Goal: Transaction & Acquisition: Purchase product/service

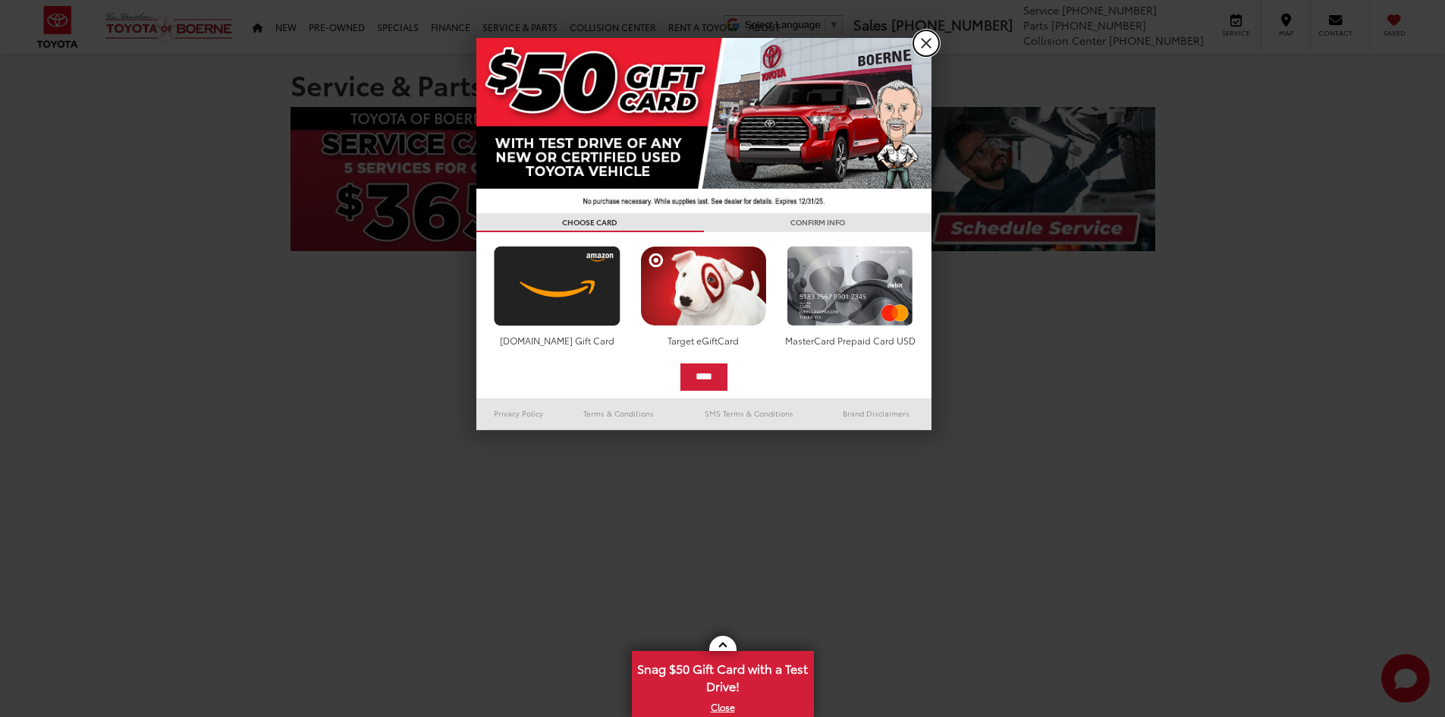
click at [926, 43] on link "X" at bounding box center [926, 43] width 26 height 26
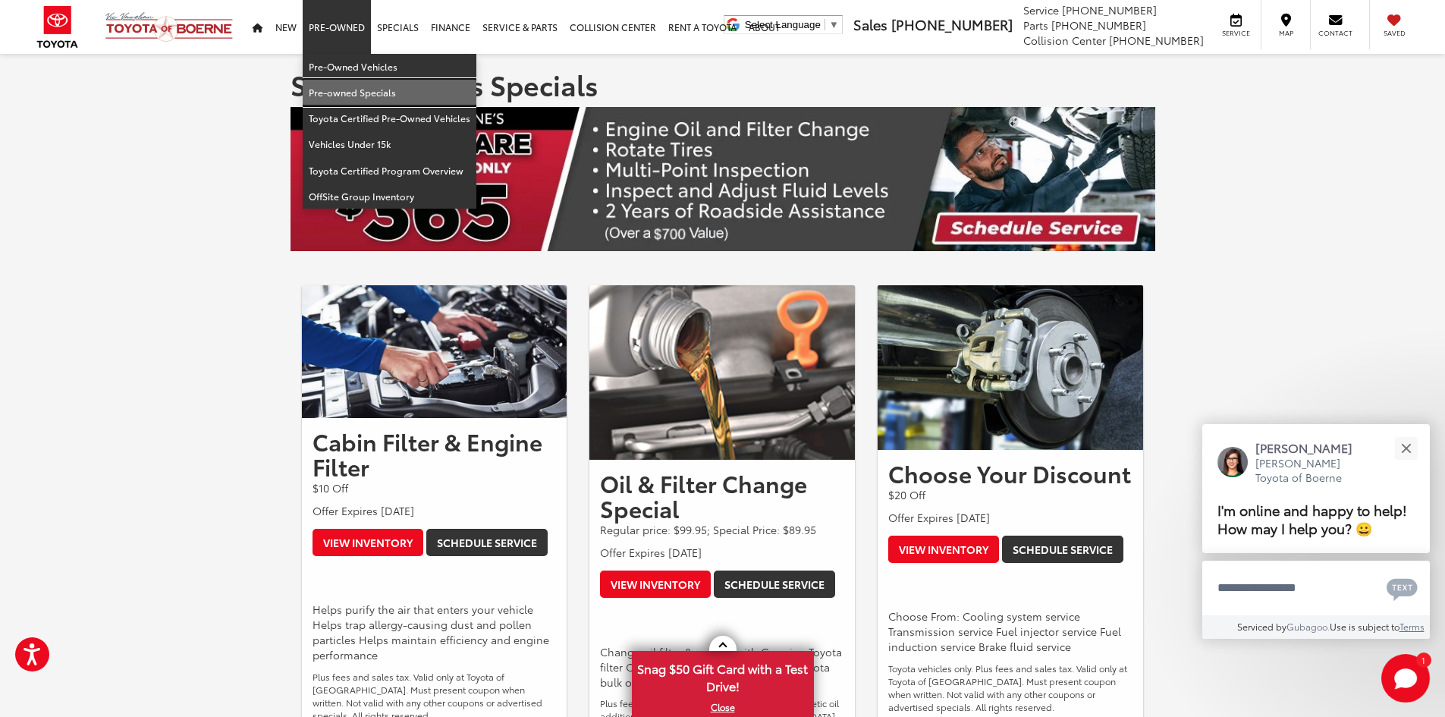
click at [350, 90] on link "Pre-owned Specials" at bounding box center [390, 93] width 174 height 26
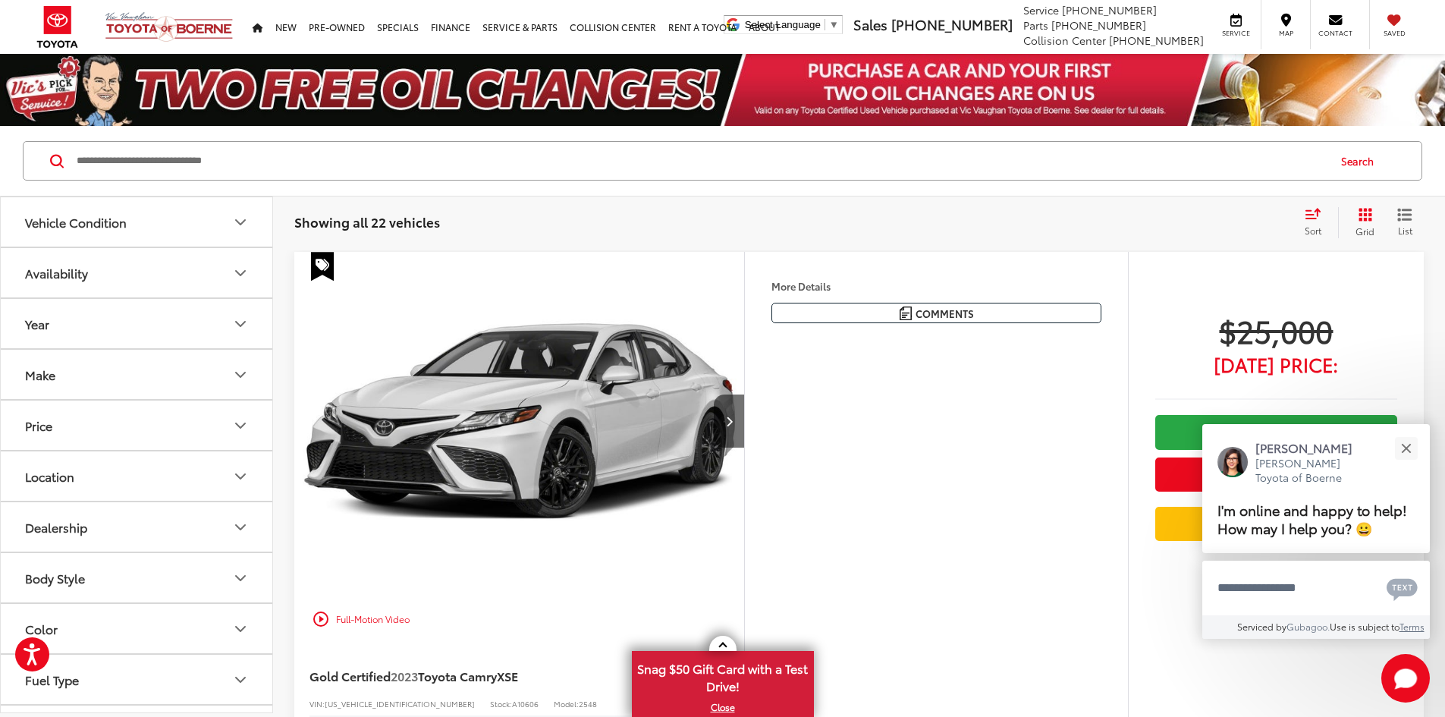
scroll to position [328, 0]
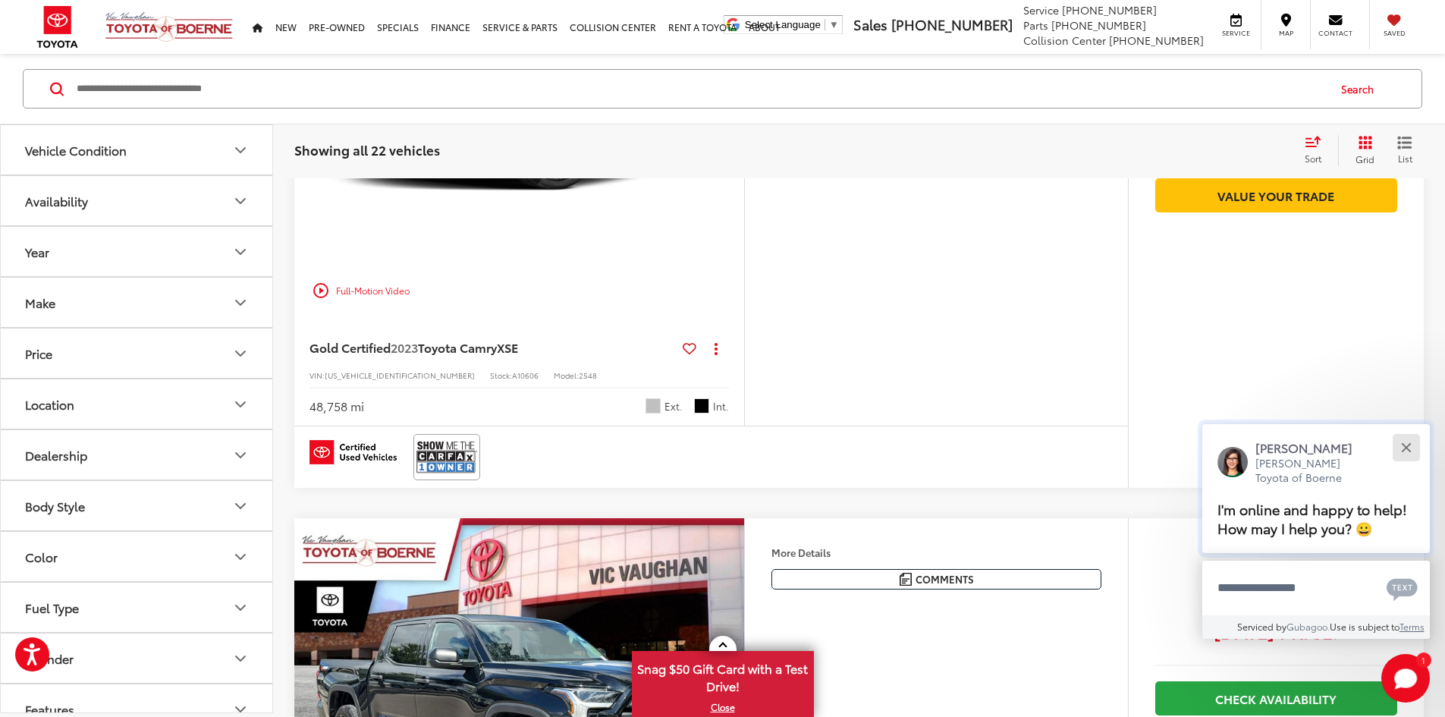
click at [1401, 447] on button "Close" at bounding box center [1405, 448] width 33 height 33
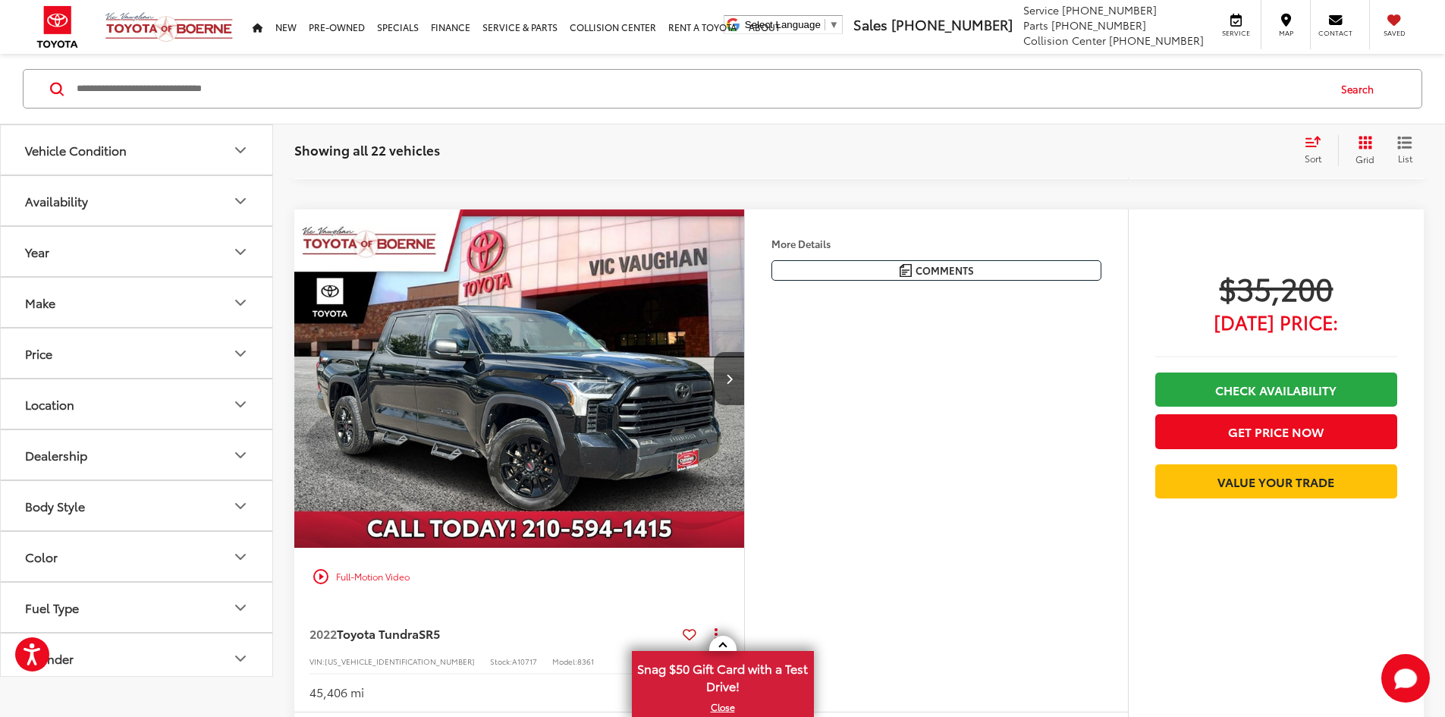
scroll to position [0, 0]
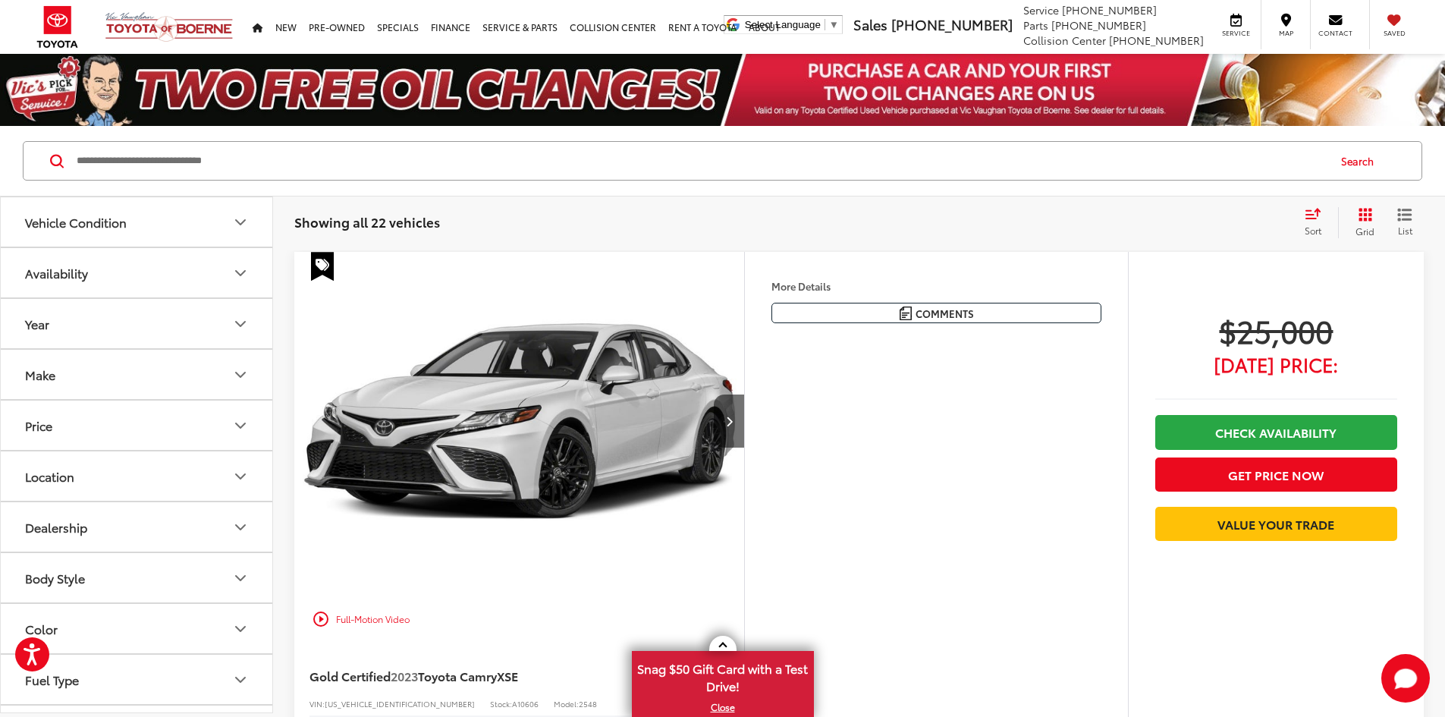
click at [240, 370] on icon "Make" at bounding box center [240, 375] width 18 height 18
click at [207, 444] on img at bounding box center [205, 428] width 42 height 36
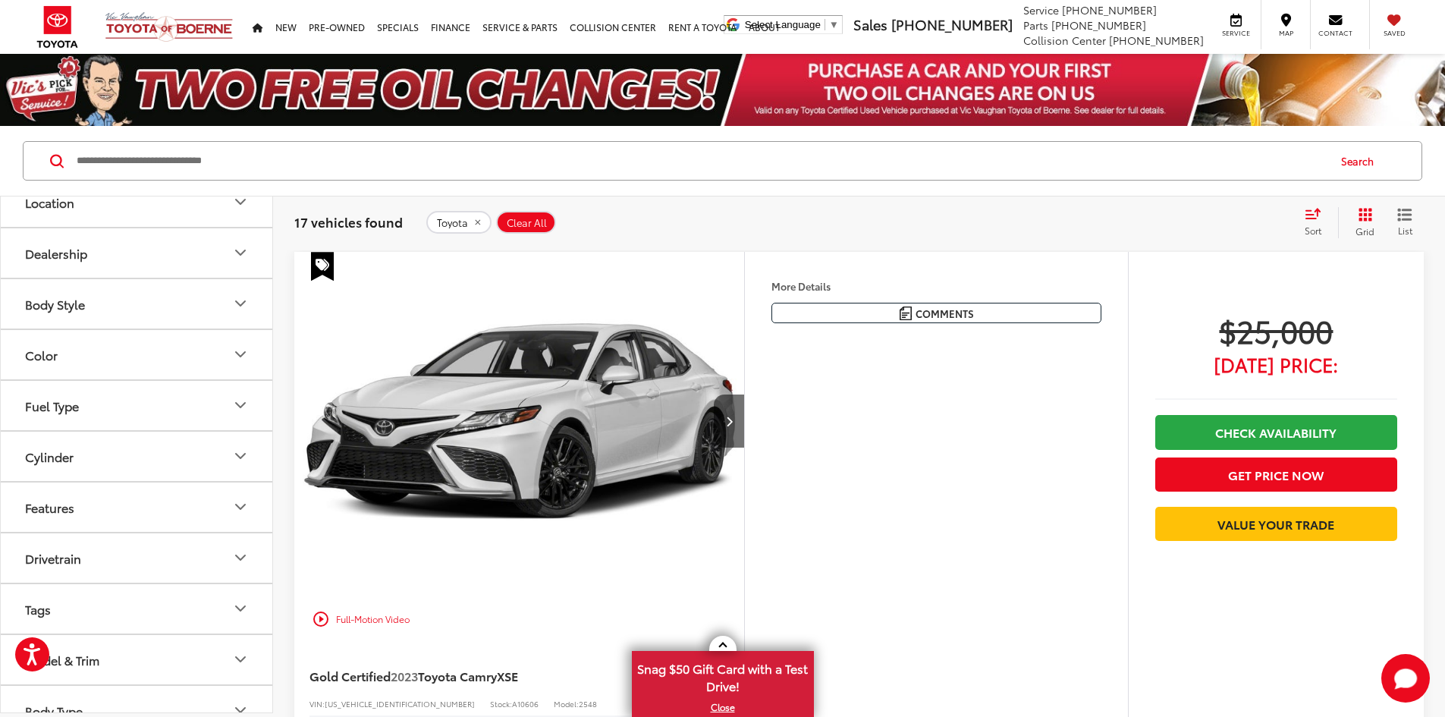
scroll to position [394, 0]
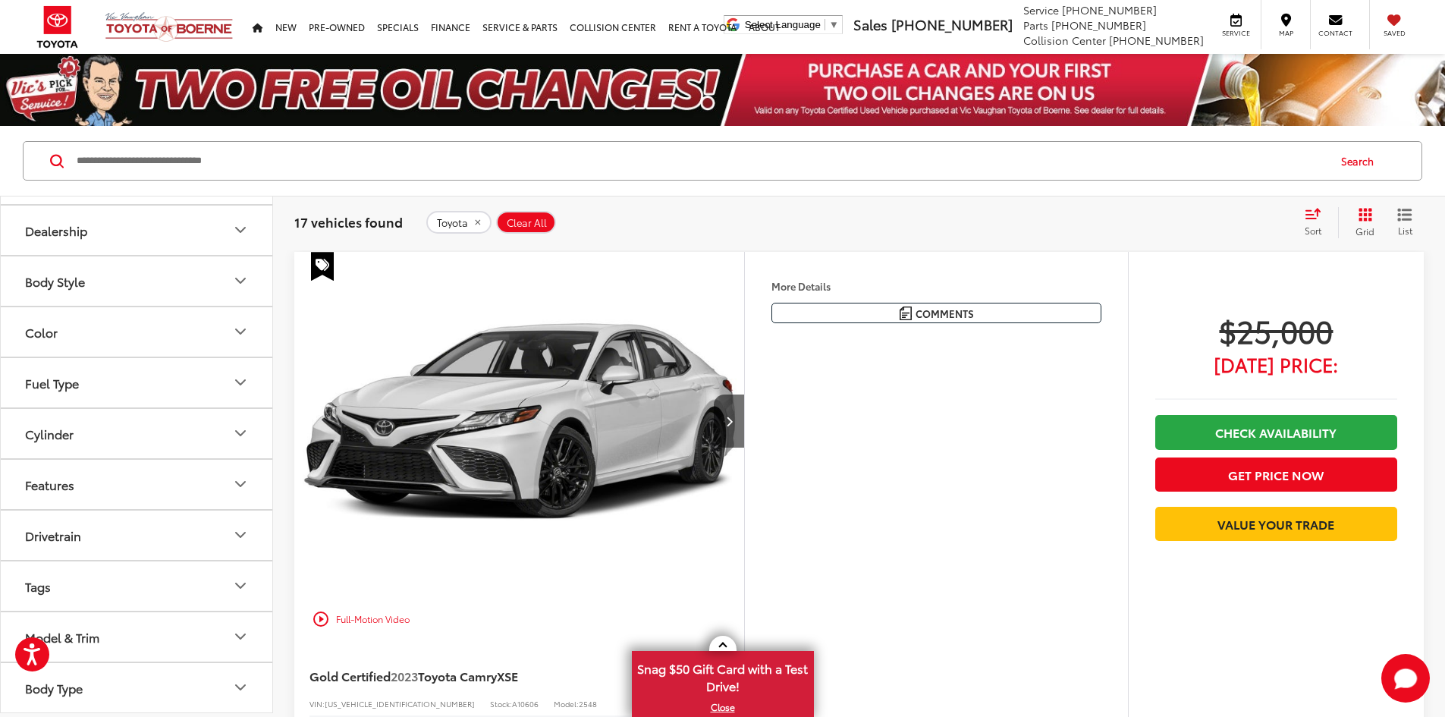
click at [243, 635] on icon "Model & Trim" at bounding box center [240, 636] width 18 height 18
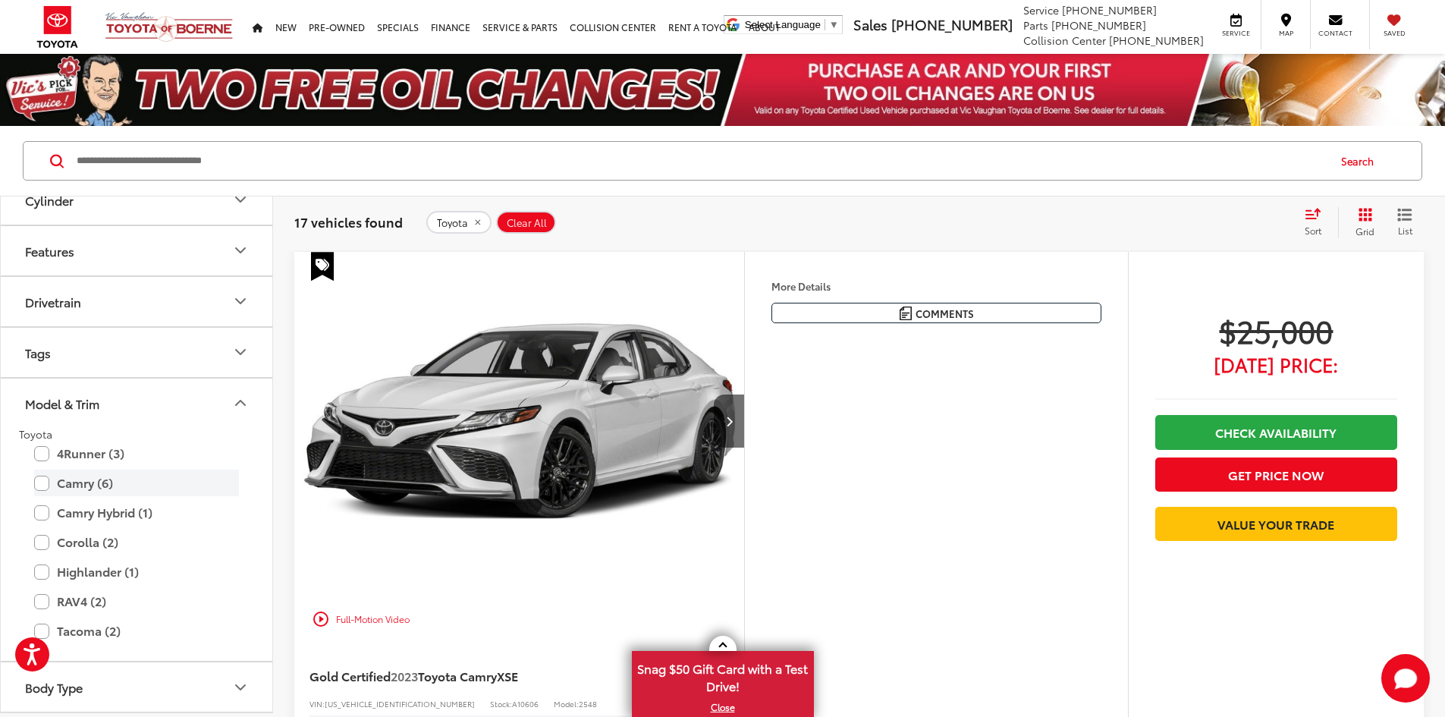
click at [40, 483] on label "Camry (6)" at bounding box center [136, 482] width 205 height 27
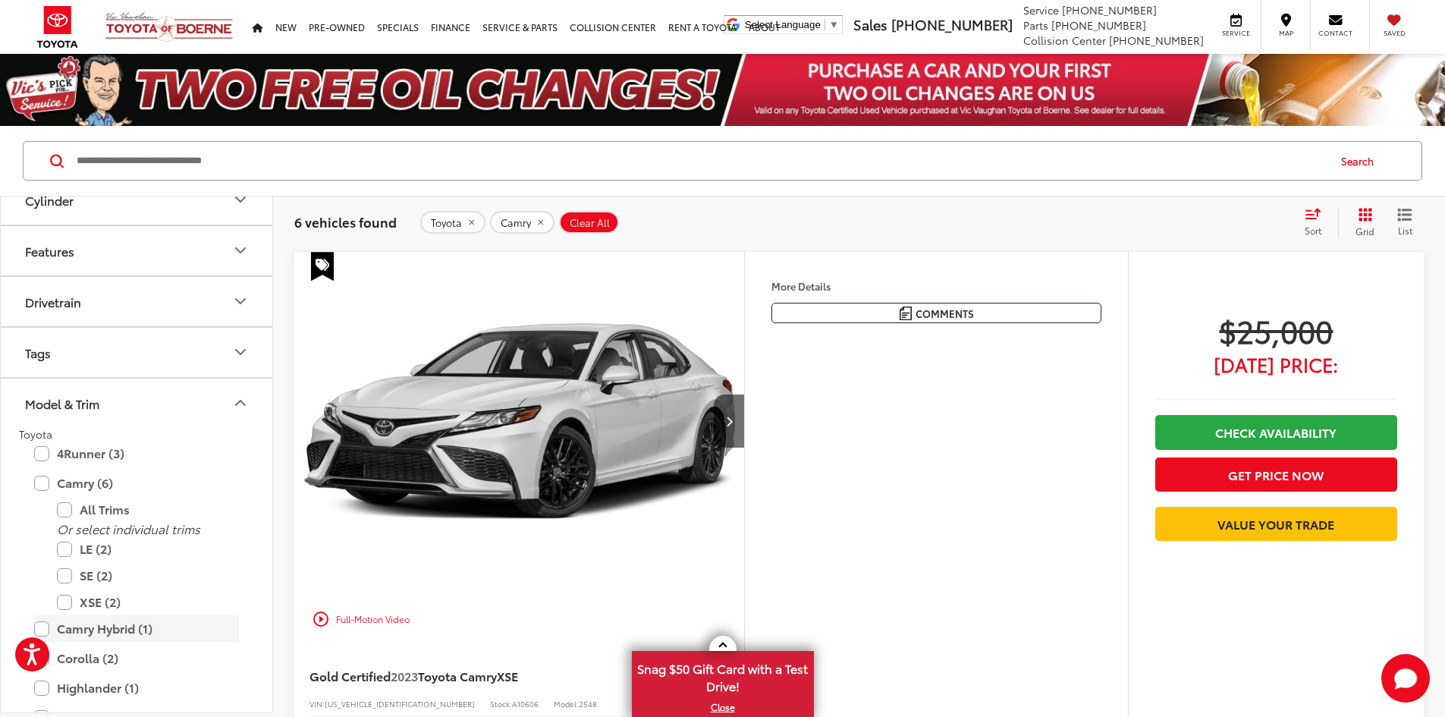
click at [44, 627] on label "Camry Hybrid (1)" at bounding box center [136, 628] width 205 height 27
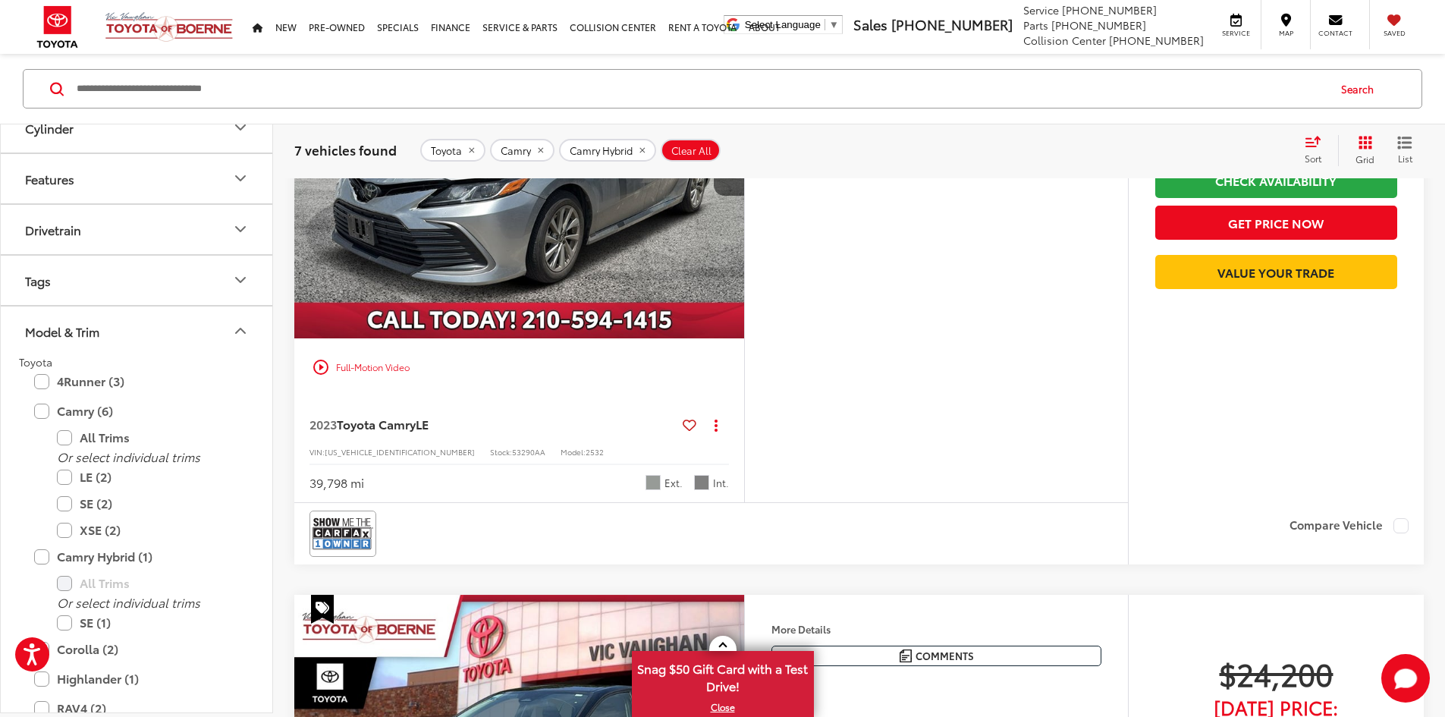
scroll to position [2958, 0]
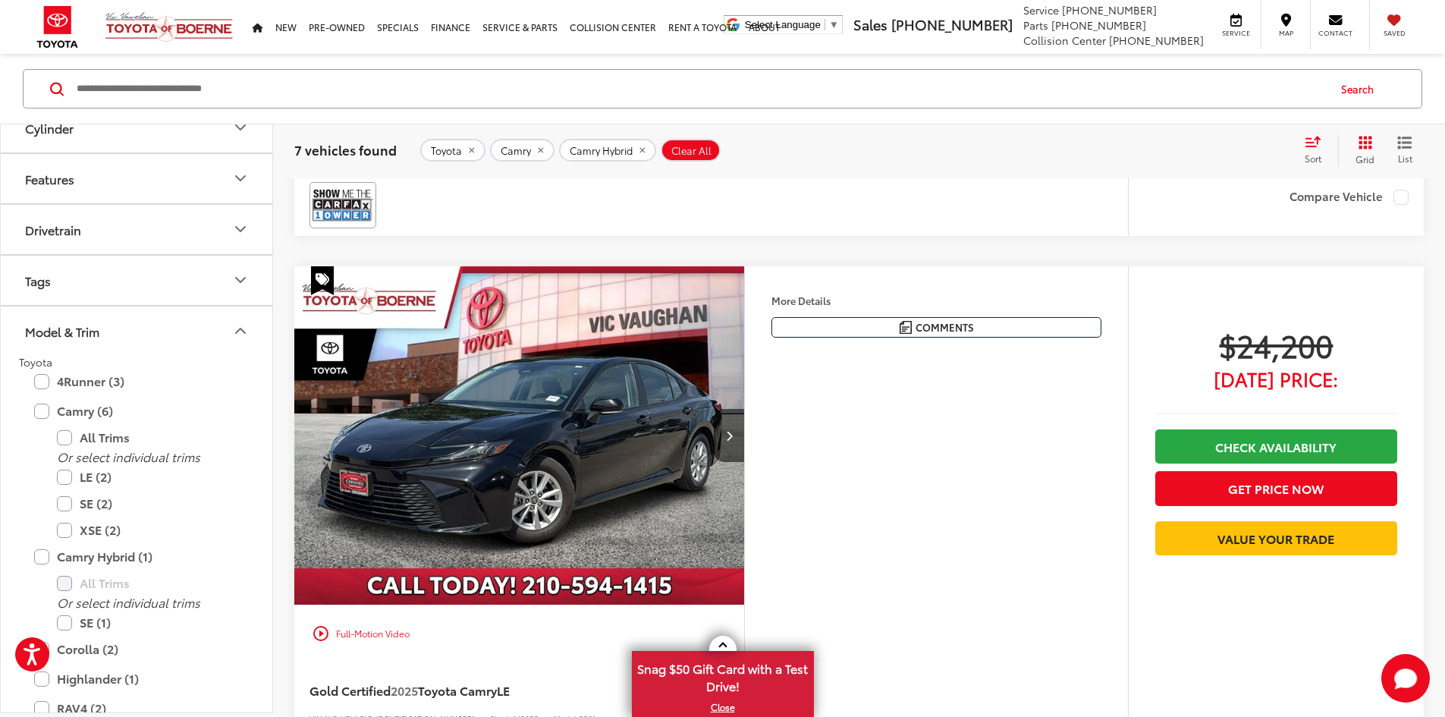
scroll to position [0, 1725]
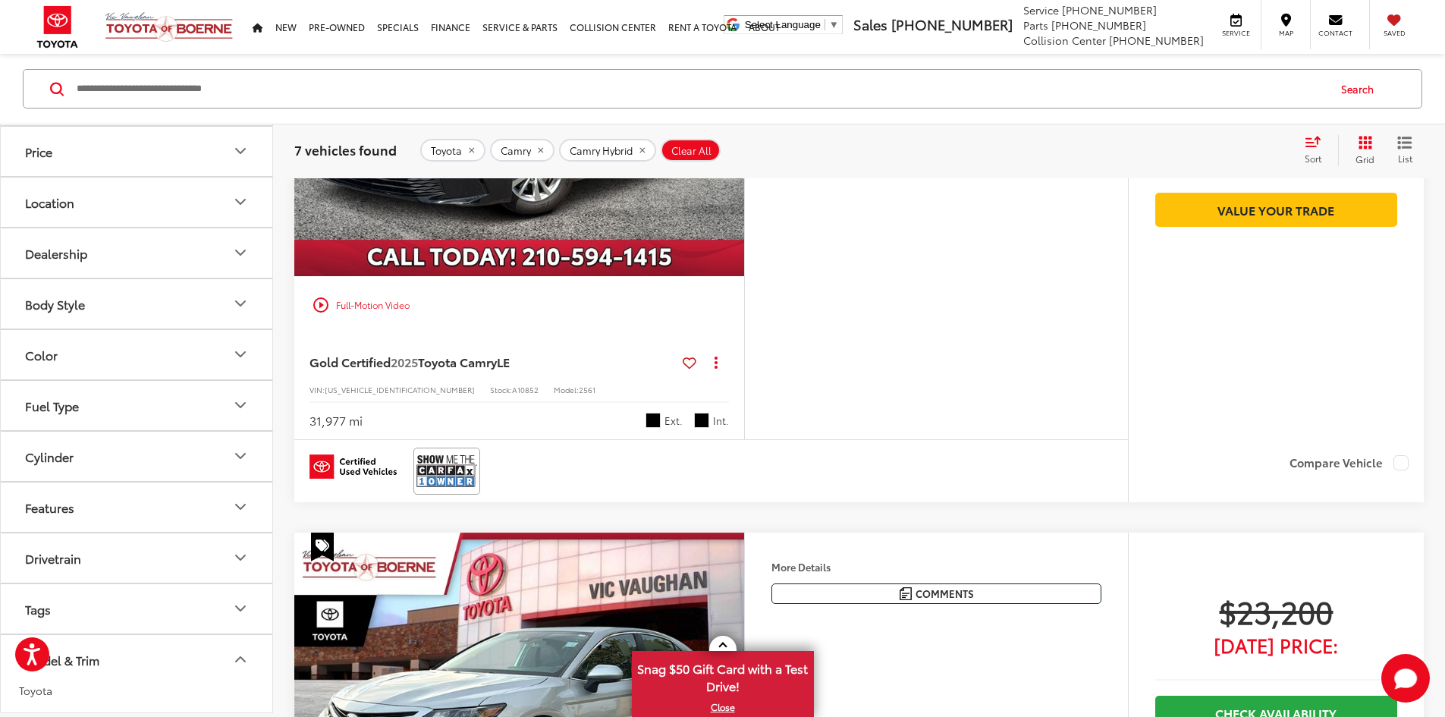
scroll to position [0, 0]
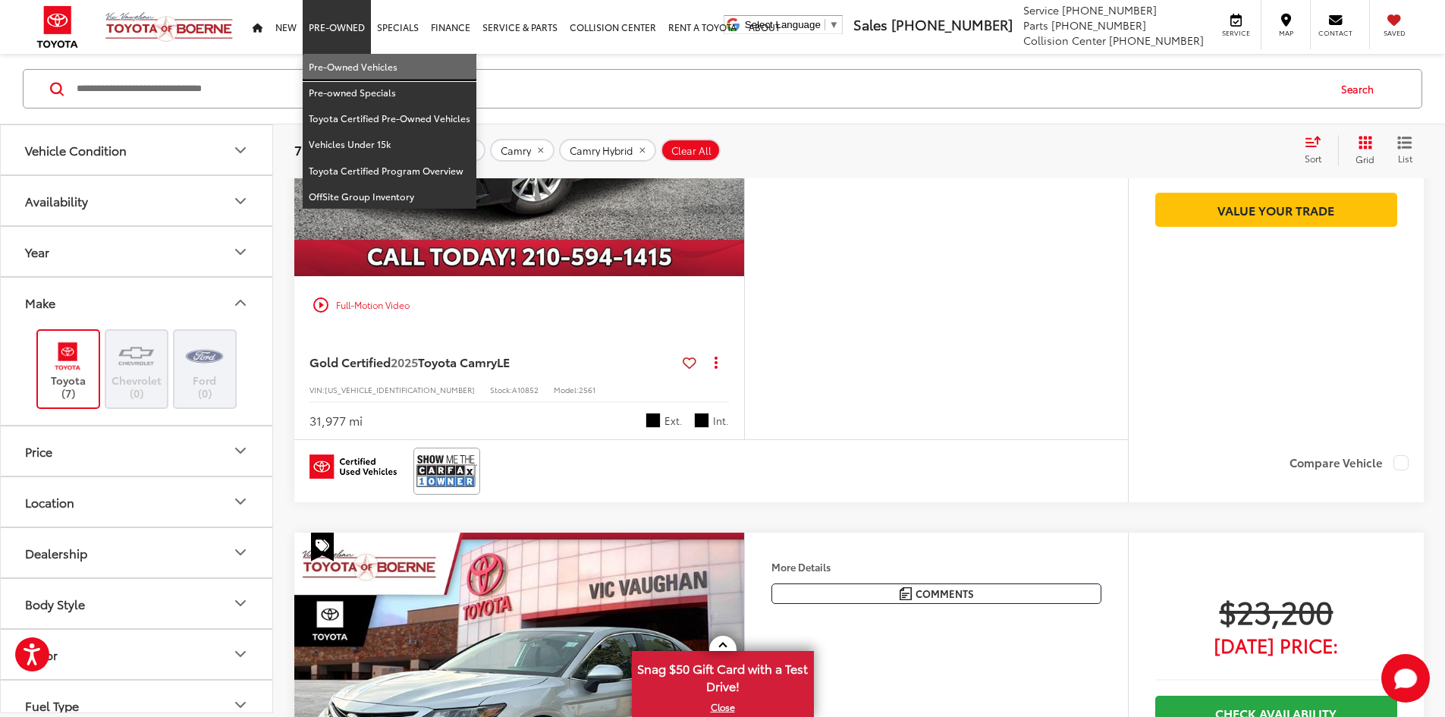
click at [334, 62] on link "Pre-Owned Vehicles" at bounding box center [390, 67] width 174 height 26
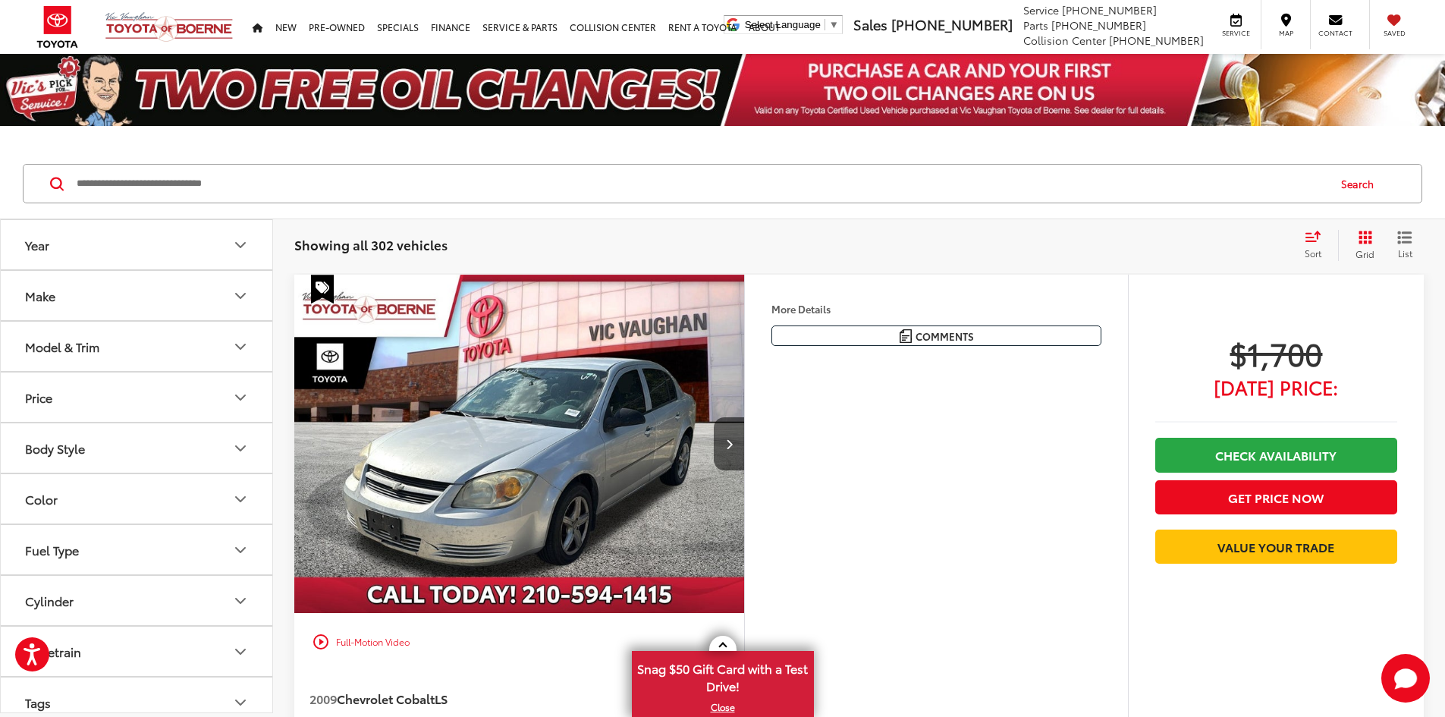
click at [249, 344] on icon "Model & Trim" at bounding box center [240, 346] width 18 height 18
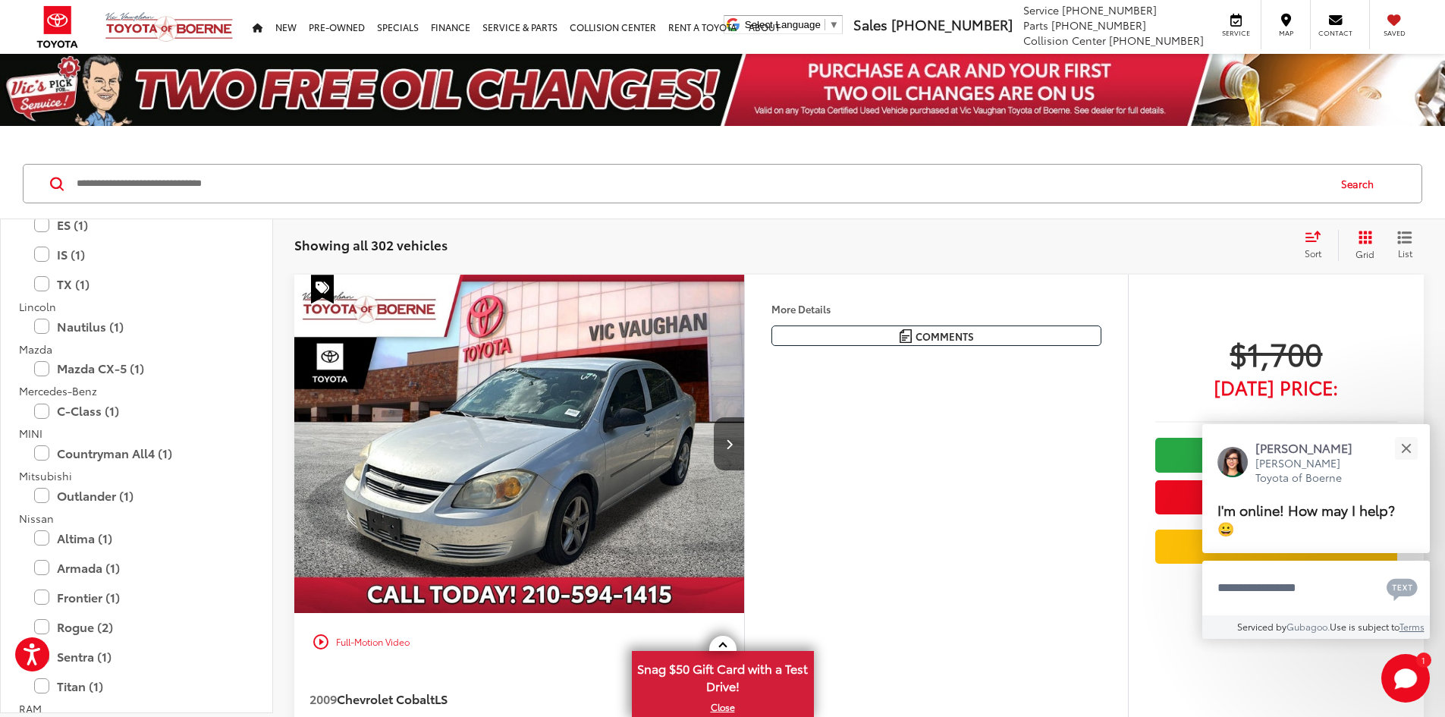
scroll to position [2300, 0]
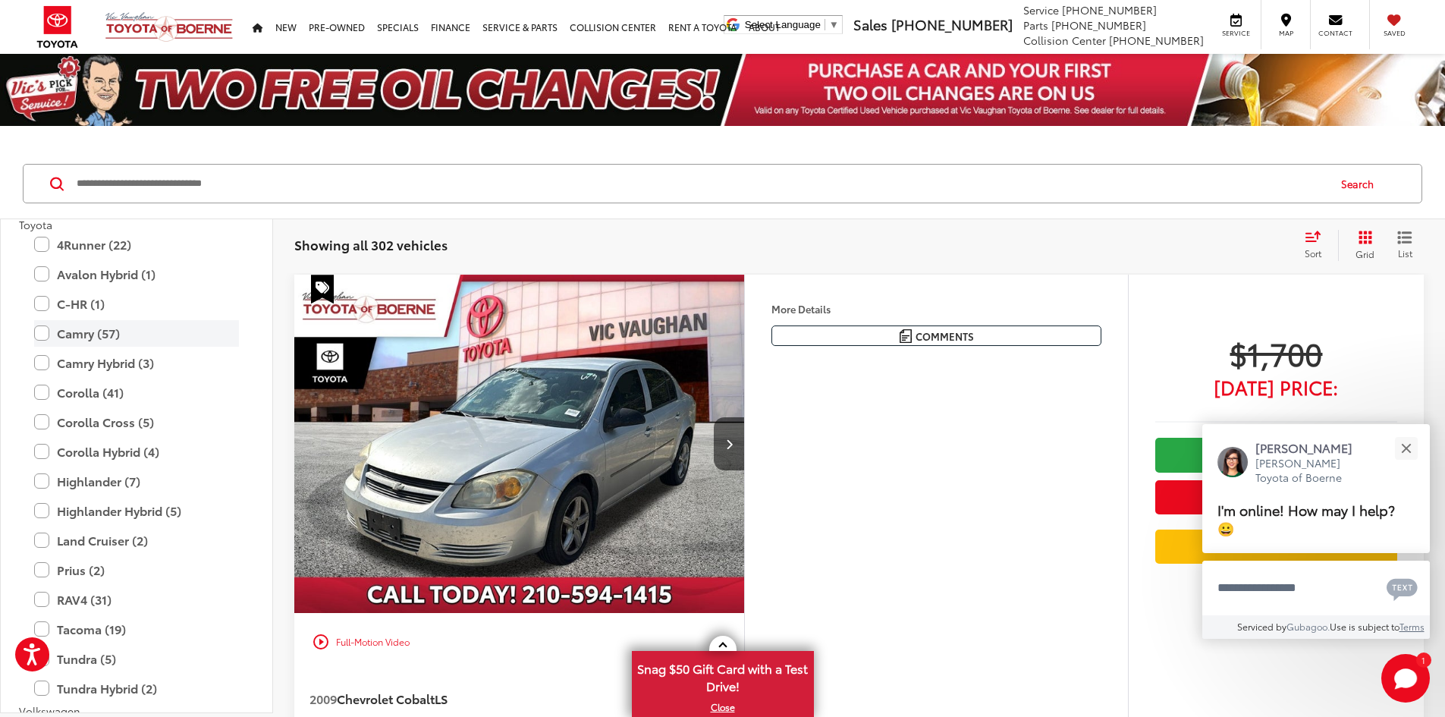
click at [42, 333] on label "Camry (57)" at bounding box center [136, 333] width 205 height 27
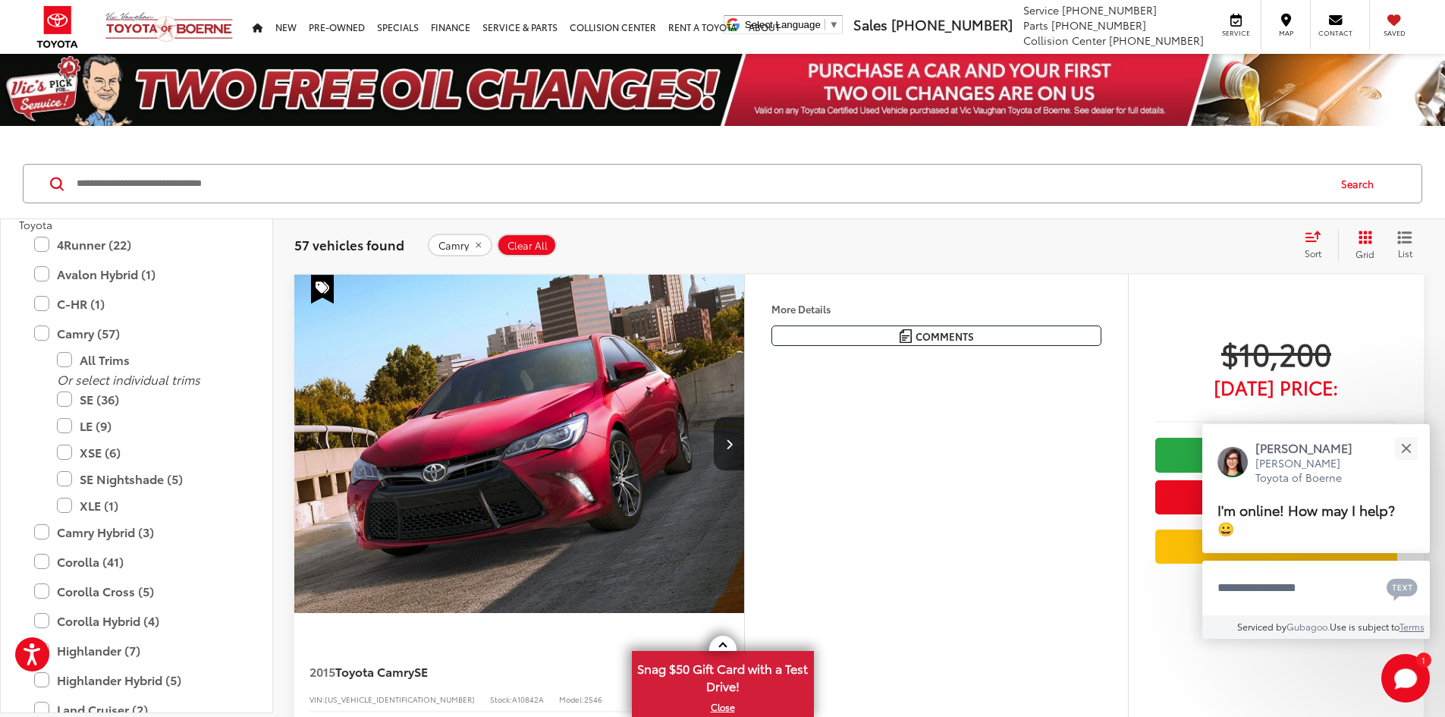
click at [1308, 240] on icon "Select sort value" at bounding box center [1312, 236] width 17 height 11
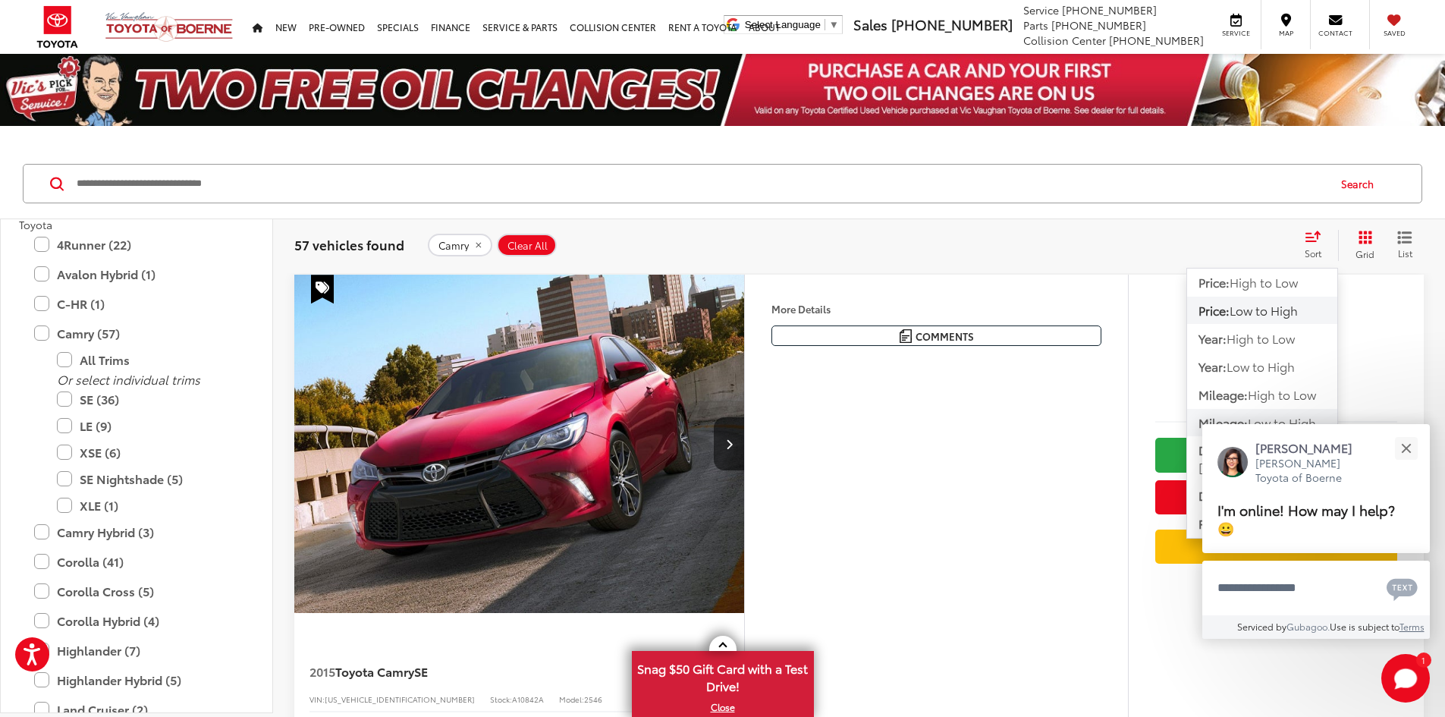
drag, startPoint x: 1273, startPoint y: 284, endPoint x: 1260, endPoint y: 421, distance: 137.1
click at [1260, 421] on div "Price: High to Low Price: Low to High Year: High to Low Year: Low to High Milea…" at bounding box center [1262, 403] width 152 height 271
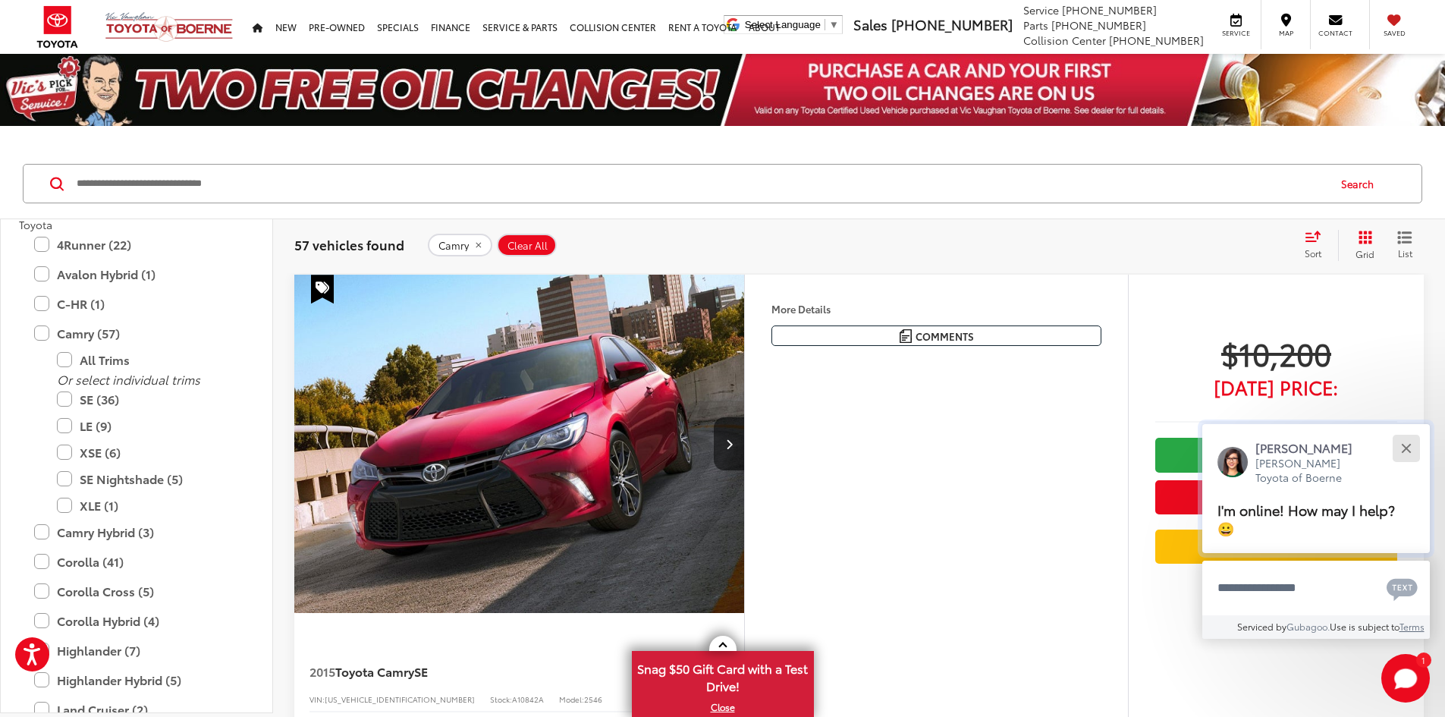
click at [1405, 453] on button "Close" at bounding box center [1405, 448] width 33 height 33
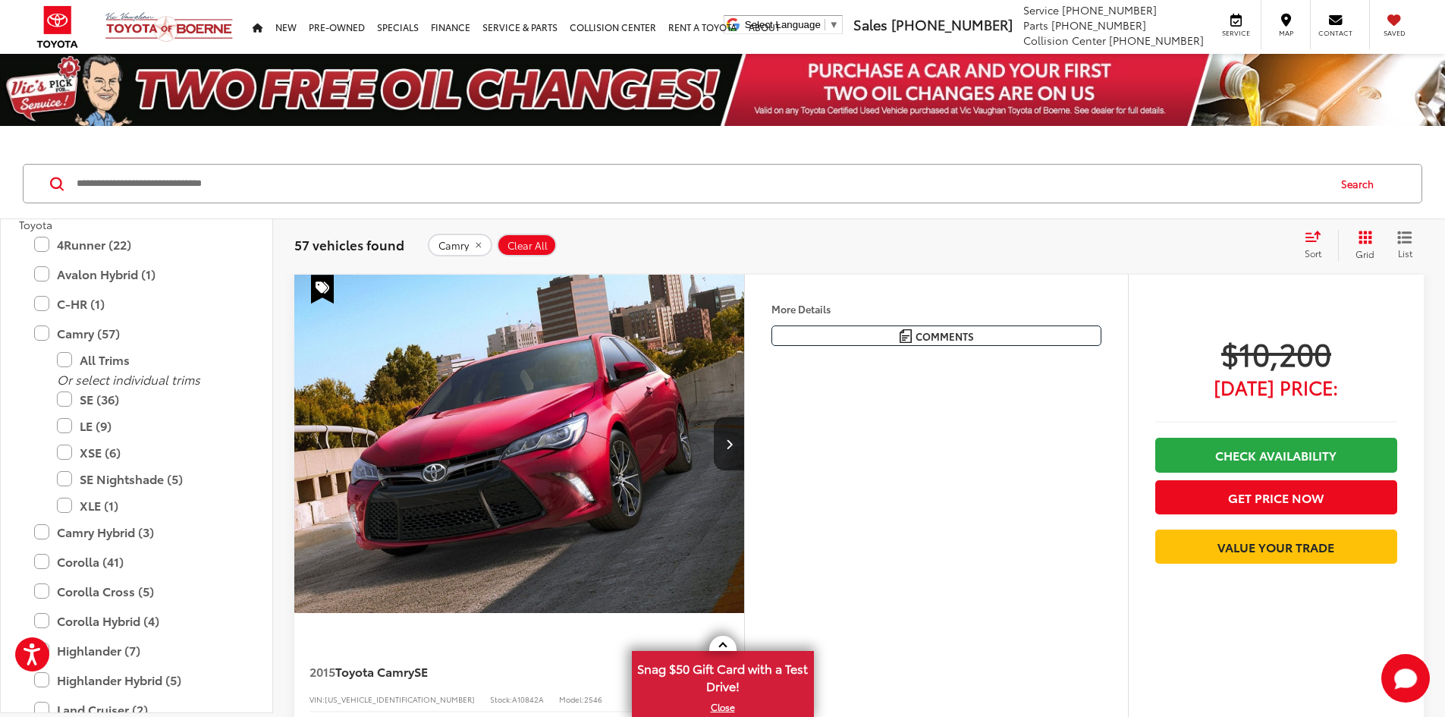
click at [1308, 250] on span "Sort" at bounding box center [1312, 252] width 17 height 13
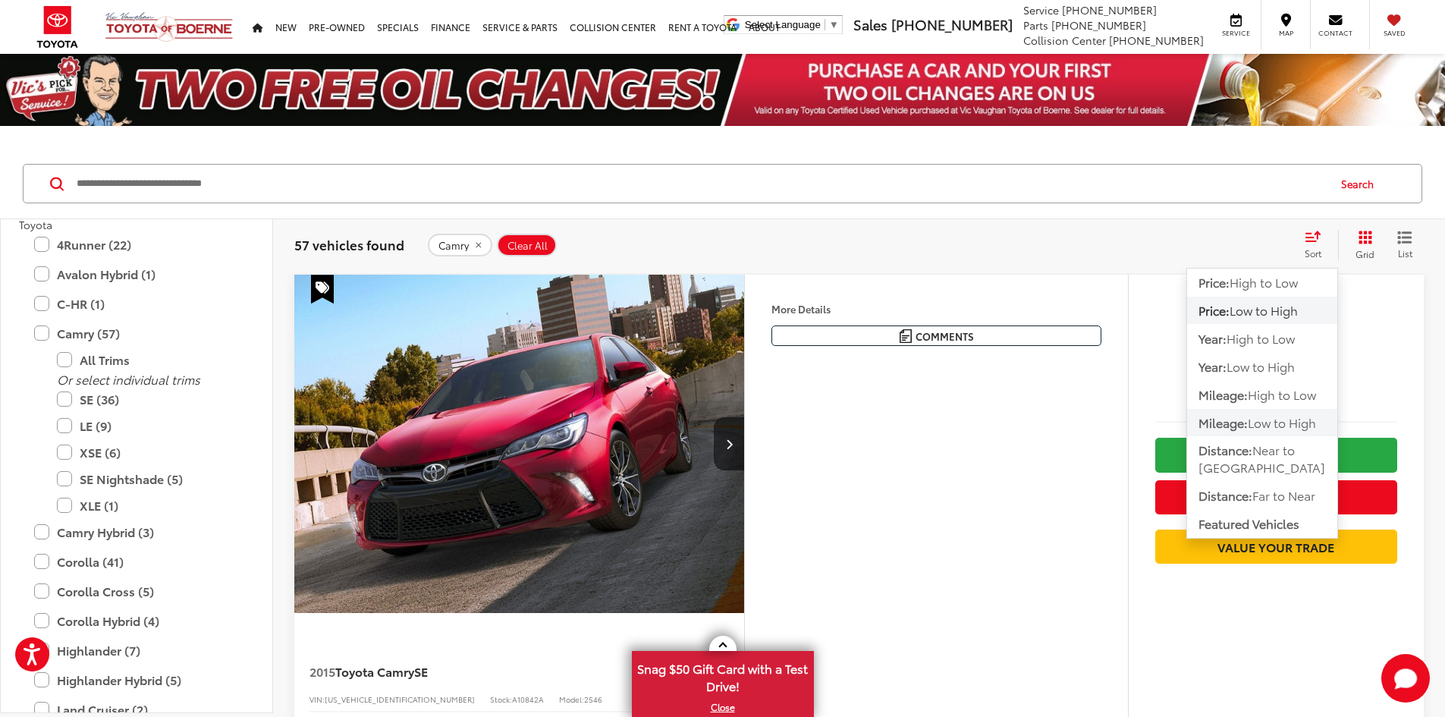
click at [1283, 425] on span "Low to High" at bounding box center [1282, 421] width 68 height 17
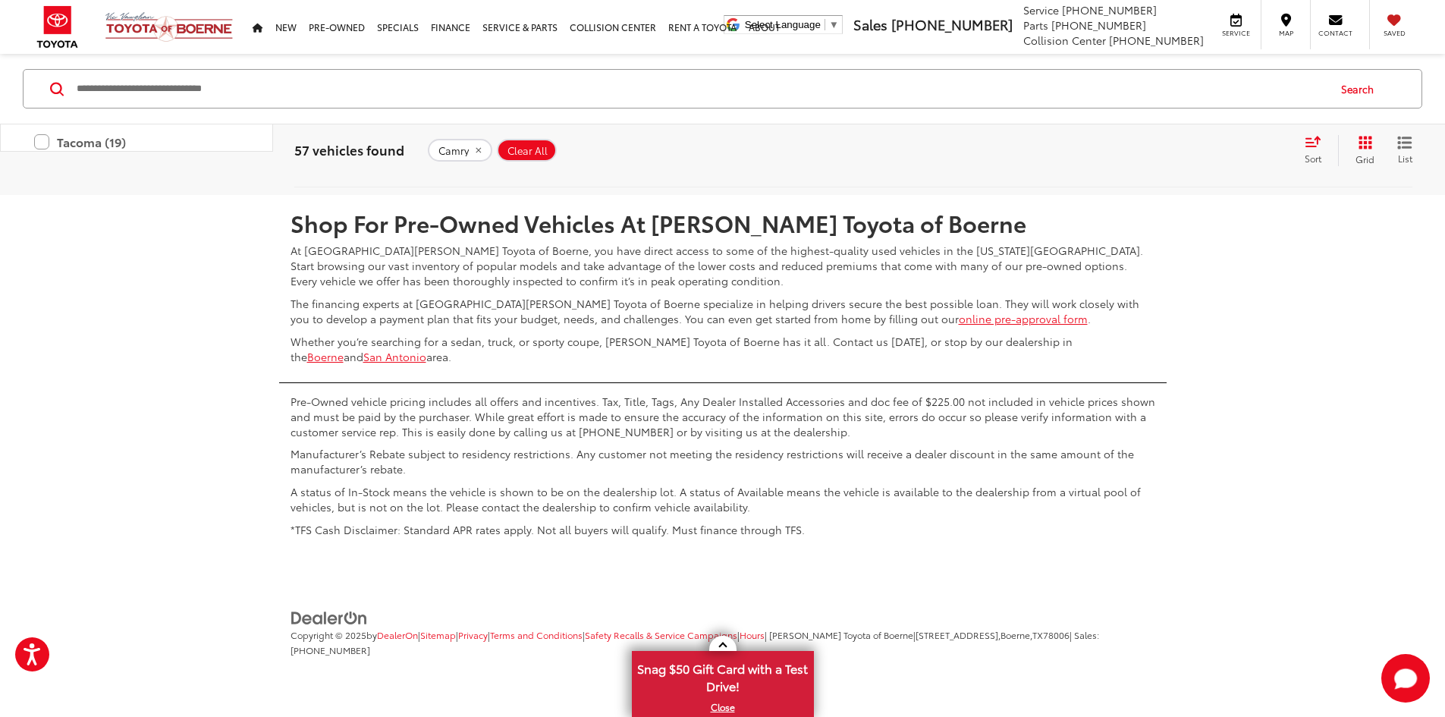
scroll to position [7559, 0]
click at [1404, 159] on icon "Select number of vehicles per page" at bounding box center [1406, 149] width 18 height 19
click at [1368, 278] on button "Show: 48" at bounding box center [1382, 264] width 82 height 27
click at [1209, 164] on link "2" at bounding box center [1221, 150] width 24 height 27
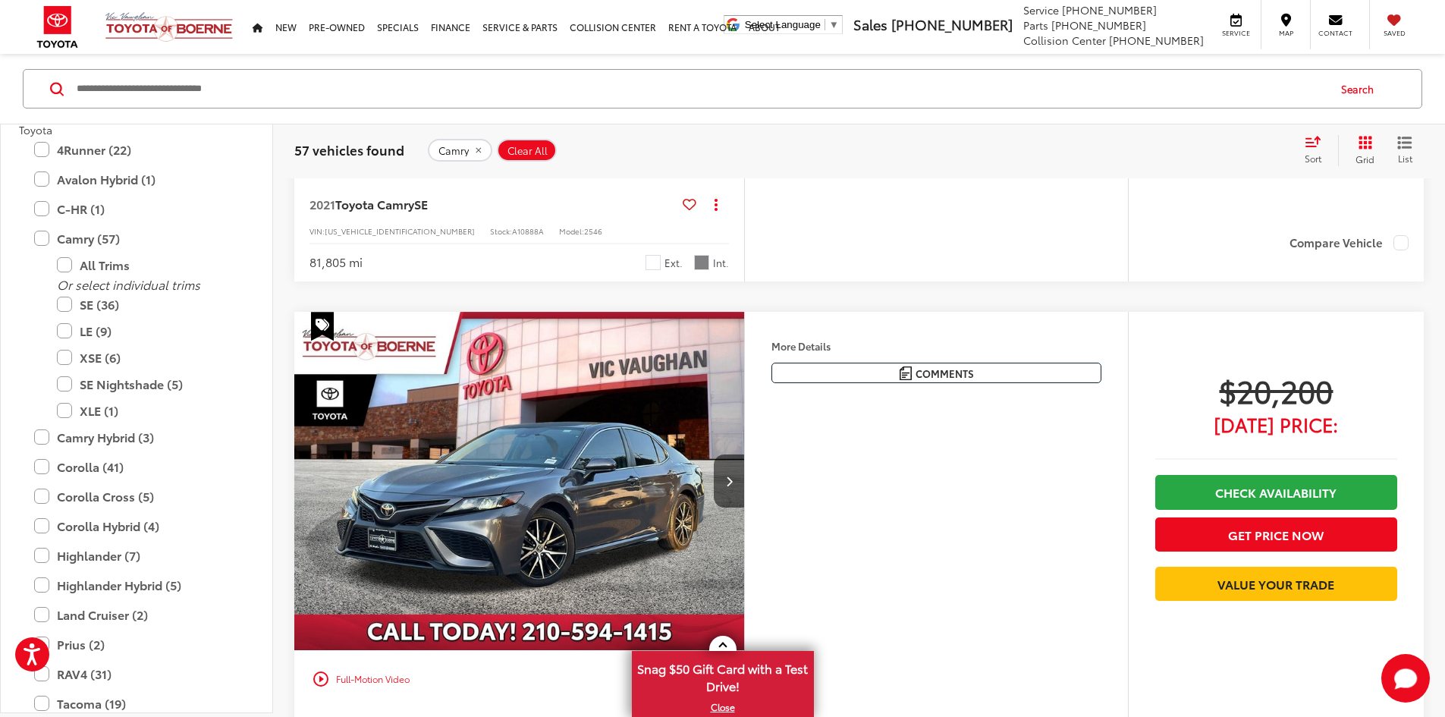
scroll to position [3101, 0]
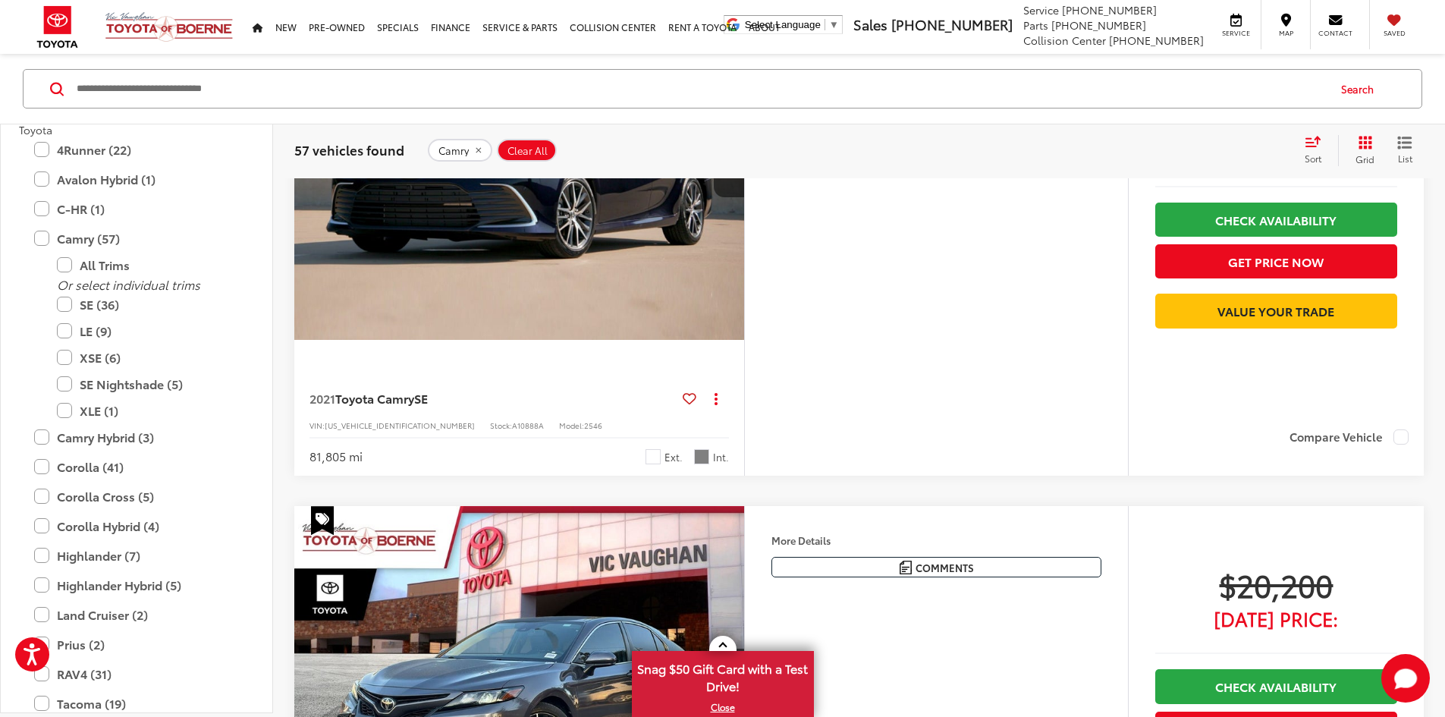
click at [366, 86] on input "Search by Make, Model, or Keyword" at bounding box center [700, 89] width 1251 height 36
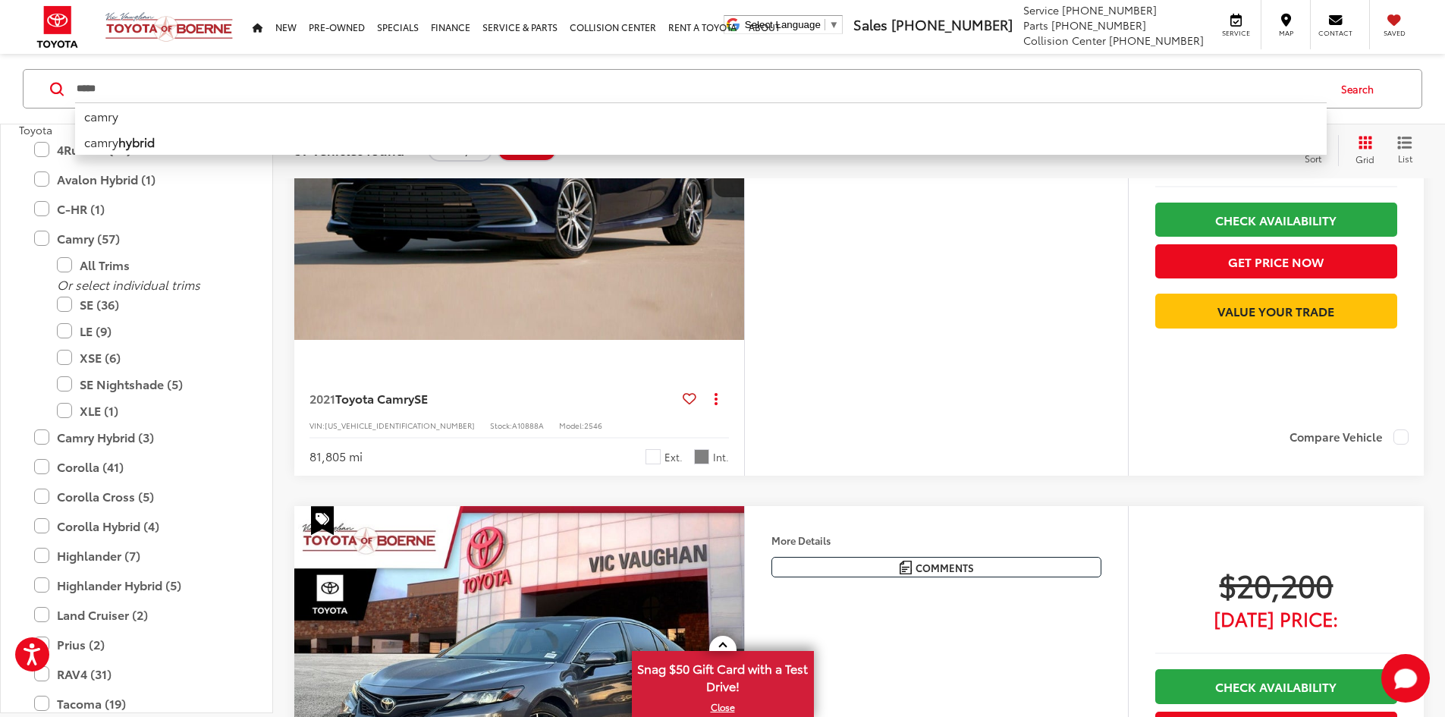
type input "*****"
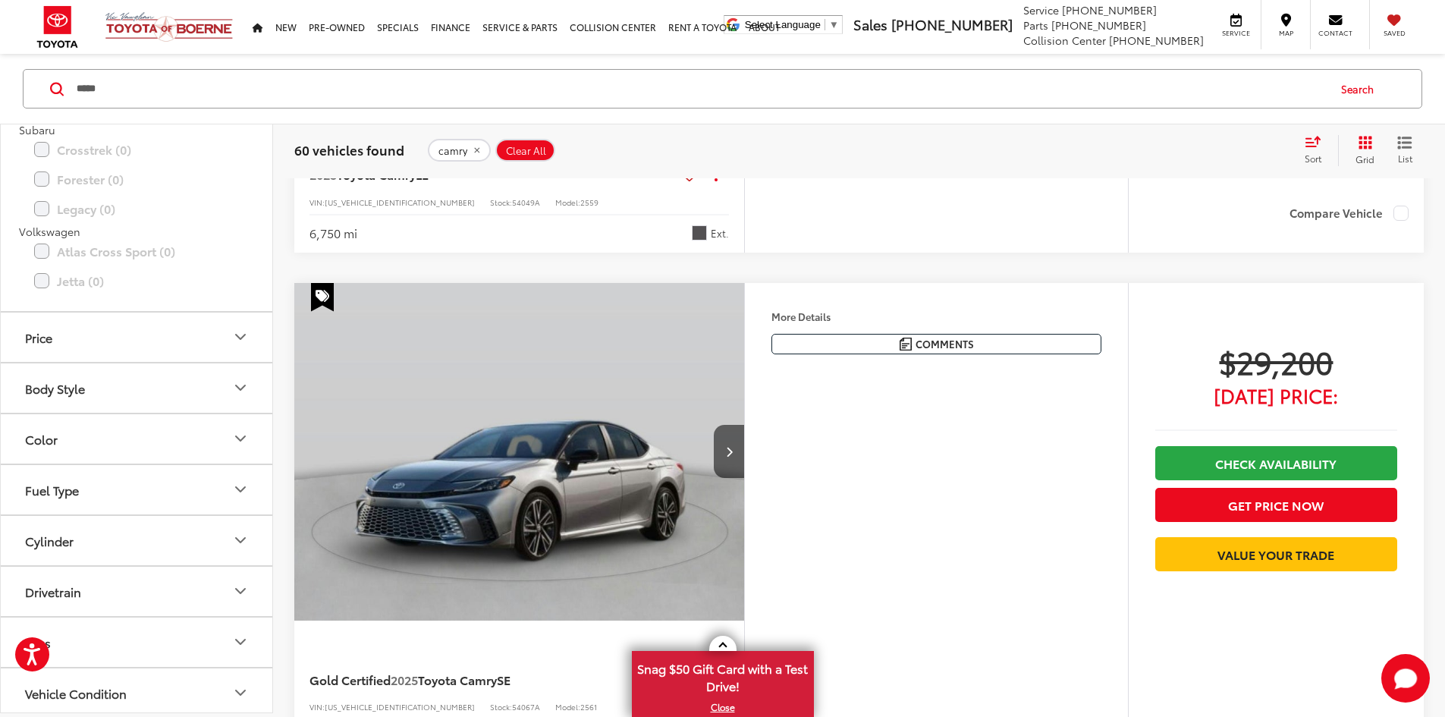
scroll to position [752, 0]
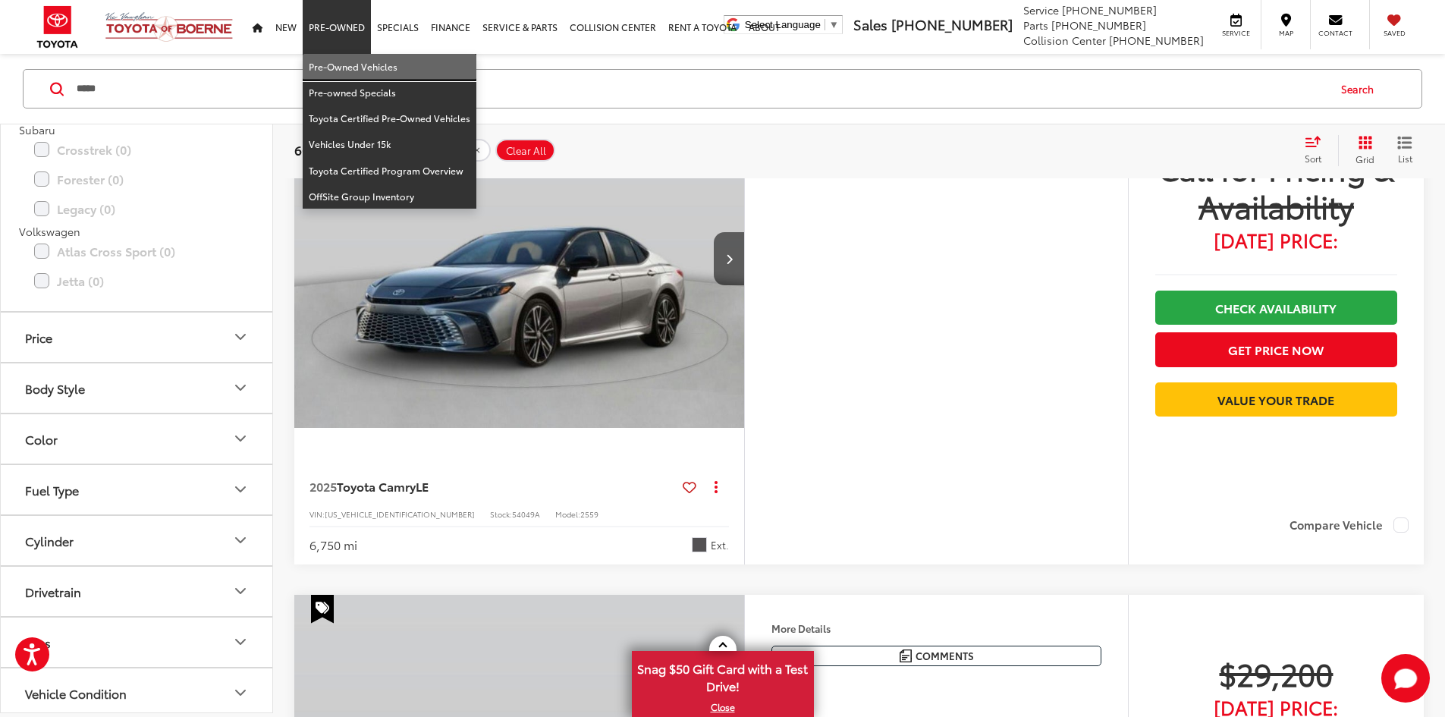
click at [351, 74] on link "Pre-Owned Vehicles" at bounding box center [390, 67] width 174 height 26
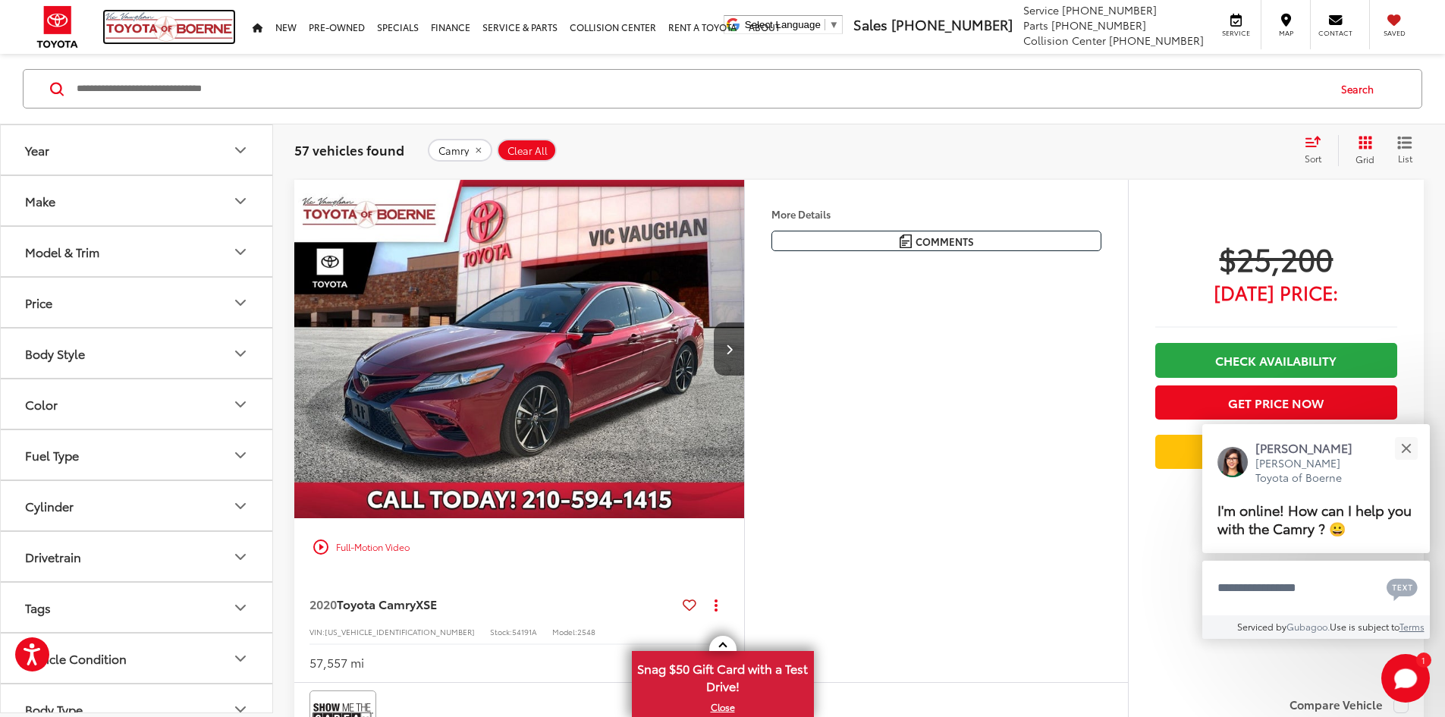
click at [168, 25] on img at bounding box center [169, 26] width 129 height 31
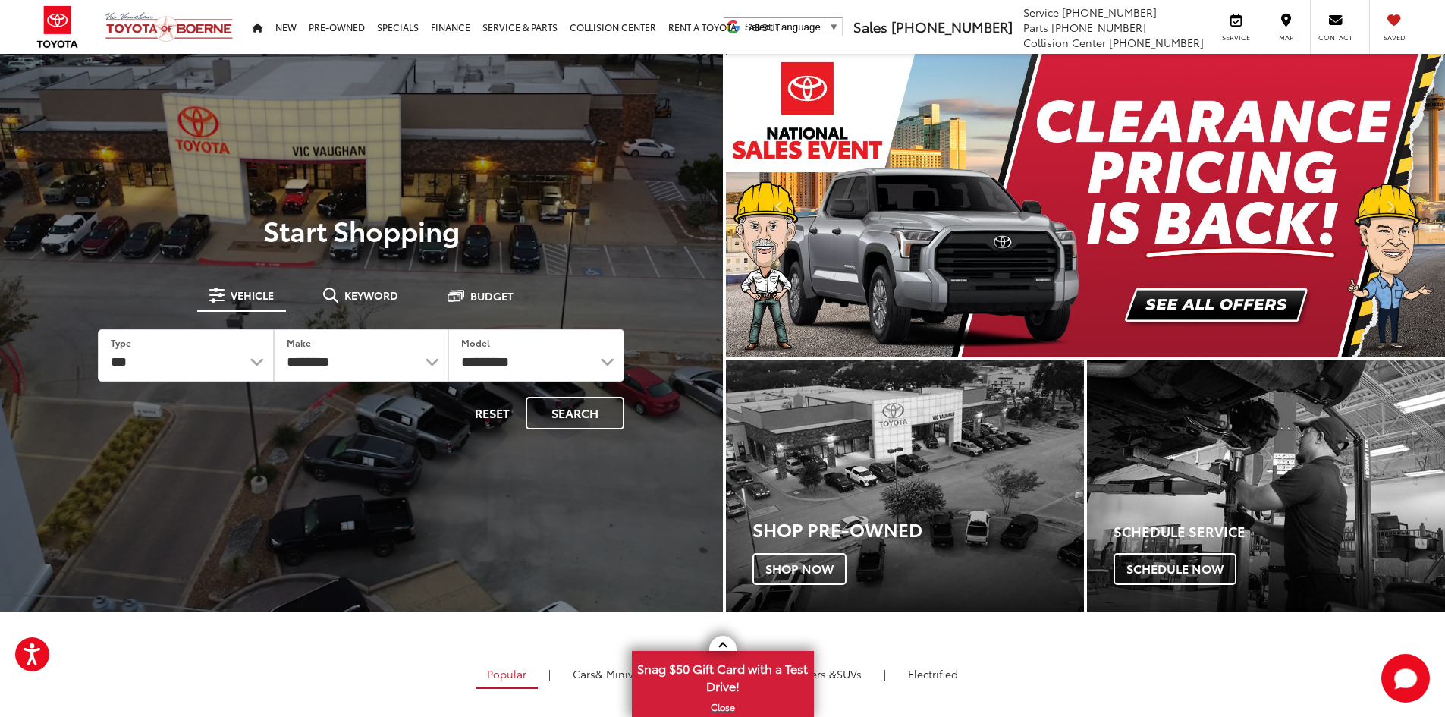
click at [1187, 301] on img "carousel slide number 1 of 2" at bounding box center [1086, 205] width 720 height 303
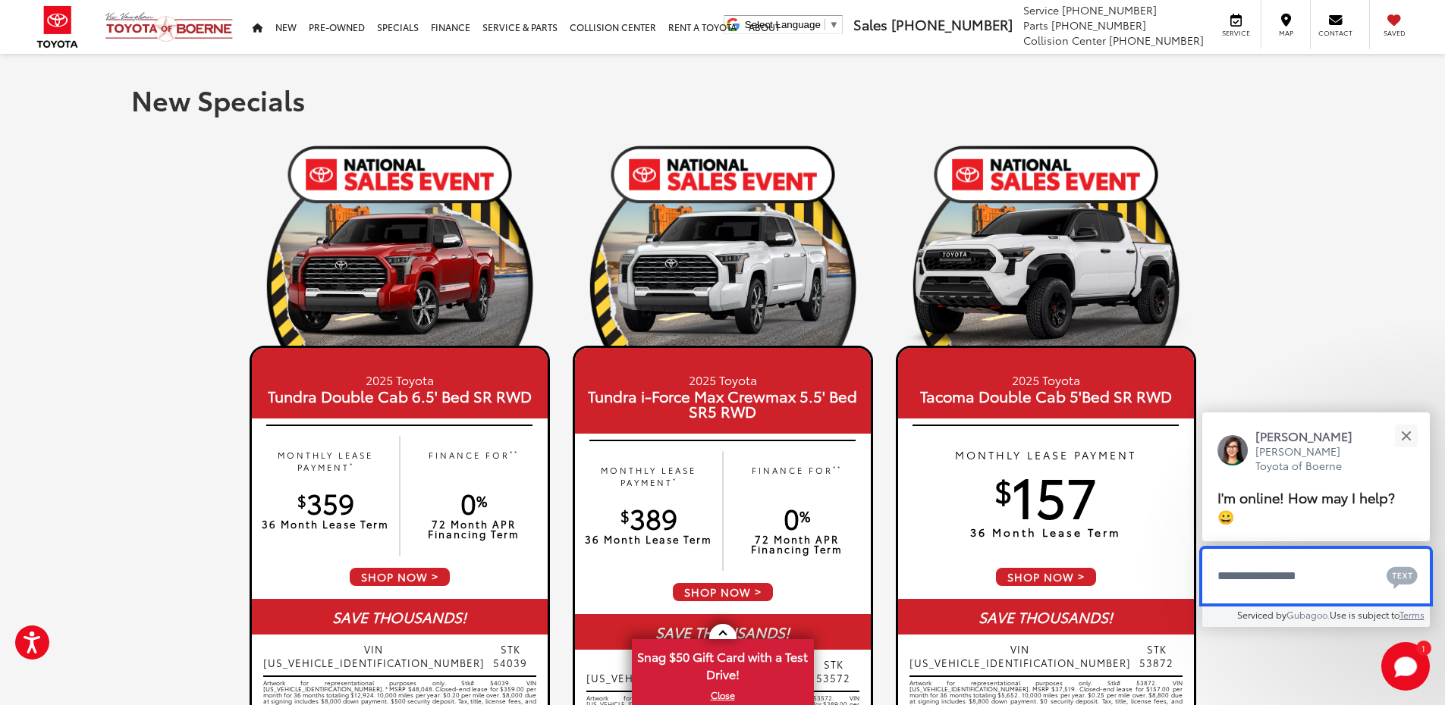
click at [1289, 576] on textarea "Type your message" at bounding box center [1316, 576] width 228 height 55
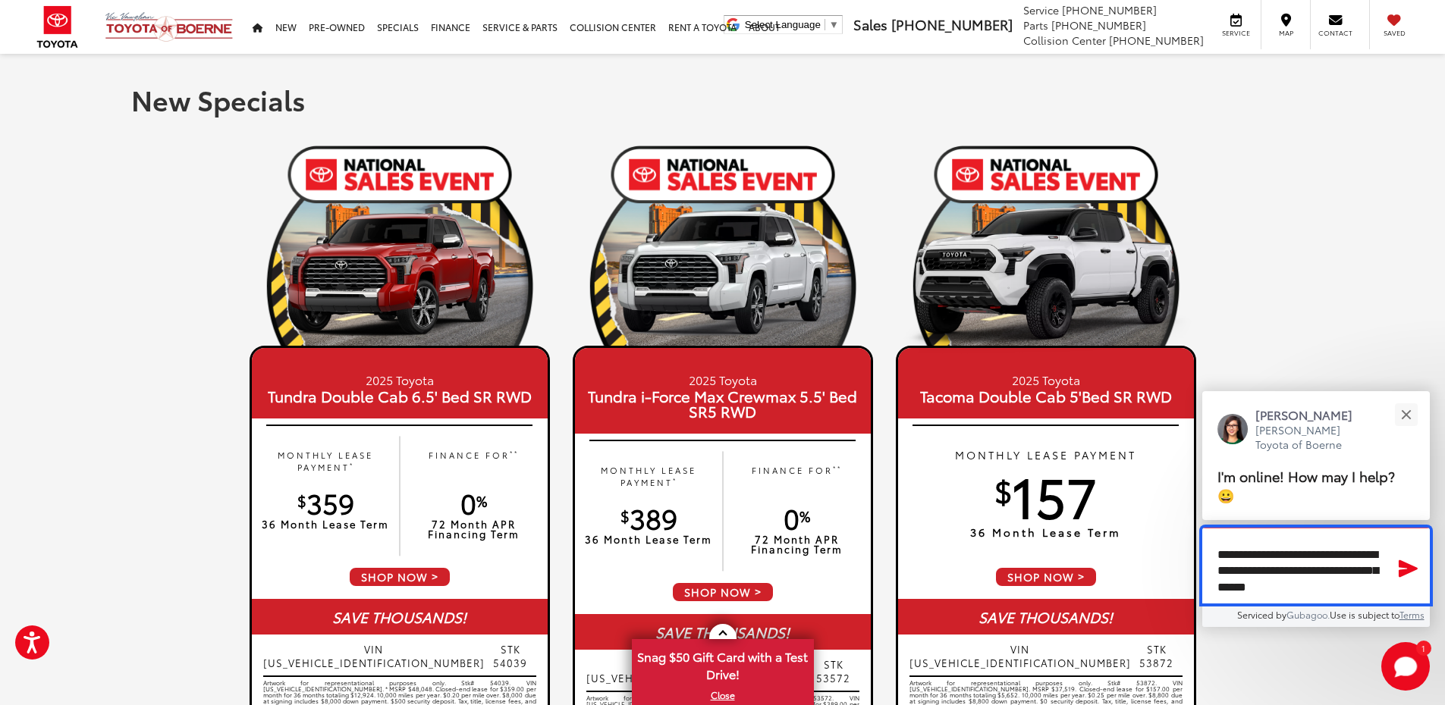
scroll to position [10, 0]
type textarea "**********"
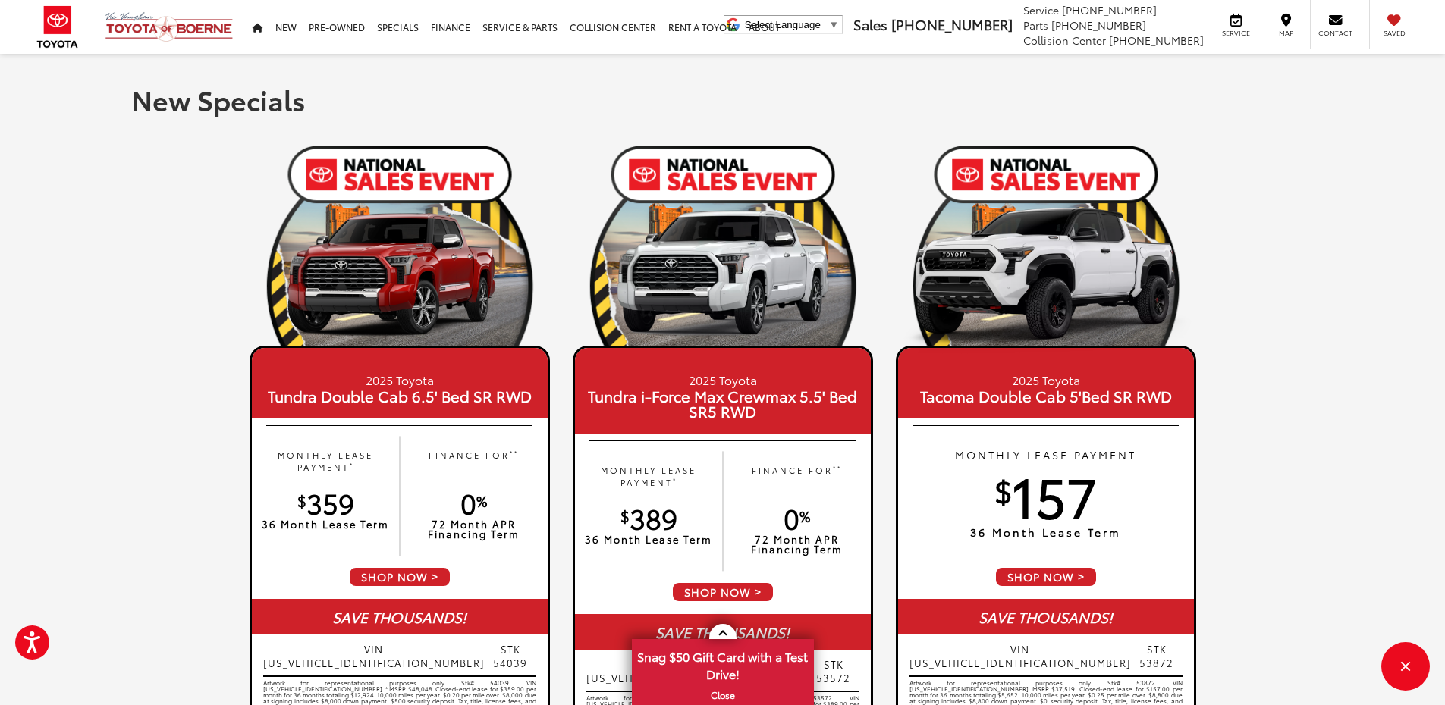
scroll to position [0, 0]
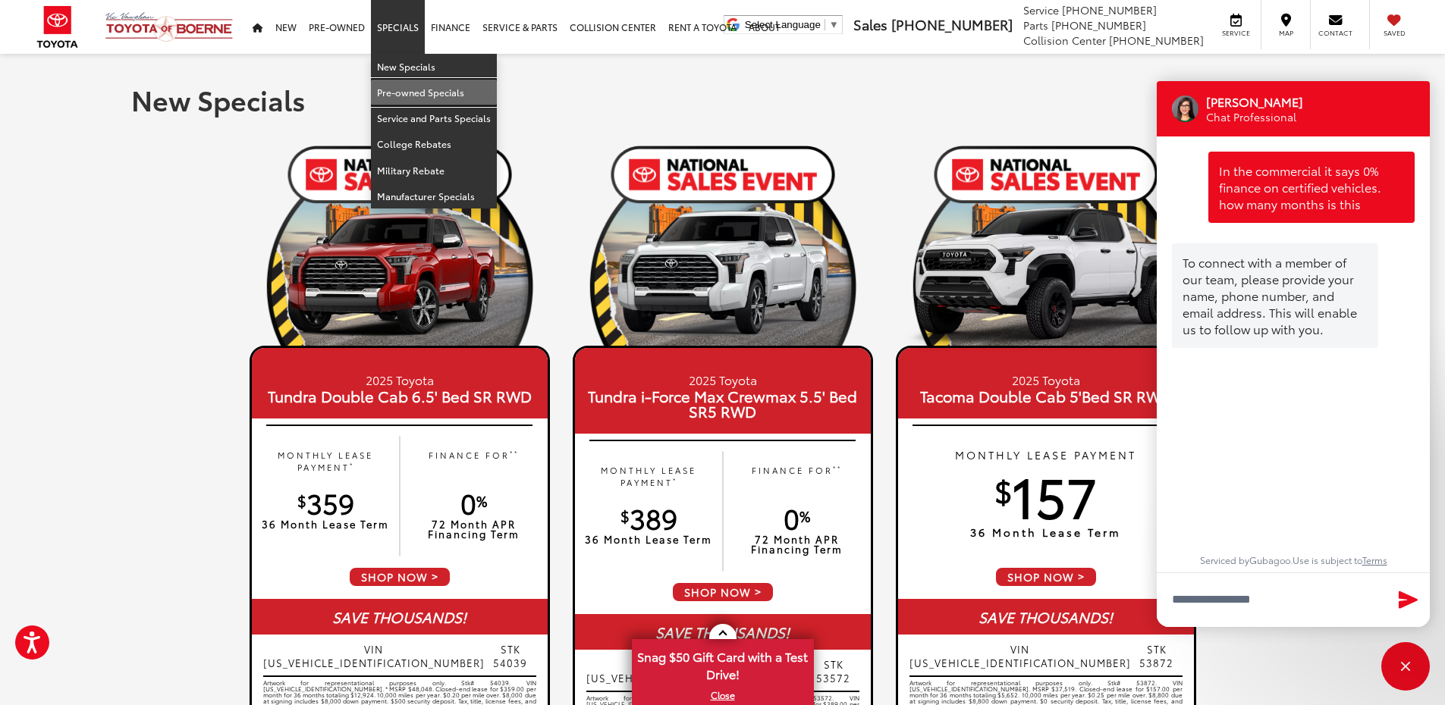
click at [420, 90] on link "Pre-owned Specials" at bounding box center [434, 93] width 126 height 26
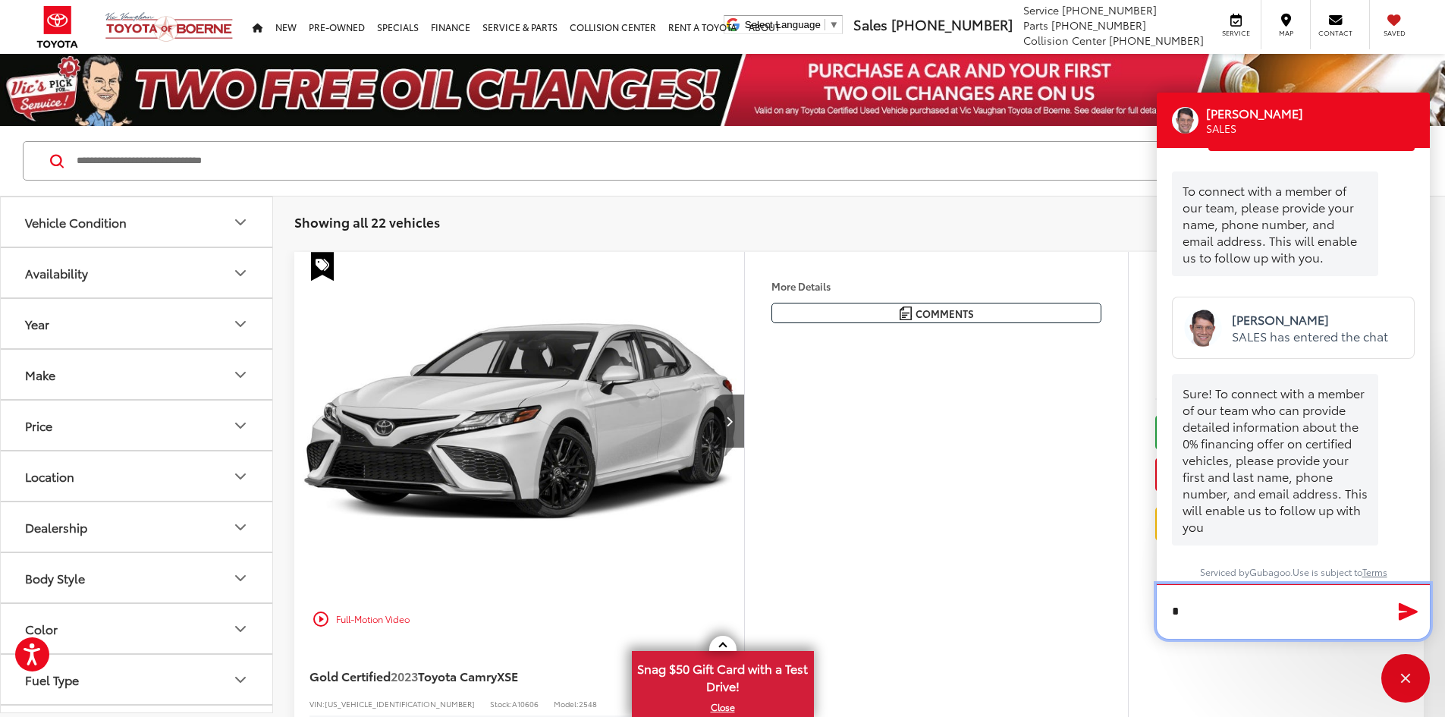
scroll to position [82, 0]
type textarea "*"
type textarea "**********"
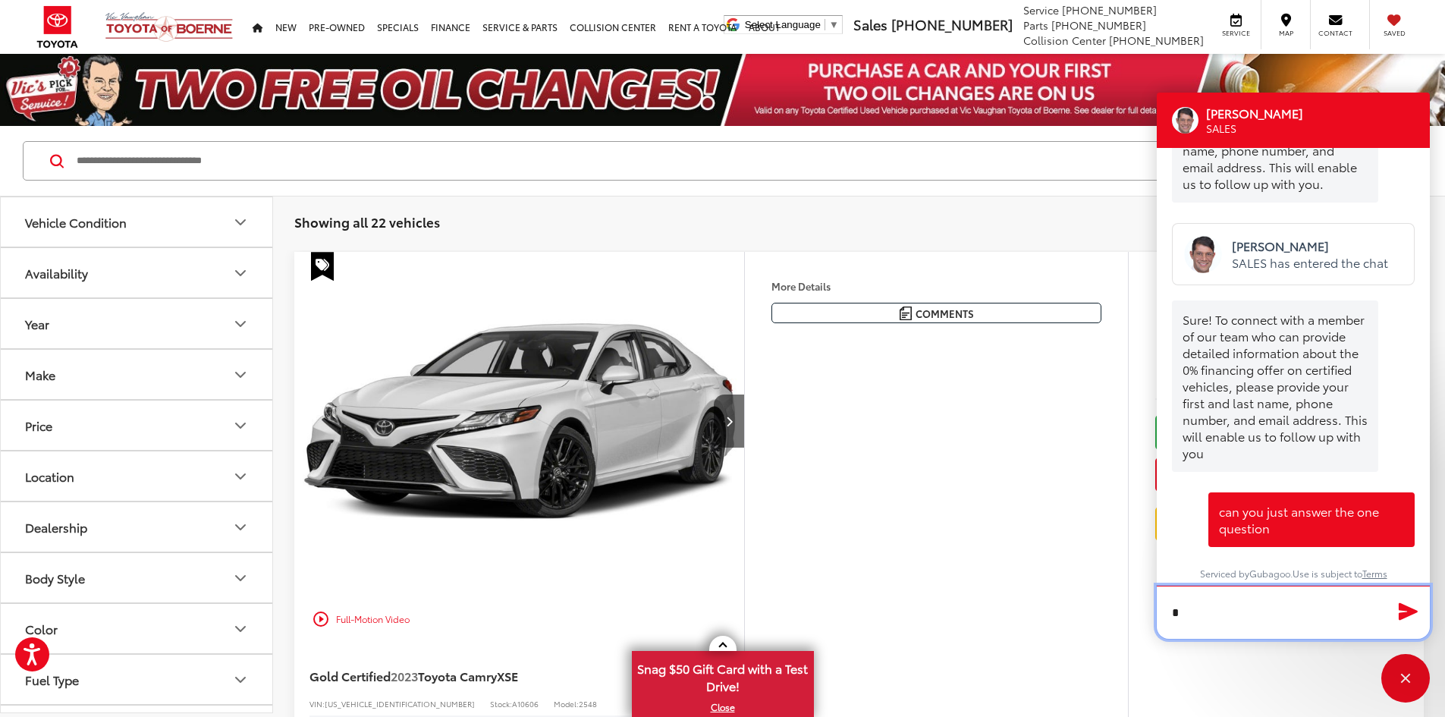
scroll to position [157, 0]
type textarea "**********"
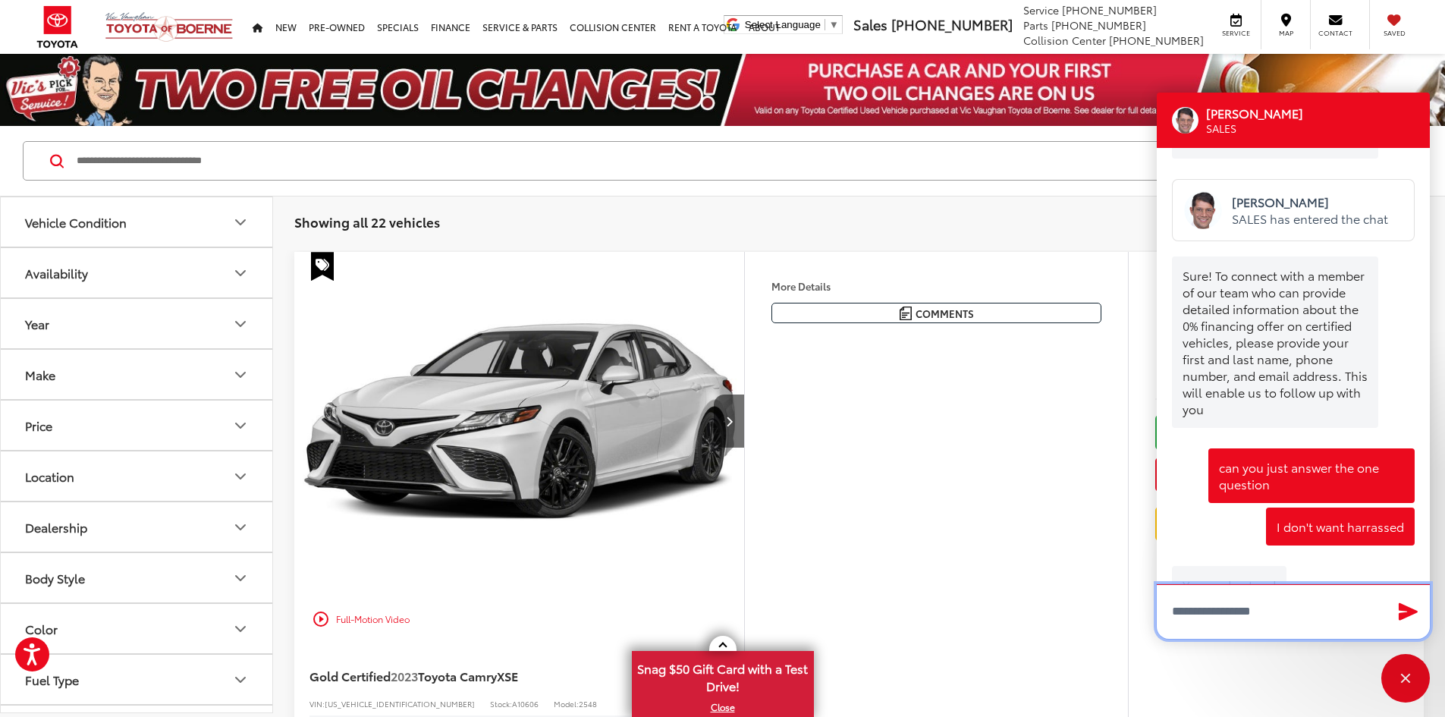
scroll to position [259, 0]
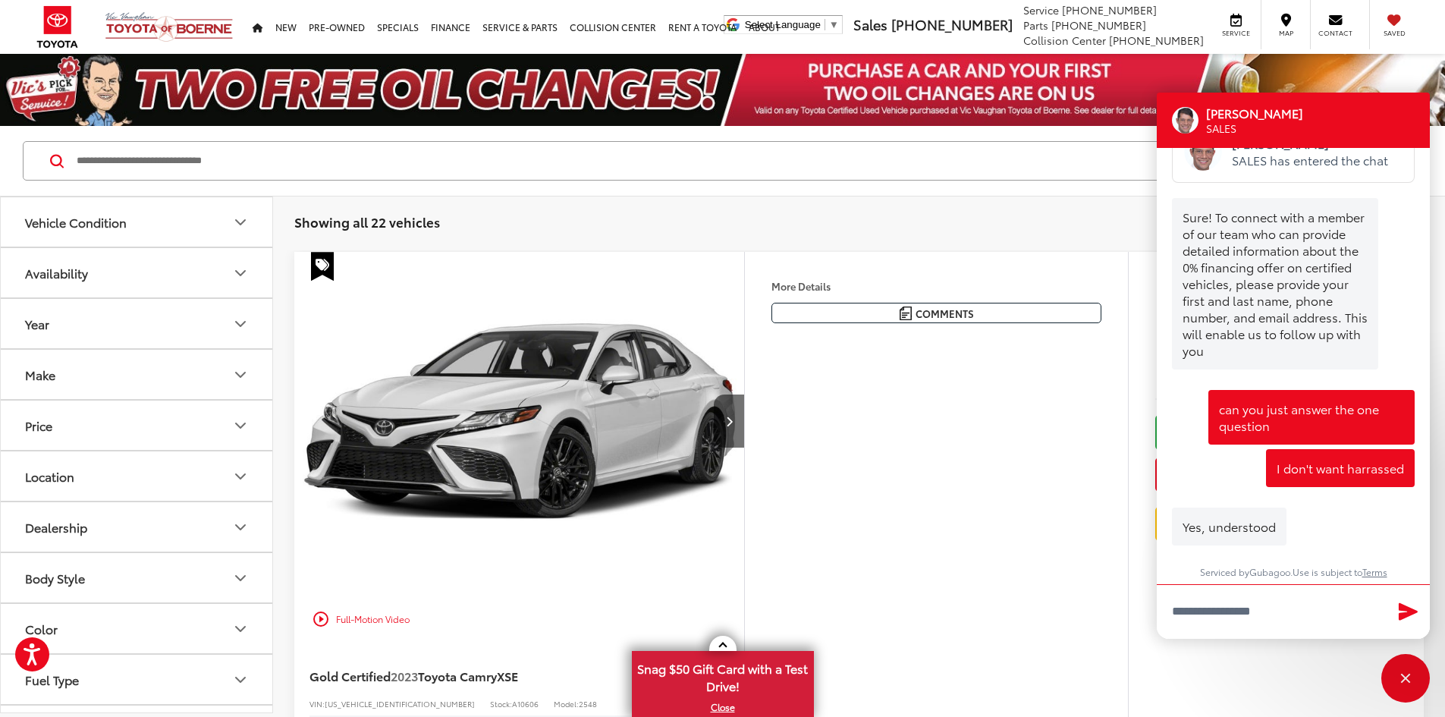
click at [615, 299] on img "2023 Toyota Camry XSE 0" at bounding box center [519, 421] width 452 height 339
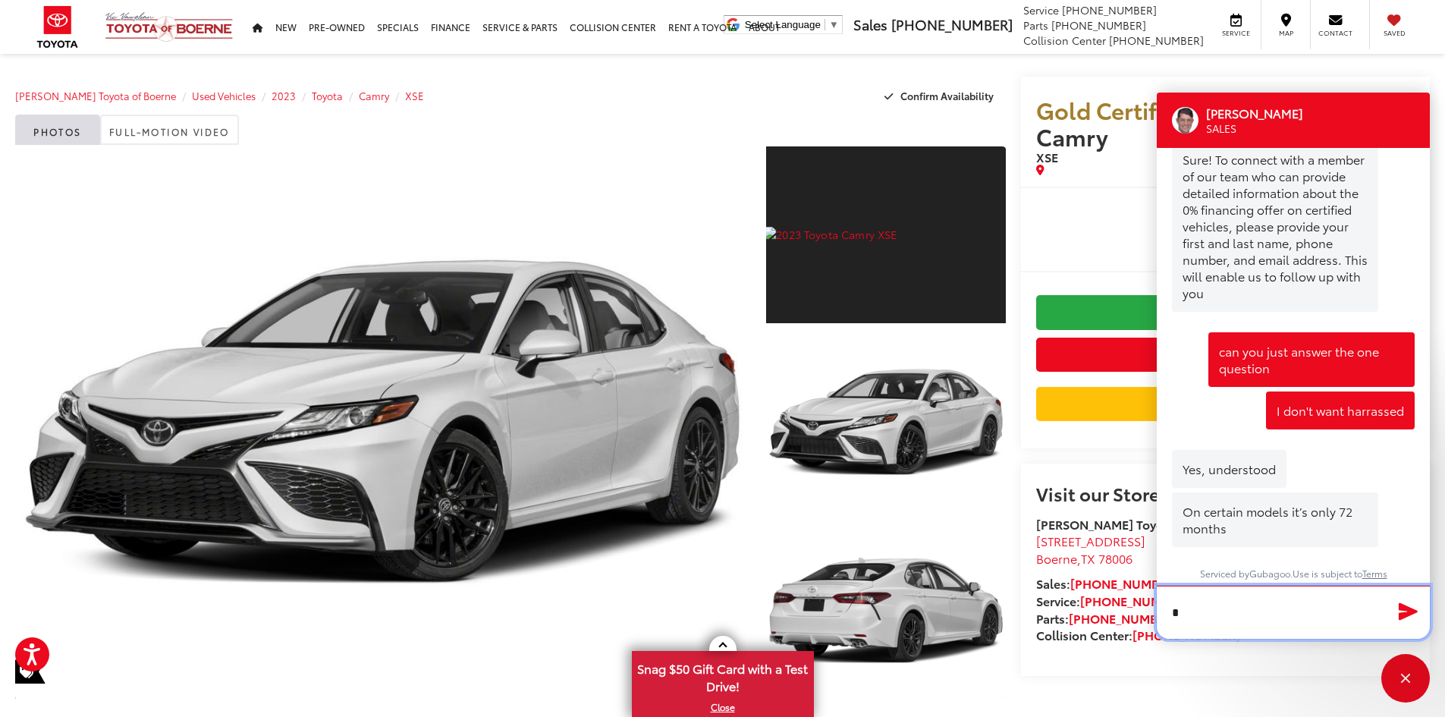
scroll to position [317, 0]
type textarea "*"
type textarea "**********"
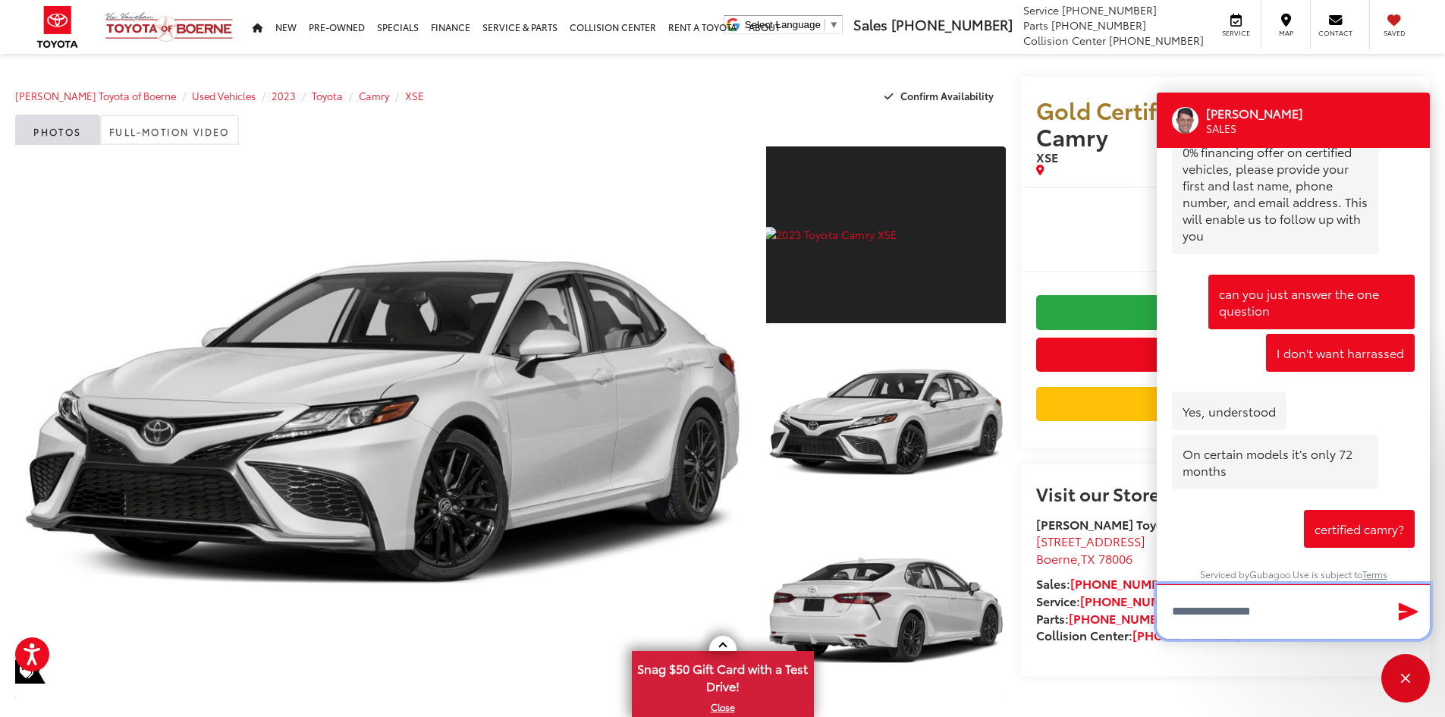
scroll to position [377, 0]
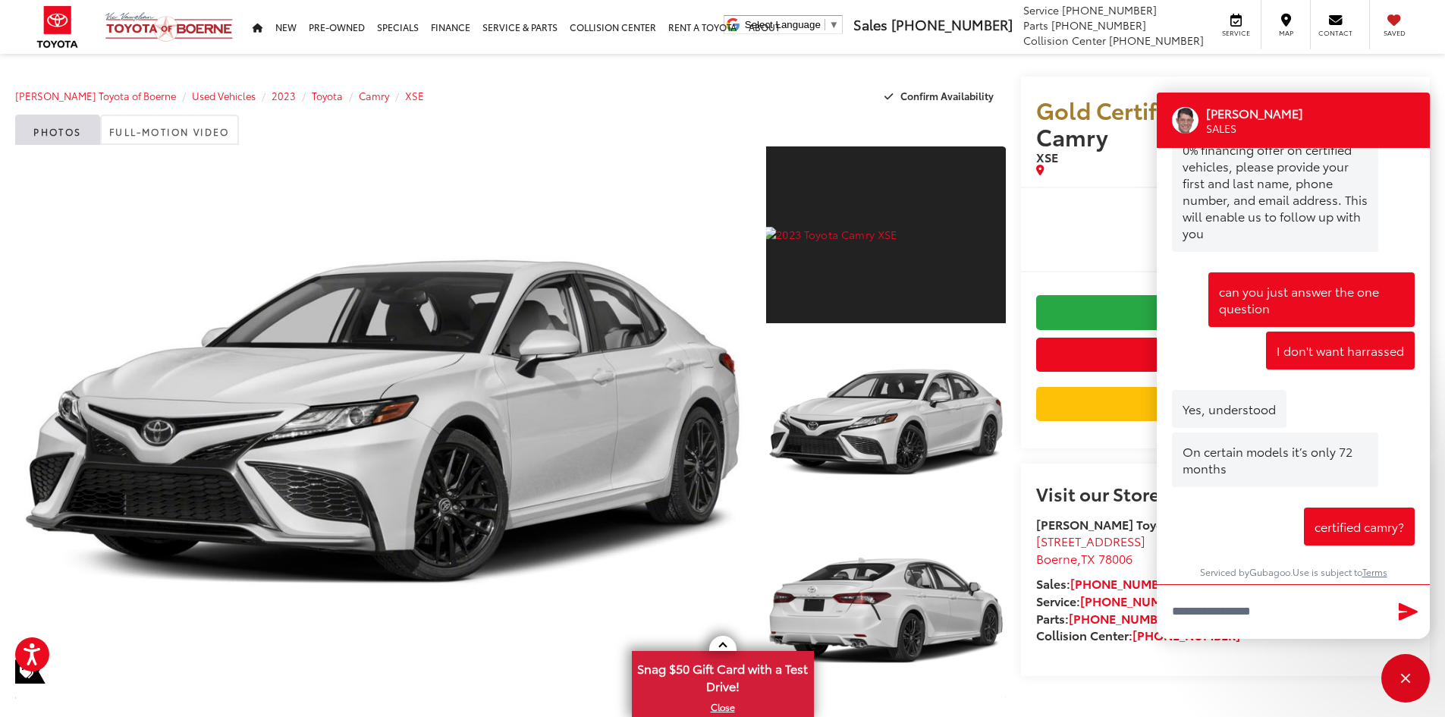
click at [730, 112] on div "Vic Vaughan Toyota of Boerne Used Vehicles 2023 Toyota Camry XSE Confirm Availa…" at bounding box center [510, 96] width 990 height 38
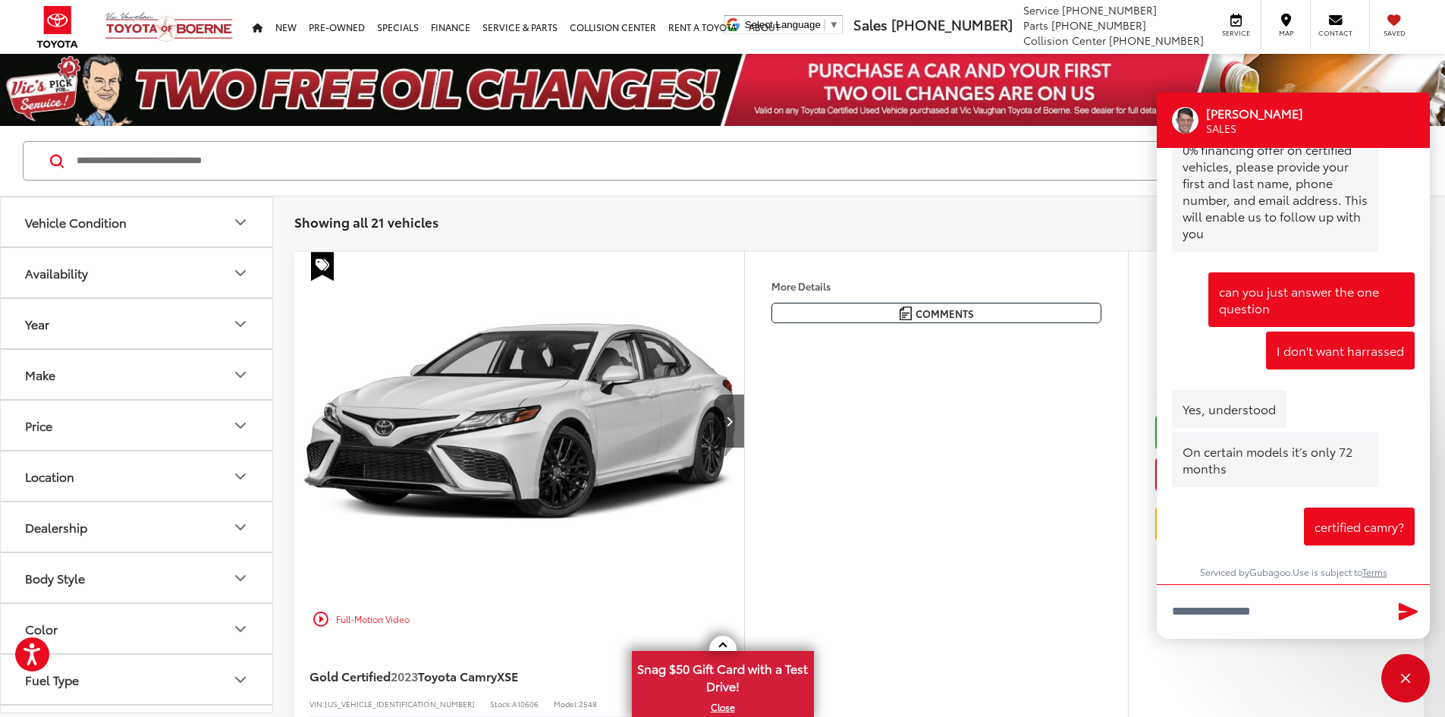
click at [368, 164] on input "Search by Make, Model, or Keyword" at bounding box center [700, 161] width 1251 height 36
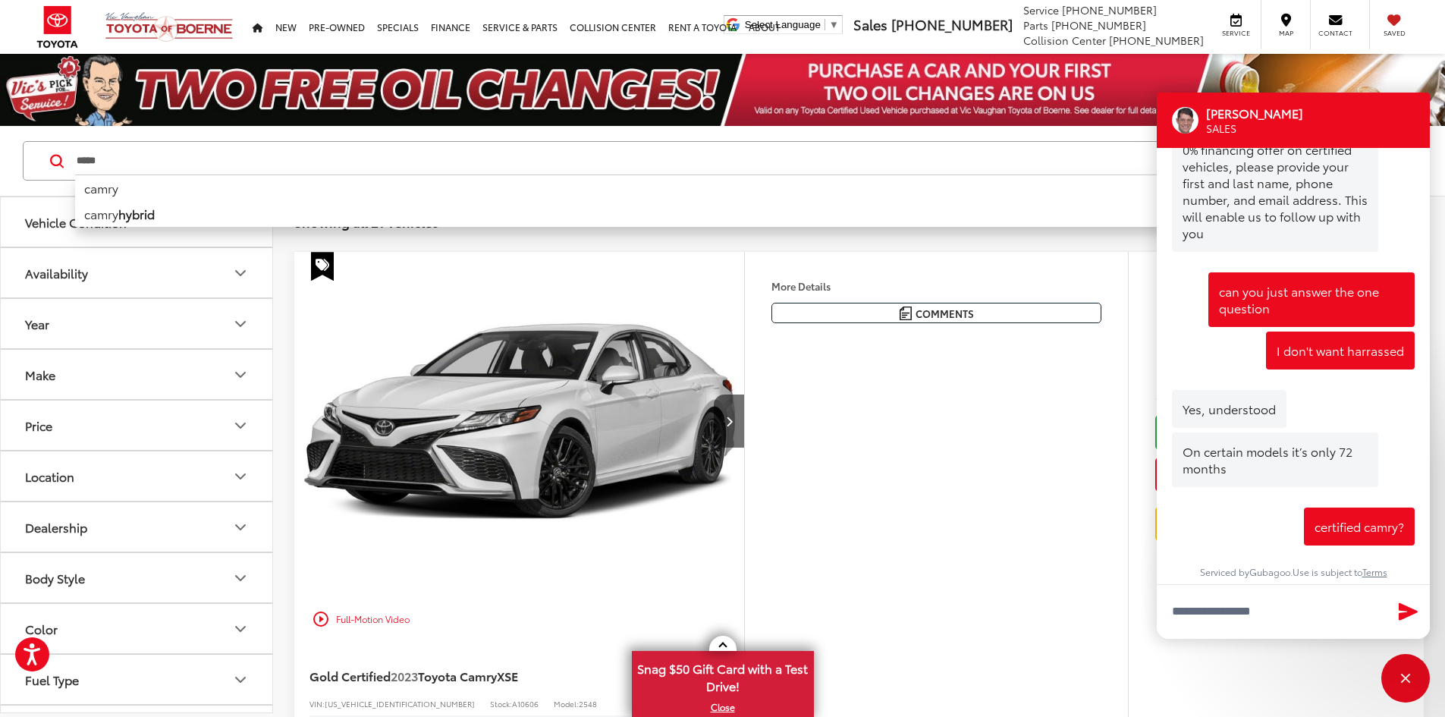
type input "*****"
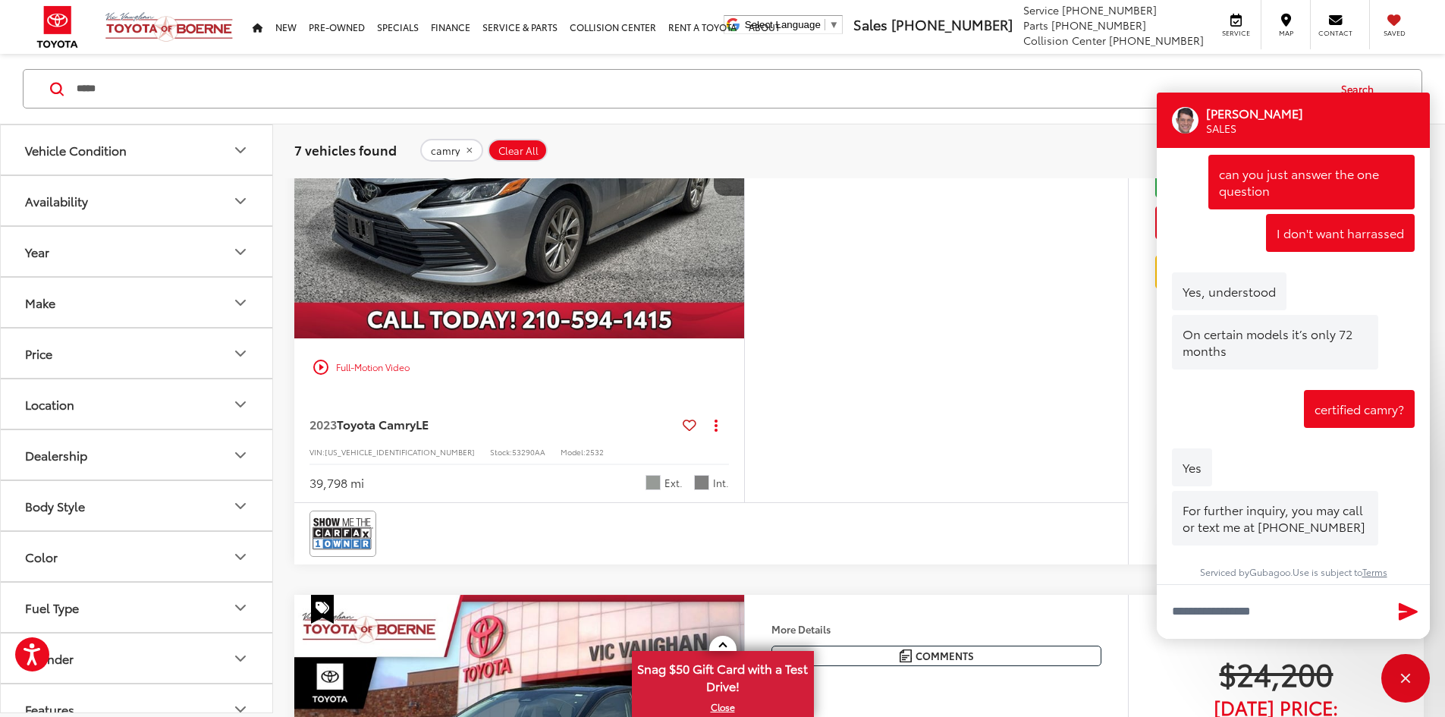
scroll to position [2958, 0]
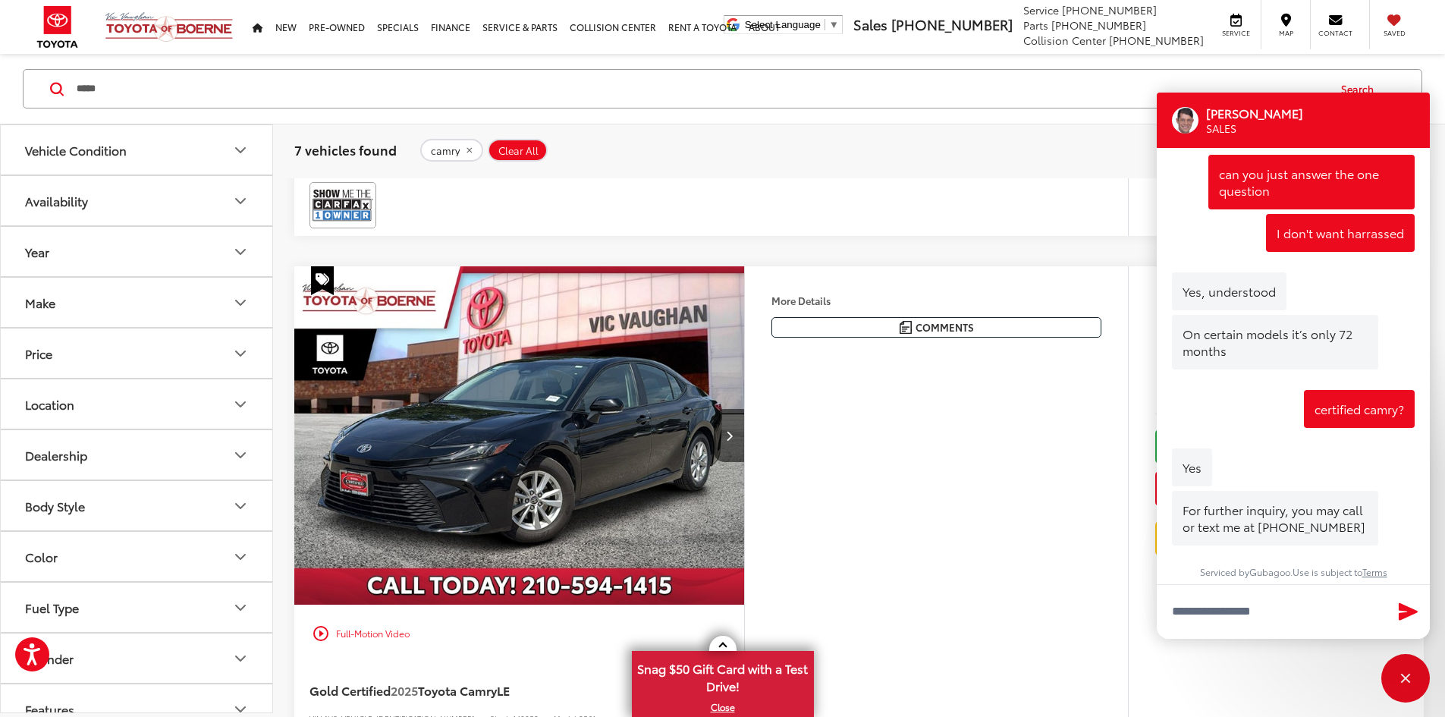
click at [0, 0] on button "More..." at bounding box center [0, 0] width 0 height 0
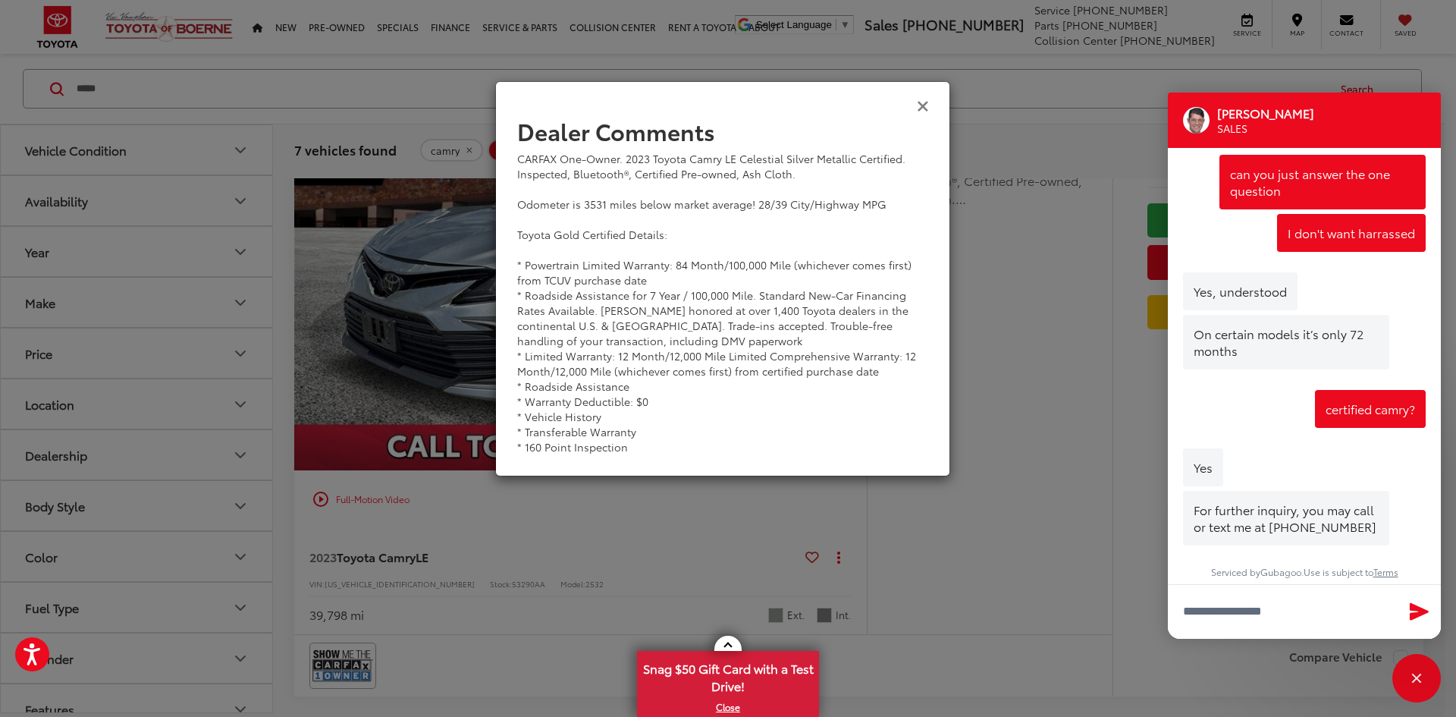
click at [926, 102] on icon "Close" at bounding box center [923, 105] width 12 height 16
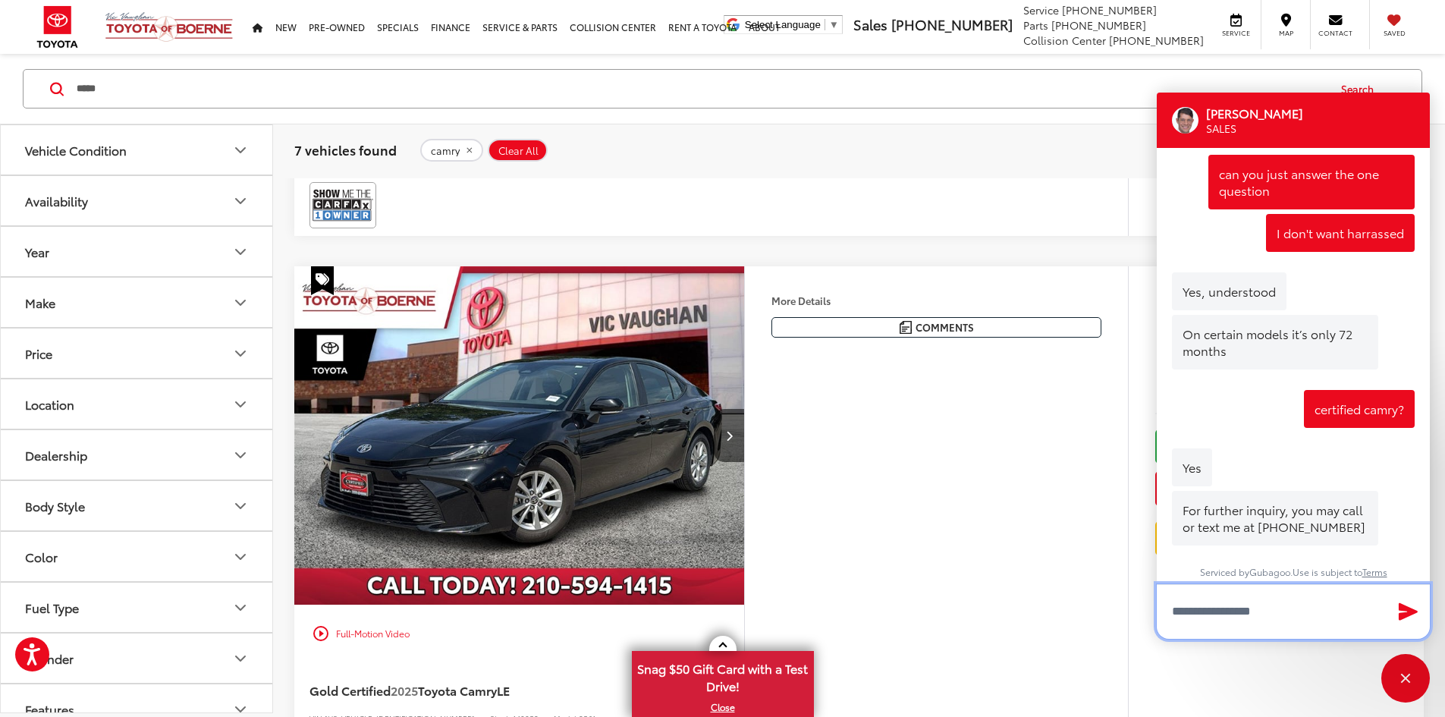
click at [1255, 610] on textarea "Type your message" at bounding box center [1293, 611] width 273 height 55
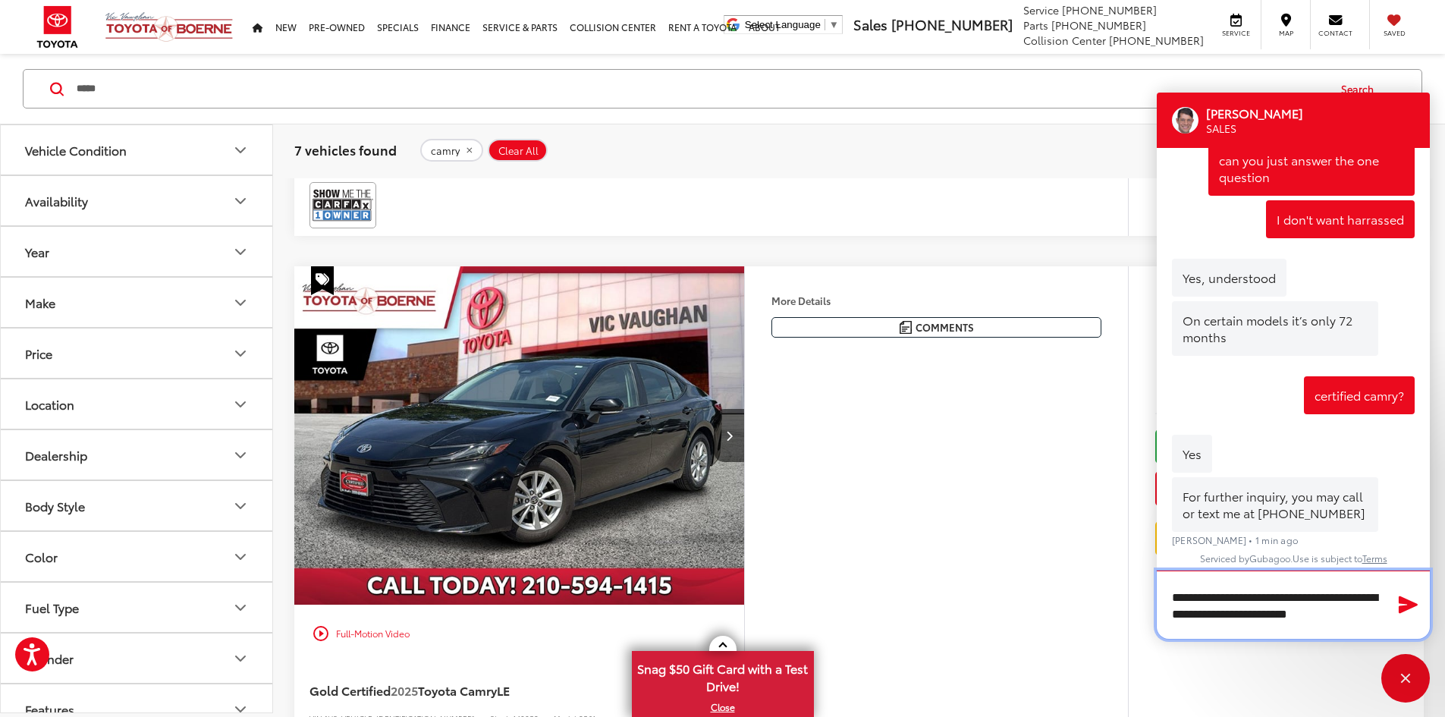
scroll to position [1, 0]
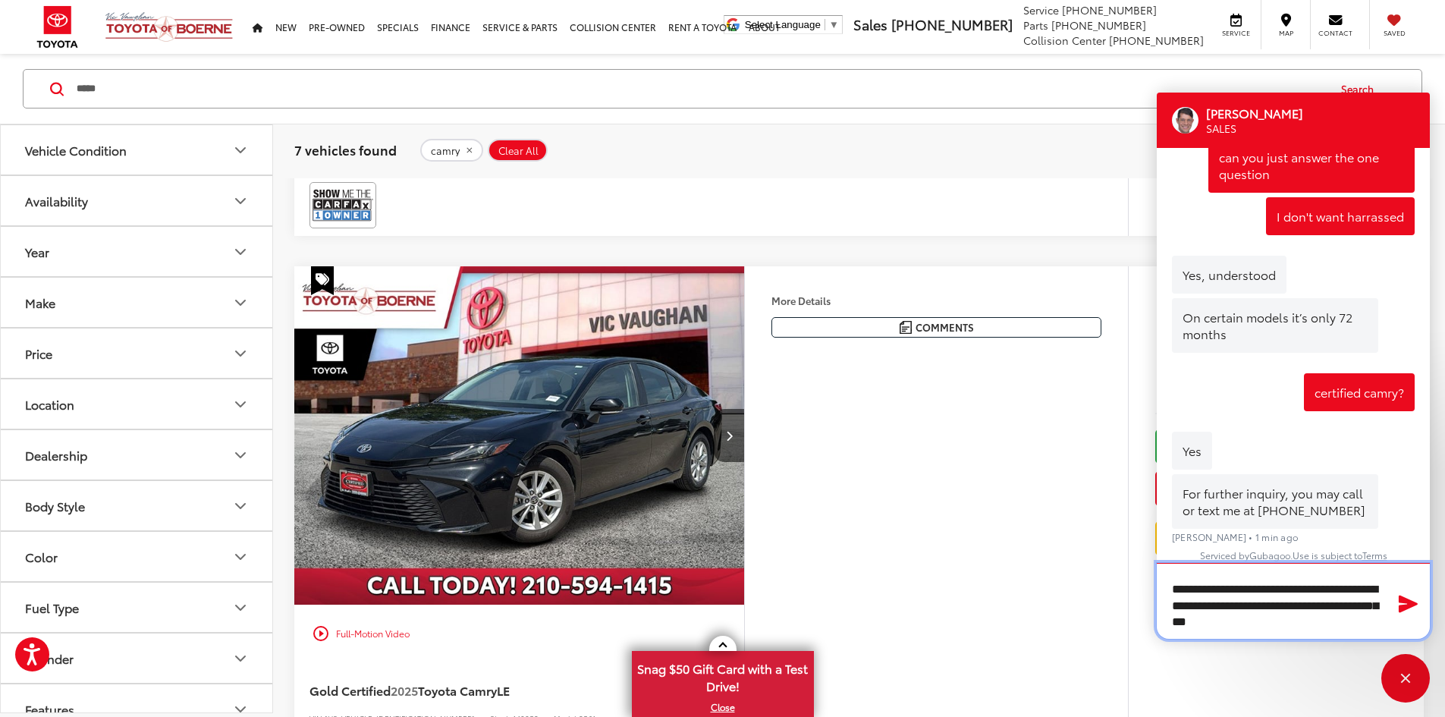
type textarea "**********"
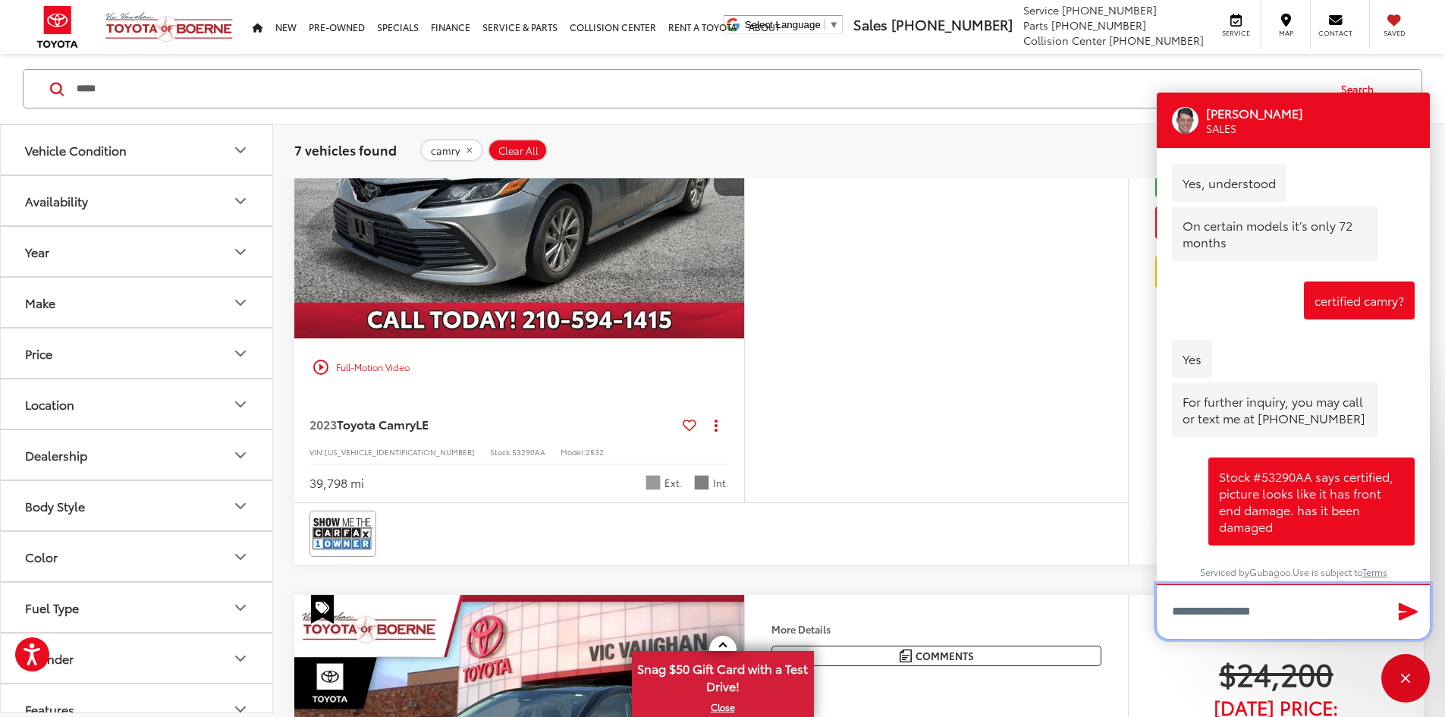
scroll to position [2958, 0]
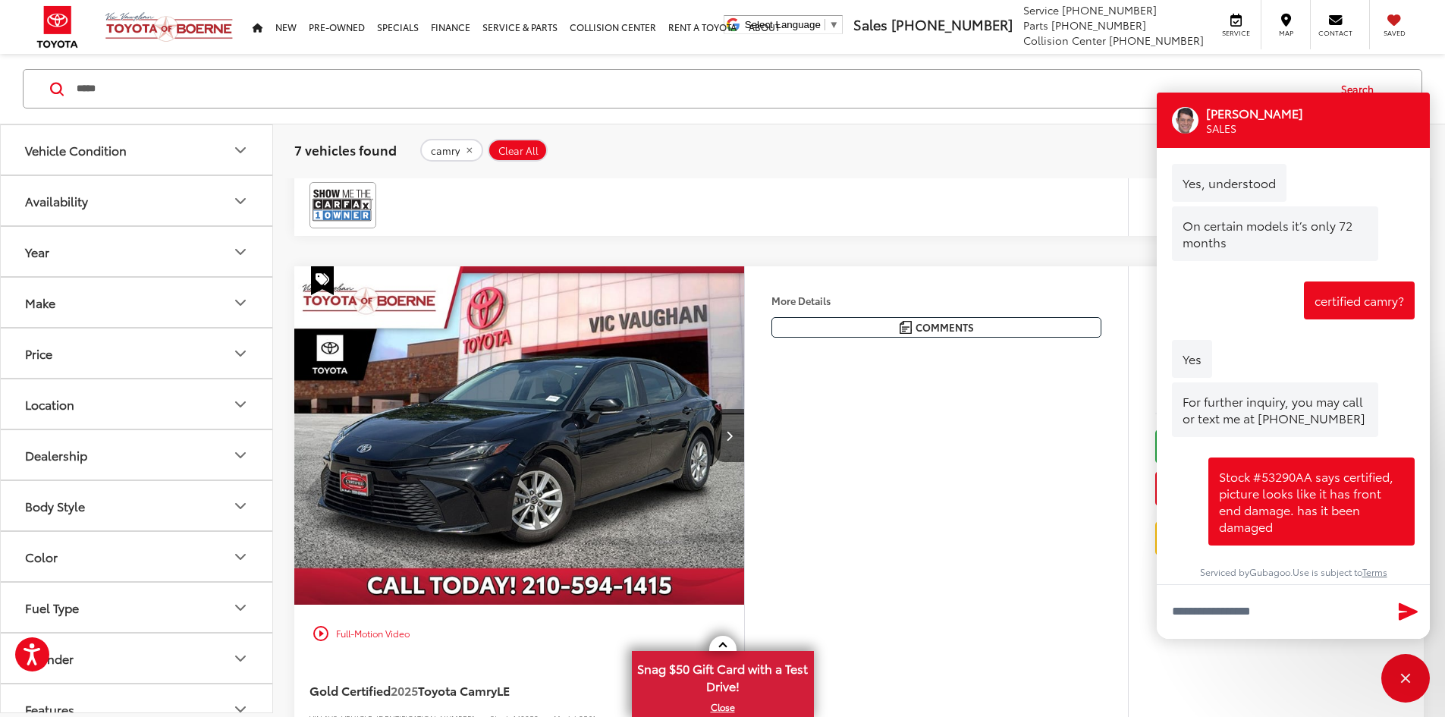
drag, startPoint x: 1356, startPoint y: 105, endPoint x: 961, endPoint y: 327, distance: 452.9
click at [1401, 671] on div "Close" at bounding box center [1405, 678] width 49 height 49
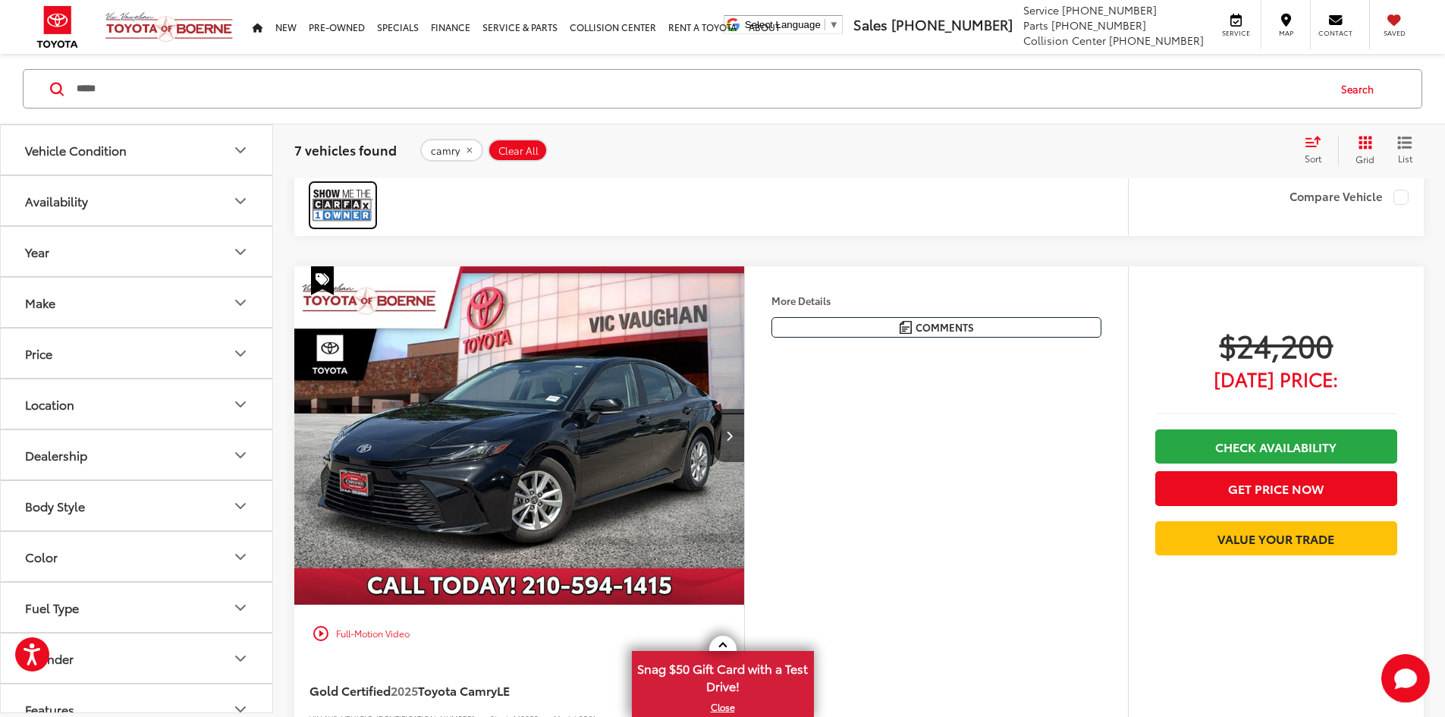
click at [341, 225] on img at bounding box center [342, 205] width 61 height 40
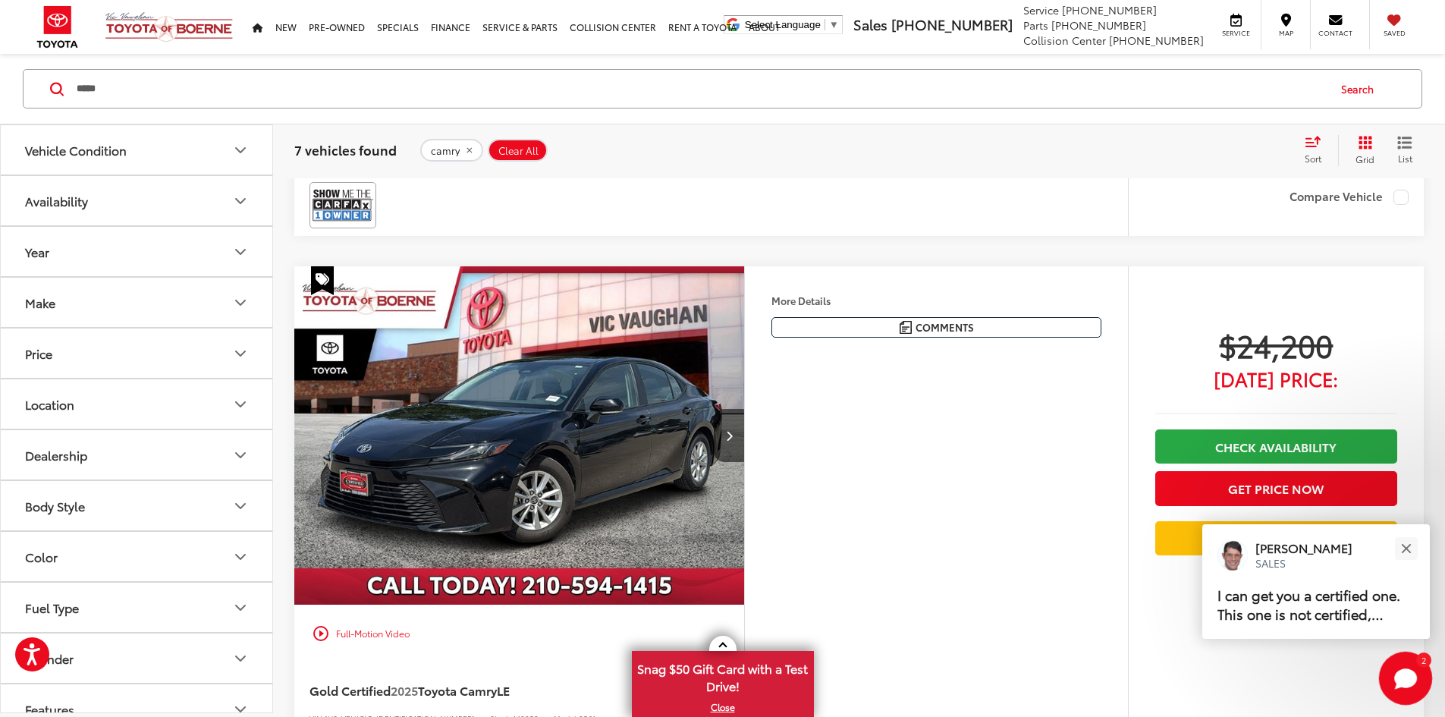
click at [1410, 674] on icon "Start Chat" at bounding box center [1405, 677] width 23 height 19
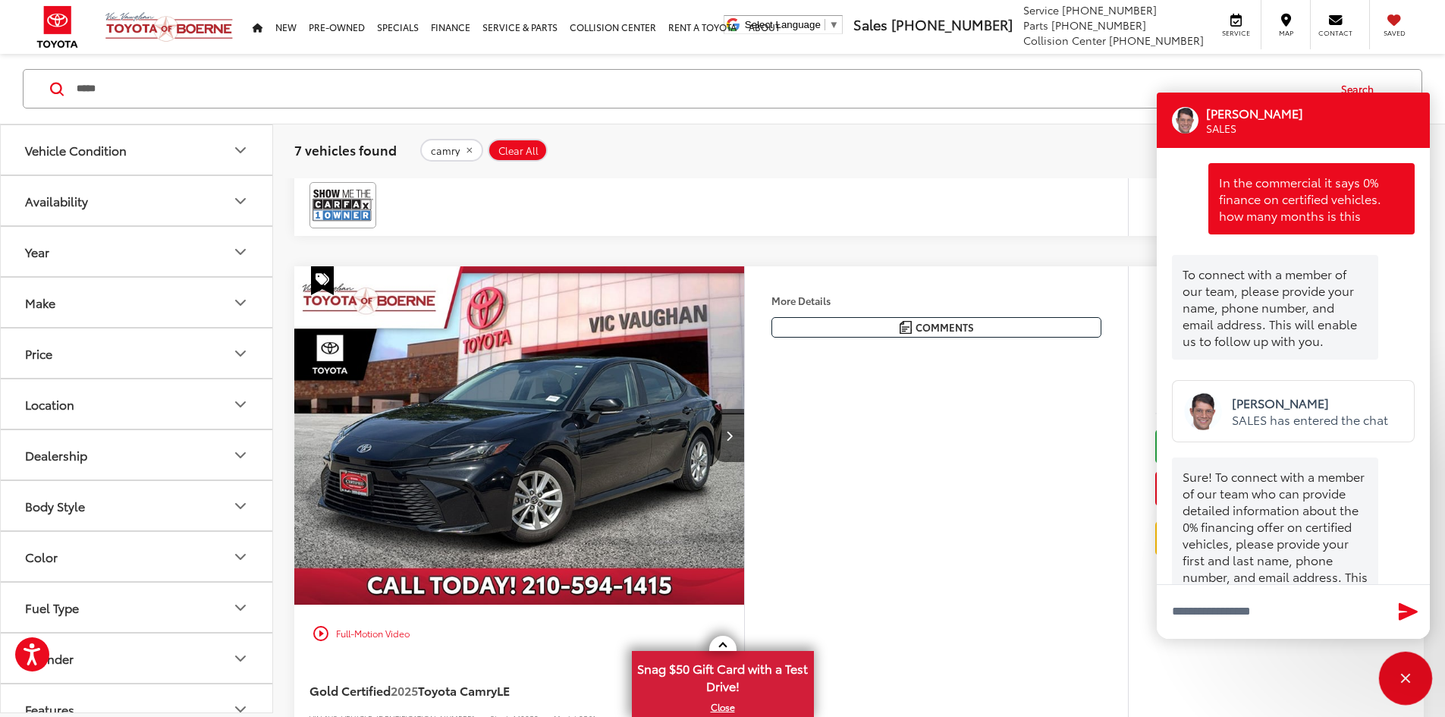
scroll to position [770, 0]
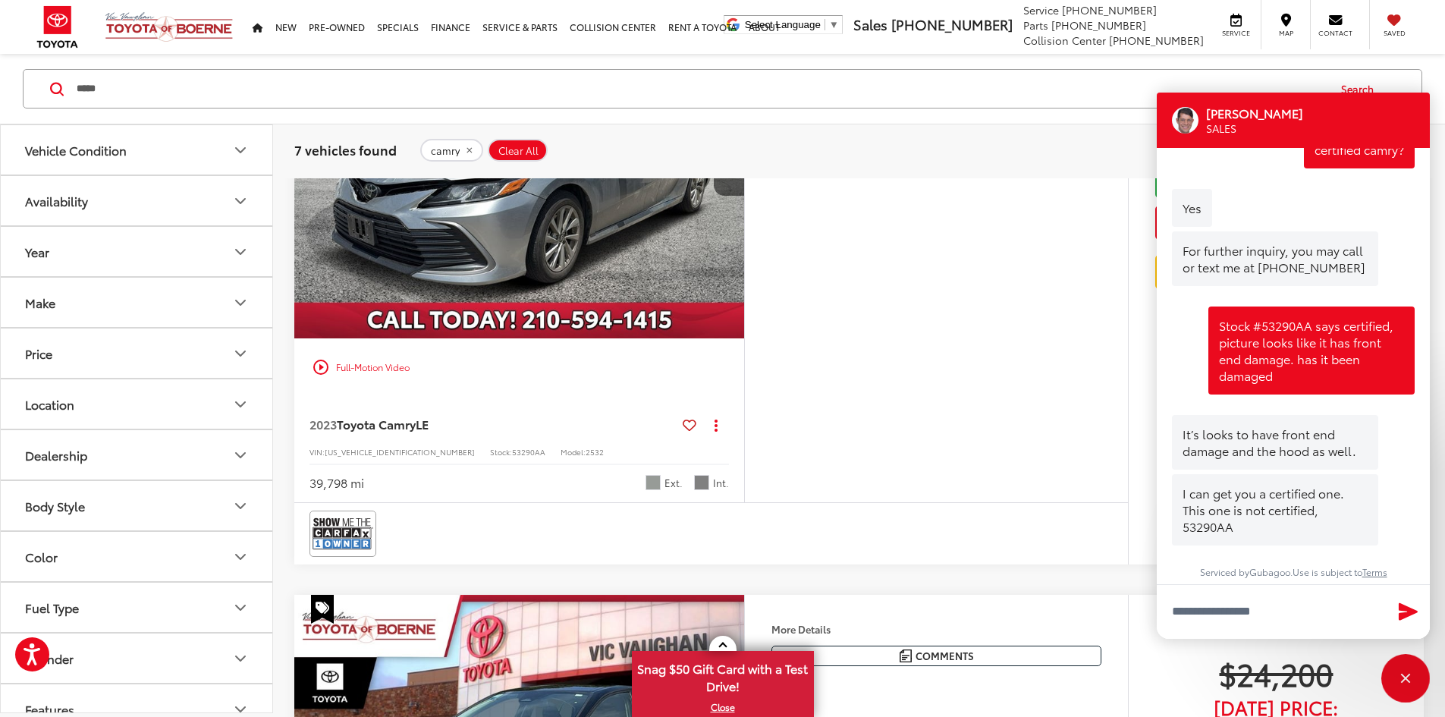
drag, startPoint x: 965, startPoint y: 506, endPoint x: 1083, endPoint y: 513, distance: 118.5
click at [0, 0] on div "CARFAX One-Owner. 2023 Toyota Camry LE Celestial Silver Metallic Certified. Ins…" at bounding box center [0, 0] width 0 height 0
copy div "Certified Pre-owned,"
click at [1288, 616] on textarea "Type your message" at bounding box center [1293, 611] width 273 height 55
paste textarea "**********"
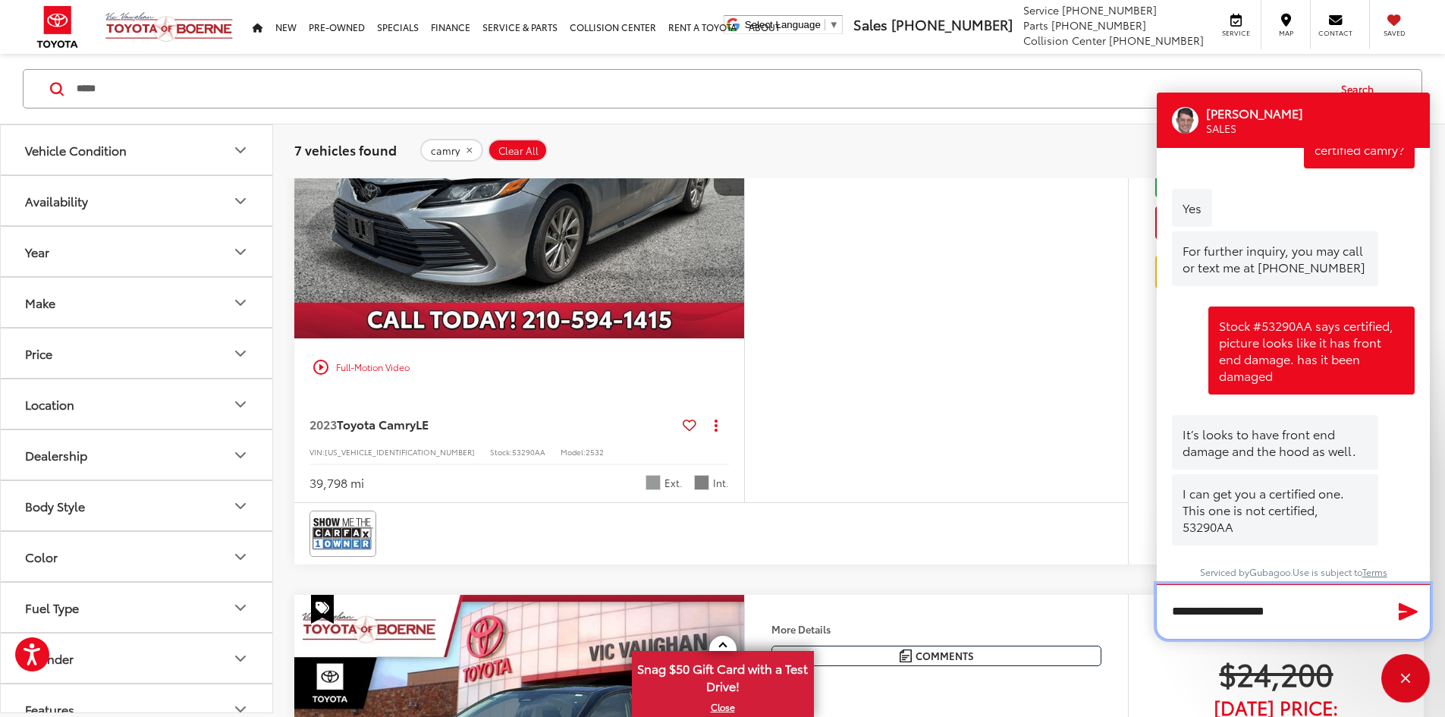
scroll to position [769, 0]
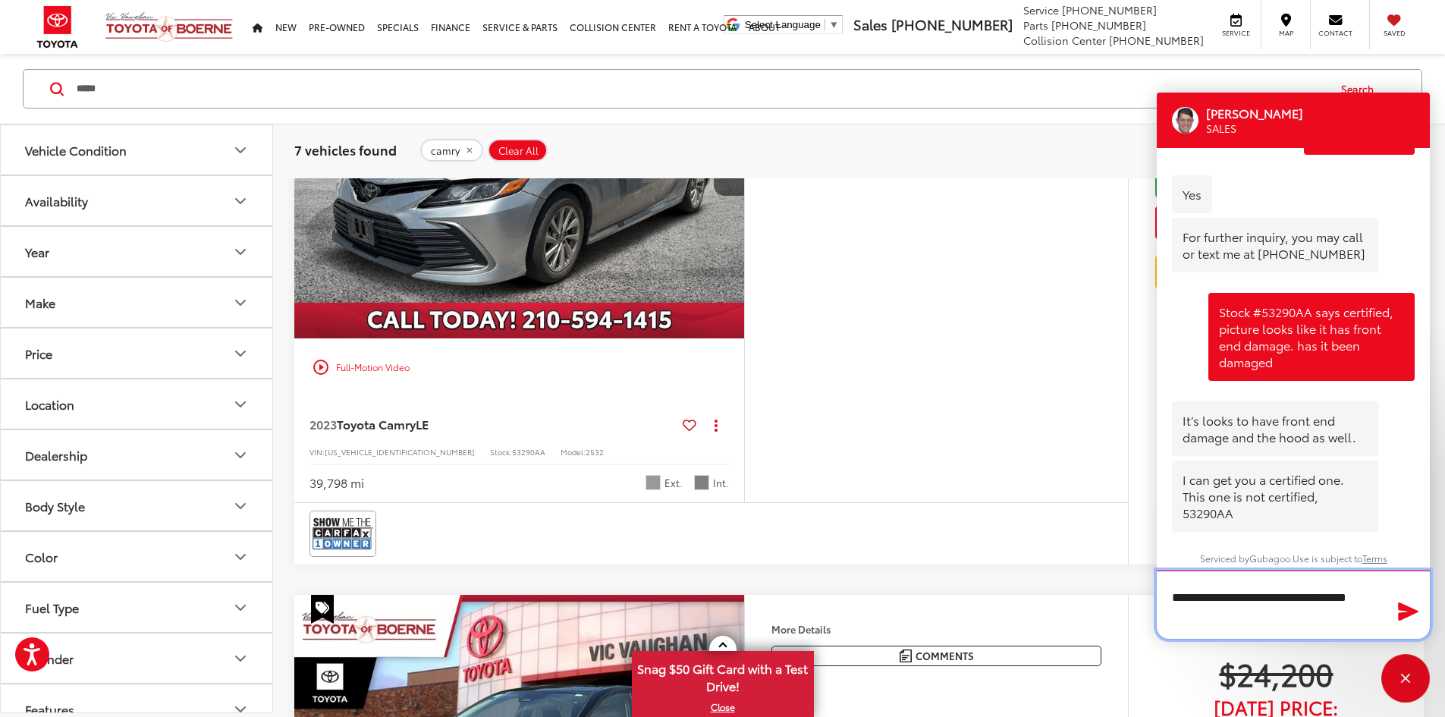
type textarea "**********"
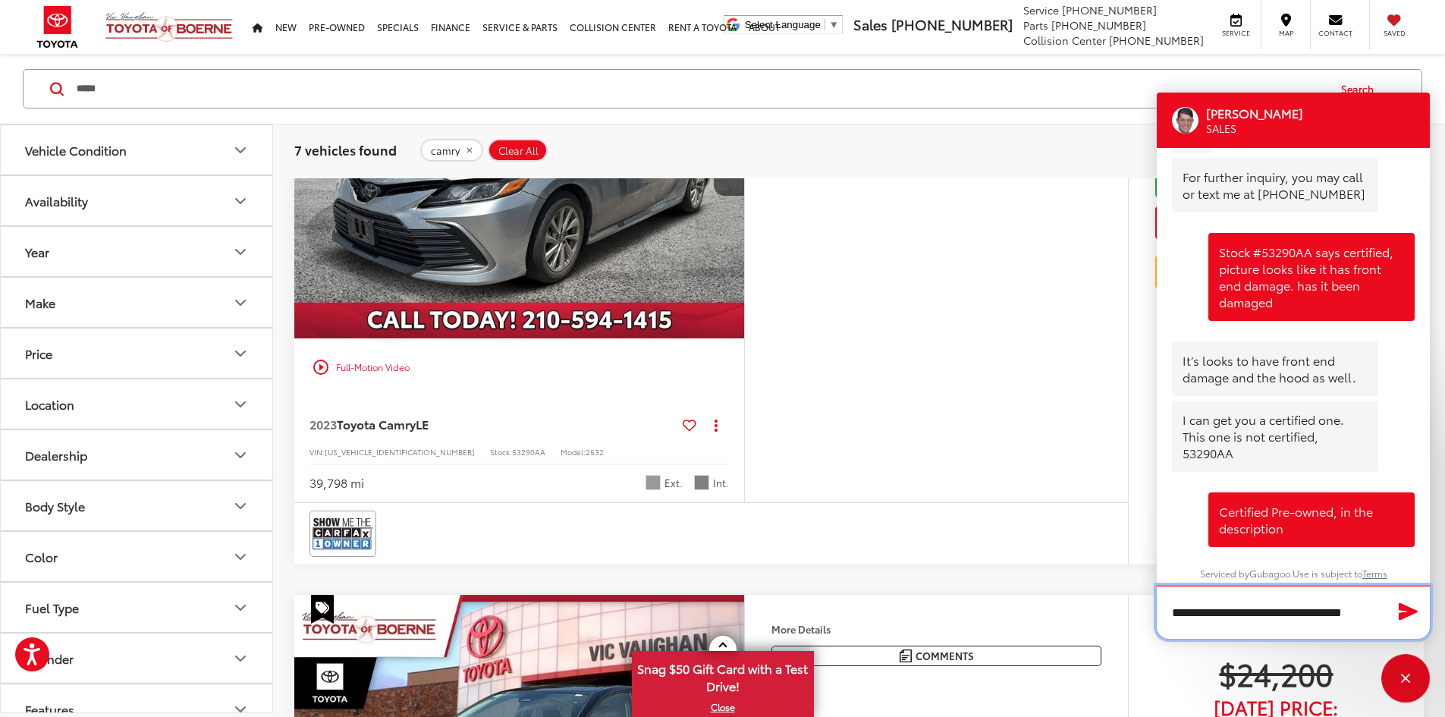
scroll to position [846, 0]
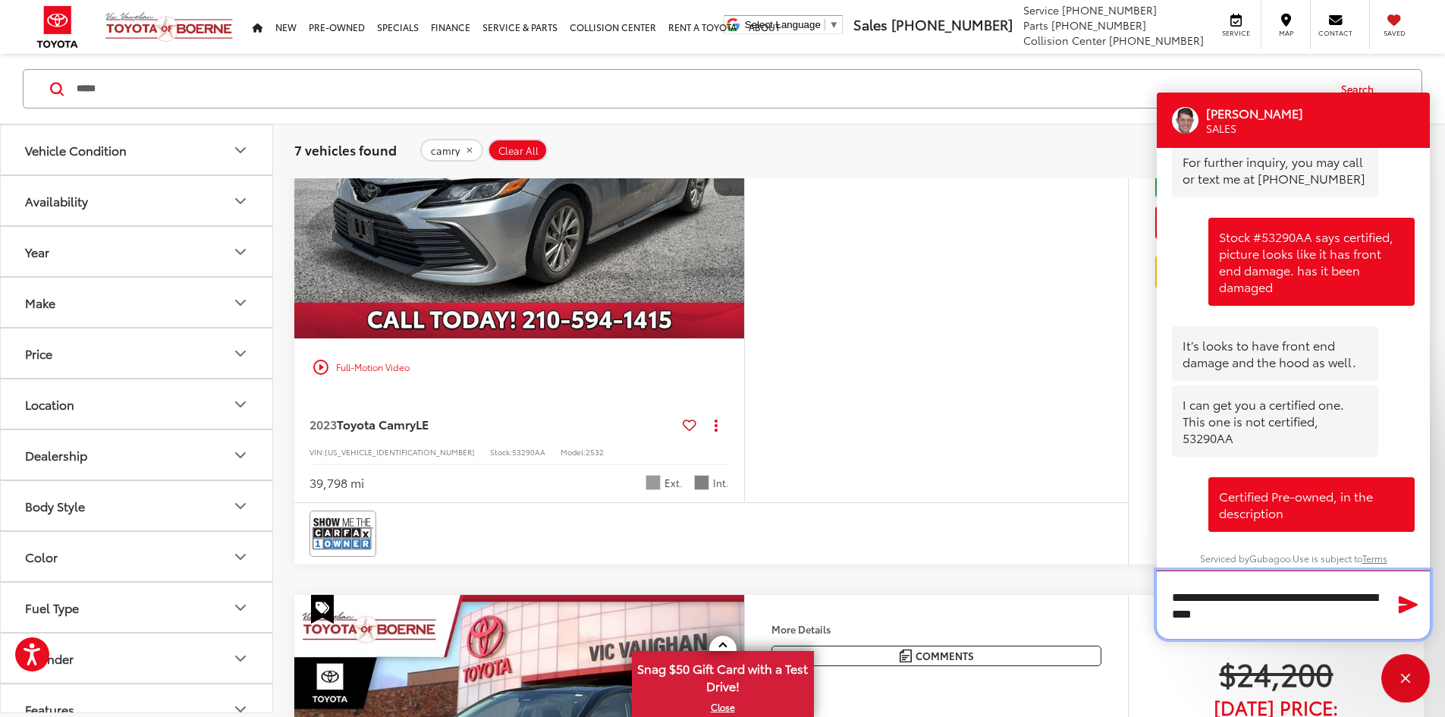
type textarea "**********"
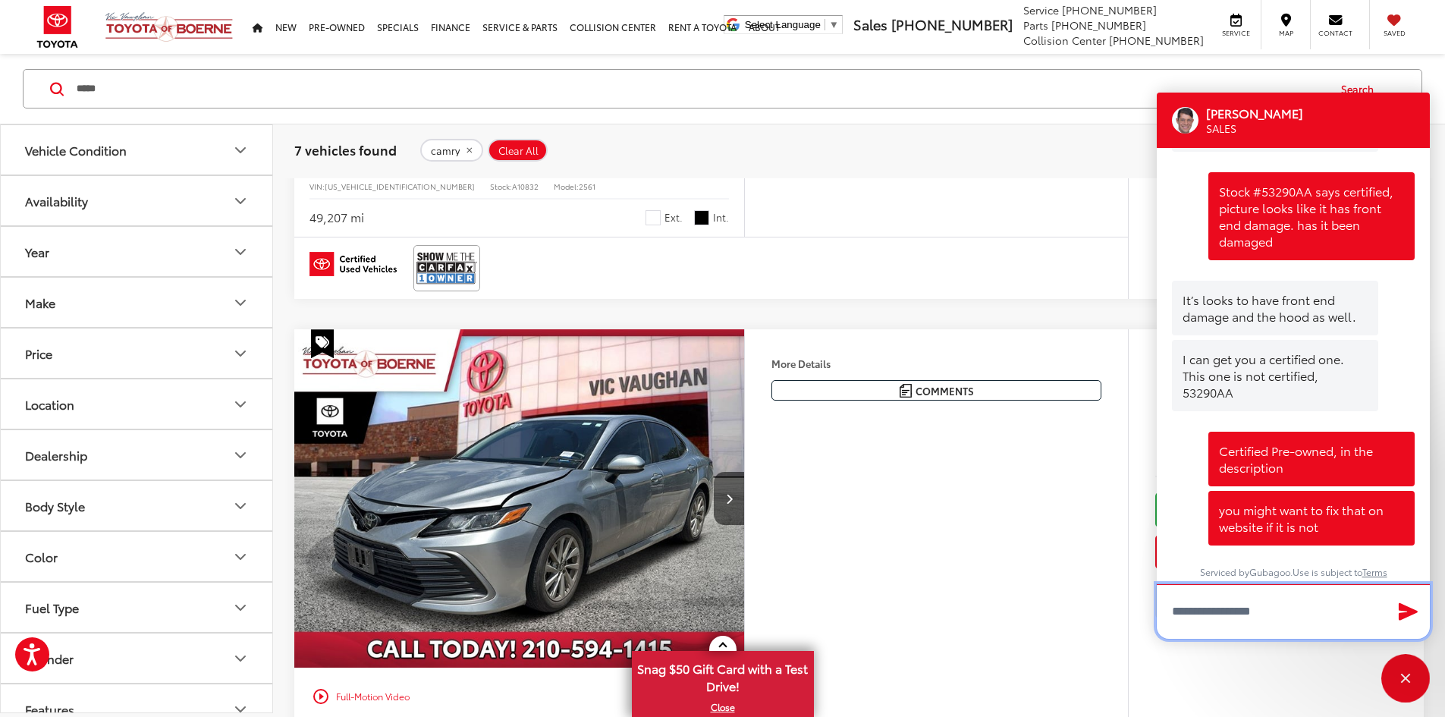
scroll to position [1972, 0]
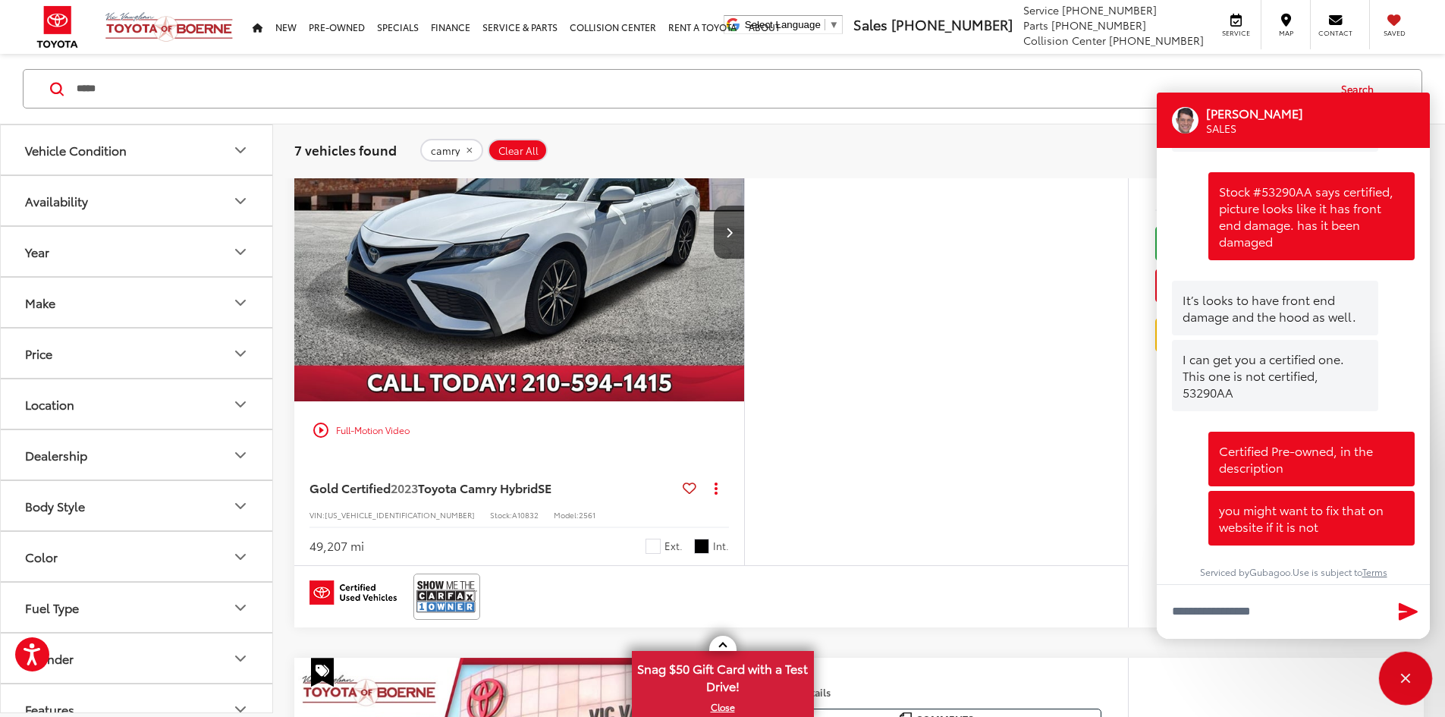
click at [1409, 673] on div "Close" at bounding box center [1406, 678] width 10 height 10
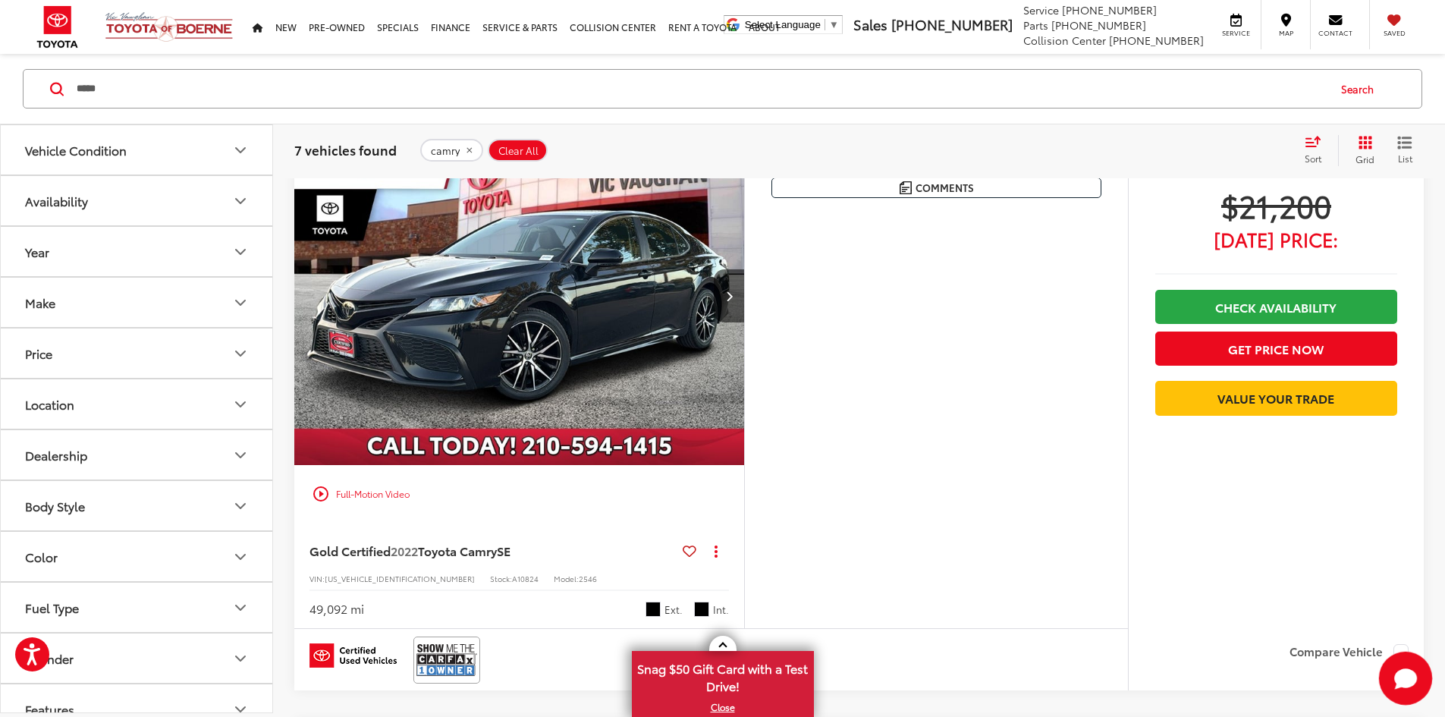
scroll to position [1643, 0]
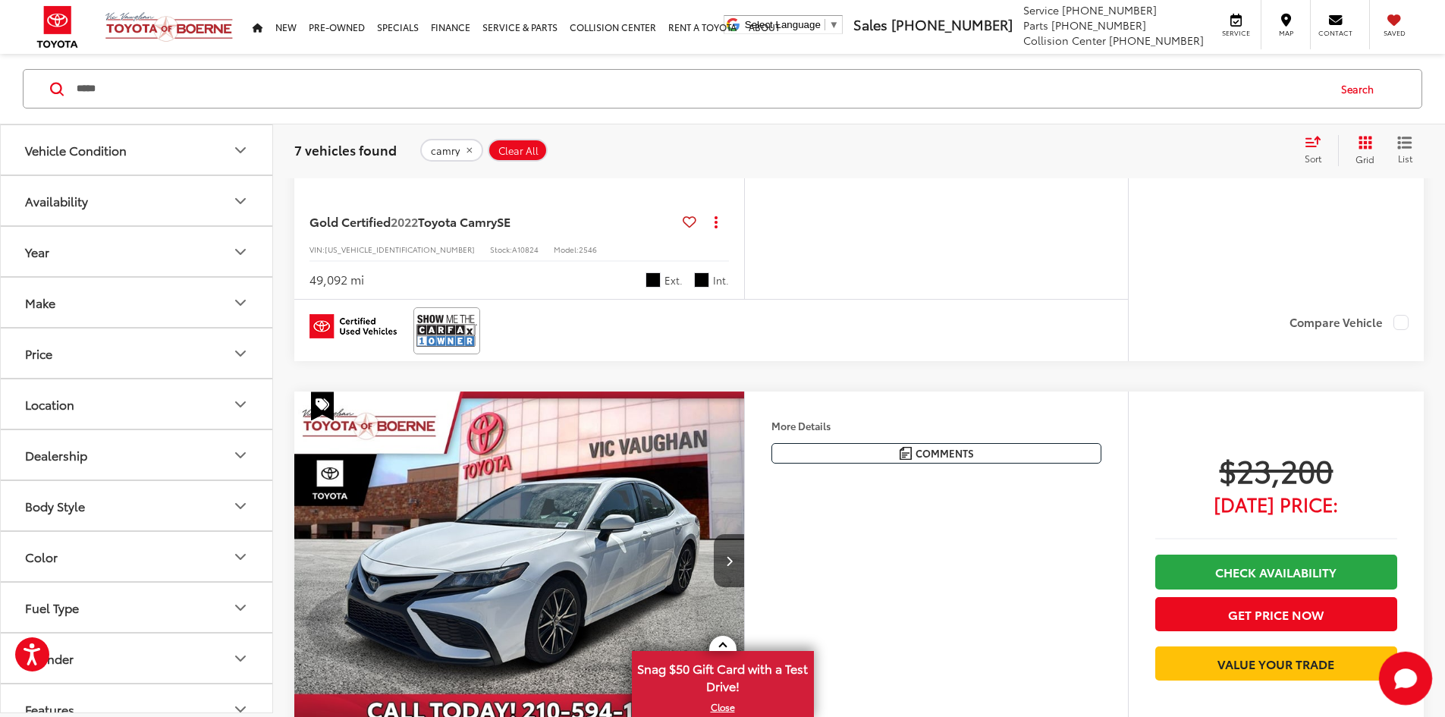
click at [1409, 676] on icon "Start Chat" at bounding box center [1405, 677] width 23 height 19
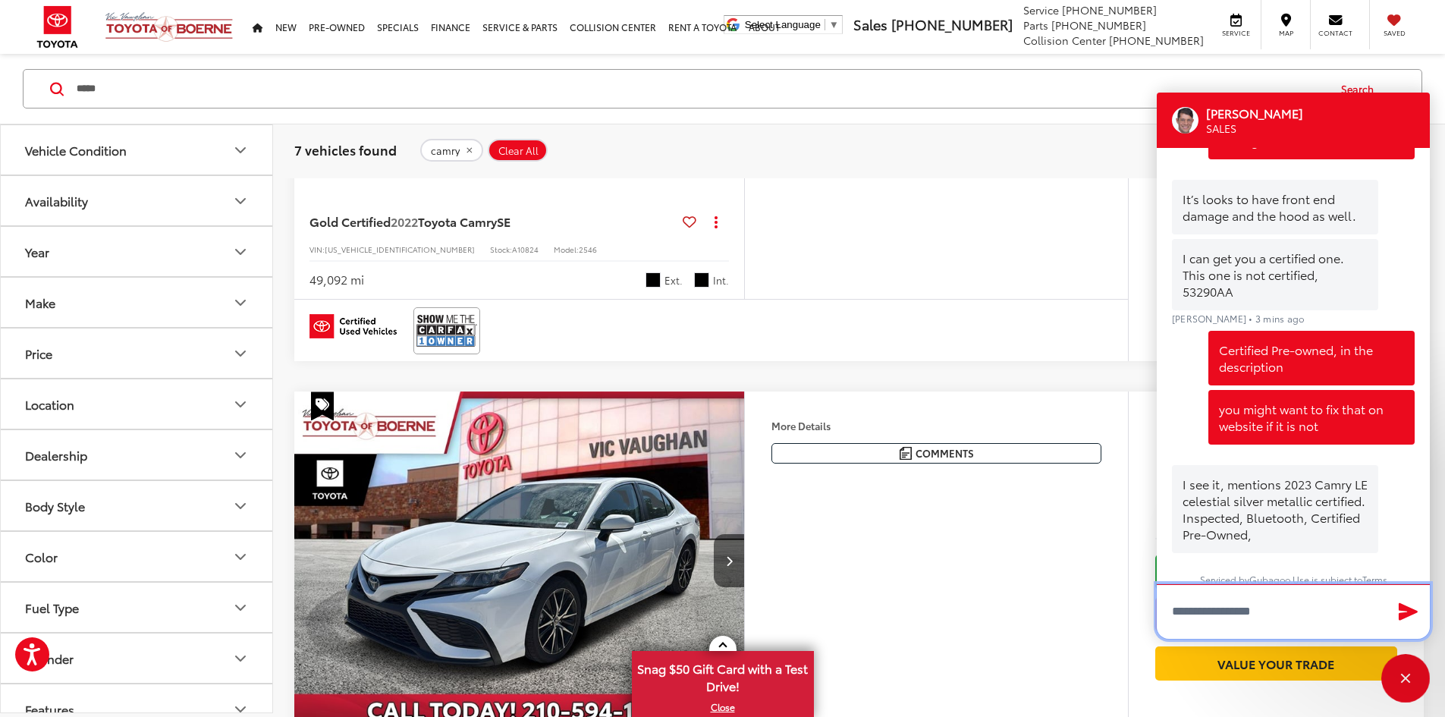
scroll to position [1030, 0]
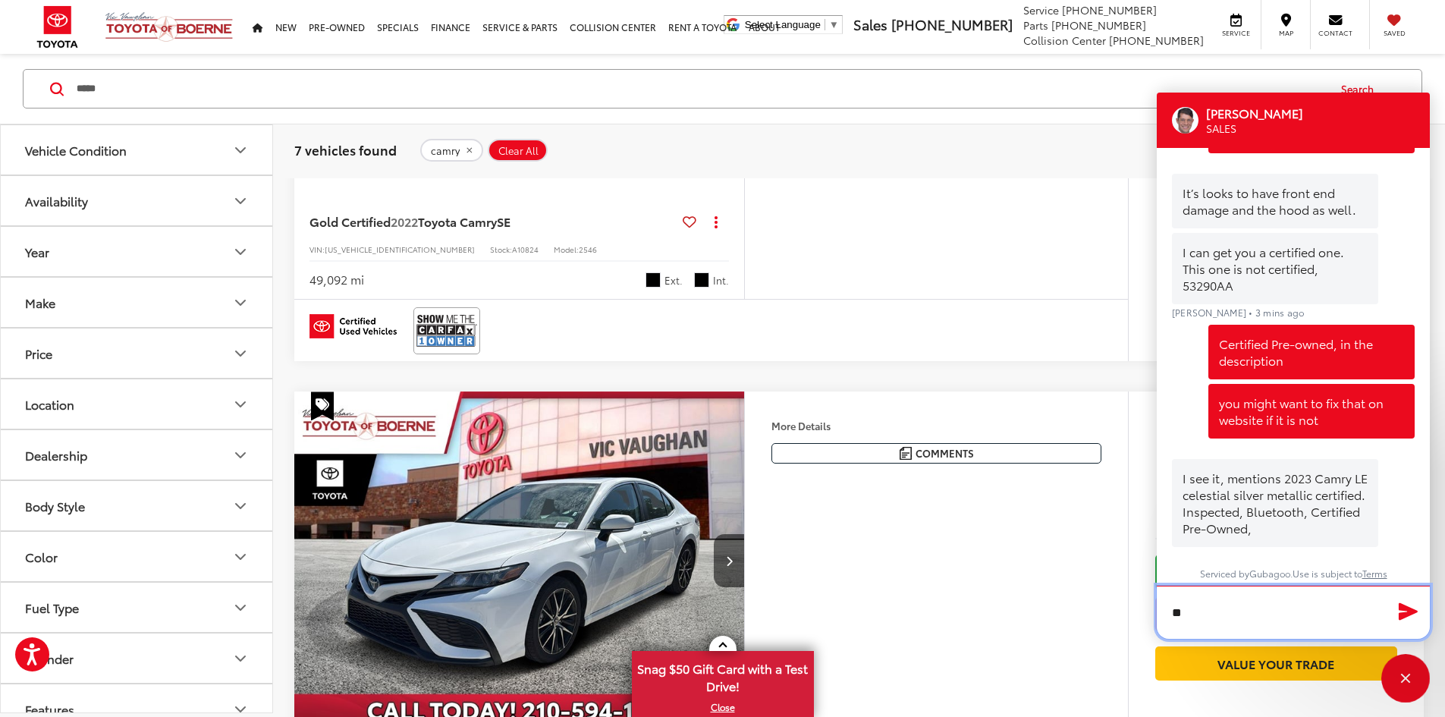
type textarea "***"
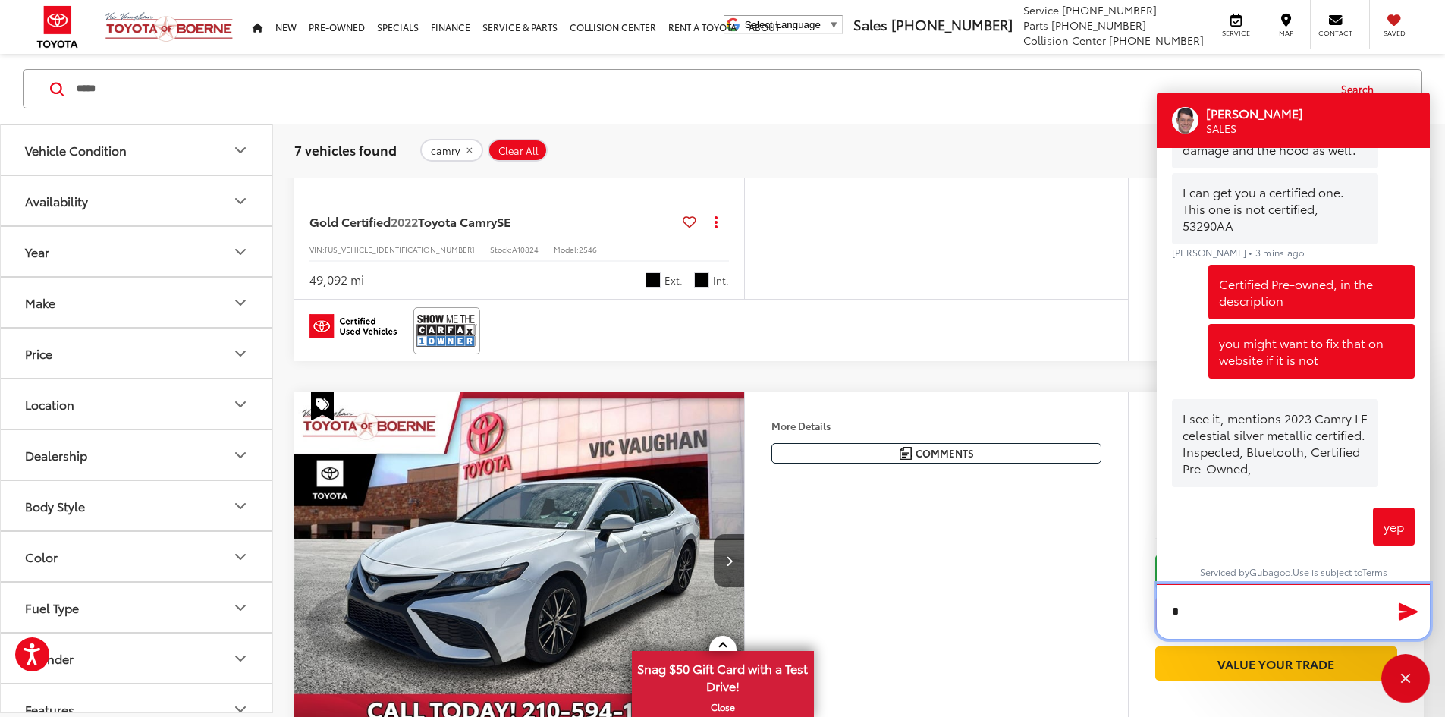
scroll to position [1087, 0]
type textarea "*"
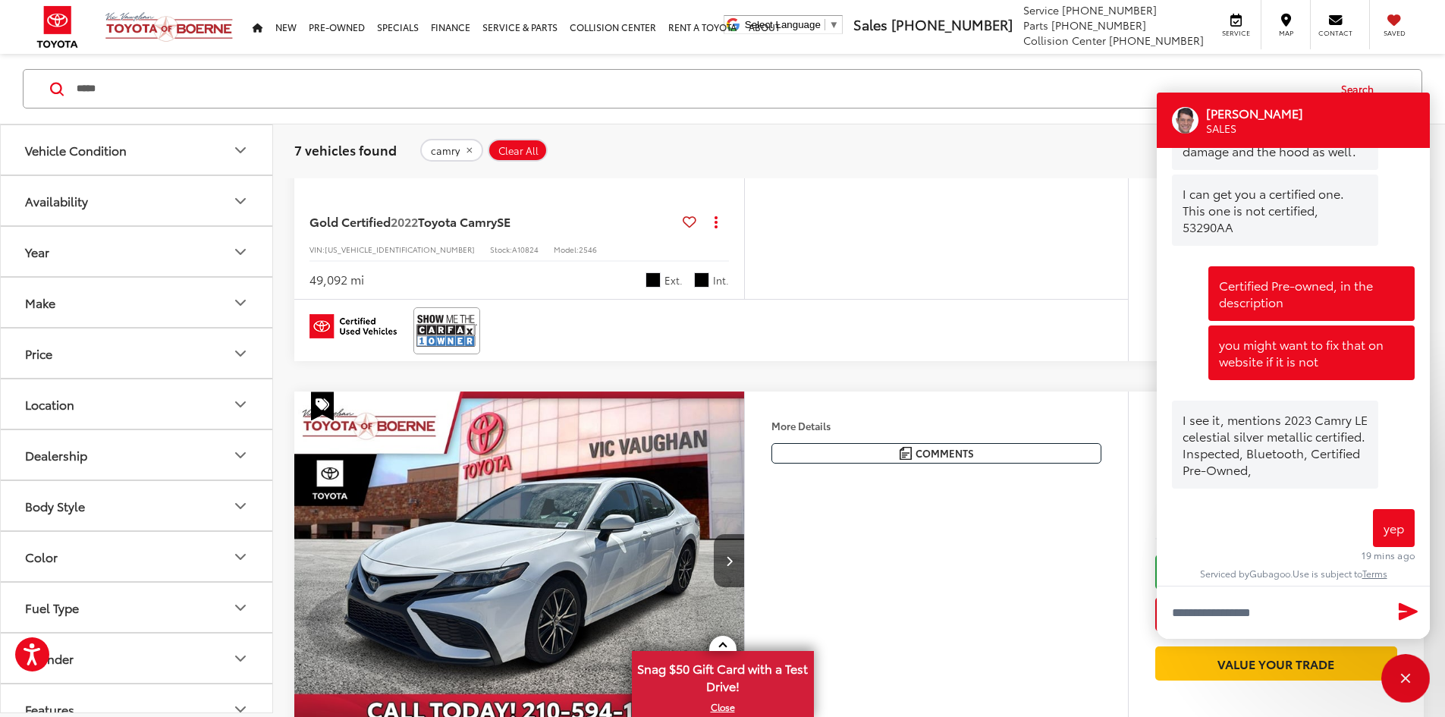
click at [908, 300] on div "More Details Comments Dealer Comments CARFAX One-Owner. Clean CARFAX. 2022 Toyo…" at bounding box center [936, 49] width 384 height 502
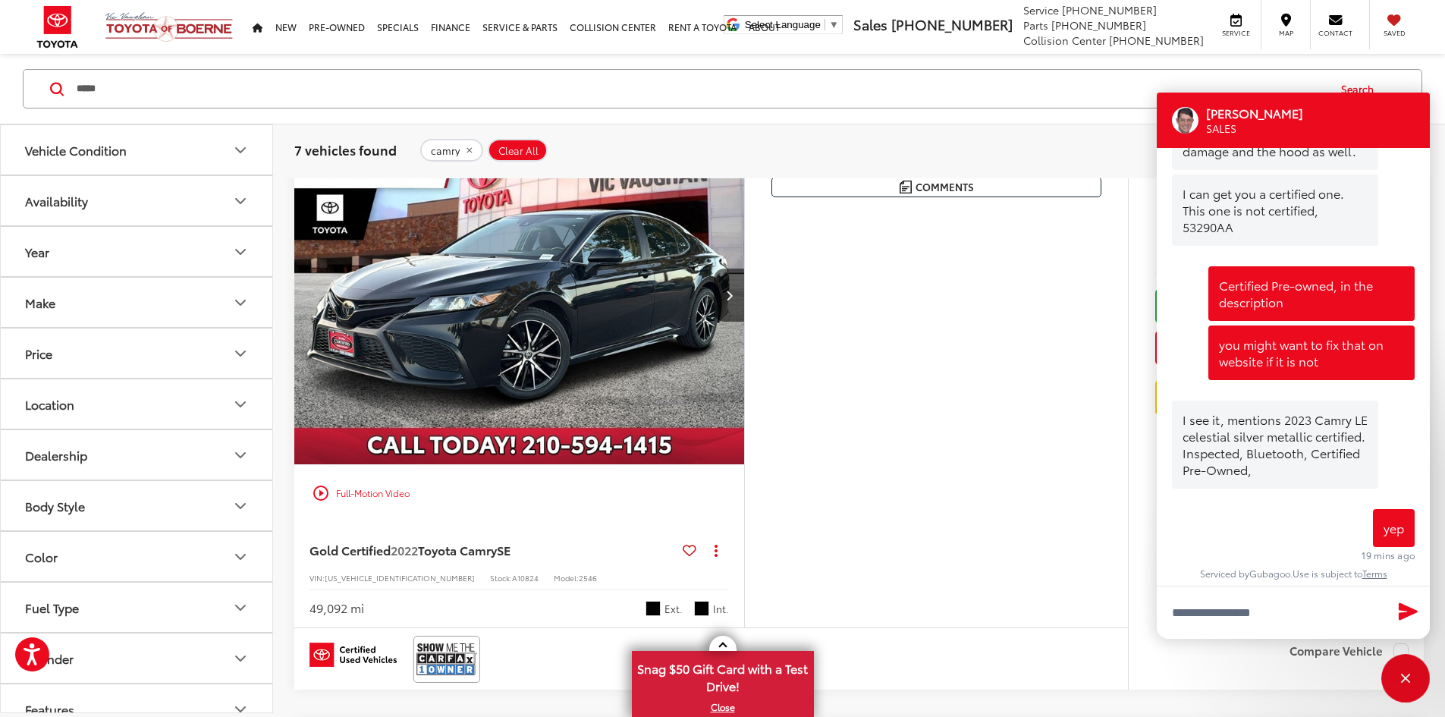
scroll to position [1314, 0]
click at [1402, 676] on div "Close" at bounding box center [1406, 678] width 10 height 10
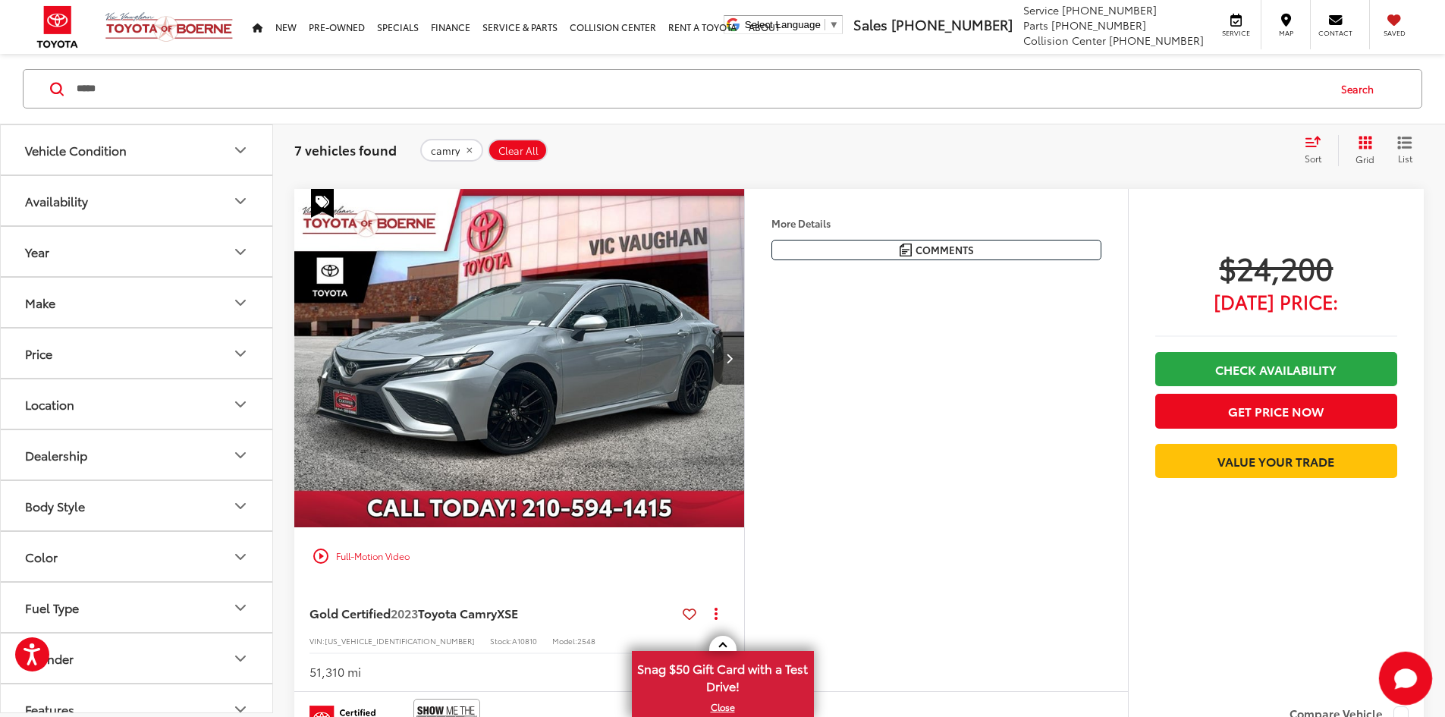
scroll to position [986, 0]
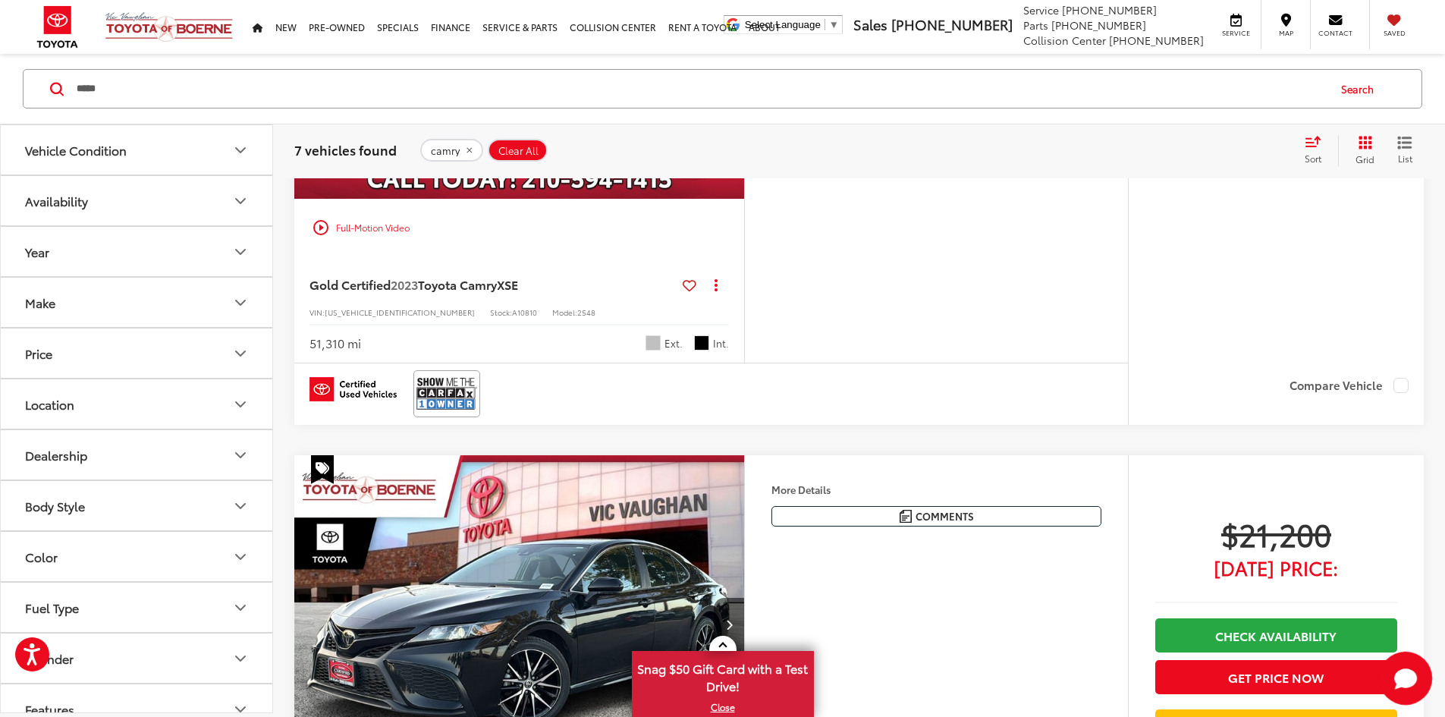
click at [1402, 679] on polygon "Start Chat" at bounding box center [1401, 680] width 13 height 15
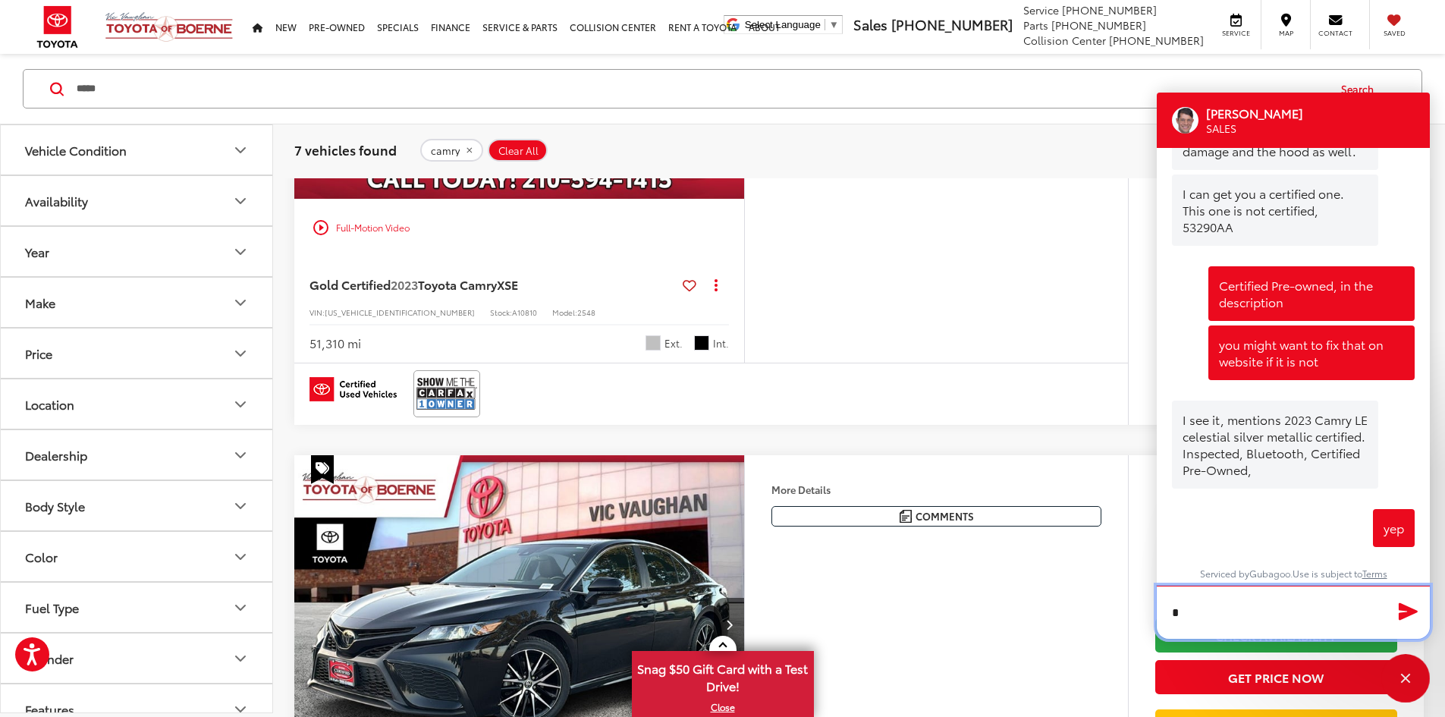
scroll to position [1087, 0]
type textarea "**********"
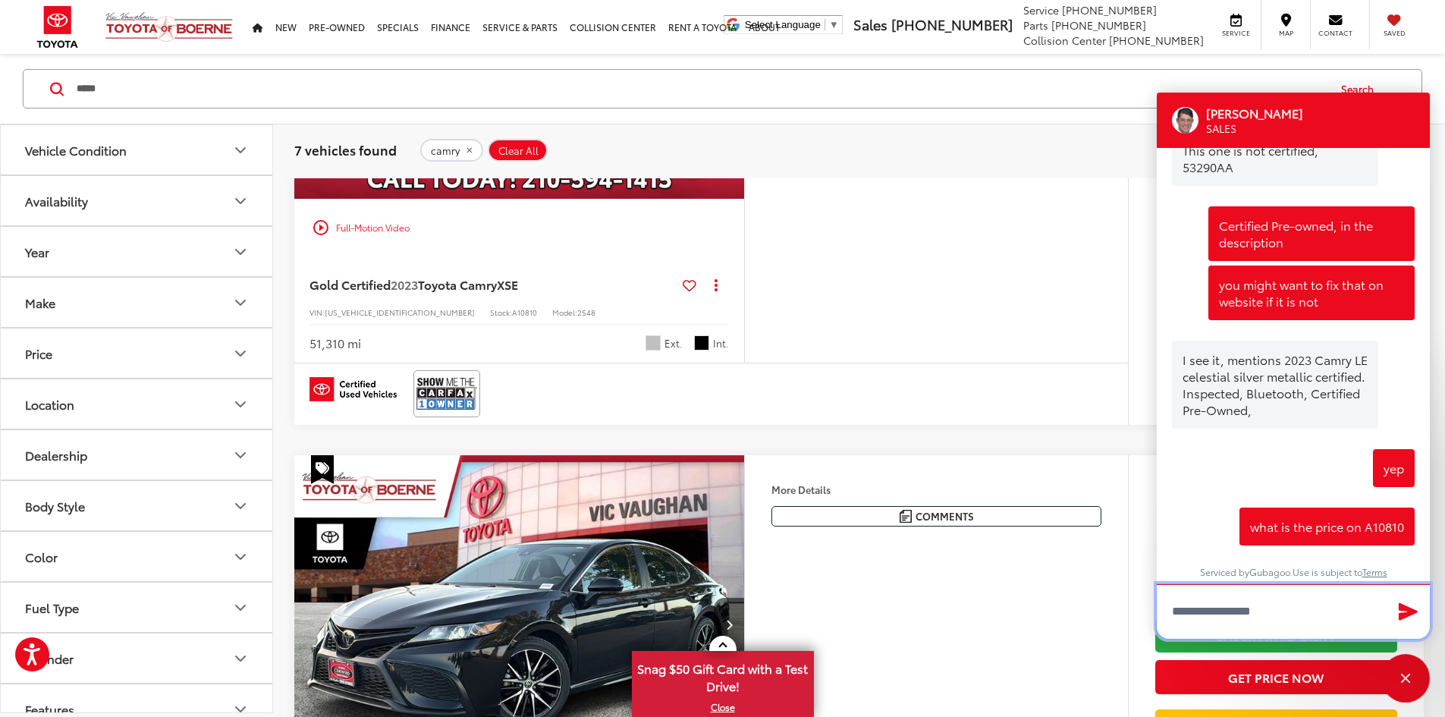
scroll to position [658, 0]
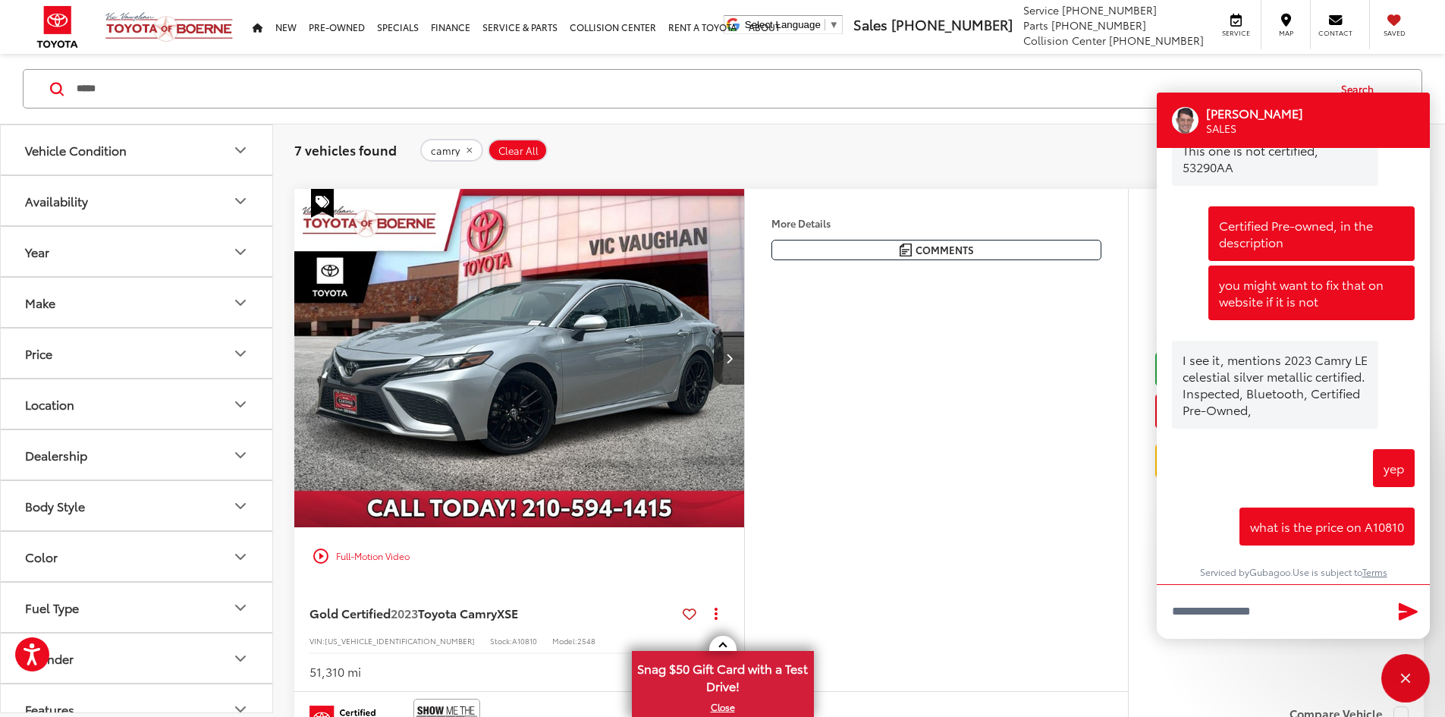
click at [574, 495] on img "2023 Toyota Camry XSE 0" at bounding box center [519, 358] width 452 height 339
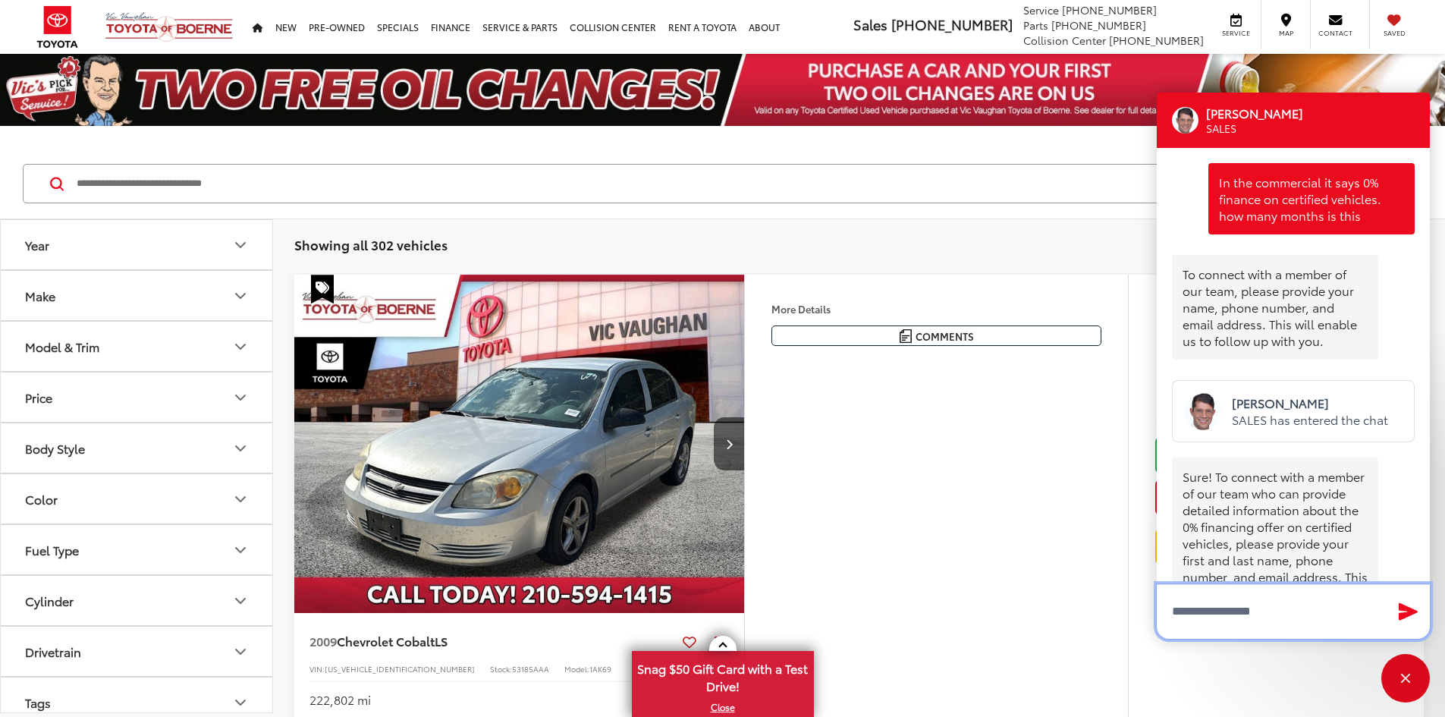
scroll to position [620, 0]
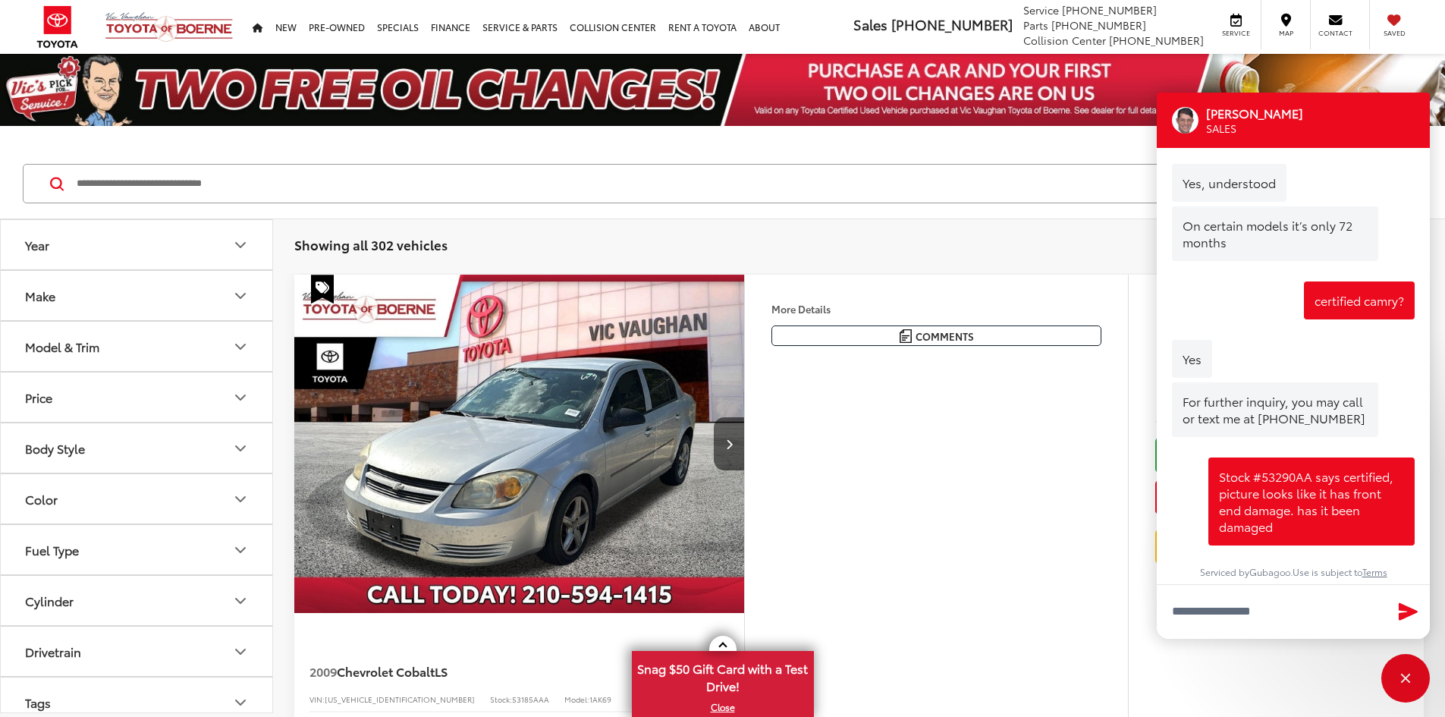
click at [290, 183] on input "Search by Make, Model, or Keyword" at bounding box center [700, 183] width 1251 height 36
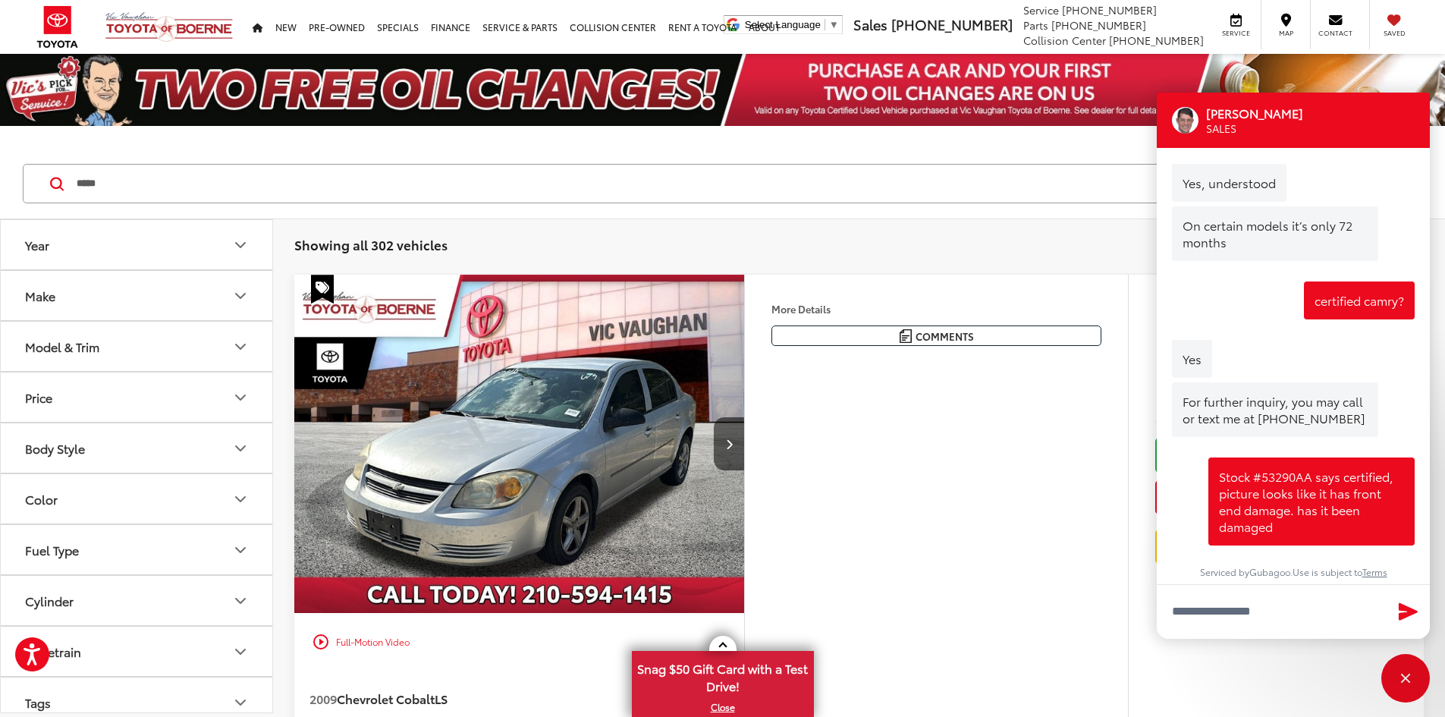
type input "*****"
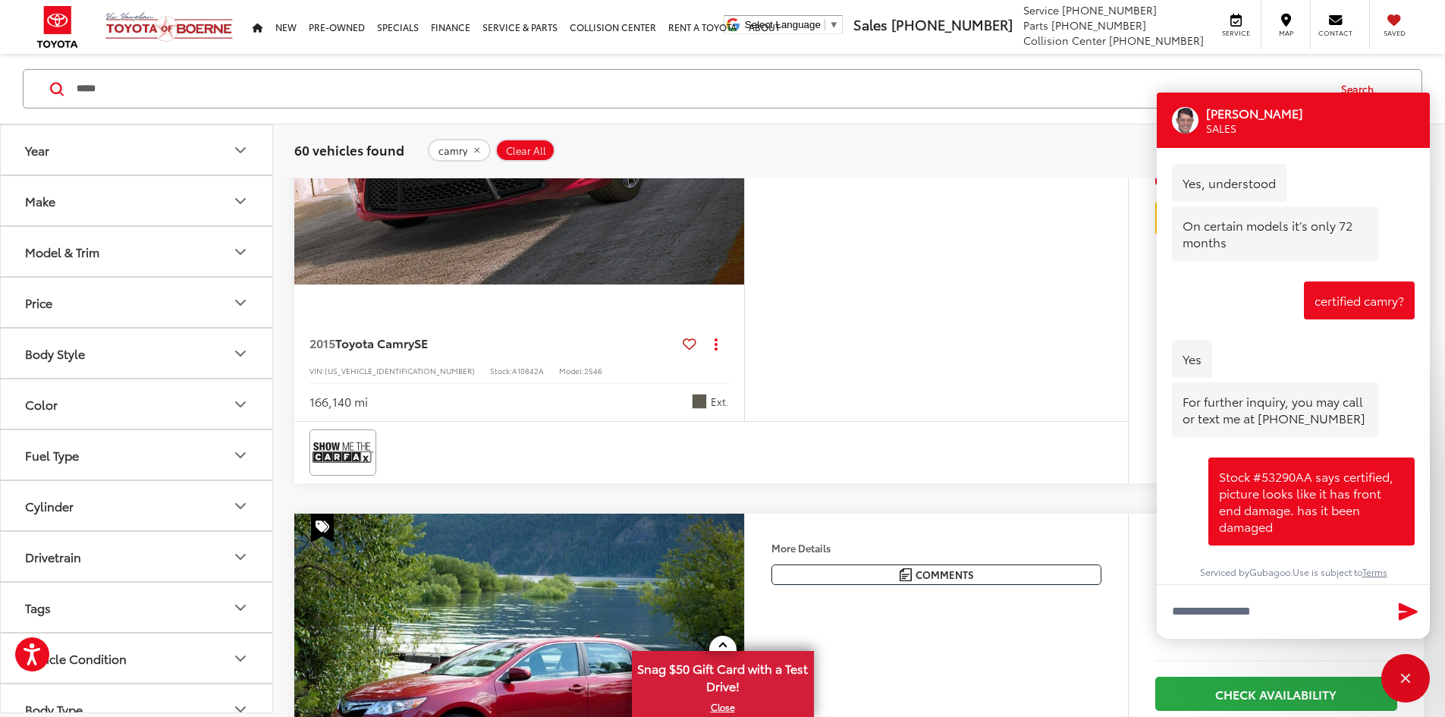
scroll to position [658, 0]
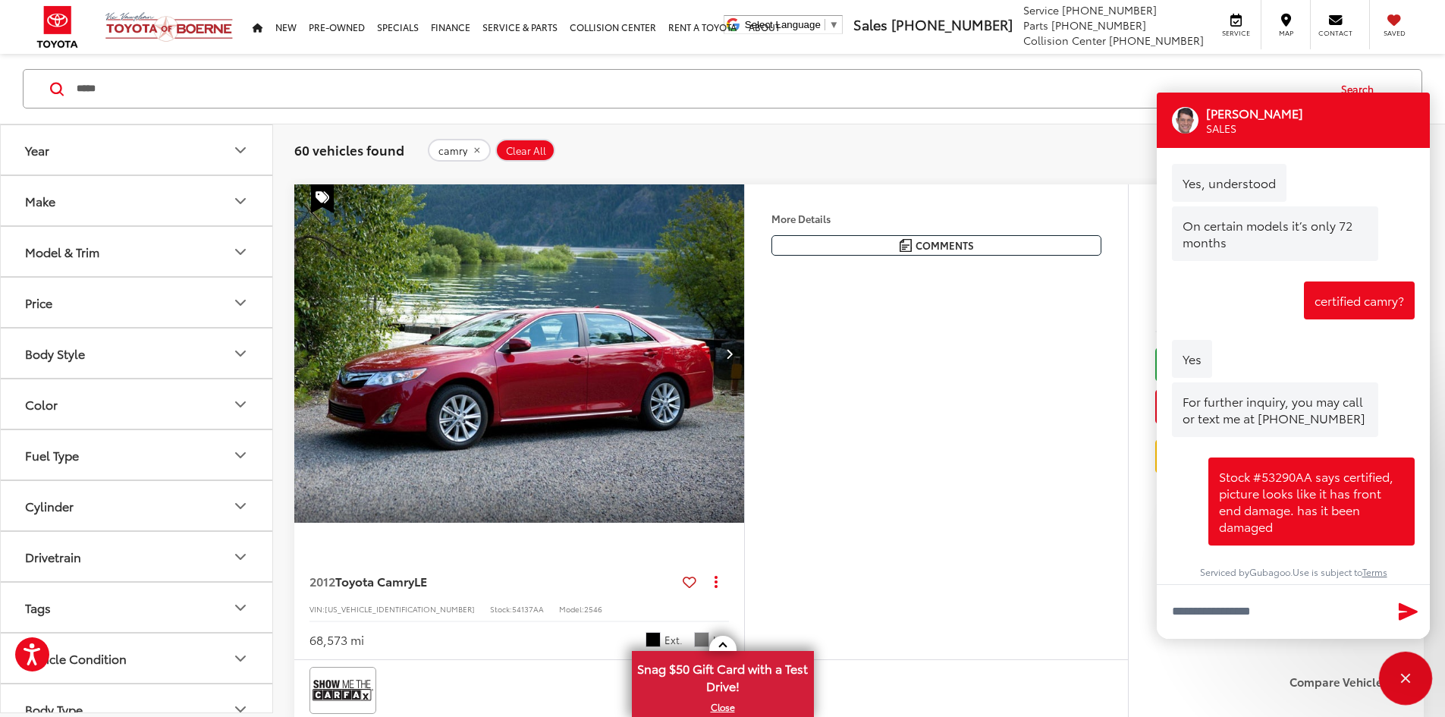
click at [1399, 667] on div "Close" at bounding box center [1405, 678] width 49 height 49
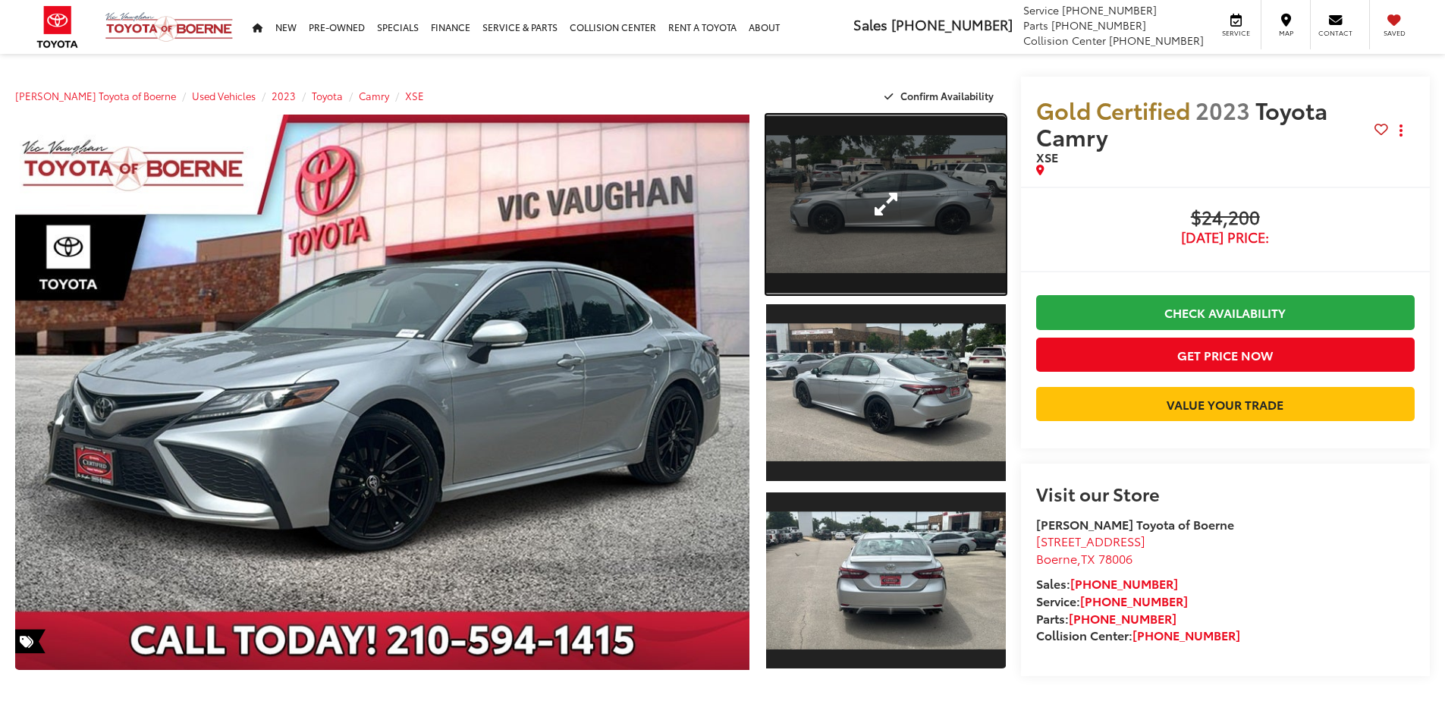
click at [903, 218] on link "Expand Photo 1" at bounding box center [886, 205] width 240 height 180
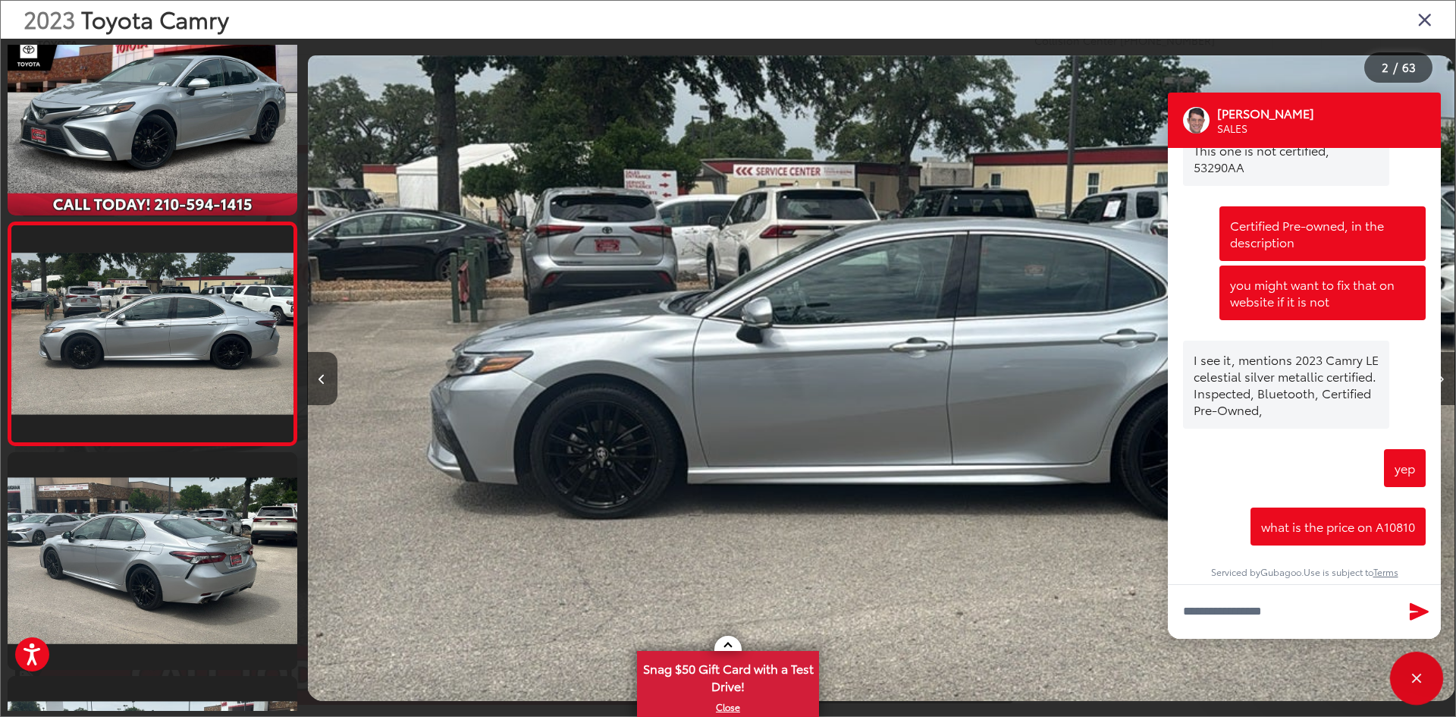
click at [1412, 673] on div "Close" at bounding box center [1417, 678] width 10 height 10
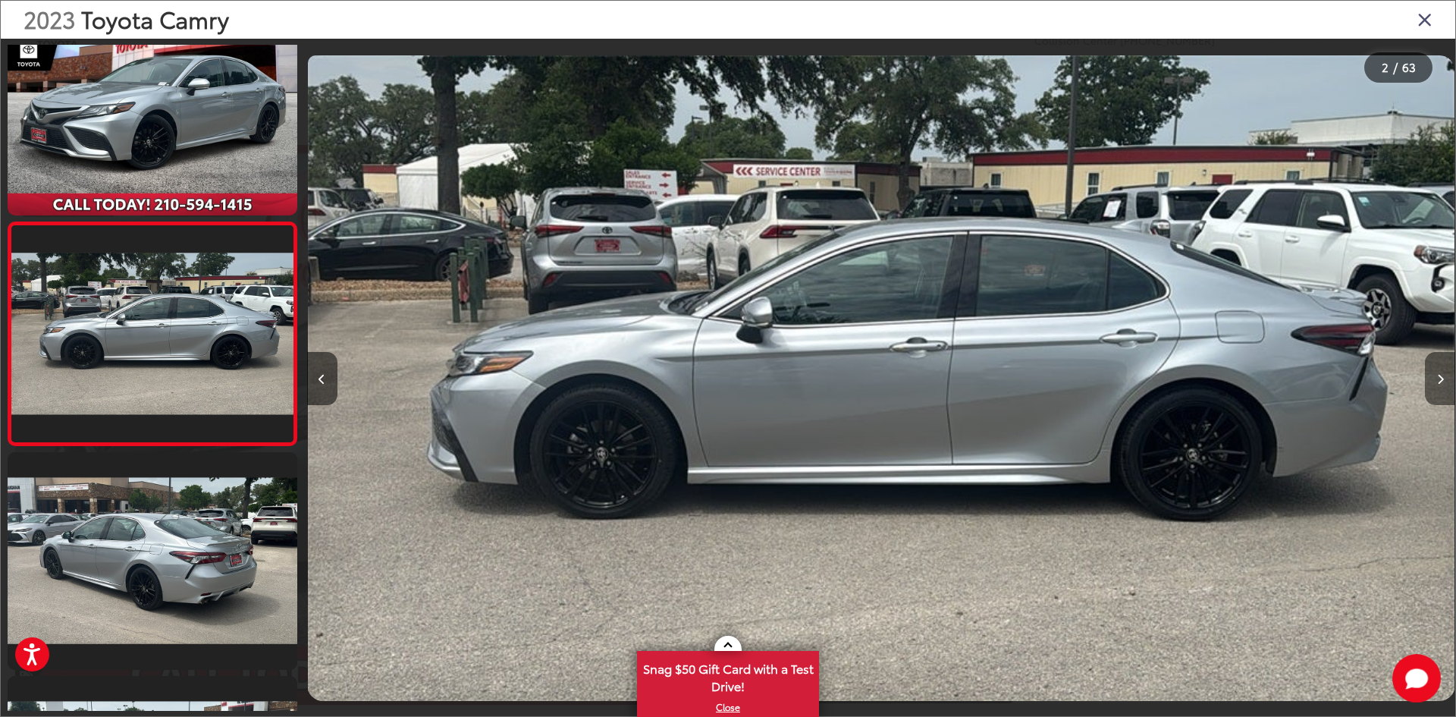
click at [1439, 376] on icon "Next image" at bounding box center [1440, 379] width 7 height 11
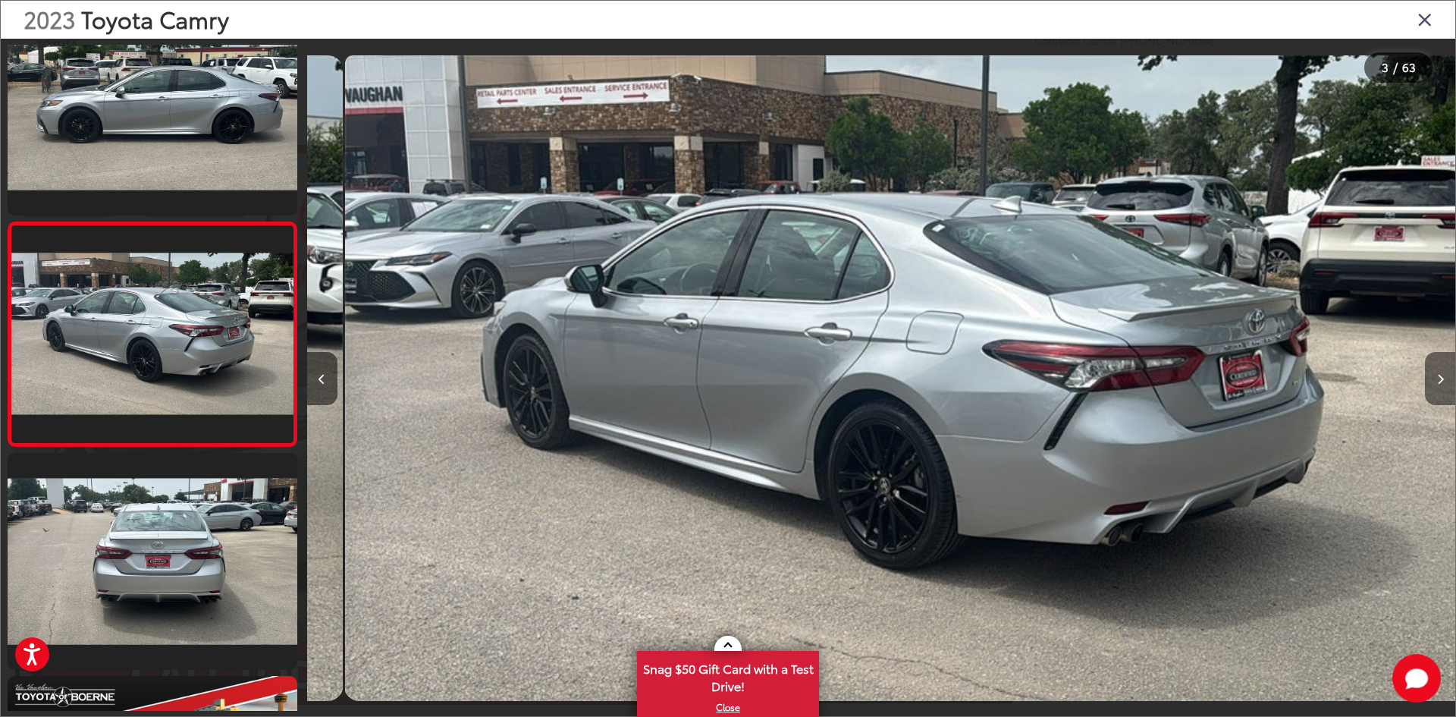
scroll to position [0, 2297]
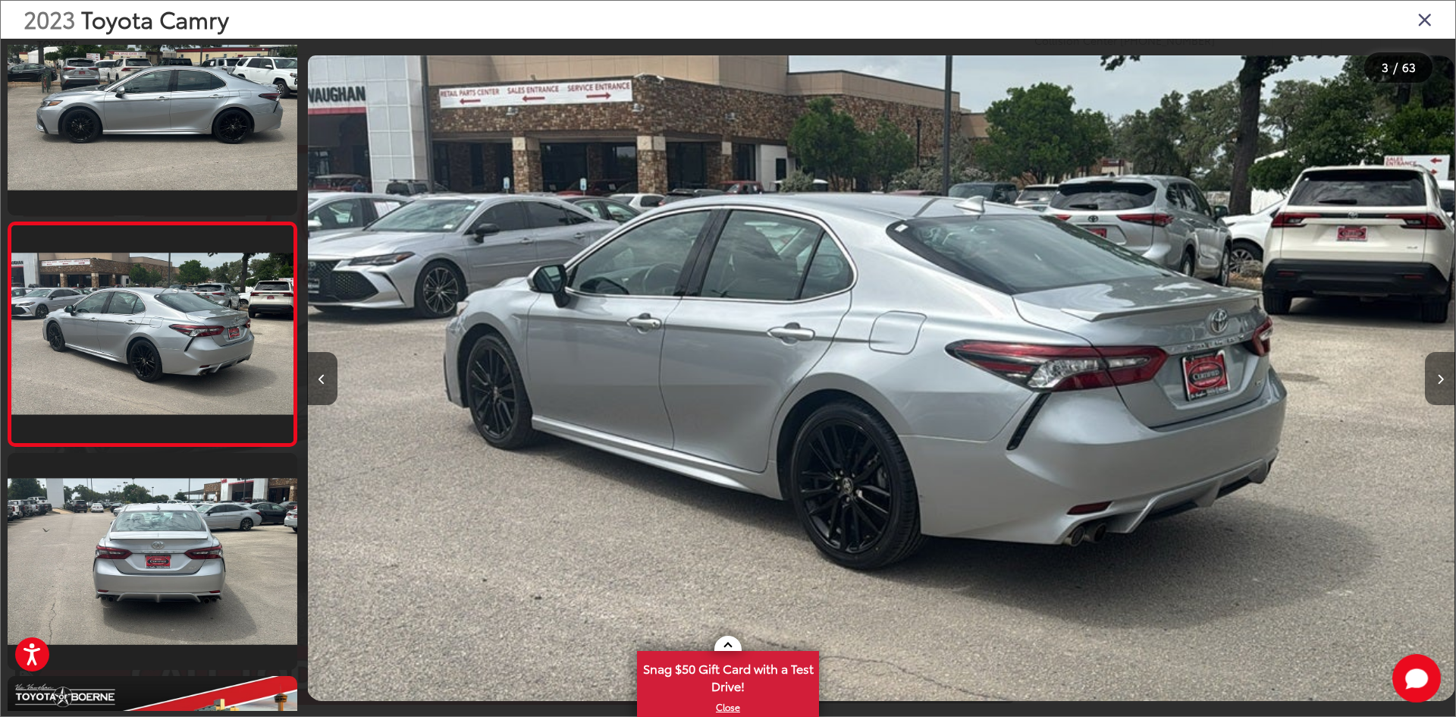
click at [1439, 376] on icon "Next image" at bounding box center [1440, 379] width 7 height 11
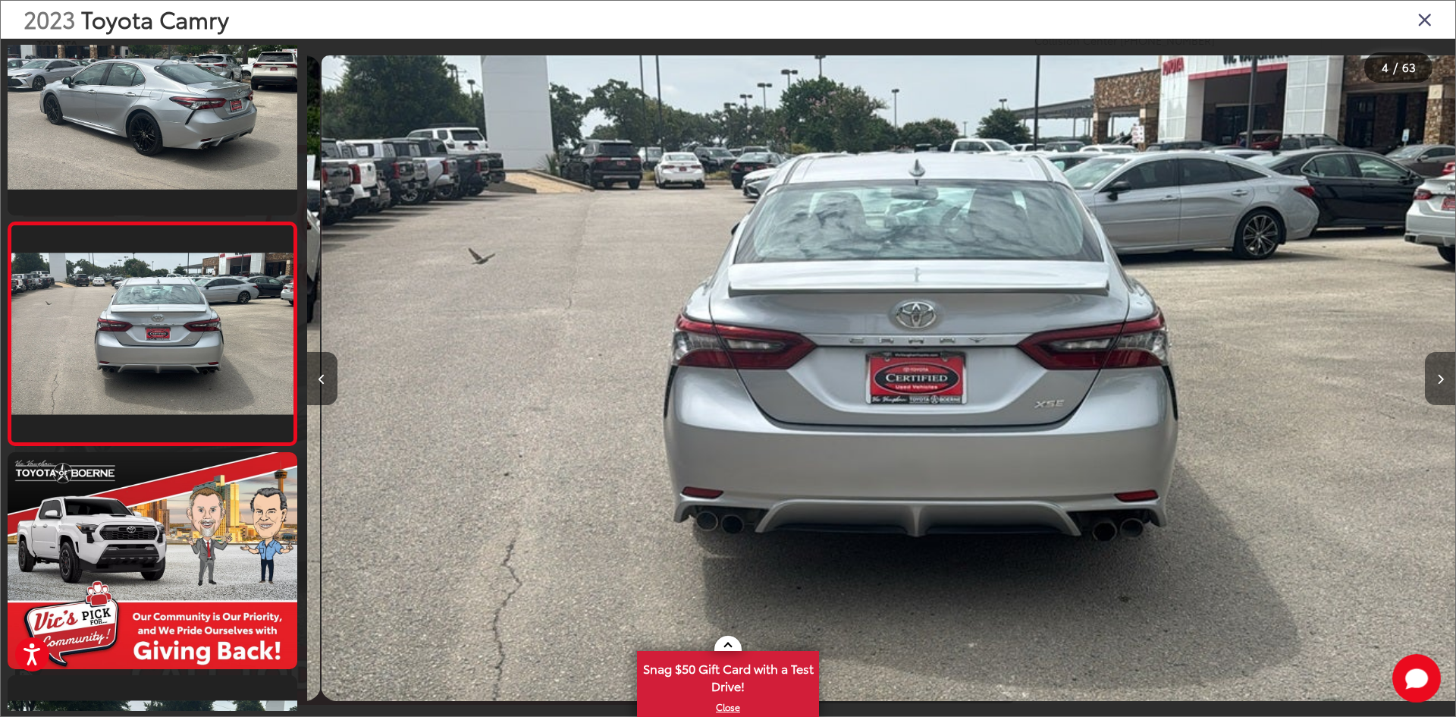
scroll to position [0, 3445]
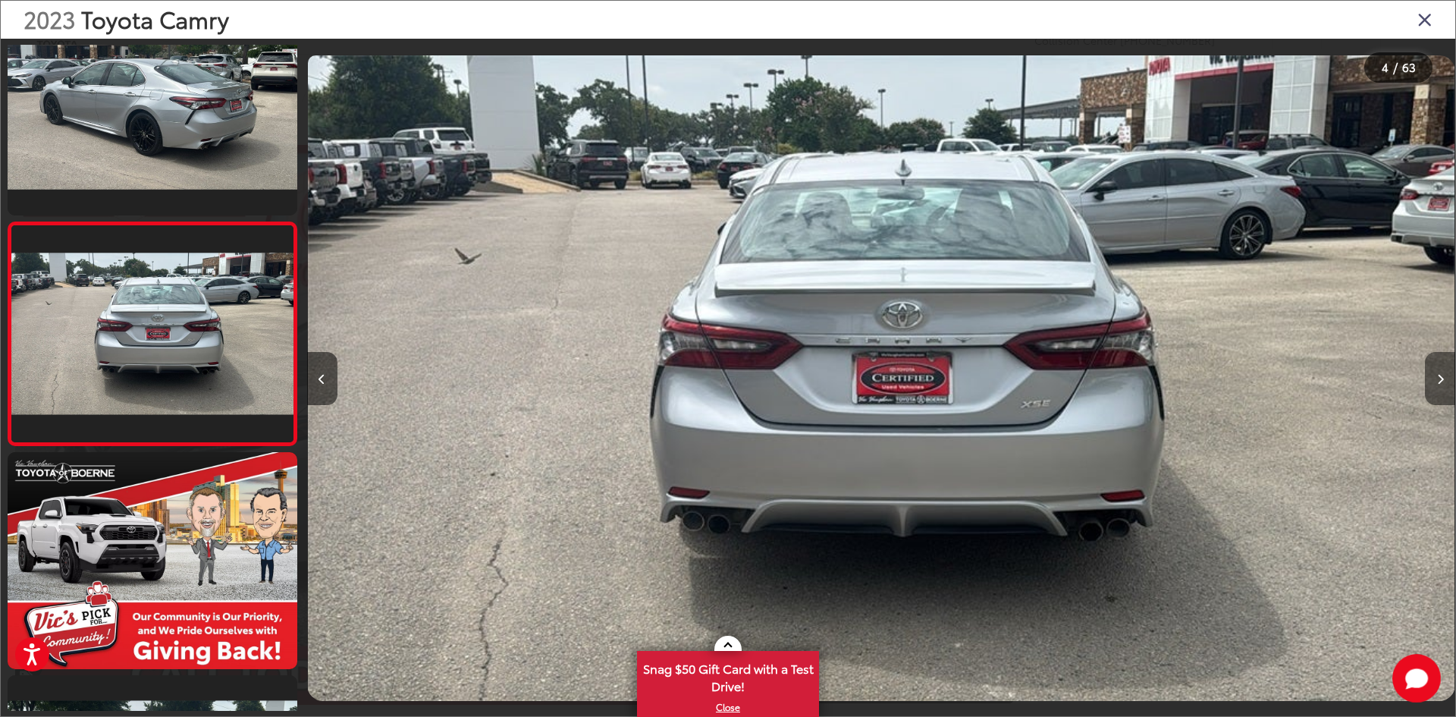
click at [1439, 376] on icon "Next image" at bounding box center [1440, 379] width 7 height 11
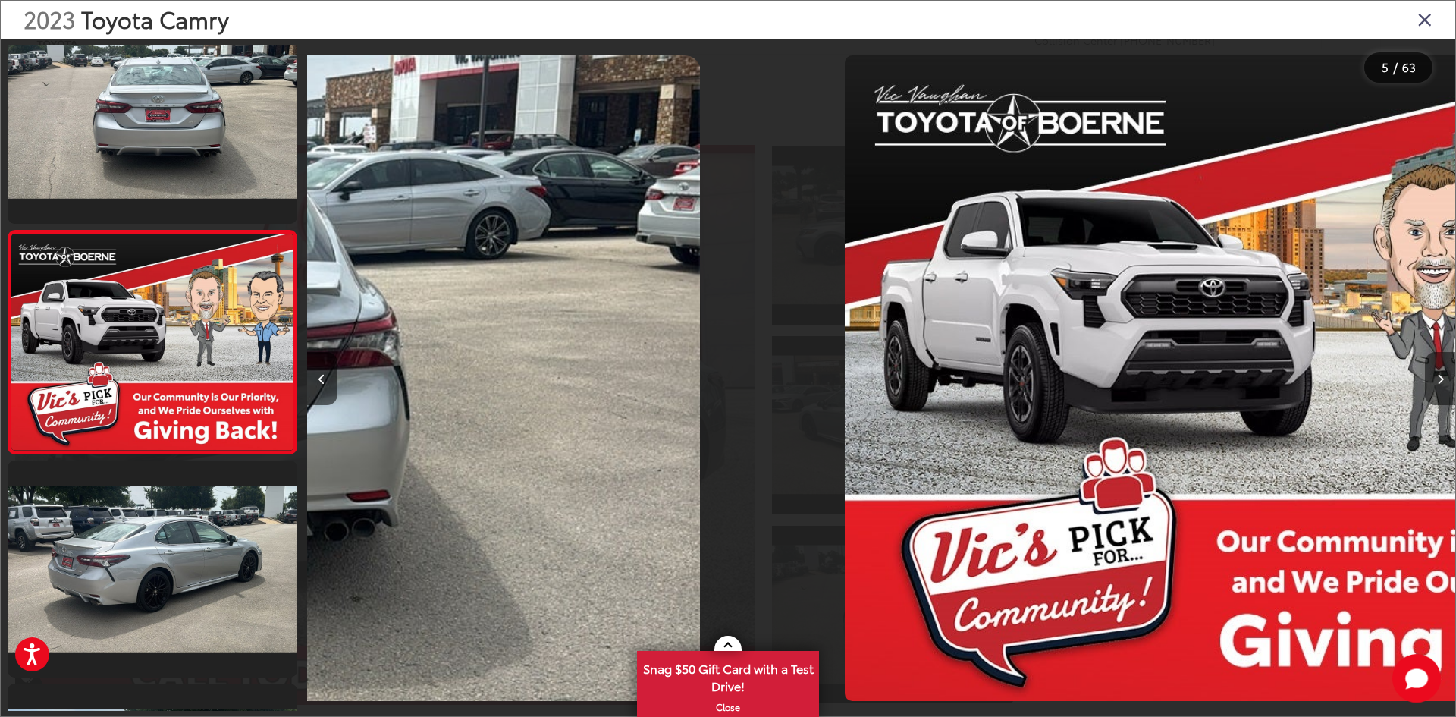
scroll to position [717, 0]
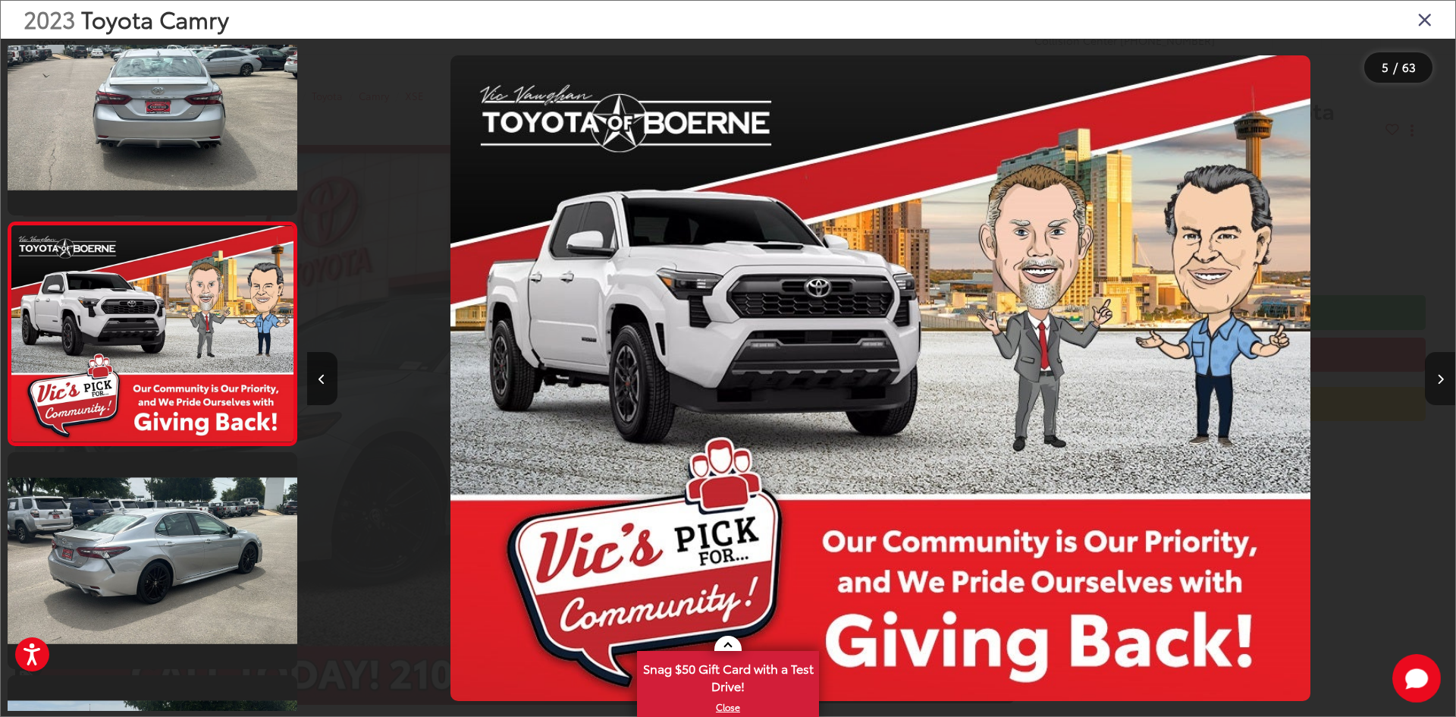
click at [1439, 376] on icon "Next image" at bounding box center [1440, 379] width 7 height 11
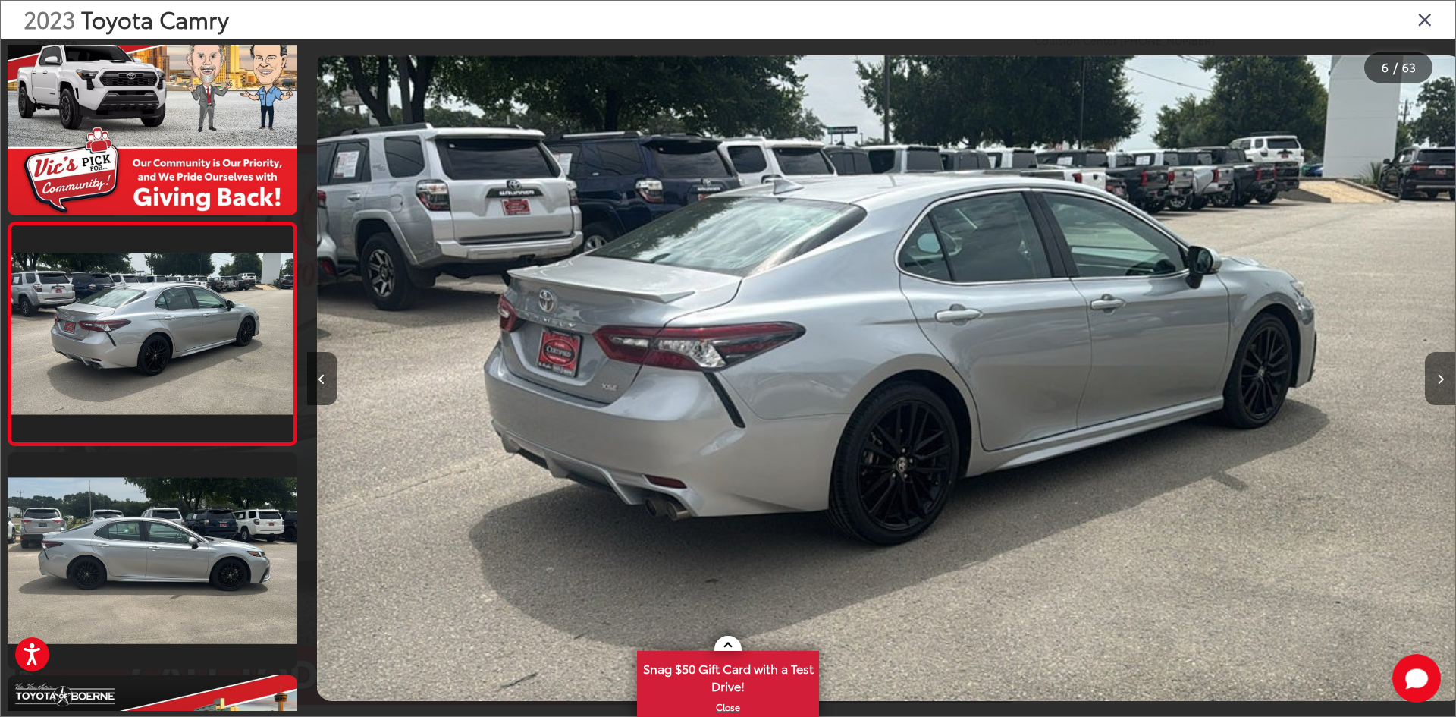
scroll to position [0, 5742]
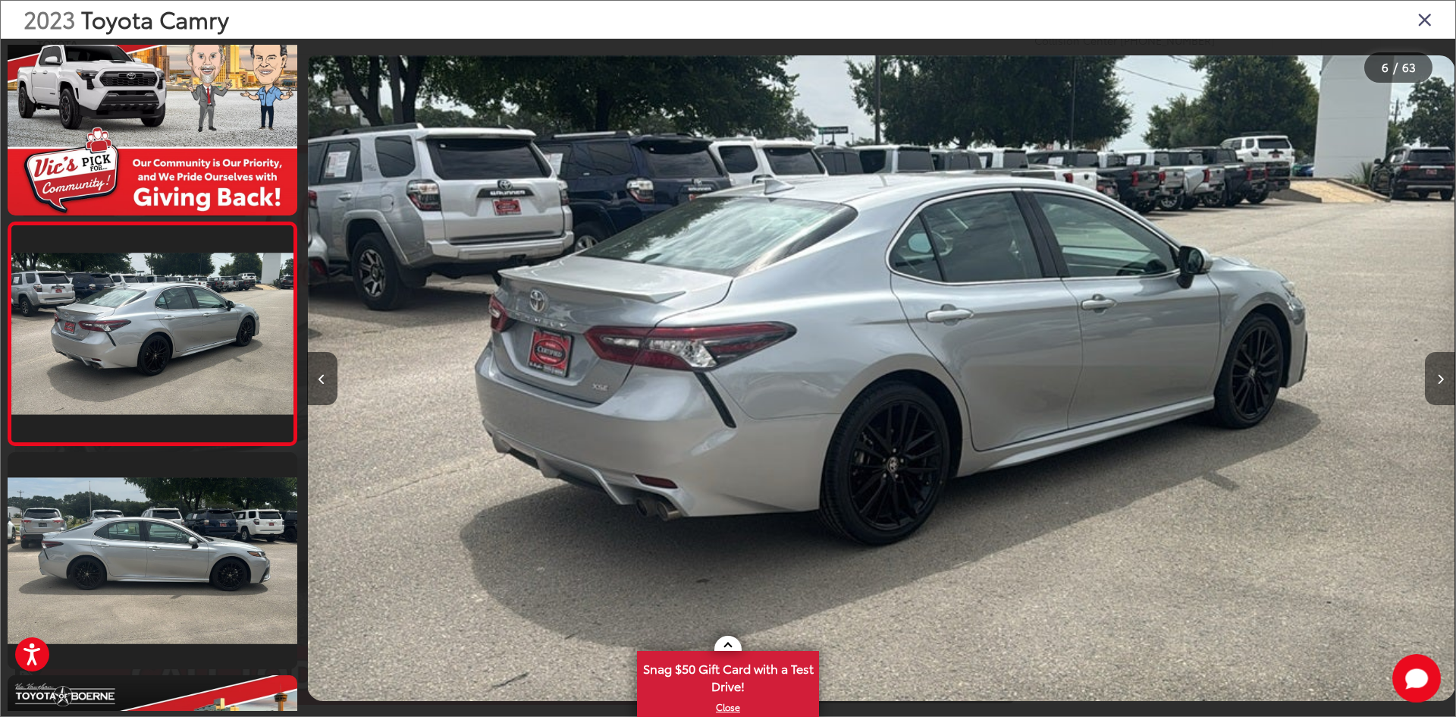
click at [1439, 376] on icon "Next image" at bounding box center [1440, 379] width 7 height 11
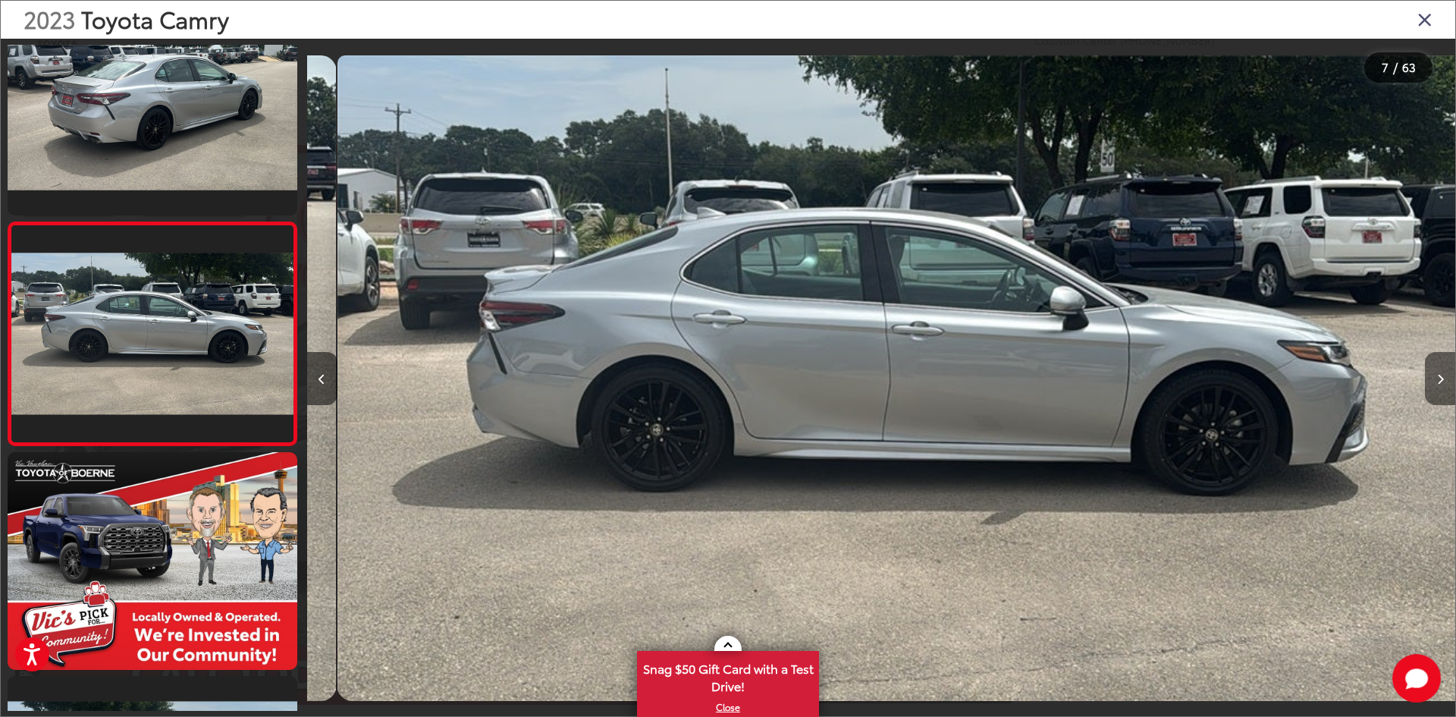
scroll to position [0, 6891]
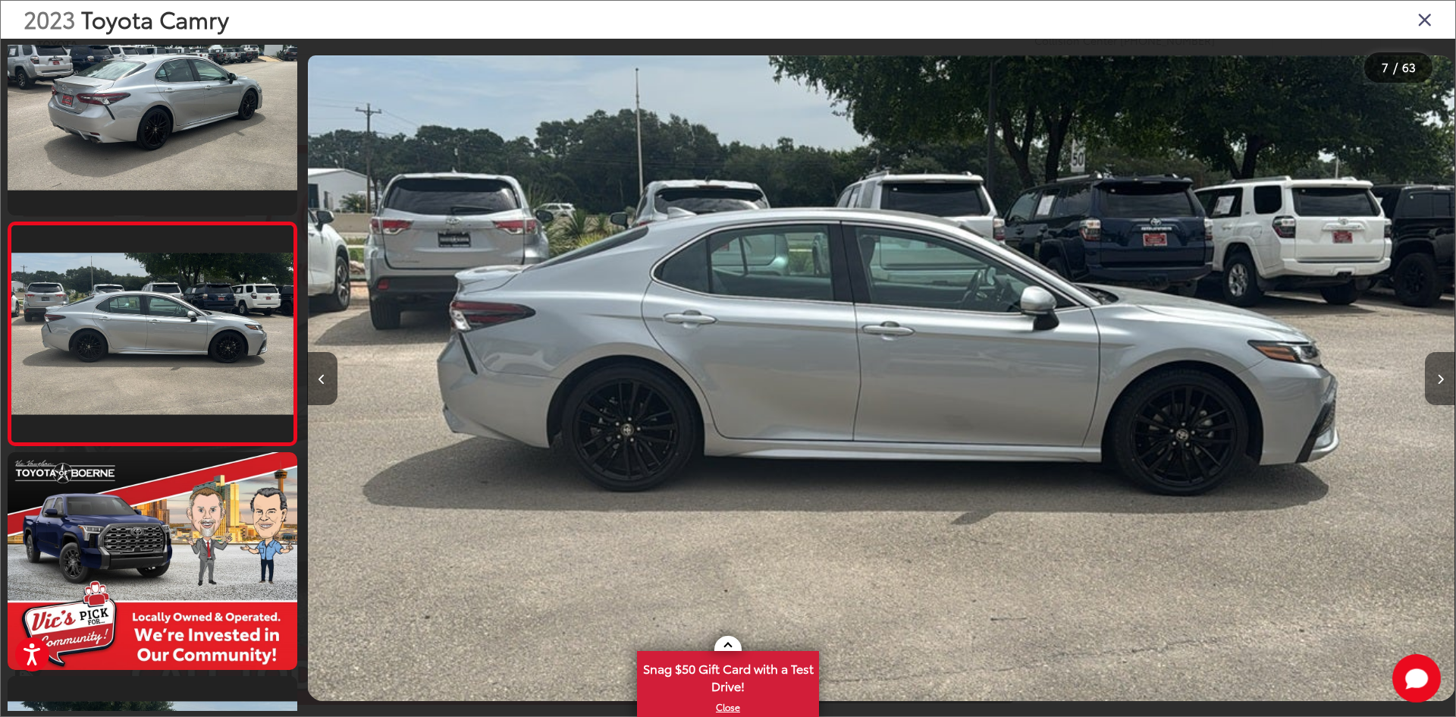
click at [1439, 376] on icon "Next image" at bounding box center [1440, 379] width 7 height 11
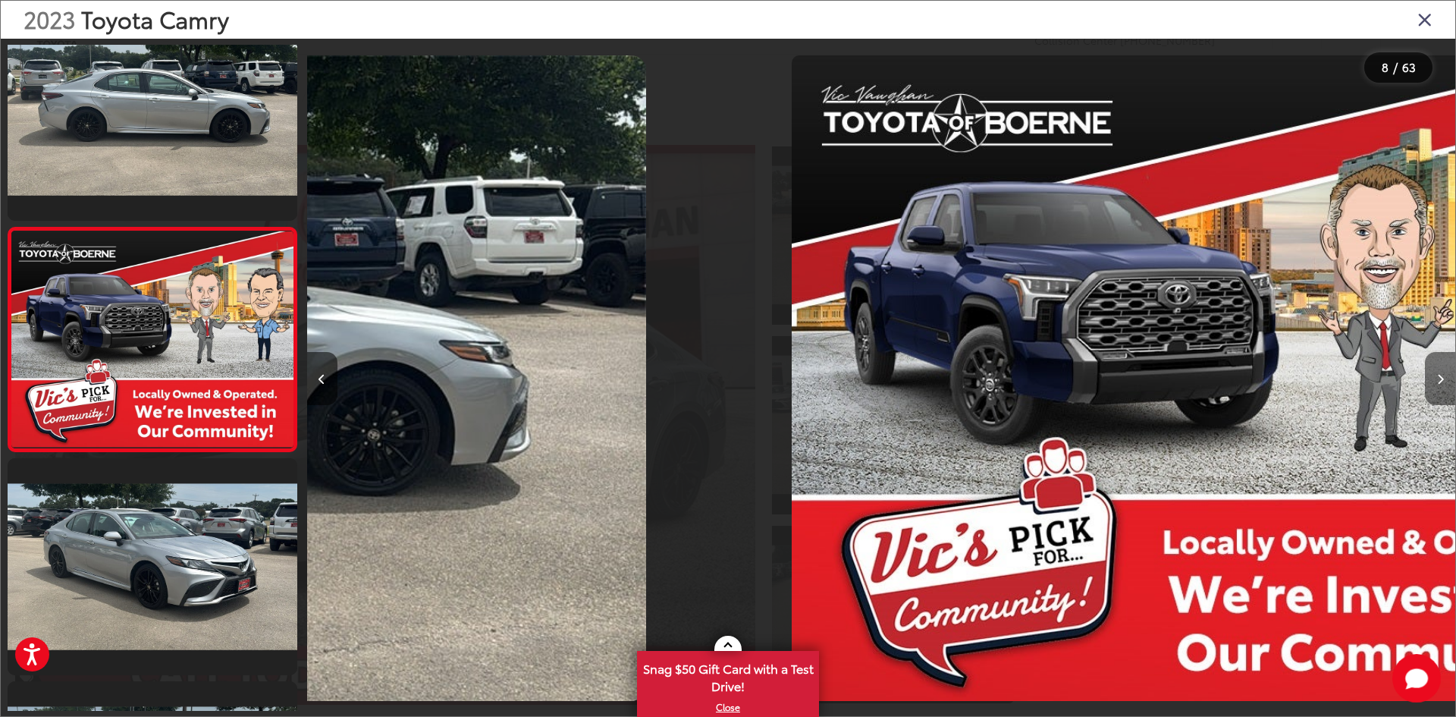
scroll to position [1386, 0]
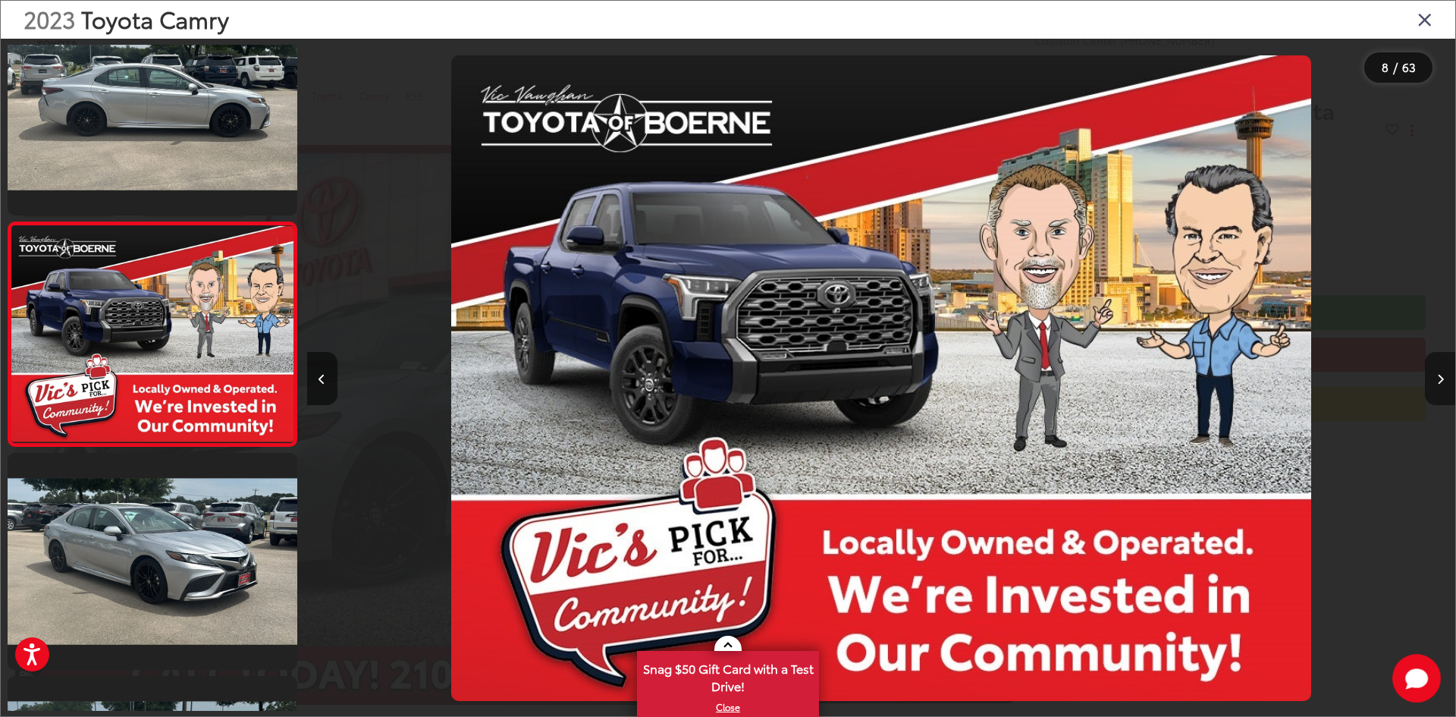
click at [1439, 376] on icon "Next image" at bounding box center [1440, 379] width 7 height 11
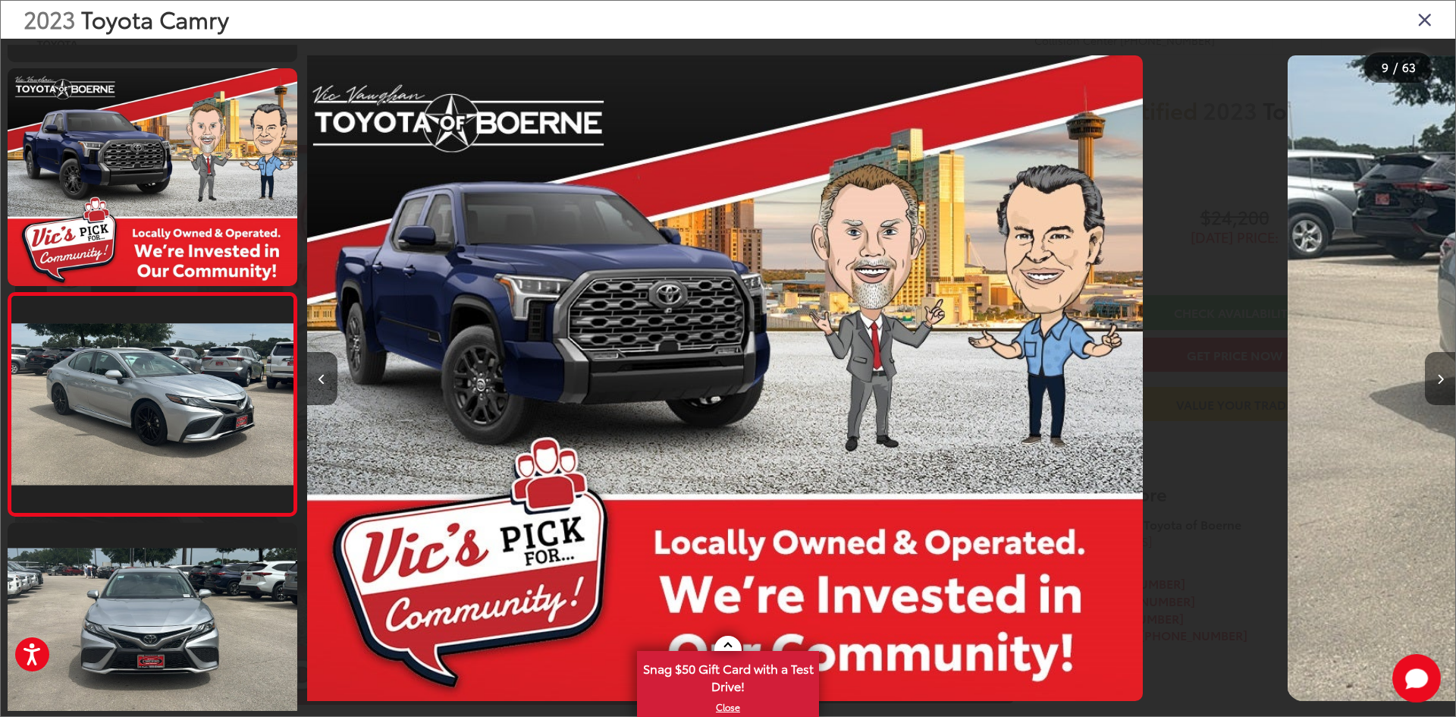
scroll to position [0, 0]
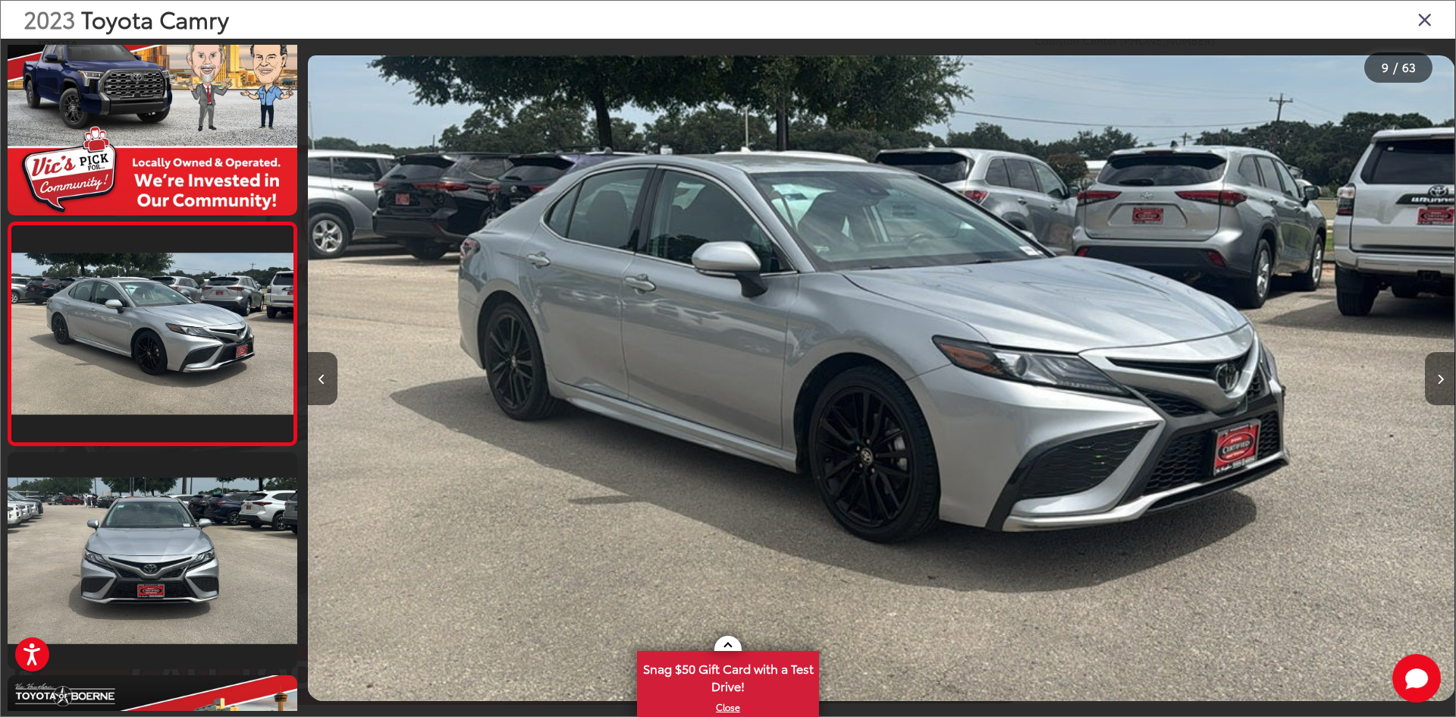
click at [1439, 376] on icon "Next image" at bounding box center [1440, 379] width 7 height 11
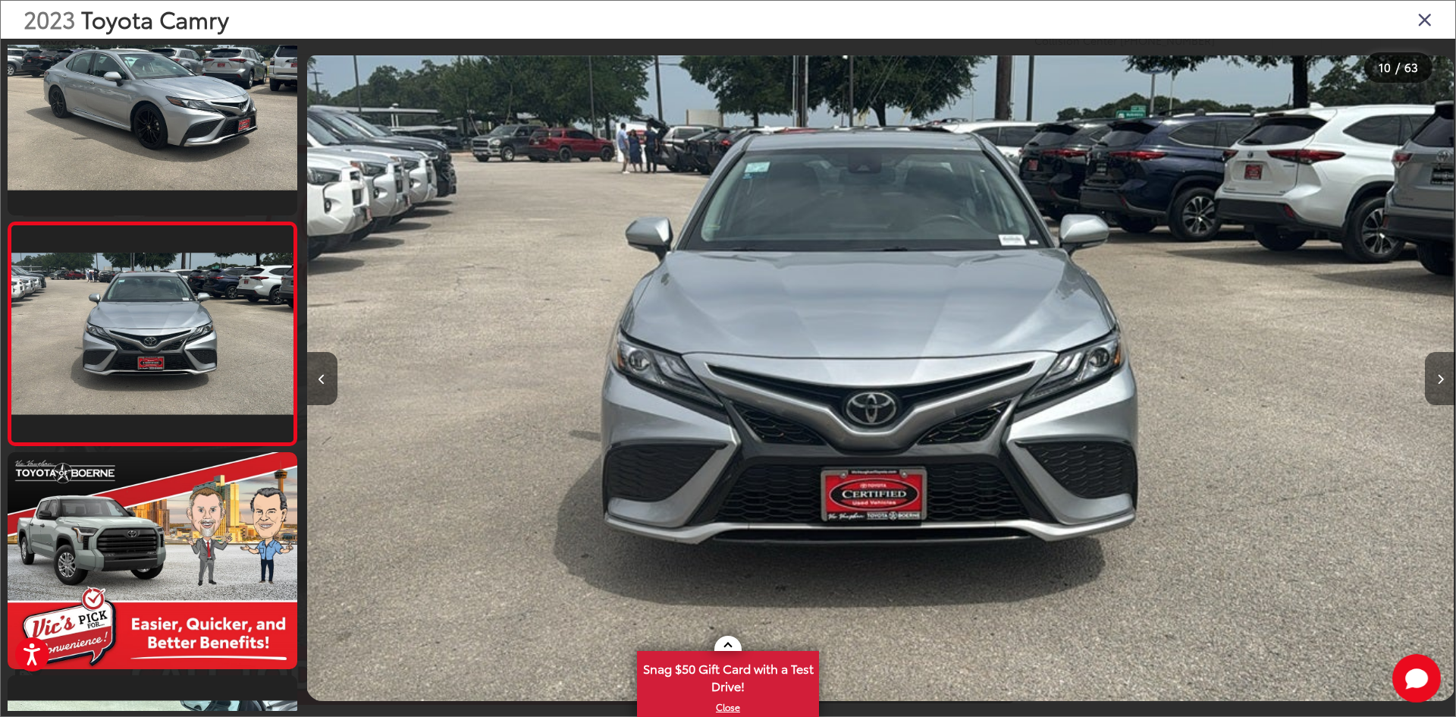
click at [1439, 376] on icon "Next image" at bounding box center [1440, 379] width 7 height 11
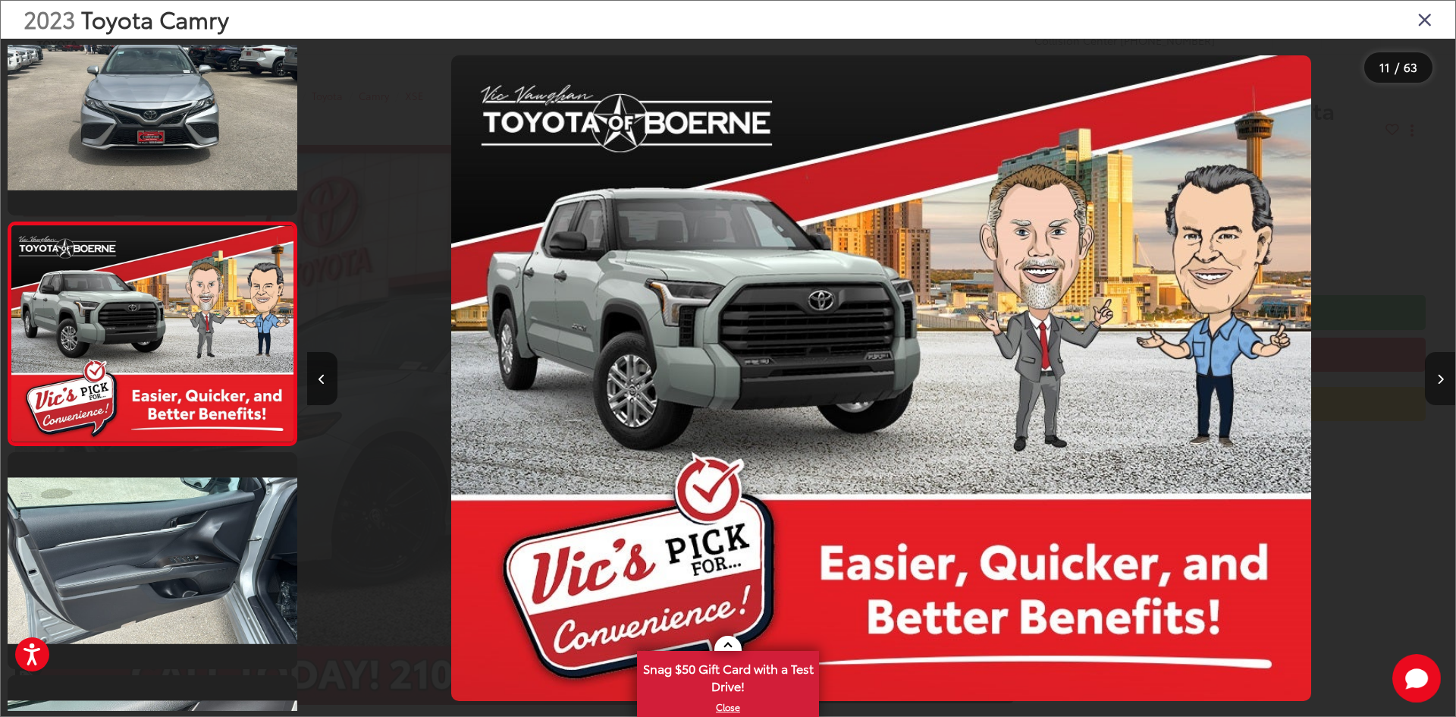
click at [1439, 376] on icon "Next image" at bounding box center [1440, 379] width 7 height 11
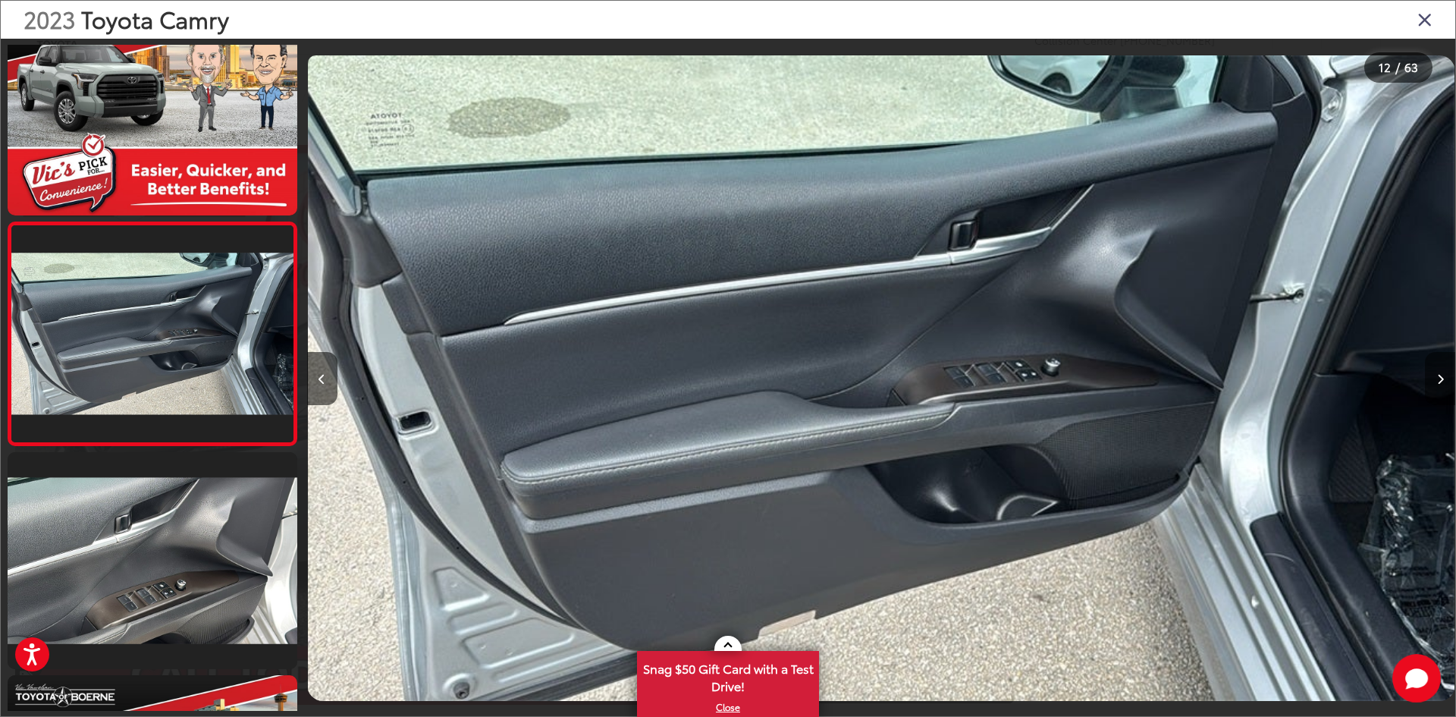
click at [1439, 376] on icon "Next image" at bounding box center [1440, 379] width 7 height 11
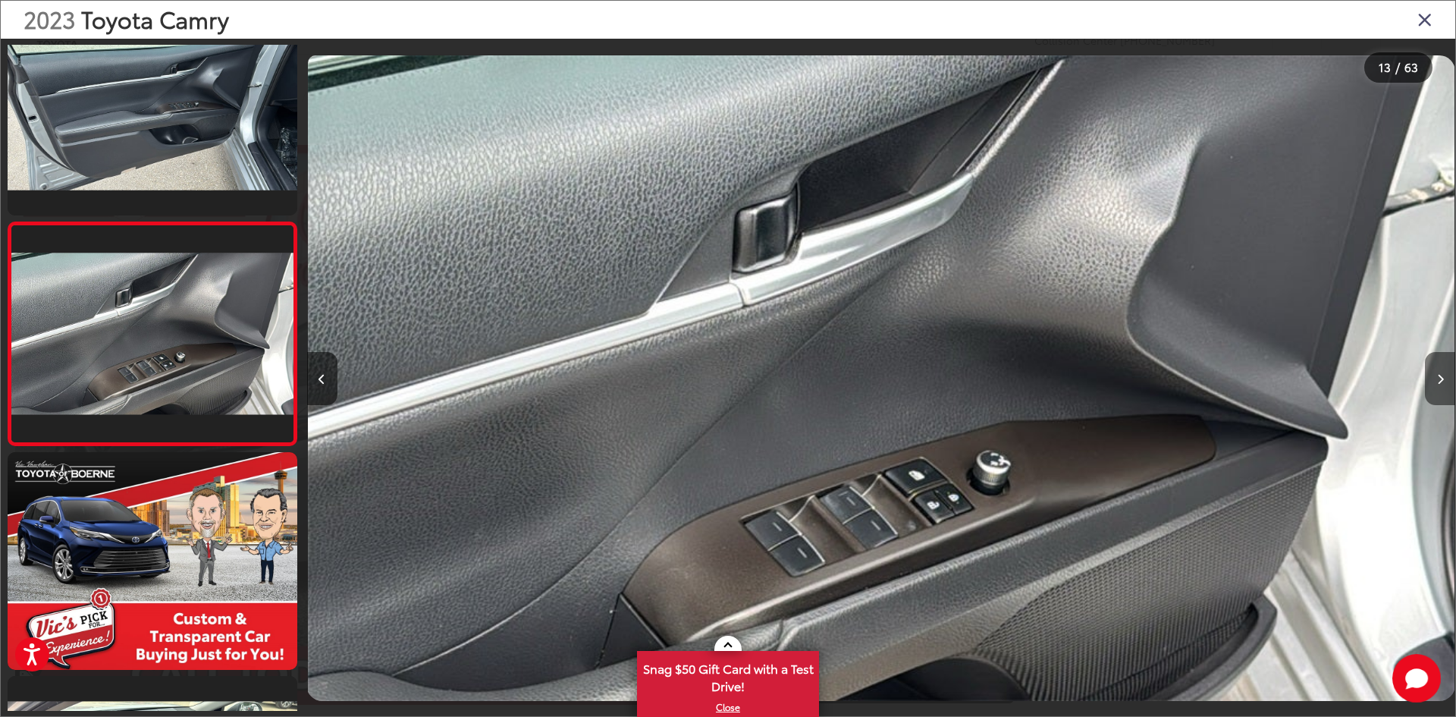
click at [1439, 376] on icon "Next image" at bounding box center [1440, 379] width 7 height 11
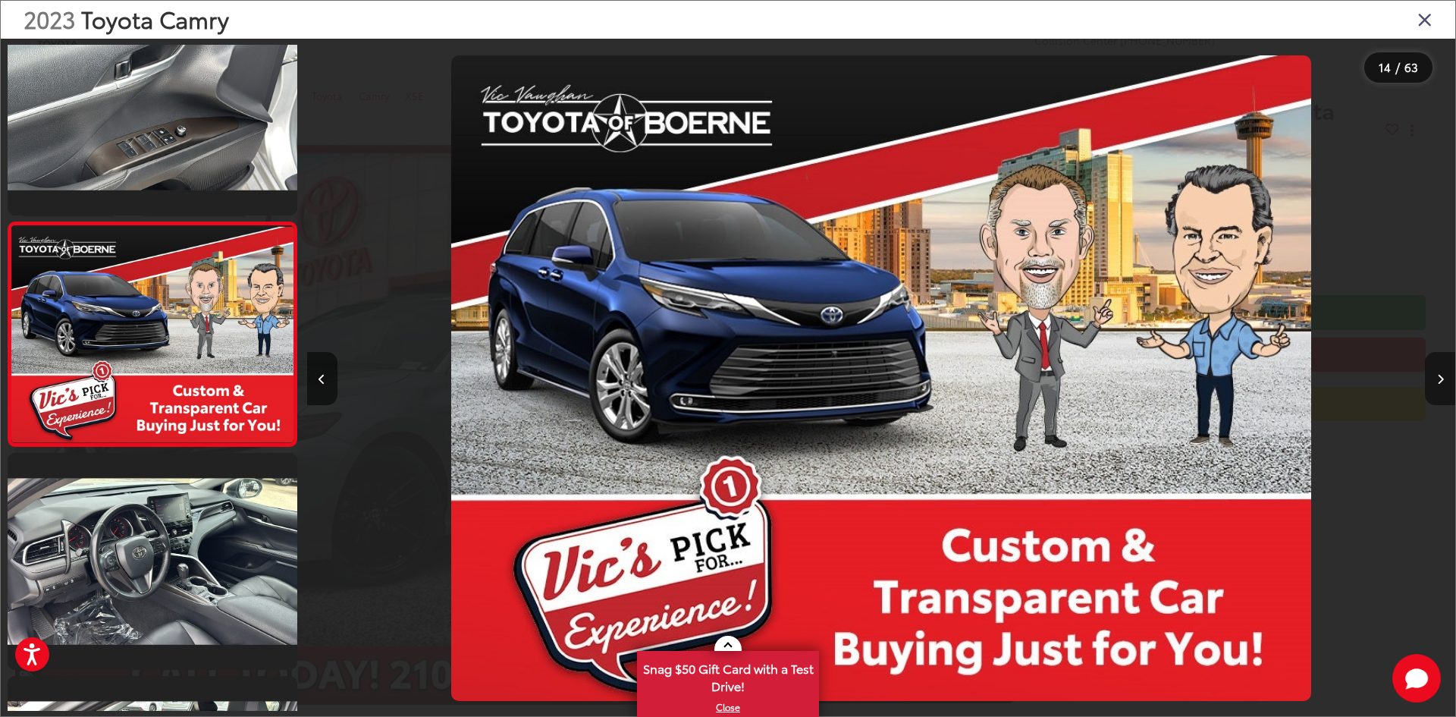
click at [1439, 376] on icon "Next image" at bounding box center [1440, 379] width 7 height 11
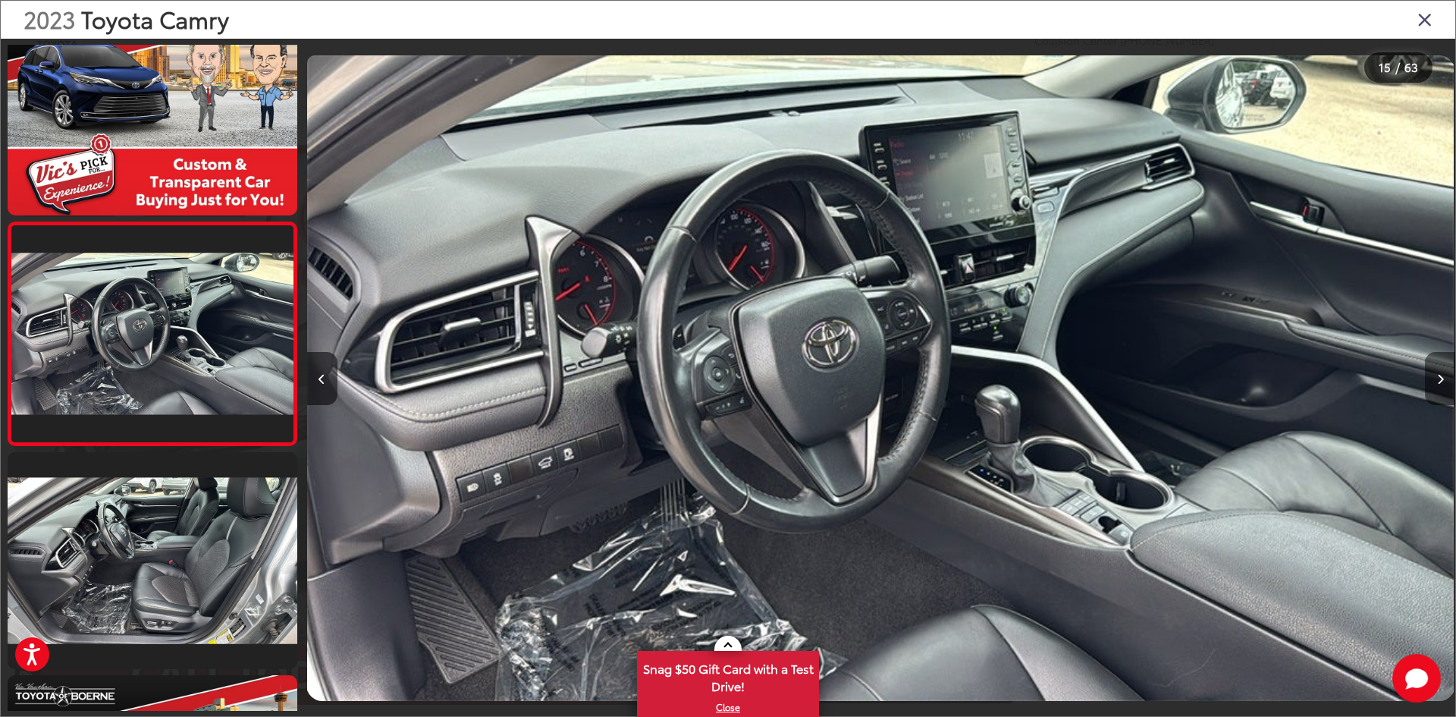
click at [1439, 376] on icon "Next image" at bounding box center [1440, 379] width 7 height 11
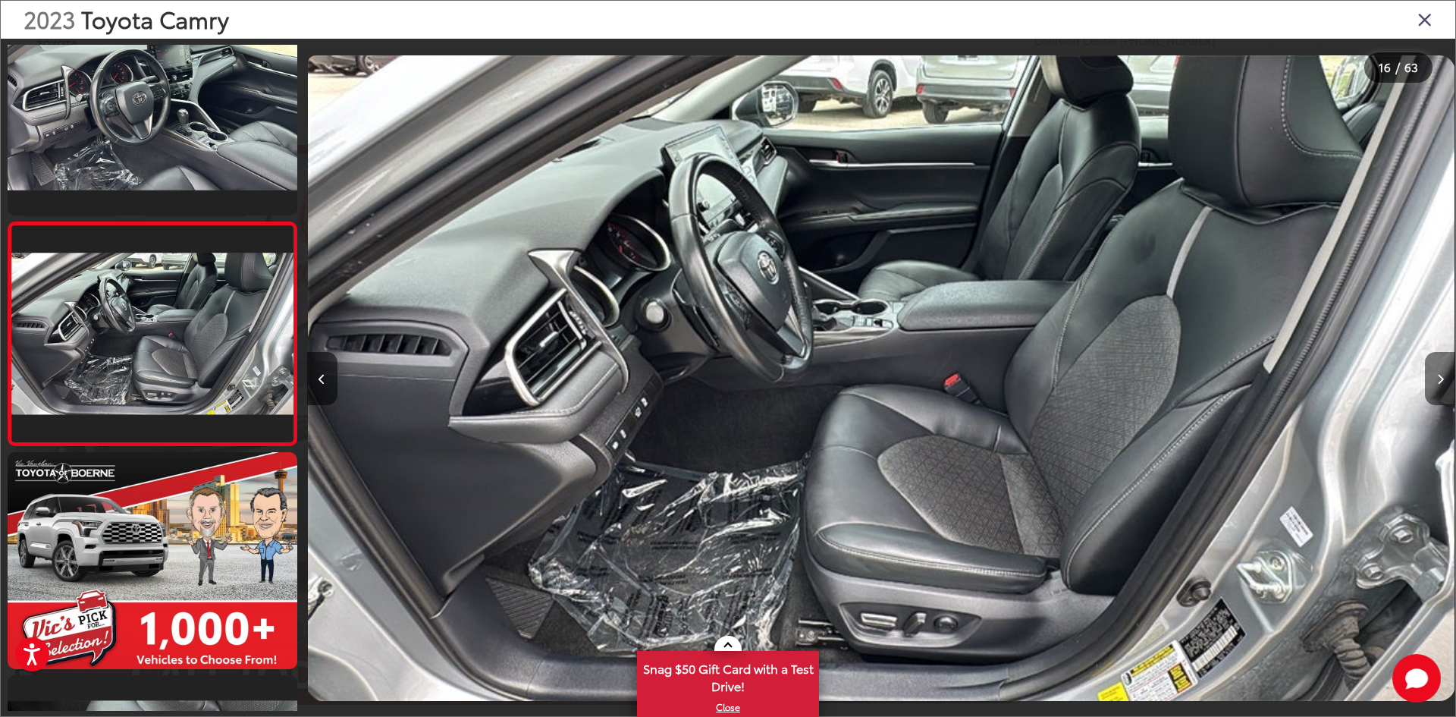
click at [1439, 376] on icon "Next image" at bounding box center [1440, 379] width 7 height 11
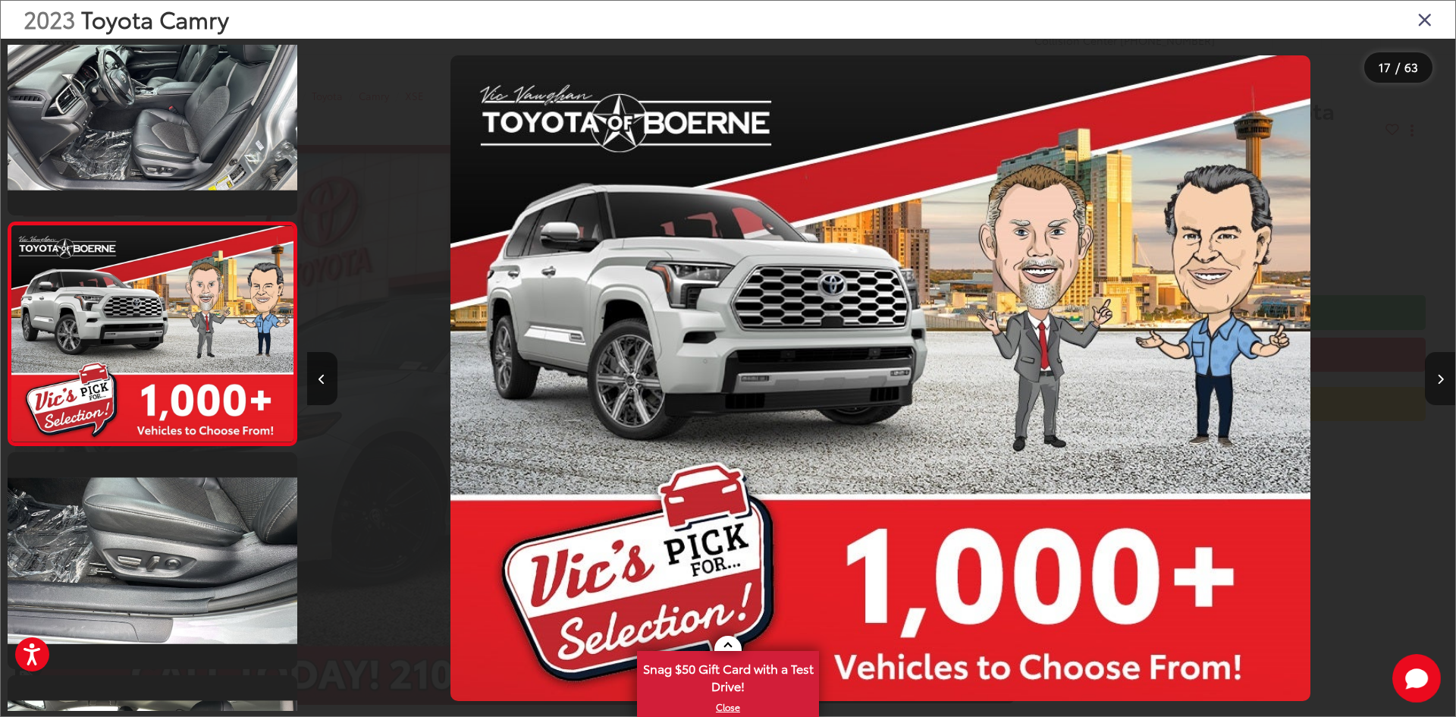
click at [1439, 376] on icon "Next image" at bounding box center [1440, 379] width 7 height 11
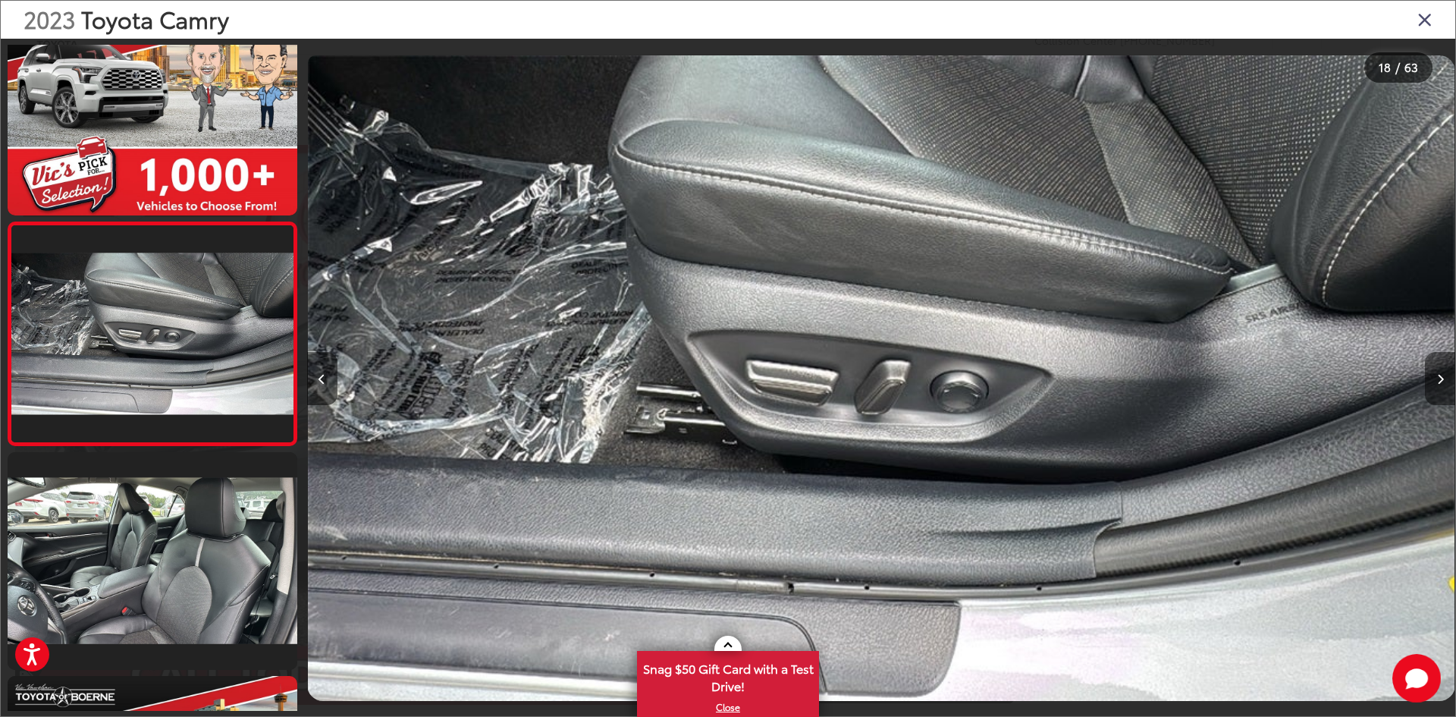
click at [1439, 376] on icon "Next image" at bounding box center [1440, 379] width 7 height 11
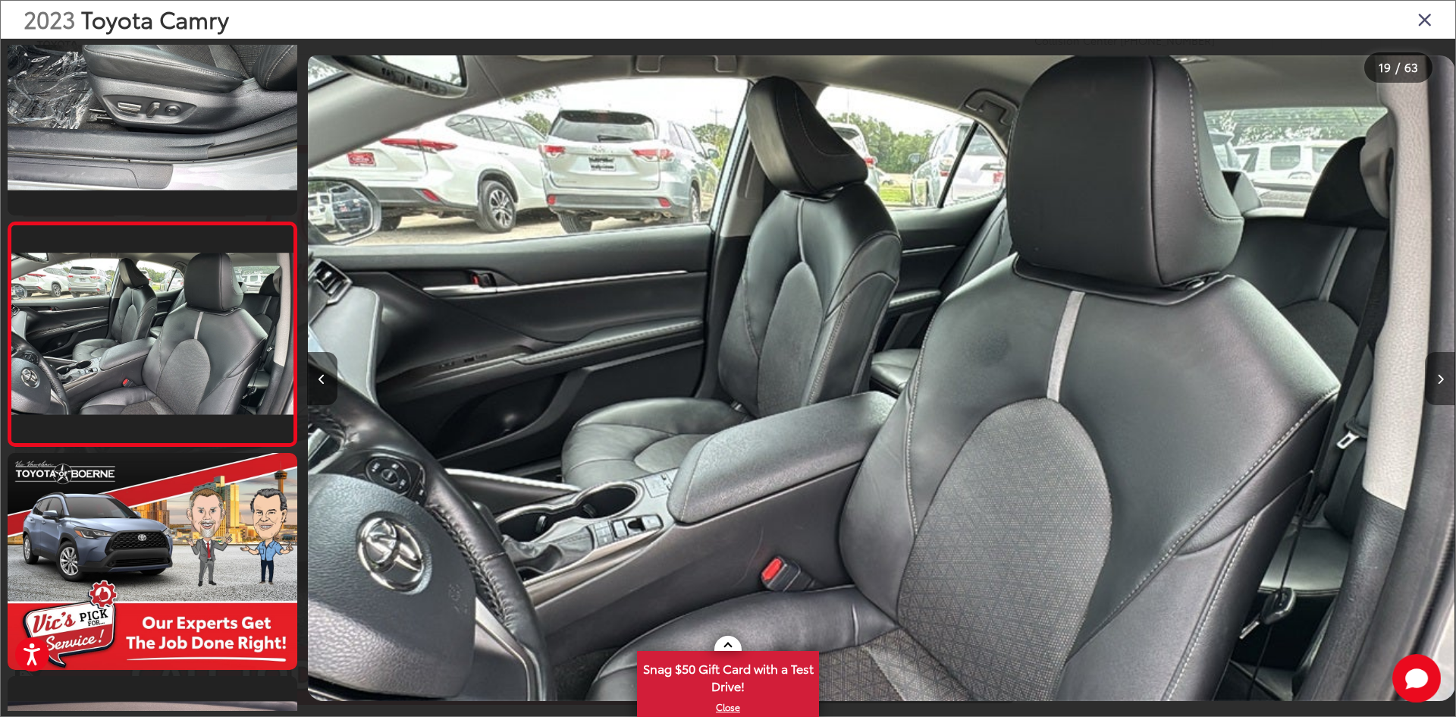
click at [1439, 376] on icon "Next image" at bounding box center [1440, 379] width 7 height 11
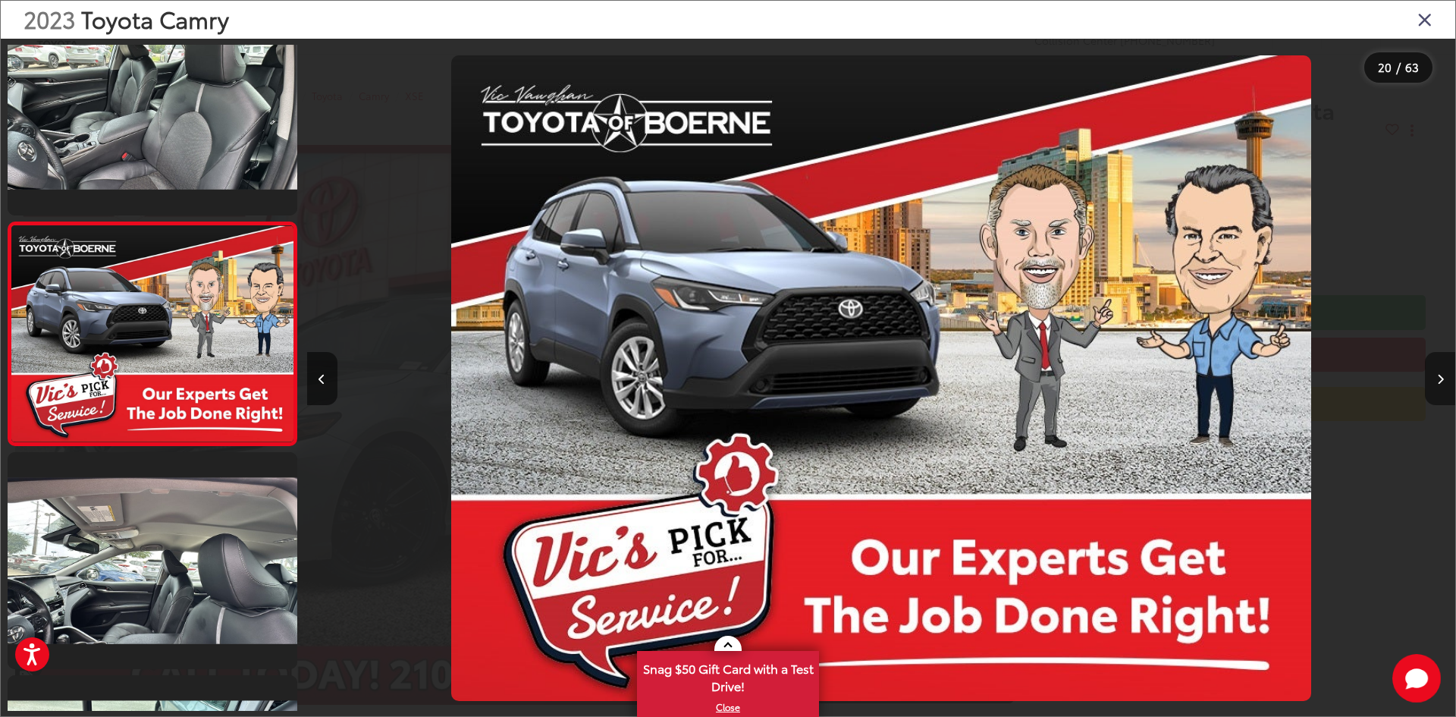
click at [1439, 376] on icon "Next image" at bounding box center [1440, 379] width 7 height 11
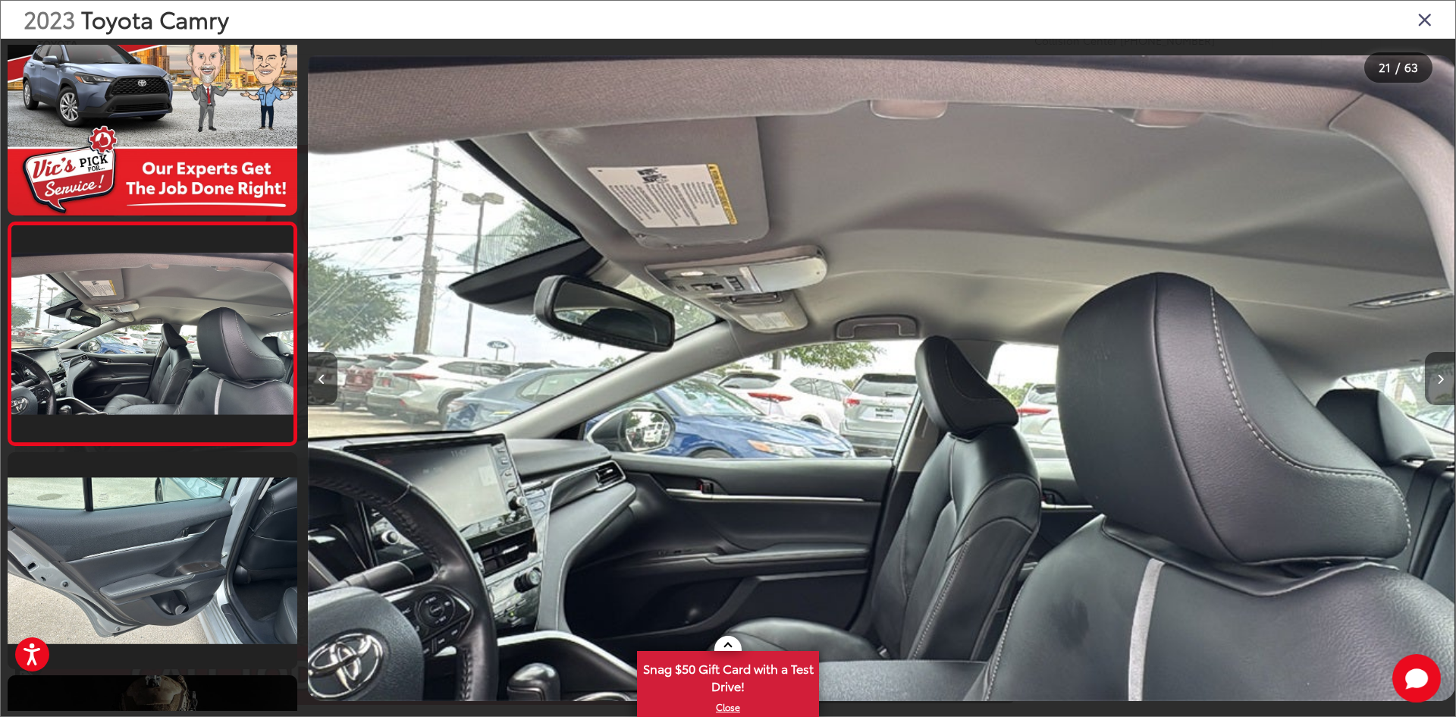
click at [1439, 376] on icon "Next image" at bounding box center [1440, 379] width 7 height 11
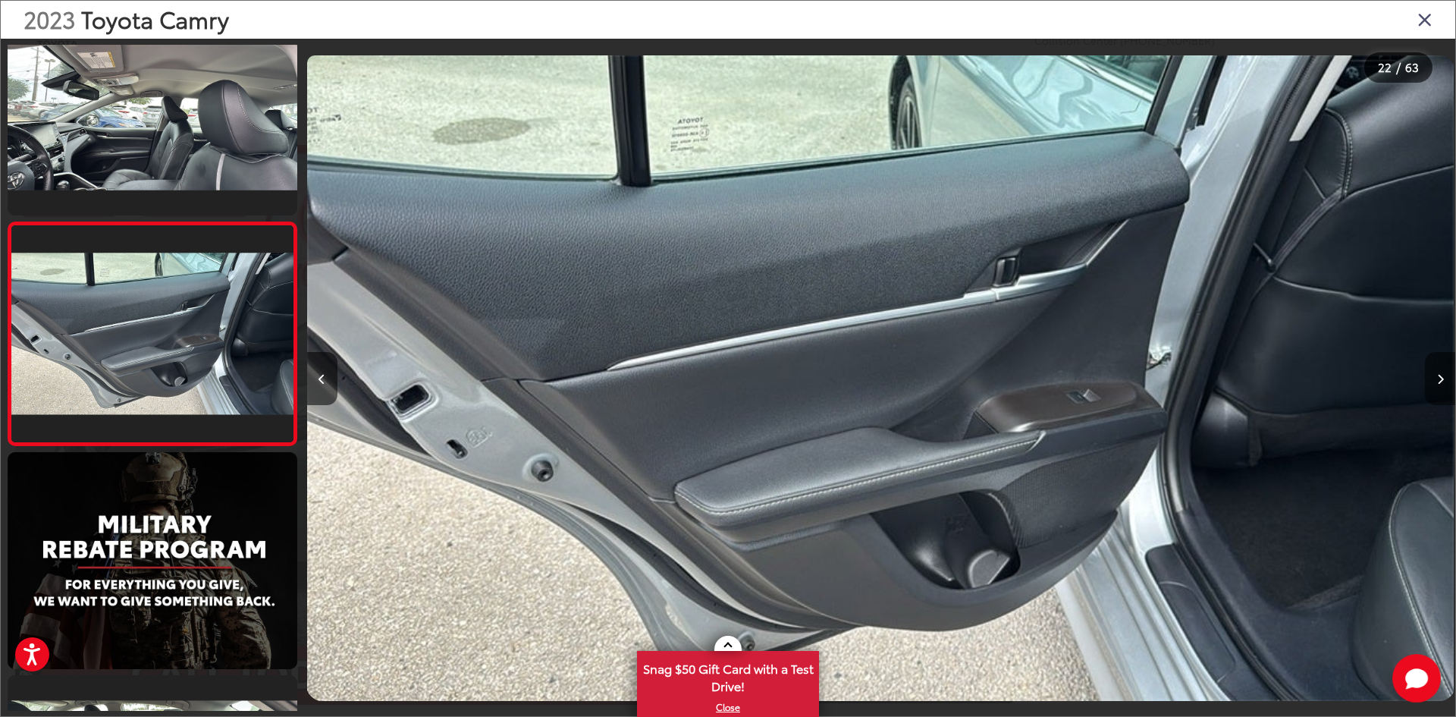
click at [1439, 376] on icon "Next image" at bounding box center [1440, 379] width 7 height 11
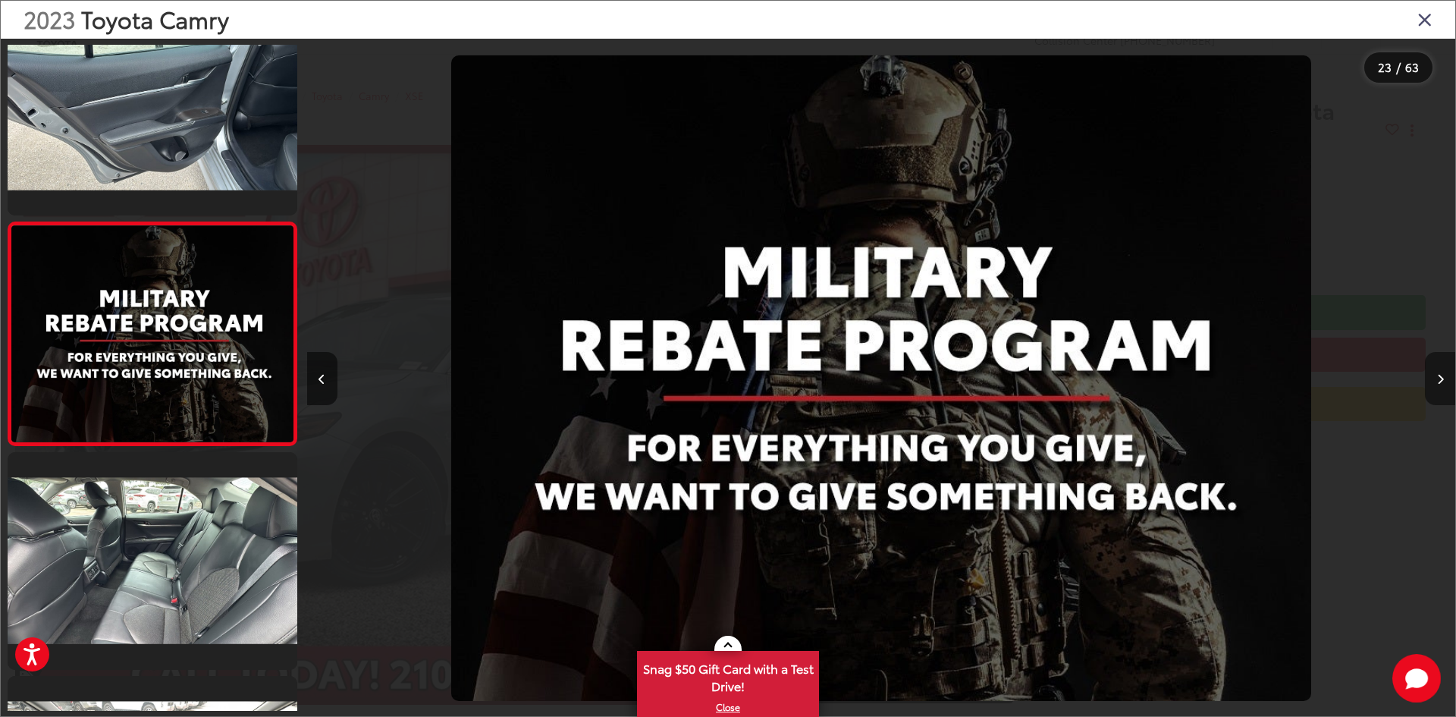
click at [1439, 376] on icon "Next image" at bounding box center [1440, 379] width 7 height 11
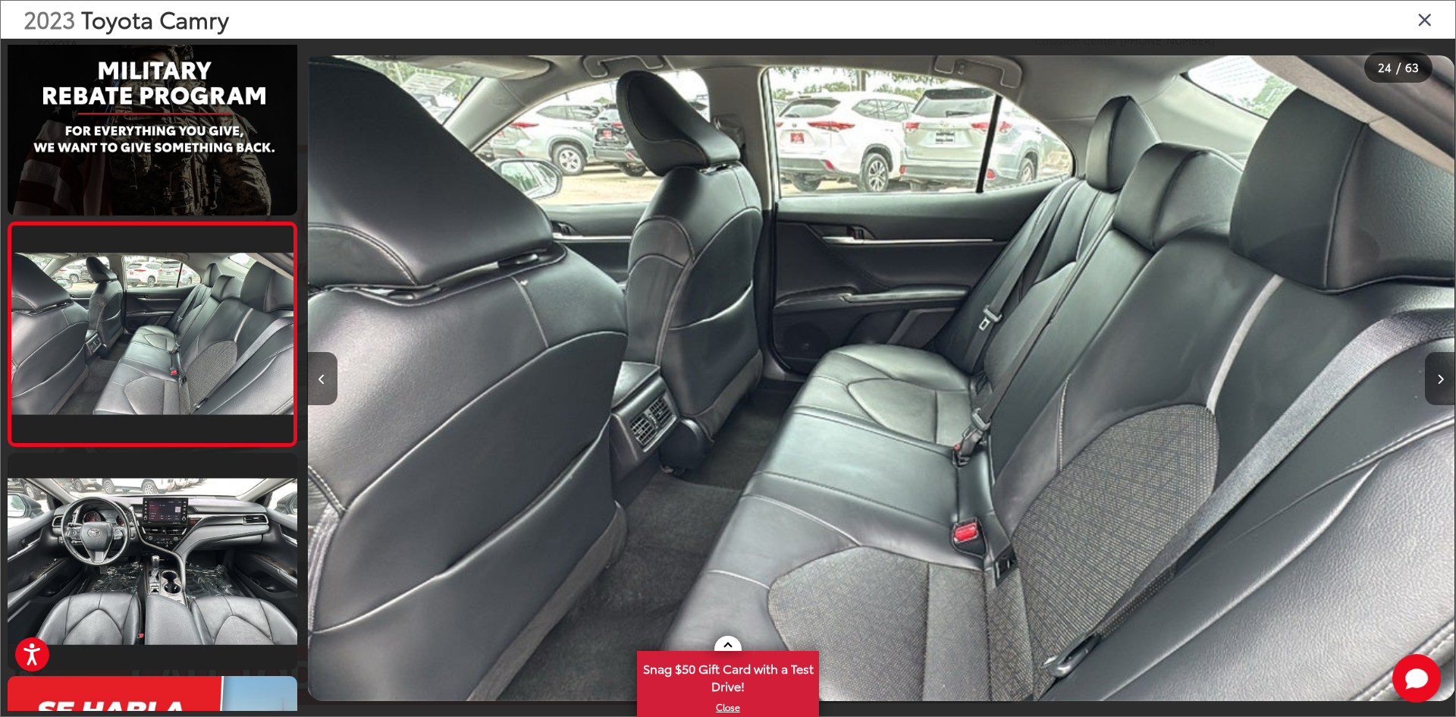
click at [1439, 376] on icon "Next image" at bounding box center [1440, 379] width 7 height 11
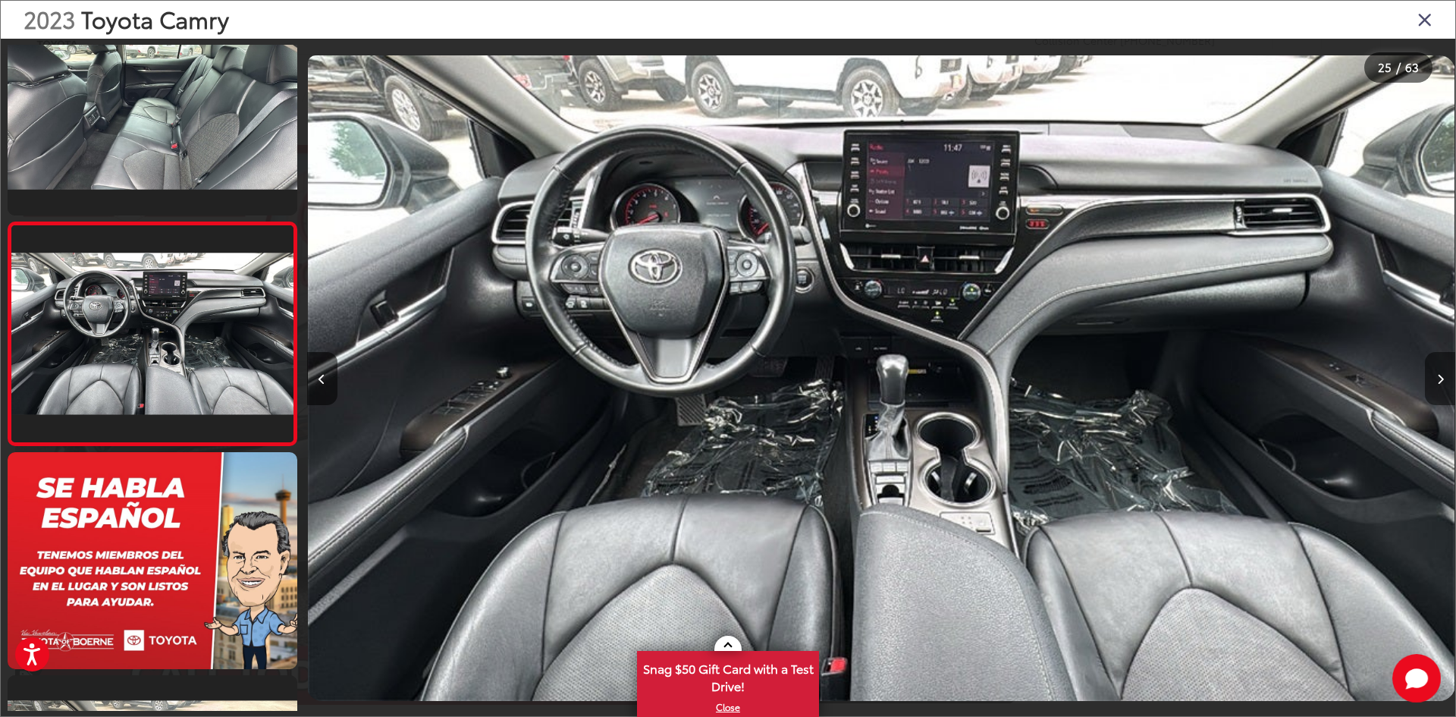
click at [1439, 376] on icon "Next image" at bounding box center [1440, 379] width 7 height 11
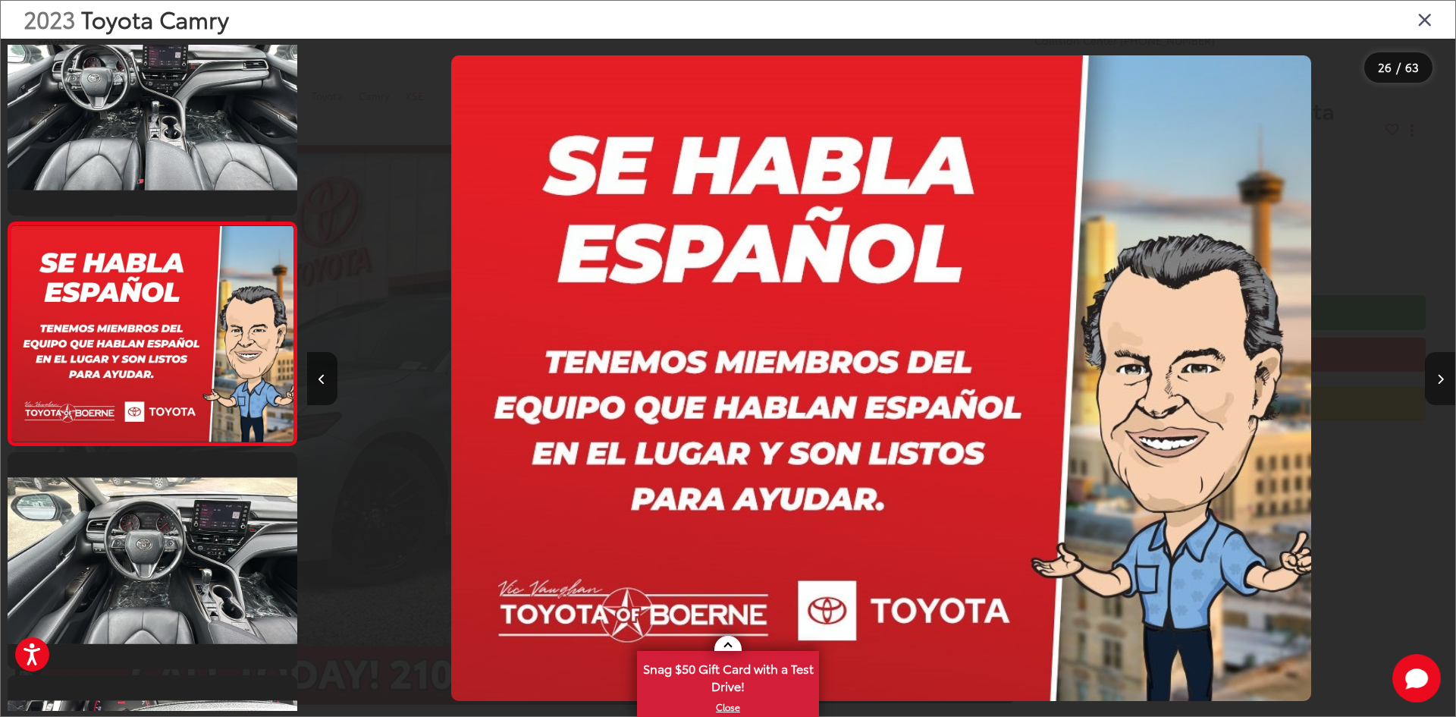
click at [1439, 376] on icon "Next image" at bounding box center [1440, 379] width 7 height 11
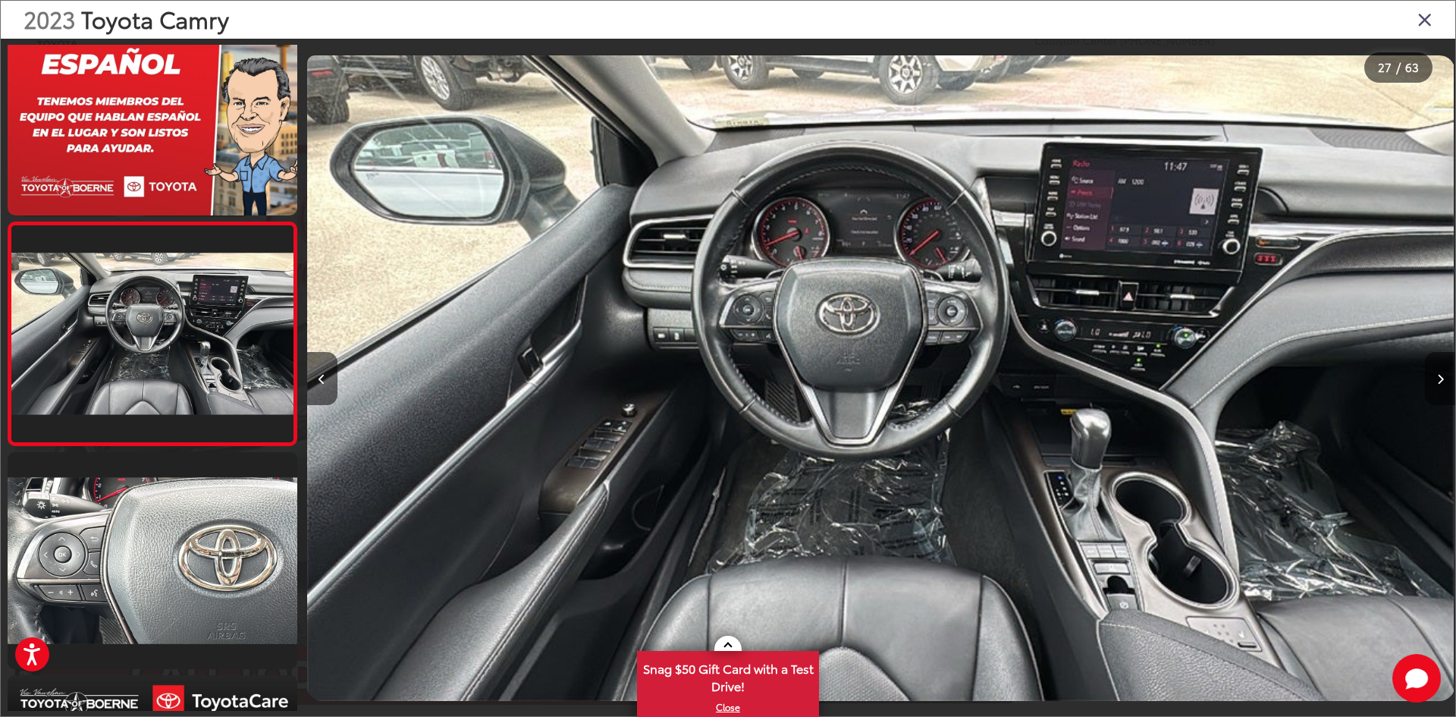
click at [1439, 376] on icon "Next image" at bounding box center [1440, 379] width 7 height 11
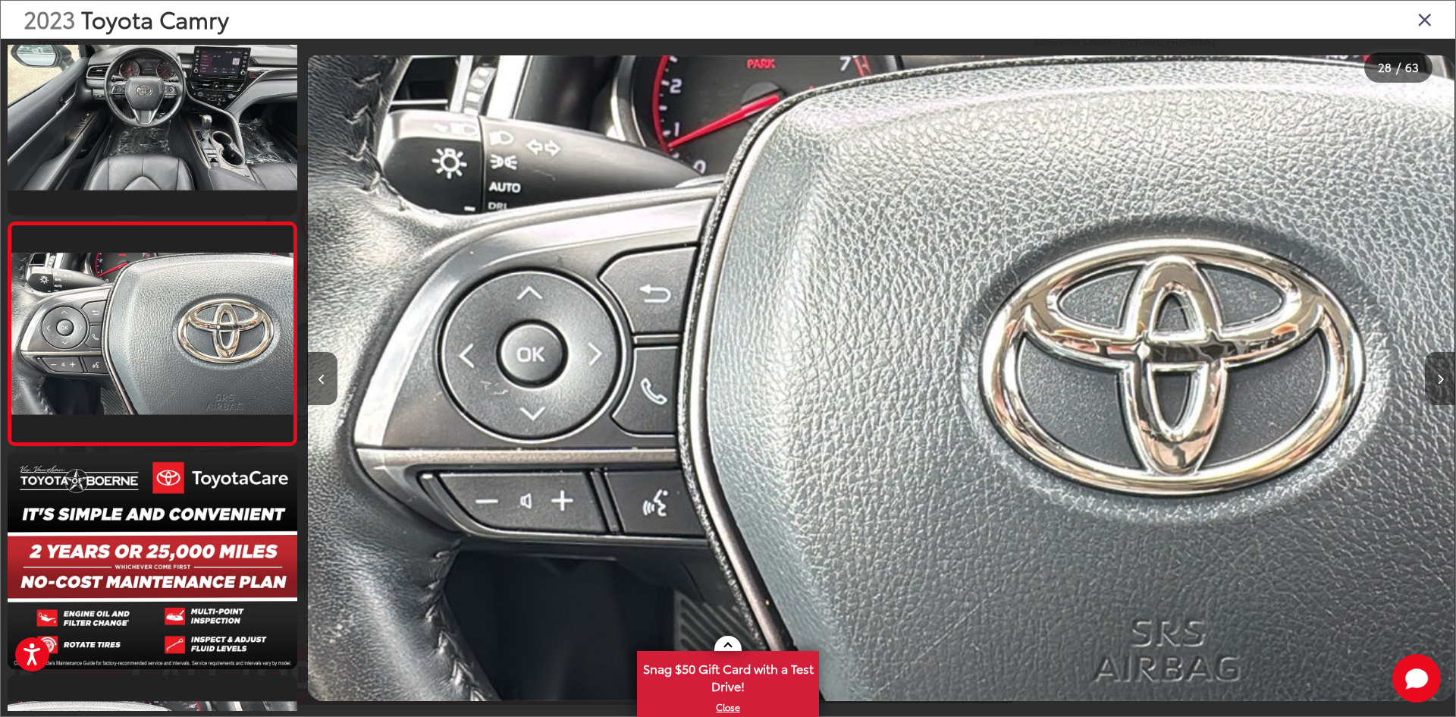
click at [1439, 376] on icon "Next image" at bounding box center [1440, 379] width 7 height 11
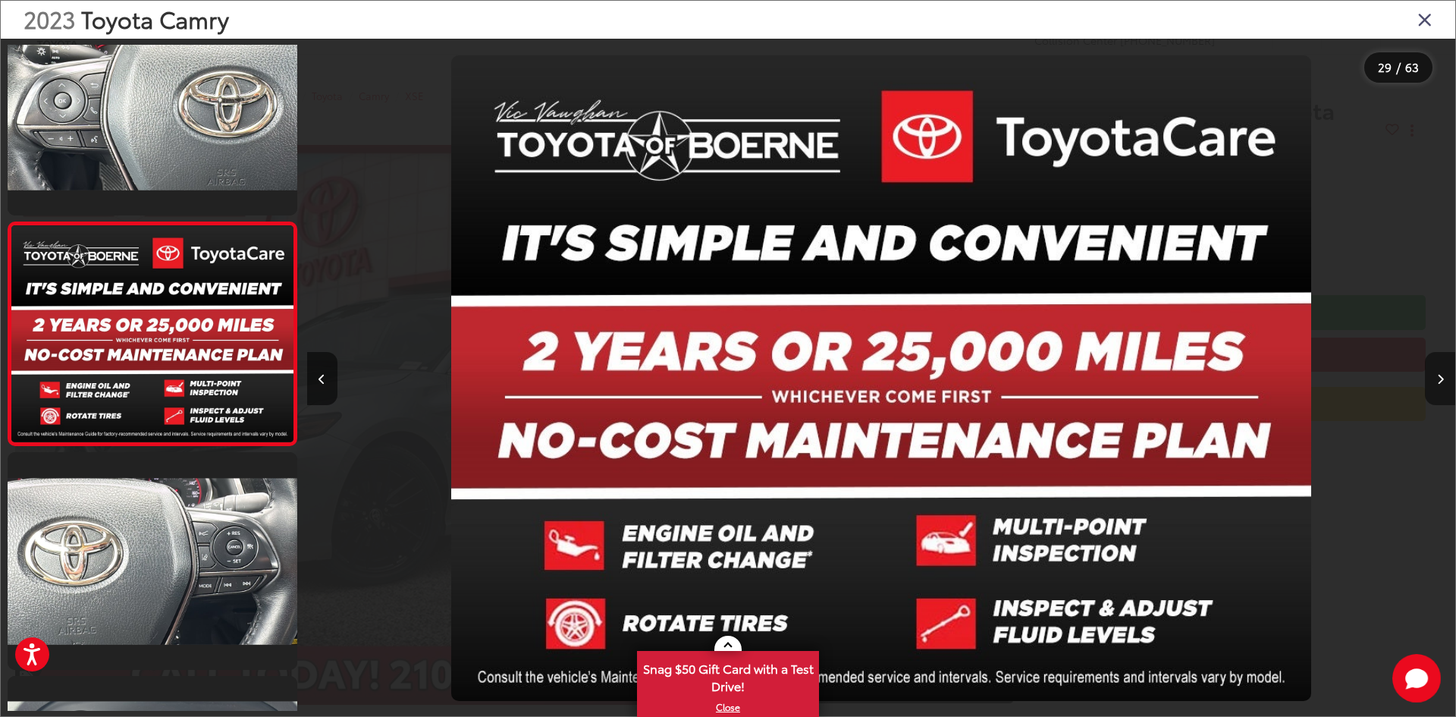
click at [1439, 376] on icon "Next image" at bounding box center [1440, 379] width 7 height 11
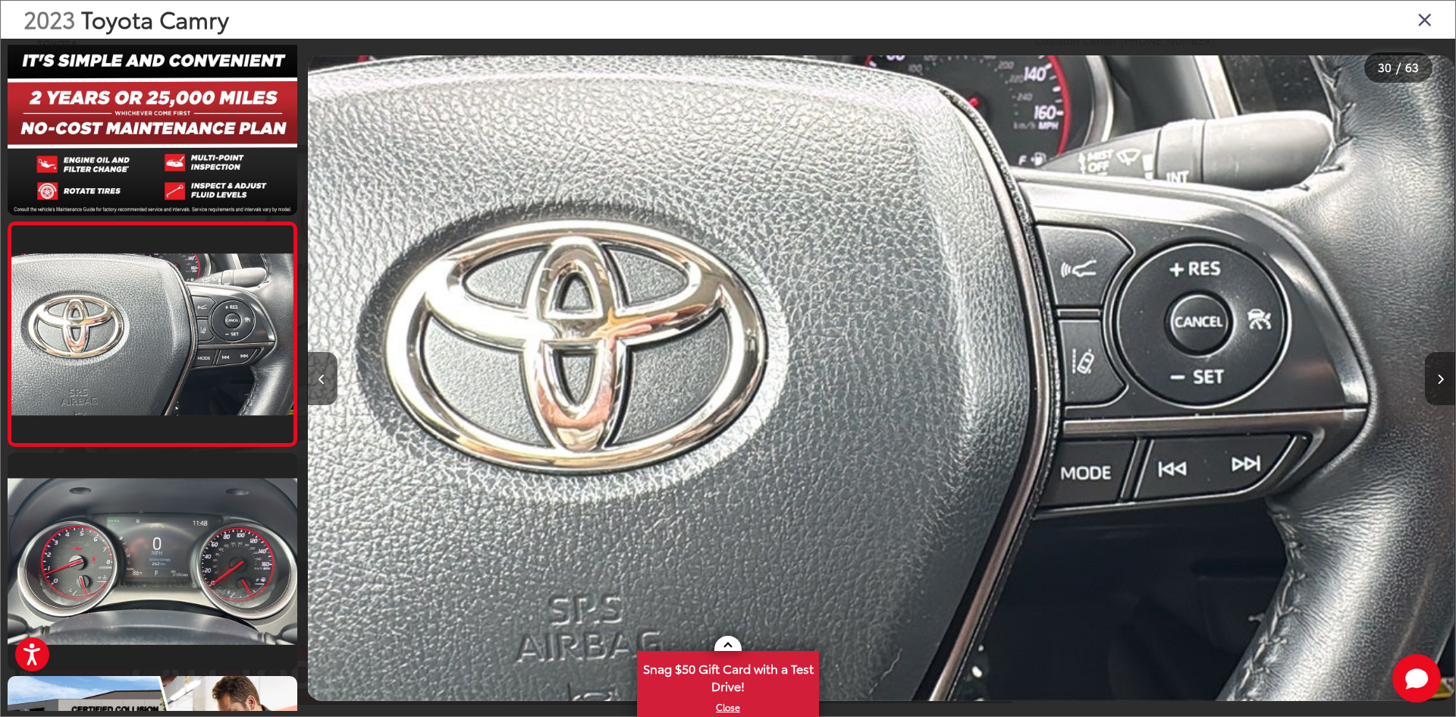
click at [1439, 376] on icon "Next image" at bounding box center [1440, 379] width 7 height 11
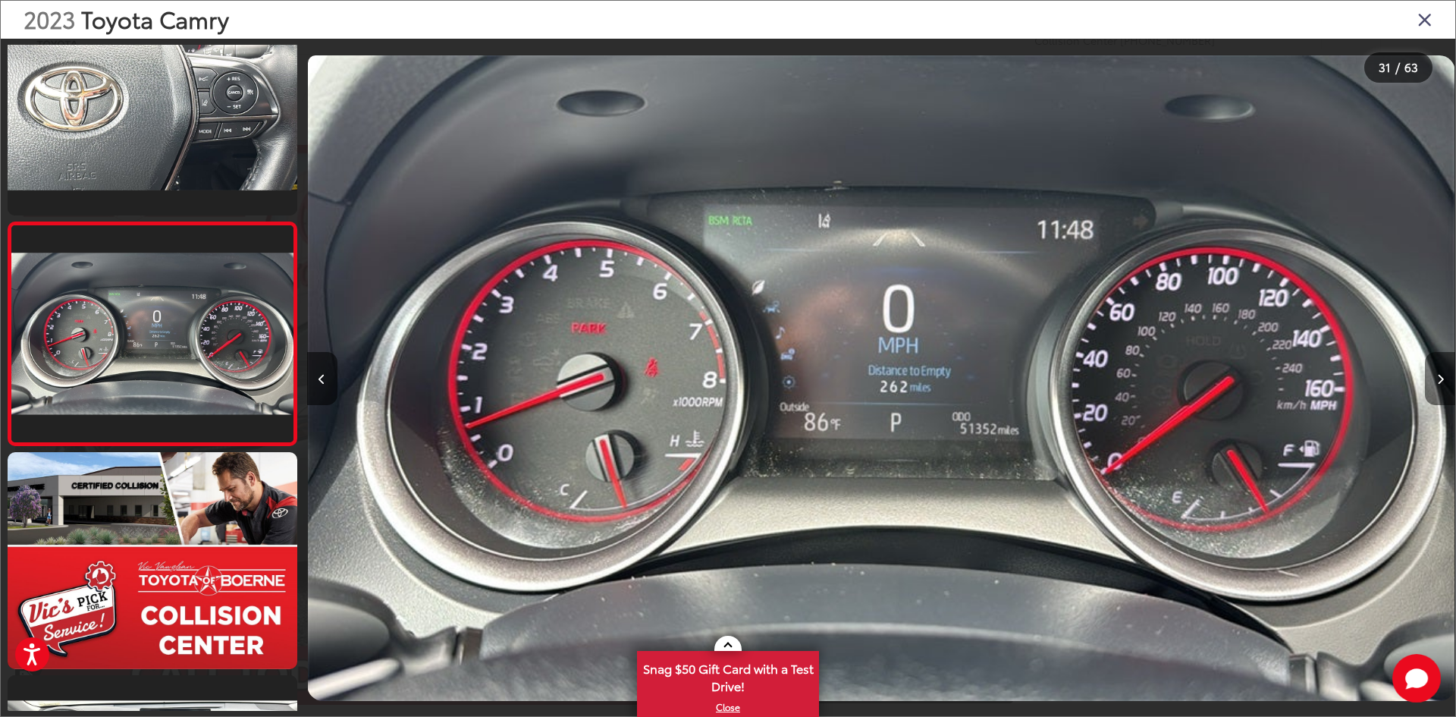
click at [1439, 376] on icon "Next image" at bounding box center [1440, 379] width 7 height 11
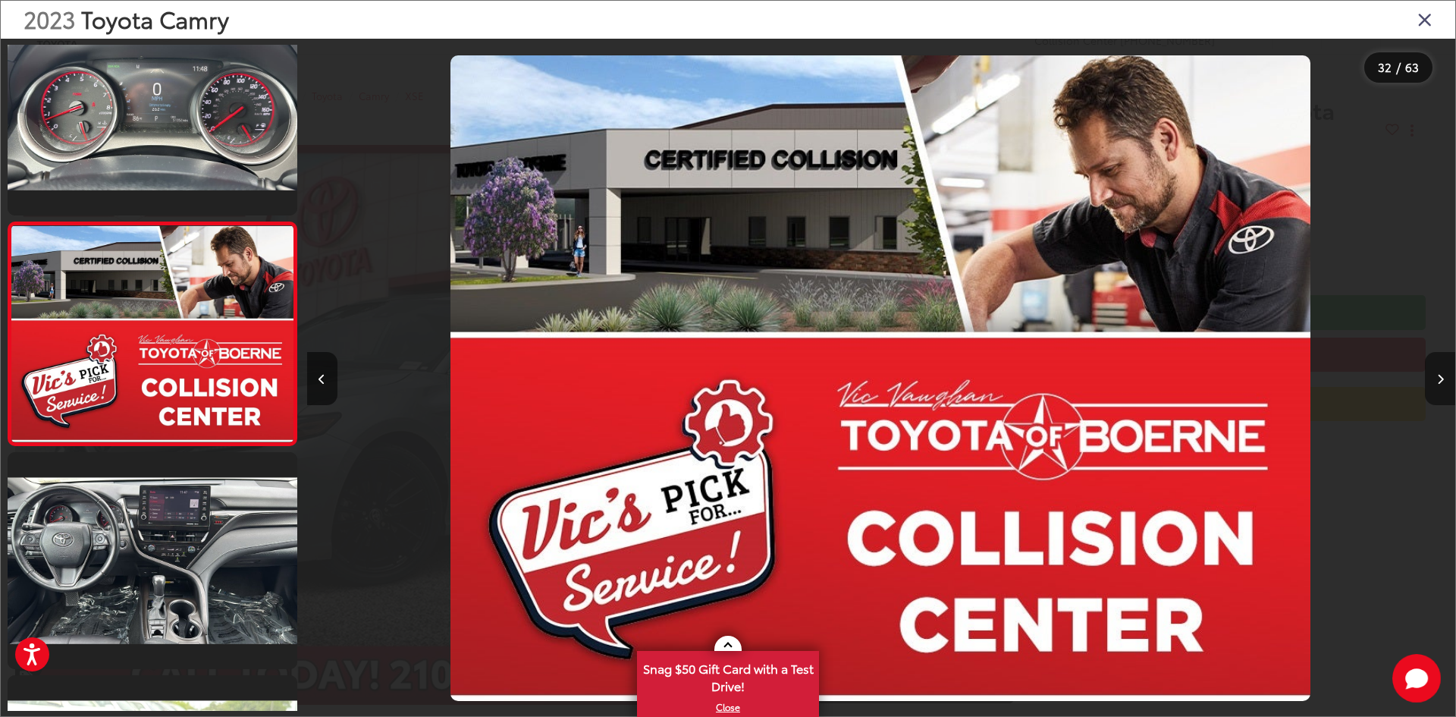
click at [1439, 376] on icon "Next image" at bounding box center [1440, 379] width 7 height 11
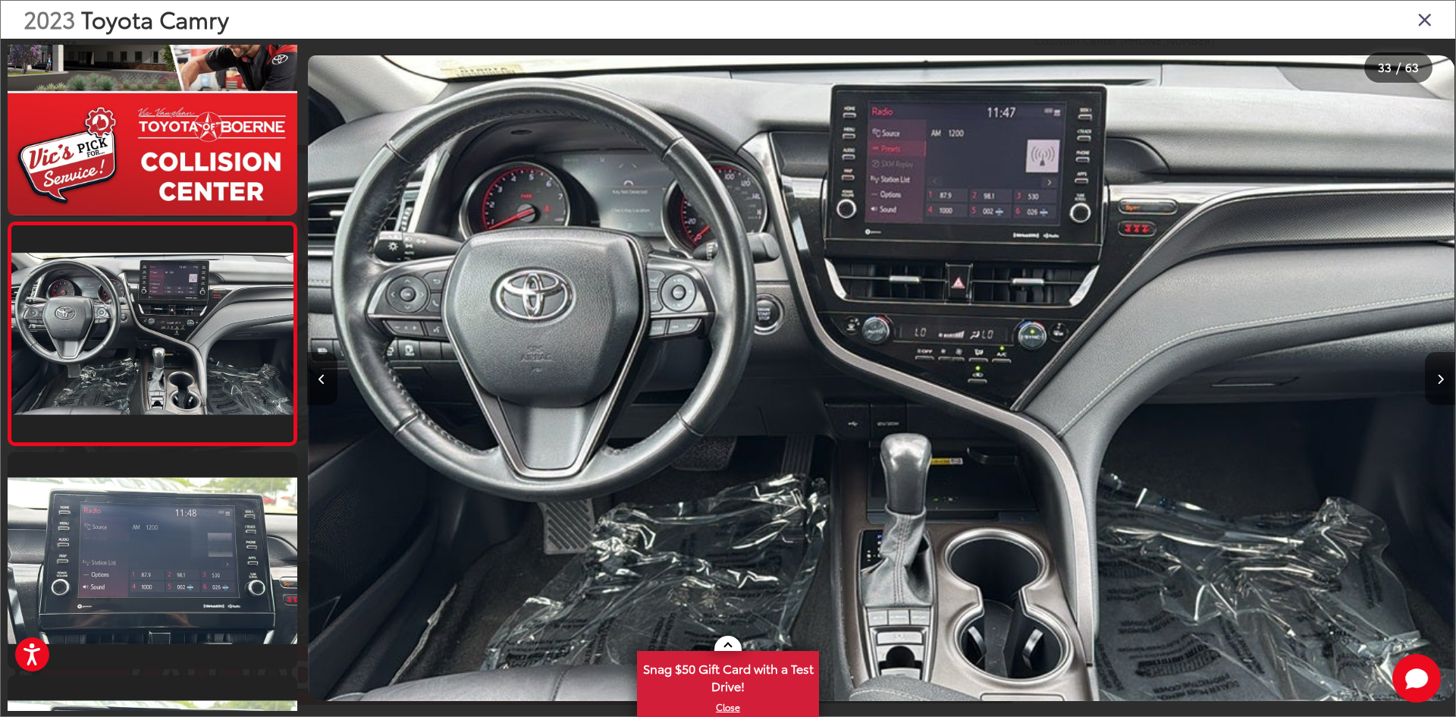
click at [1439, 376] on icon "Next image" at bounding box center [1440, 379] width 7 height 11
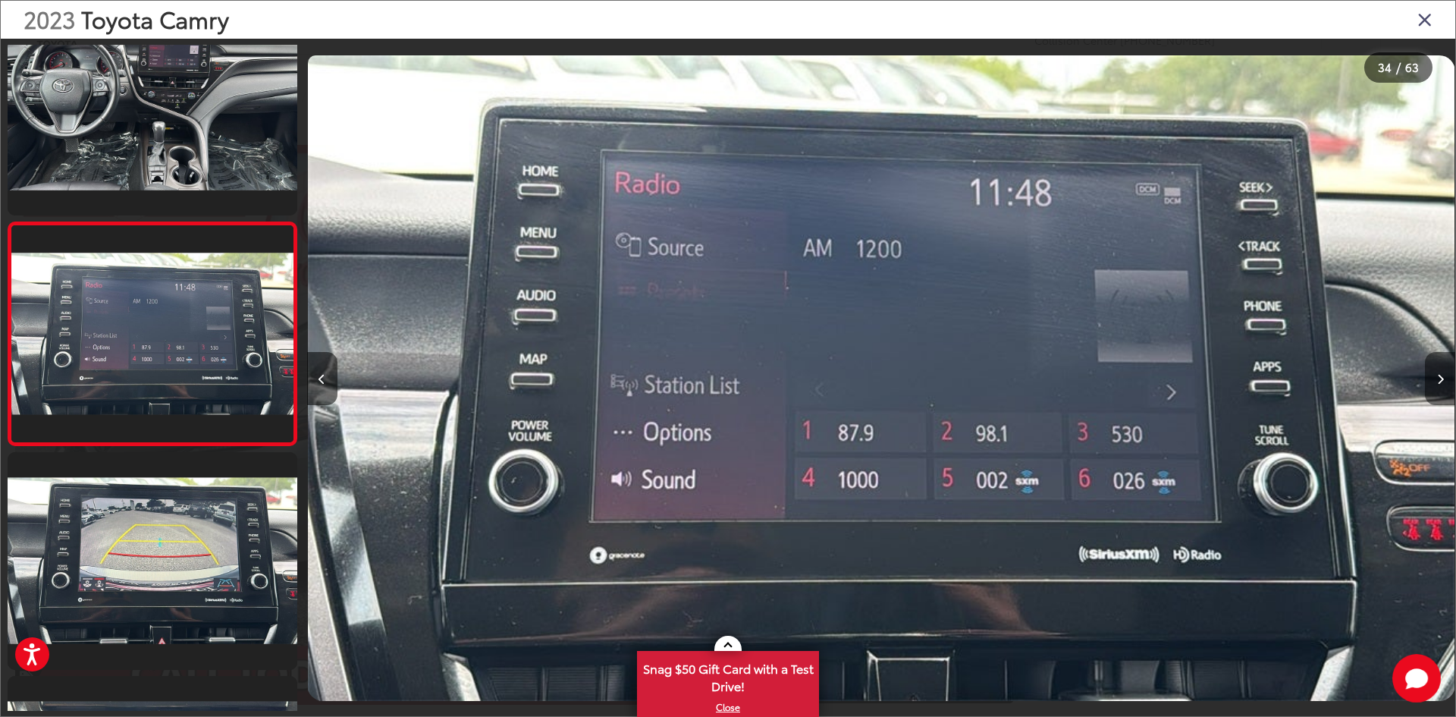
click at [1439, 376] on icon "Next image" at bounding box center [1440, 379] width 7 height 11
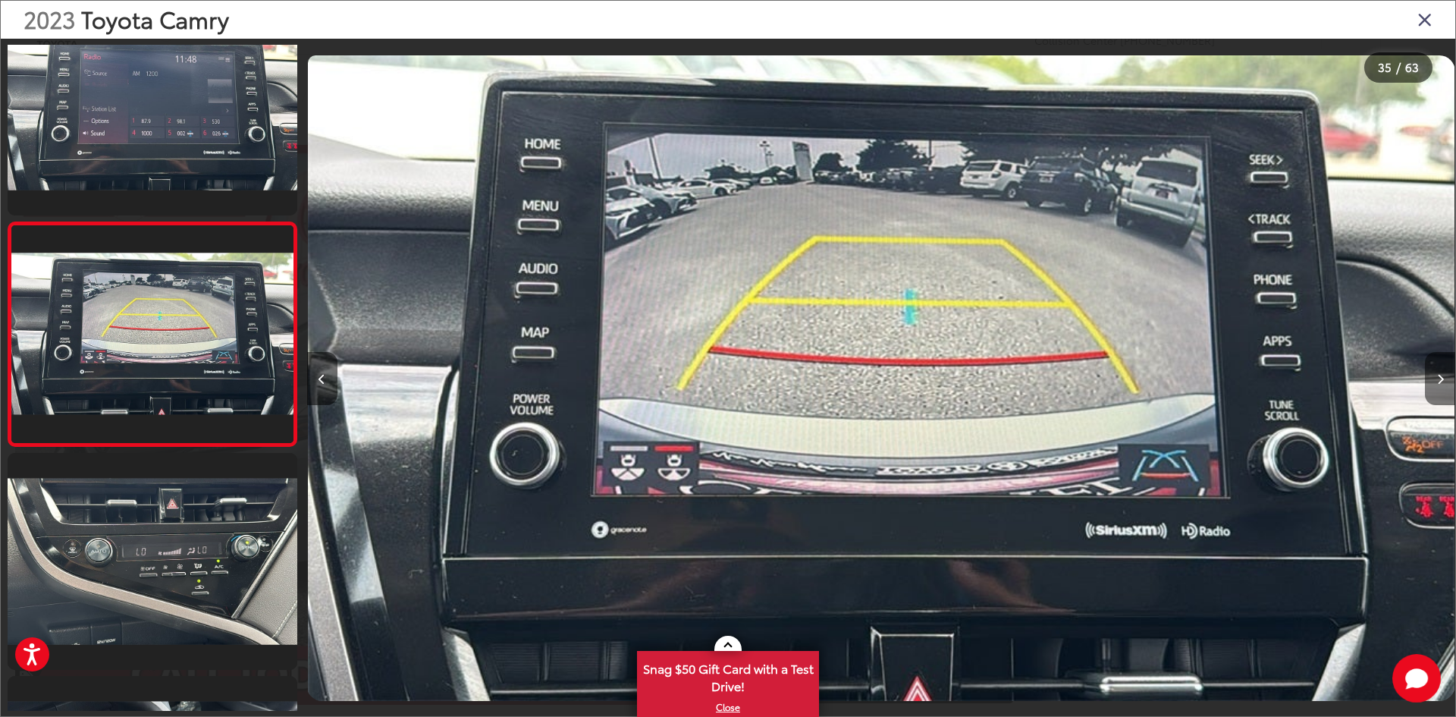
click at [1439, 376] on icon "Next image" at bounding box center [1440, 379] width 7 height 11
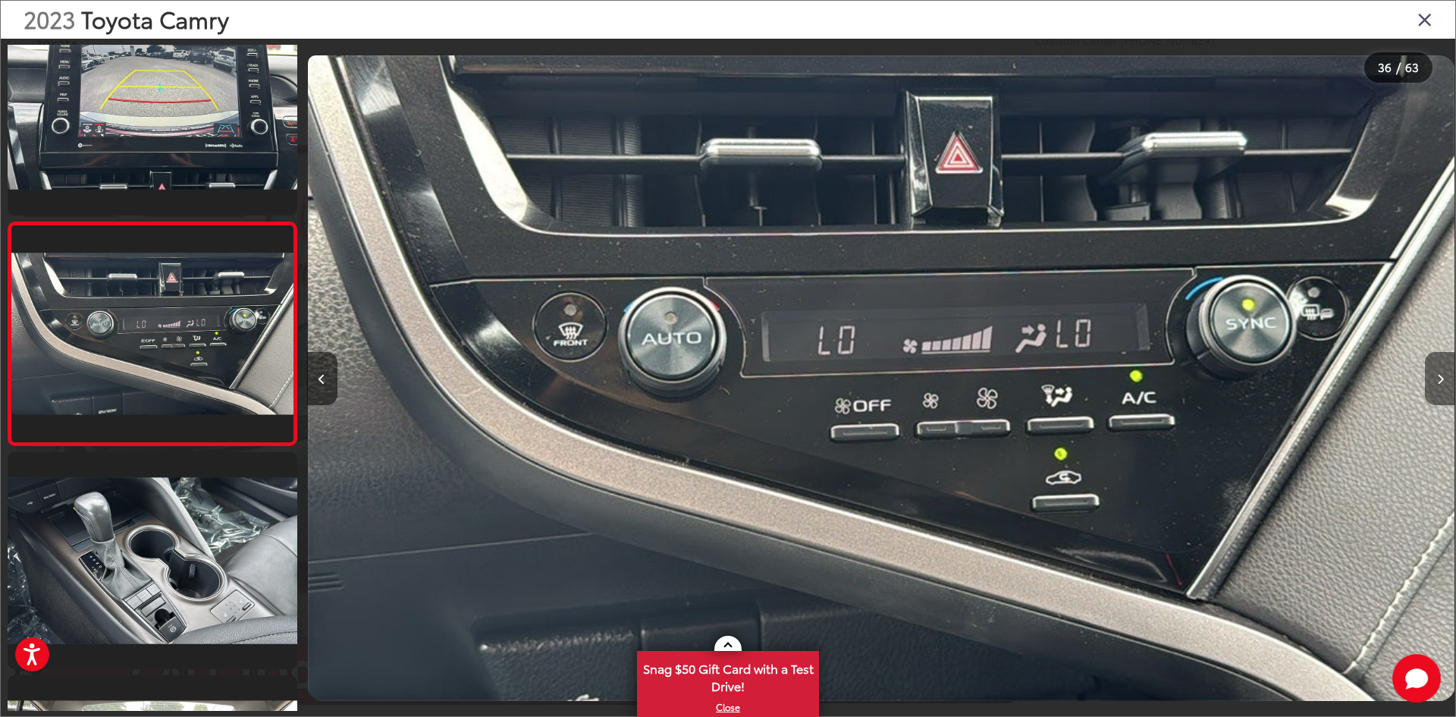
click at [1439, 376] on icon "Next image" at bounding box center [1440, 379] width 7 height 11
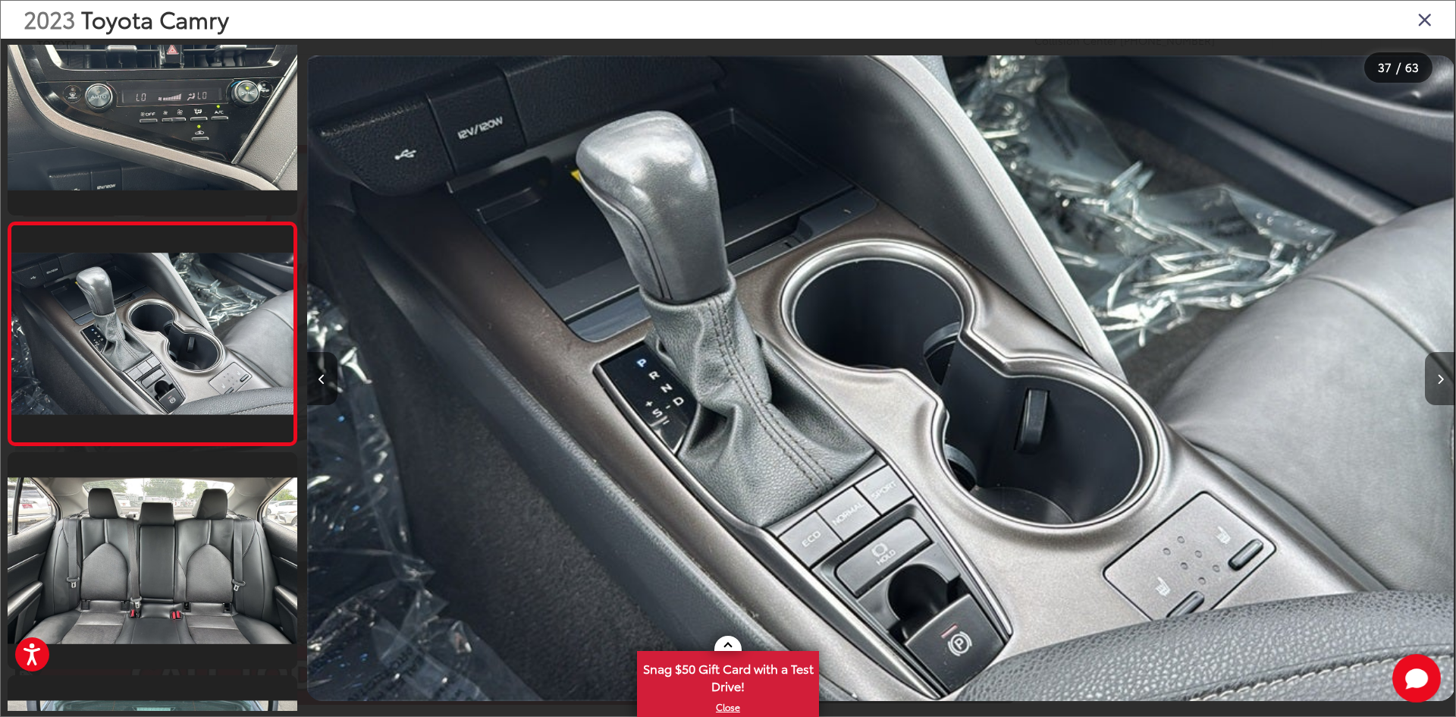
click at [1439, 376] on icon "Next image" at bounding box center [1440, 379] width 7 height 11
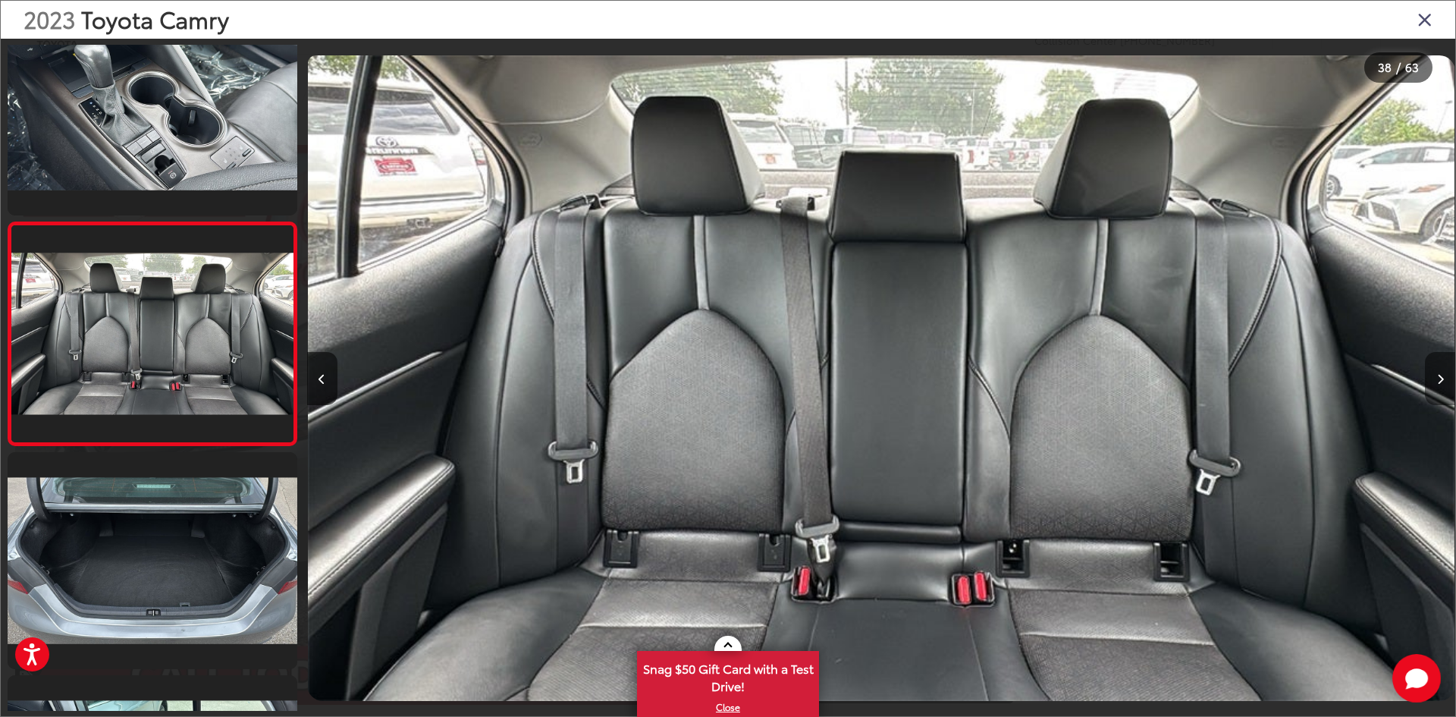
click at [1439, 376] on icon "Next image" at bounding box center [1440, 379] width 7 height 11
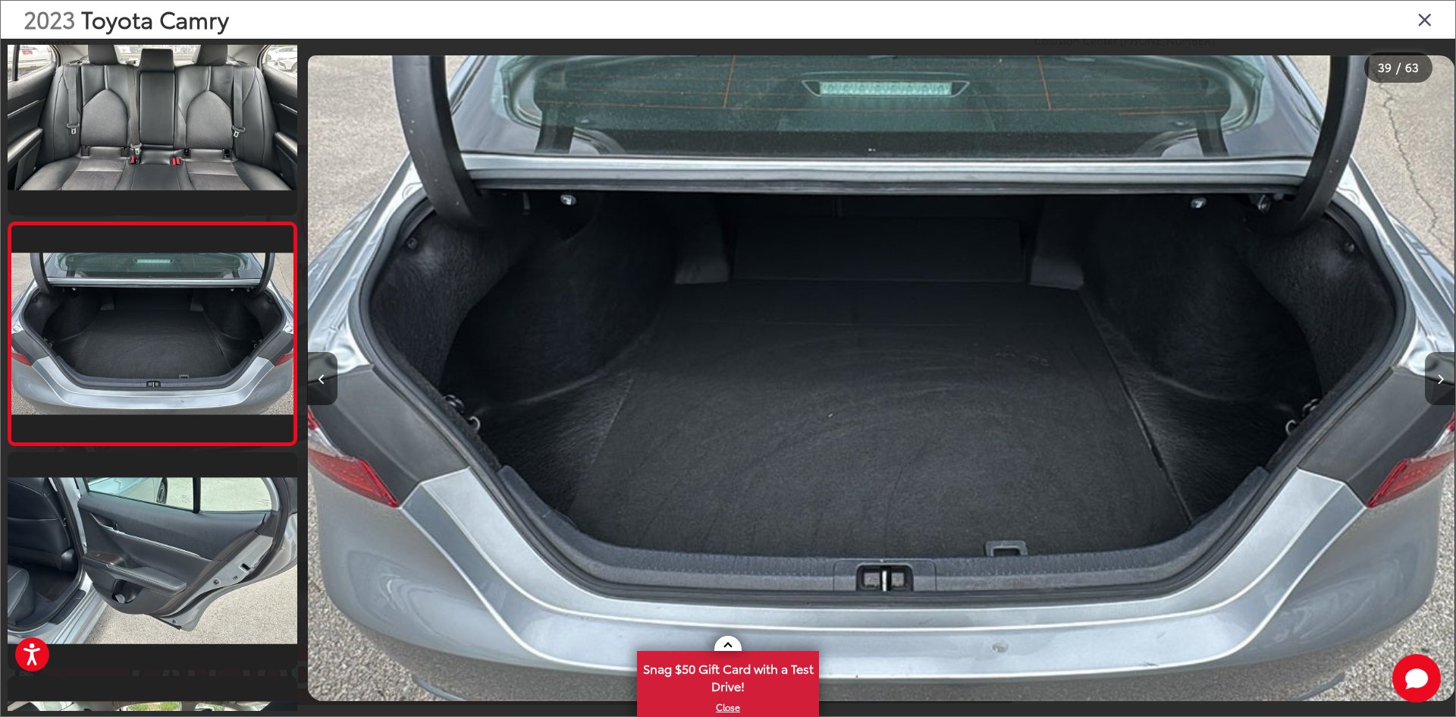
click at [1439, 376] on icon "Next image" at bounding box center [1440, 379] width 7 height 11
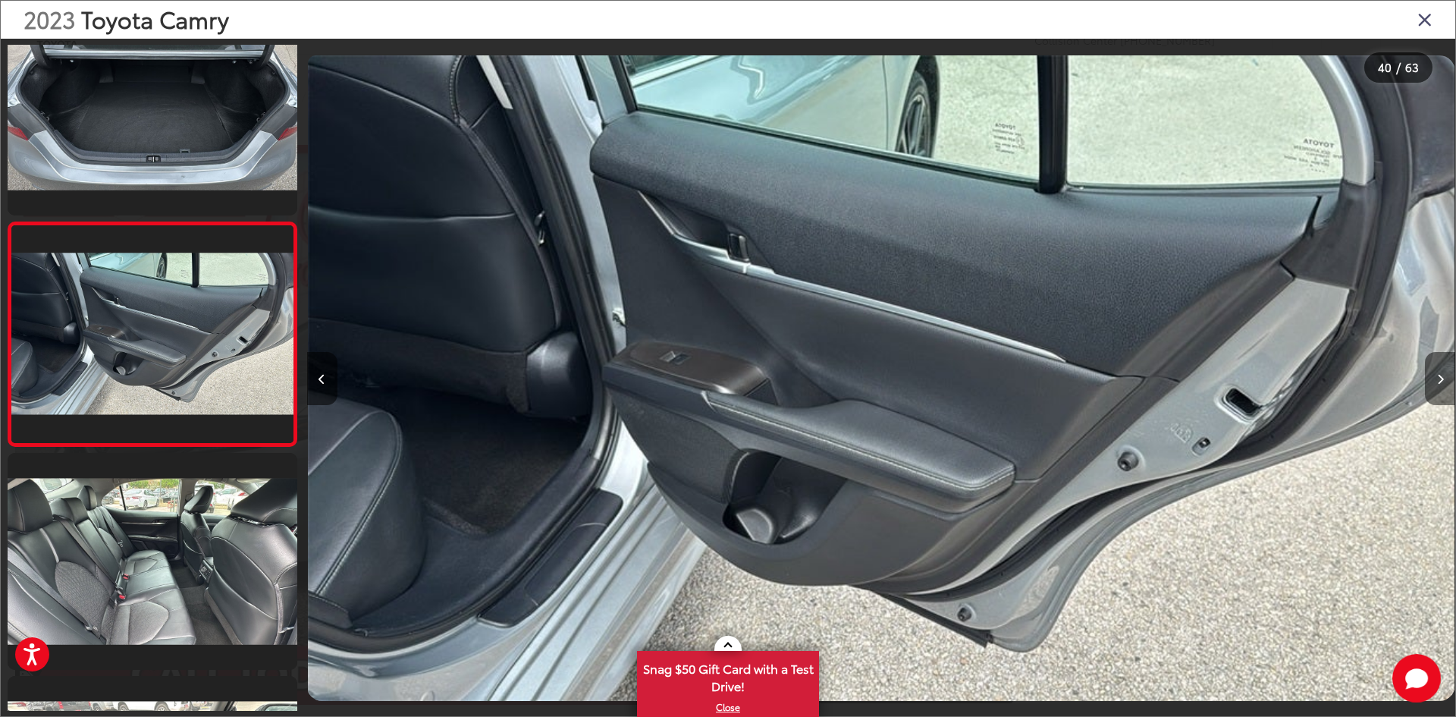
click at [1439, 376] on icon "Next image" at bounding box center [1440, 379] width 7 height 11
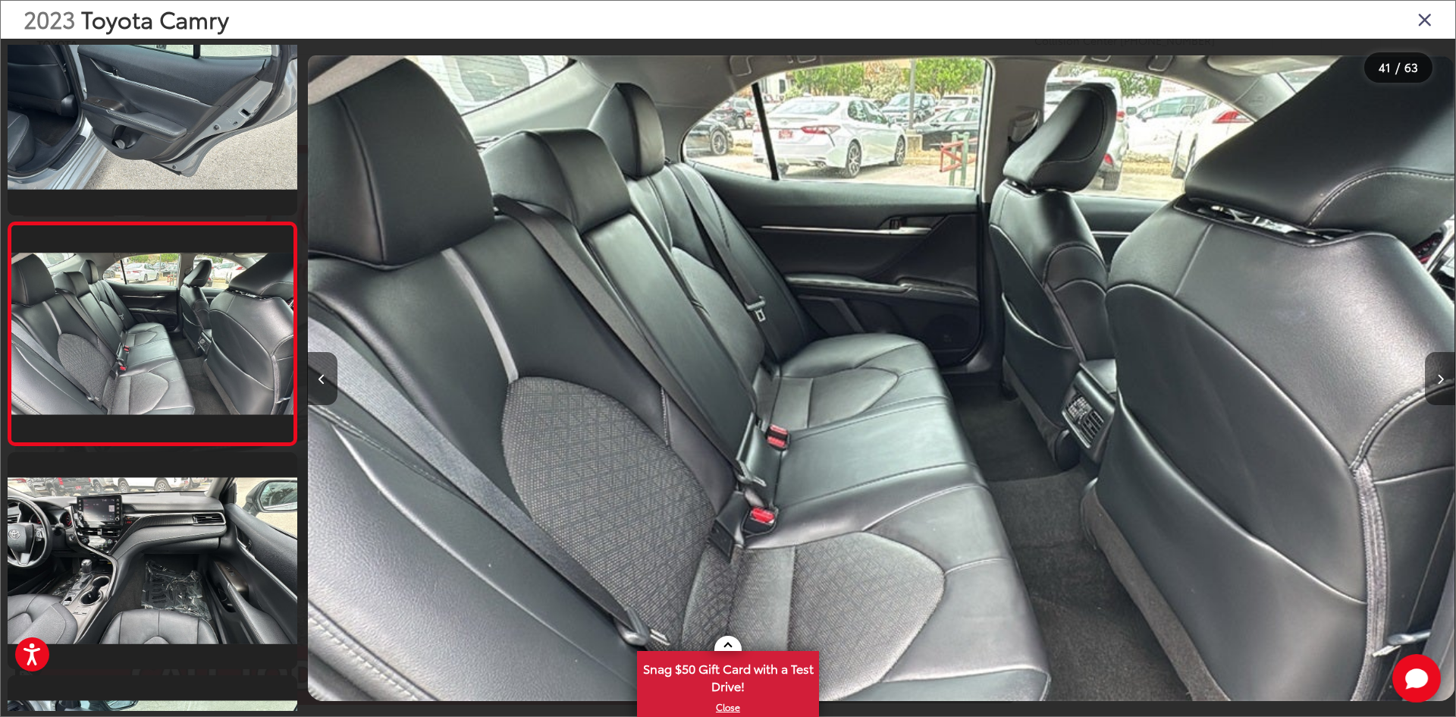
click at [1439, 376] on icon "Next image" at bounding box center [1440, 379] width 7 height 11
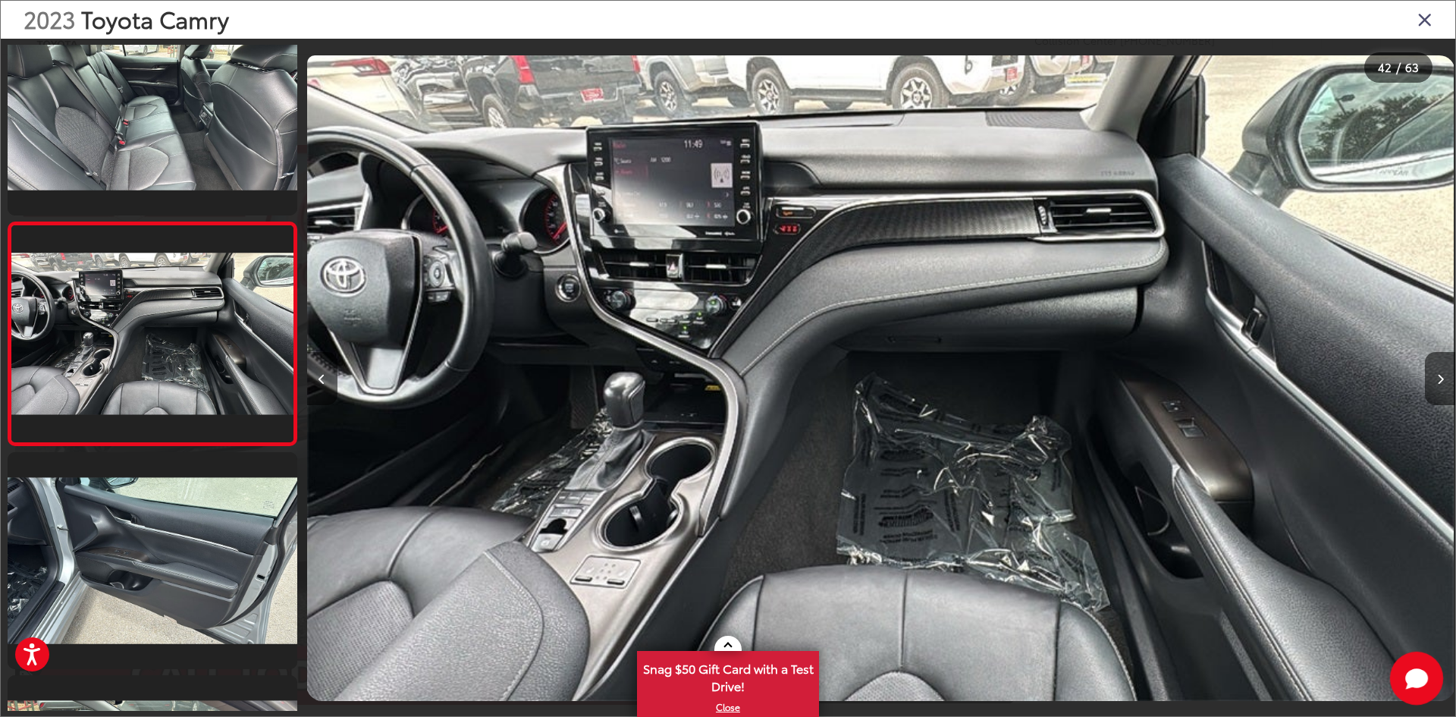
click at [1424, 676] on icon "Start Chat" at bounding box center [1416, 677] width 23 height 19
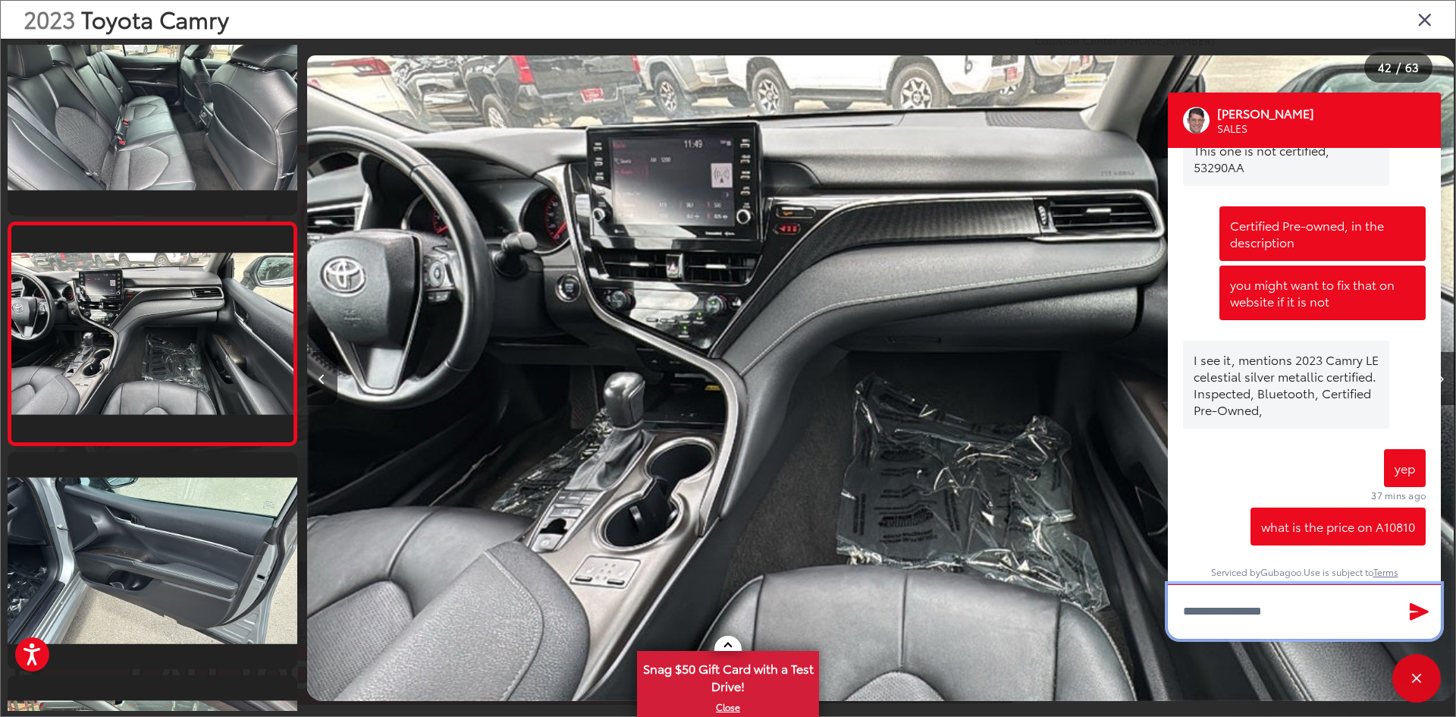
scroll to position [489, 0]
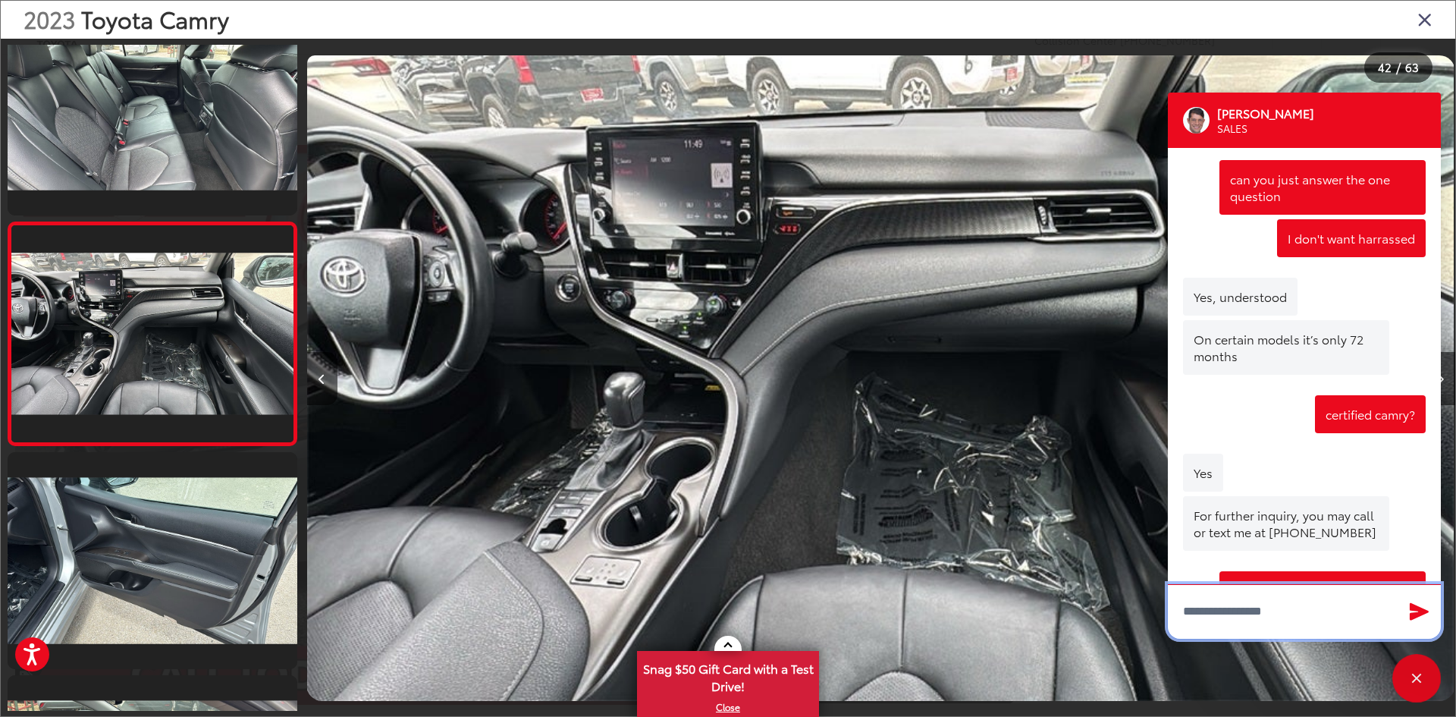
click at [1289, 614] on textarea "Type your message" at bounding box center [1304, 611] width 273 height 55
type textarea "*"
type textarea "**********"
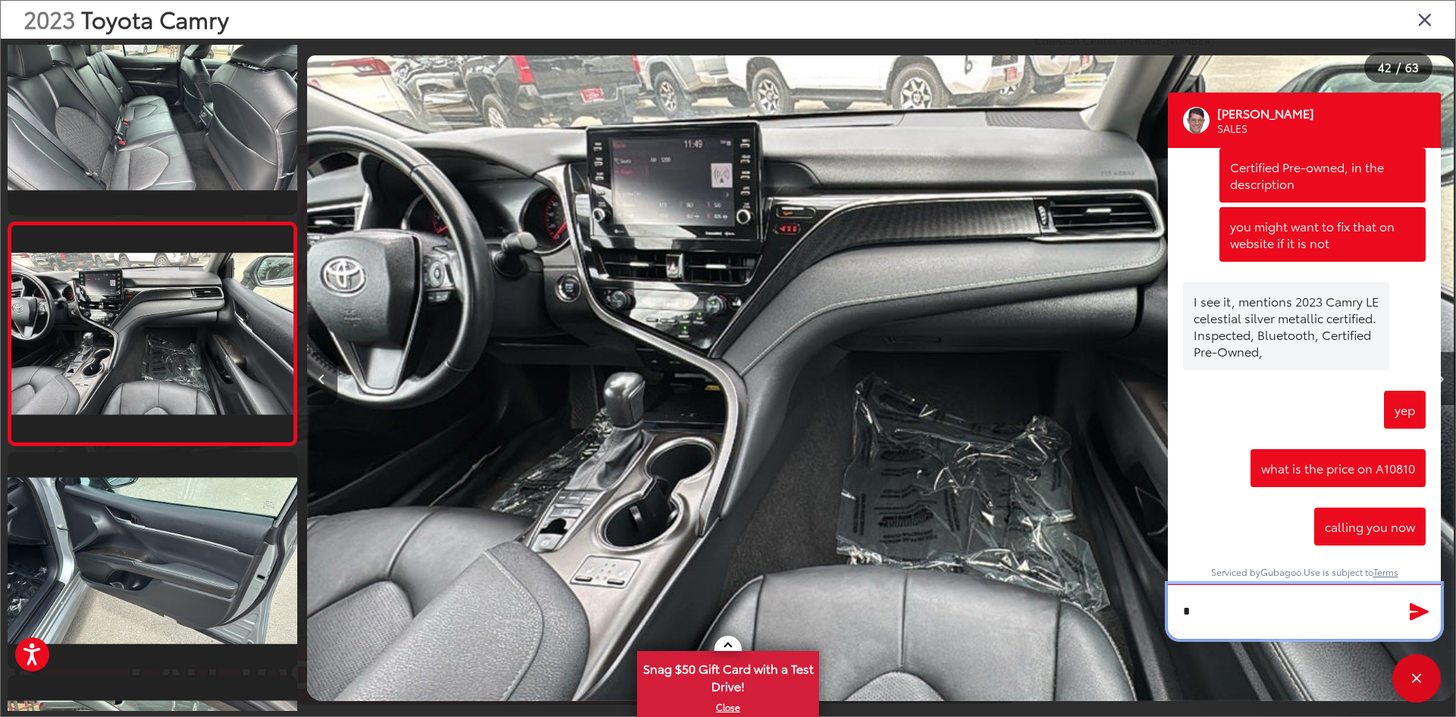
scroll to position [1204, 0]
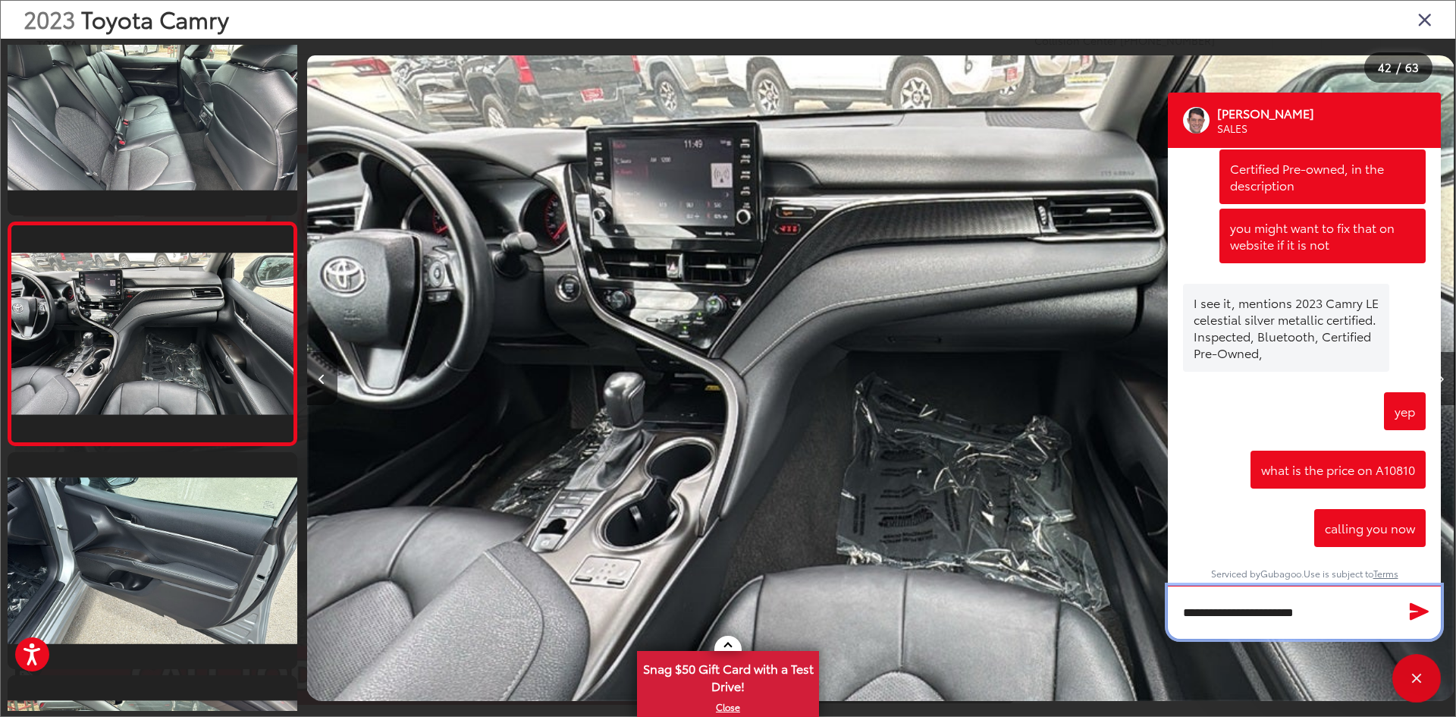
type textarea "**********"
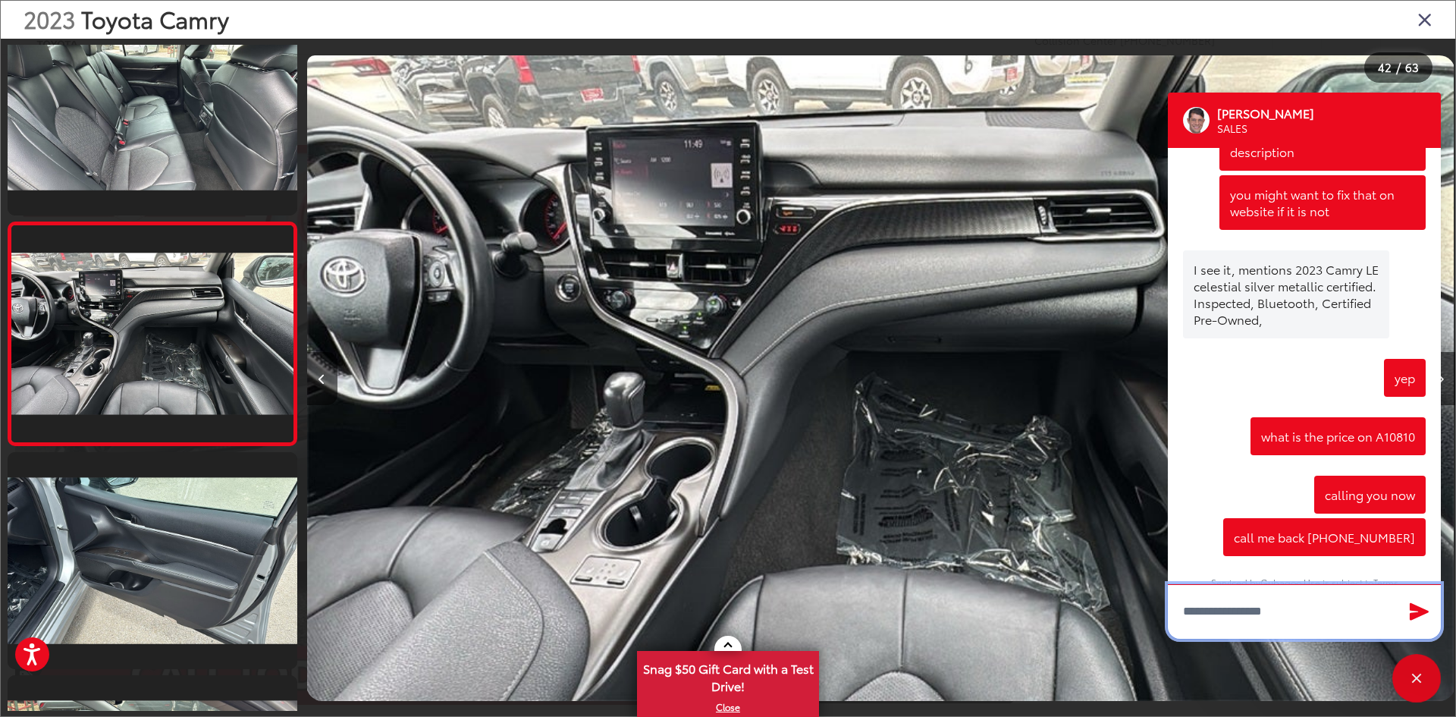
scroll to position [1248, 0]
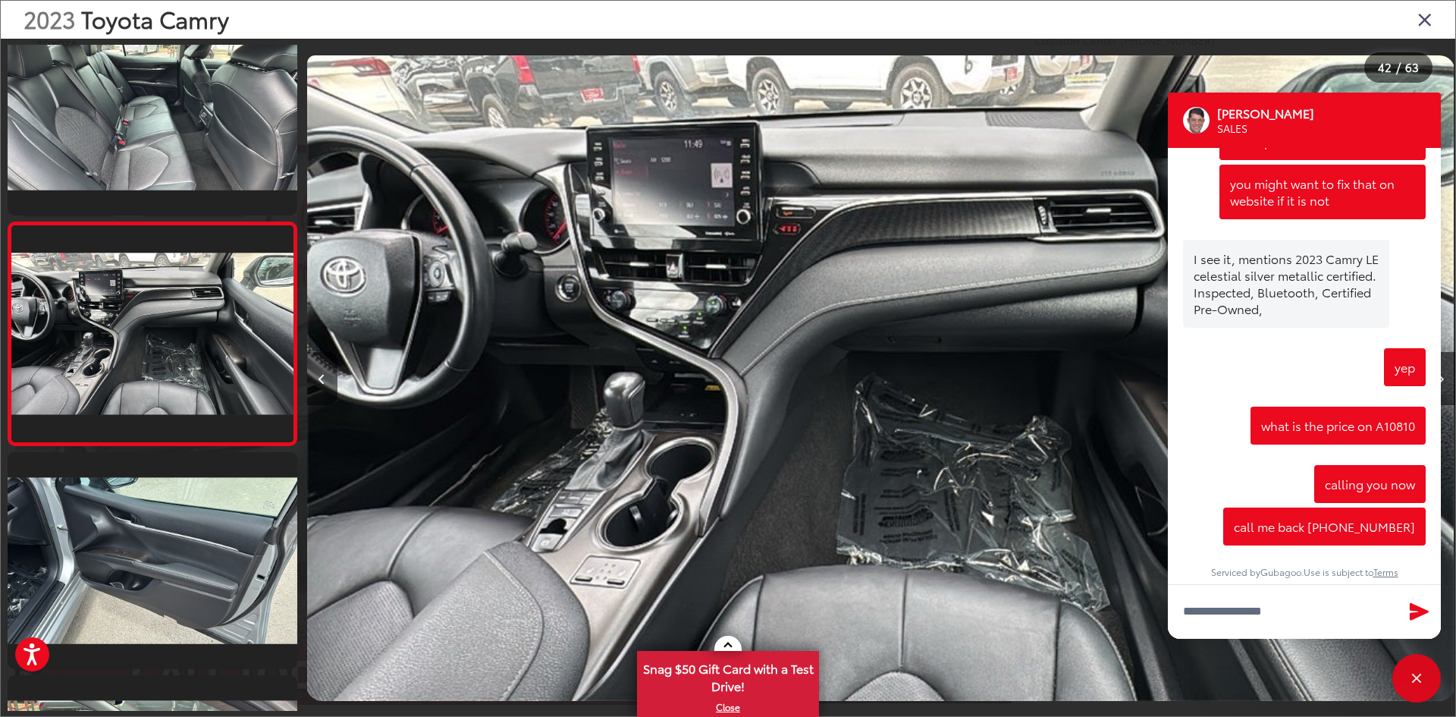
click at [955, 344] on img "2023 Toyota Camry XSE 41" at bounding box center [880, 377] width 1147 height 645
click at [1409, 672] on div "Close" at bounding box center [1416, 678] width 49 height 49
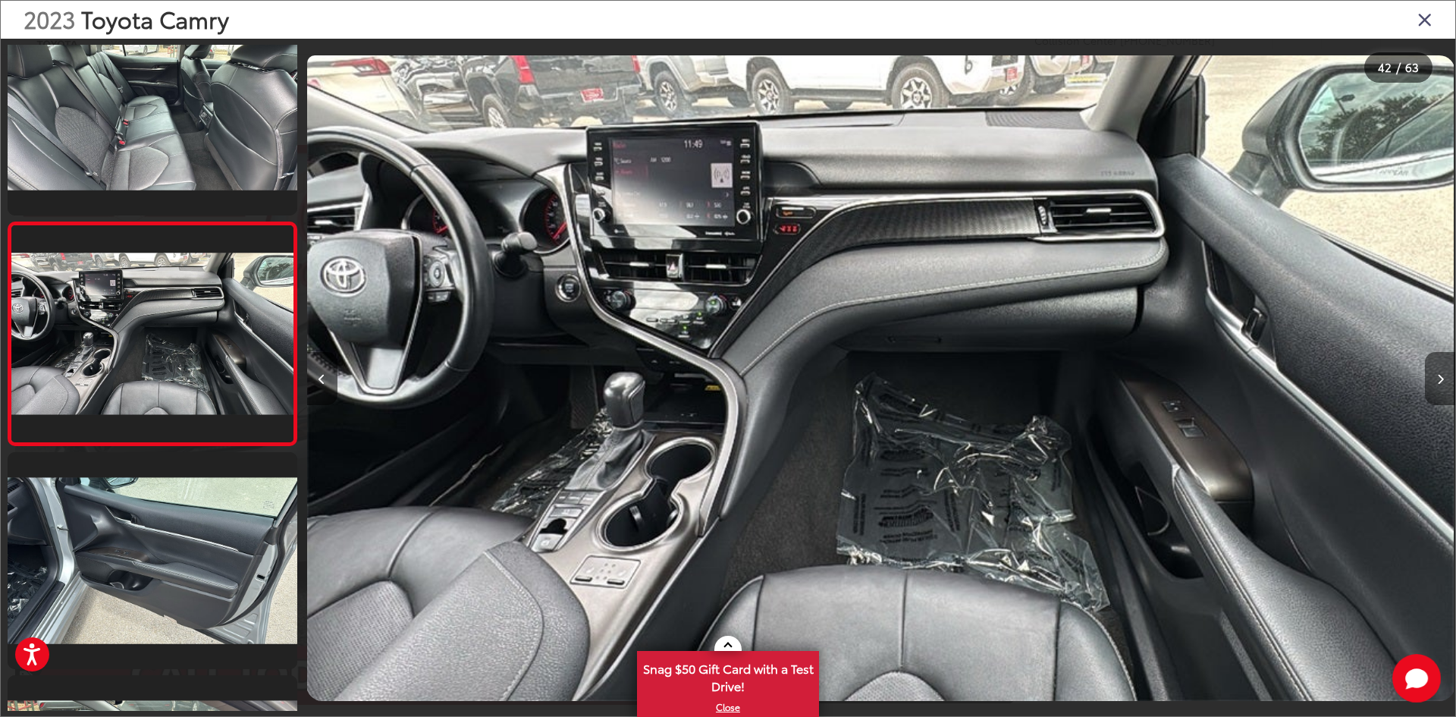
click at [1437, 381] on icon "Next image" at bounding box center [1440, 379] width 7 height 11
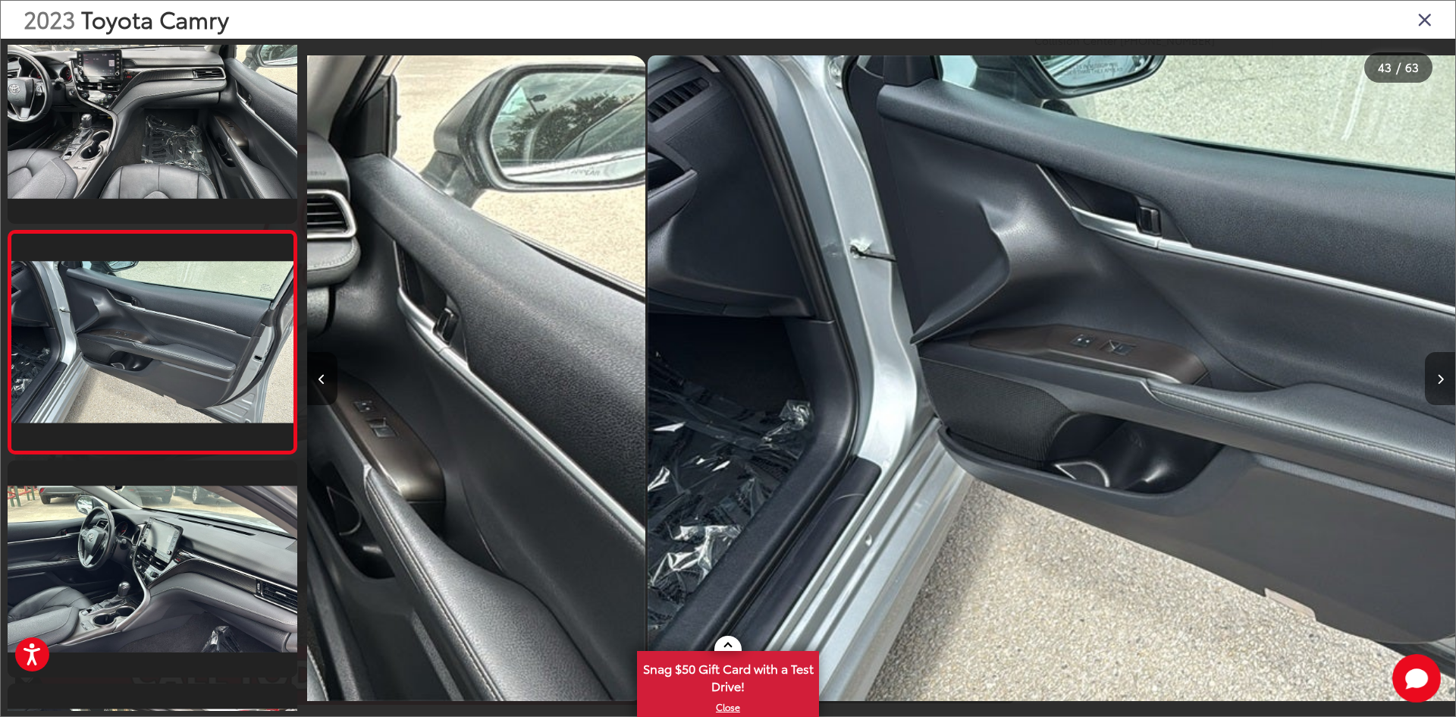
scroll to position [9194, 0]
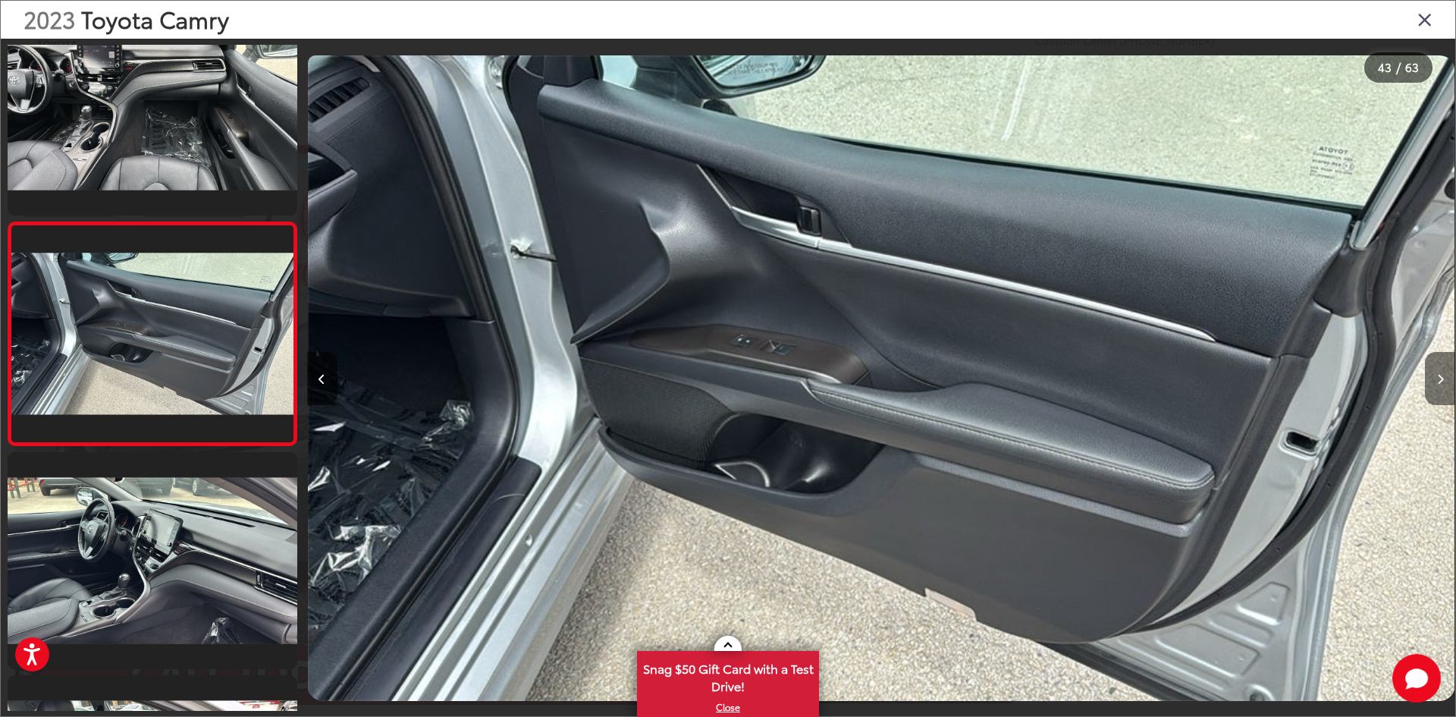
click at [1437, 381] on icon "Next image" at bounding box center [1440, 379] width 7 height 11
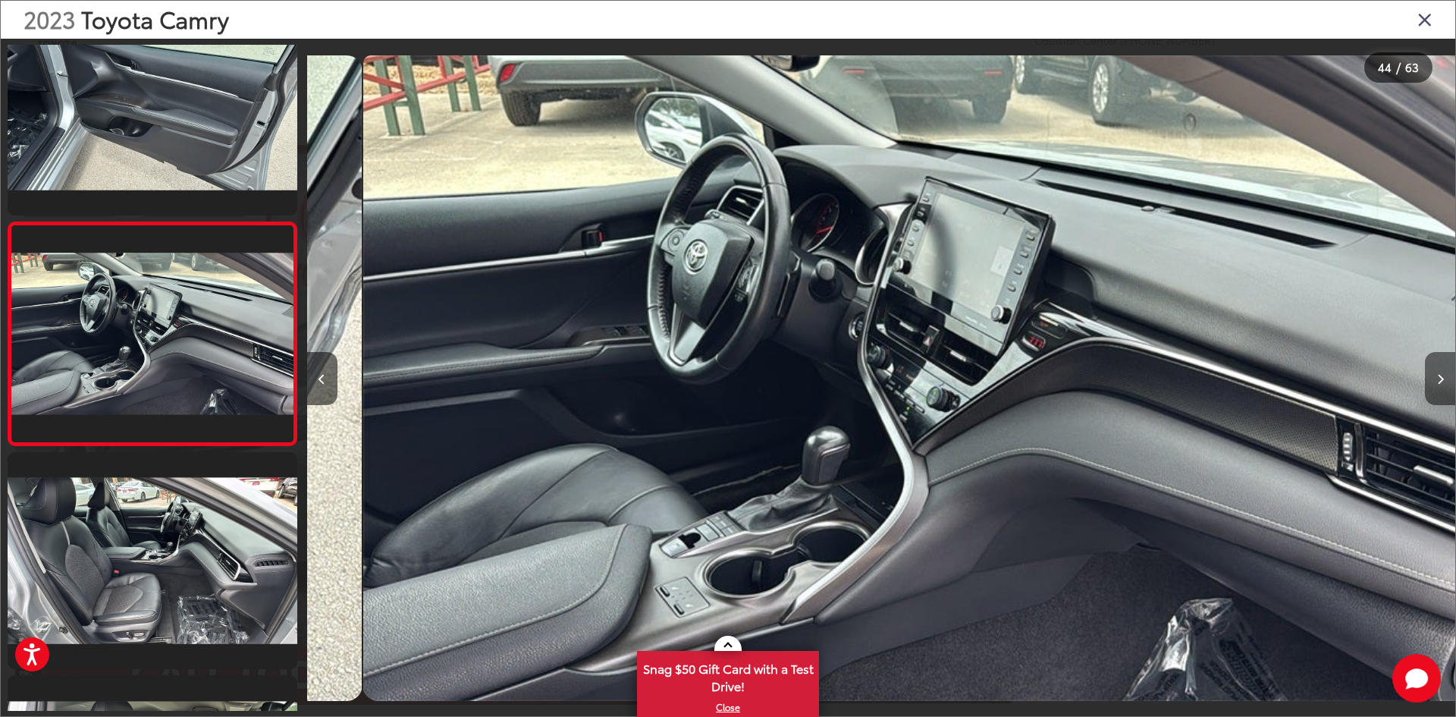
scroll to position [0, 49384]
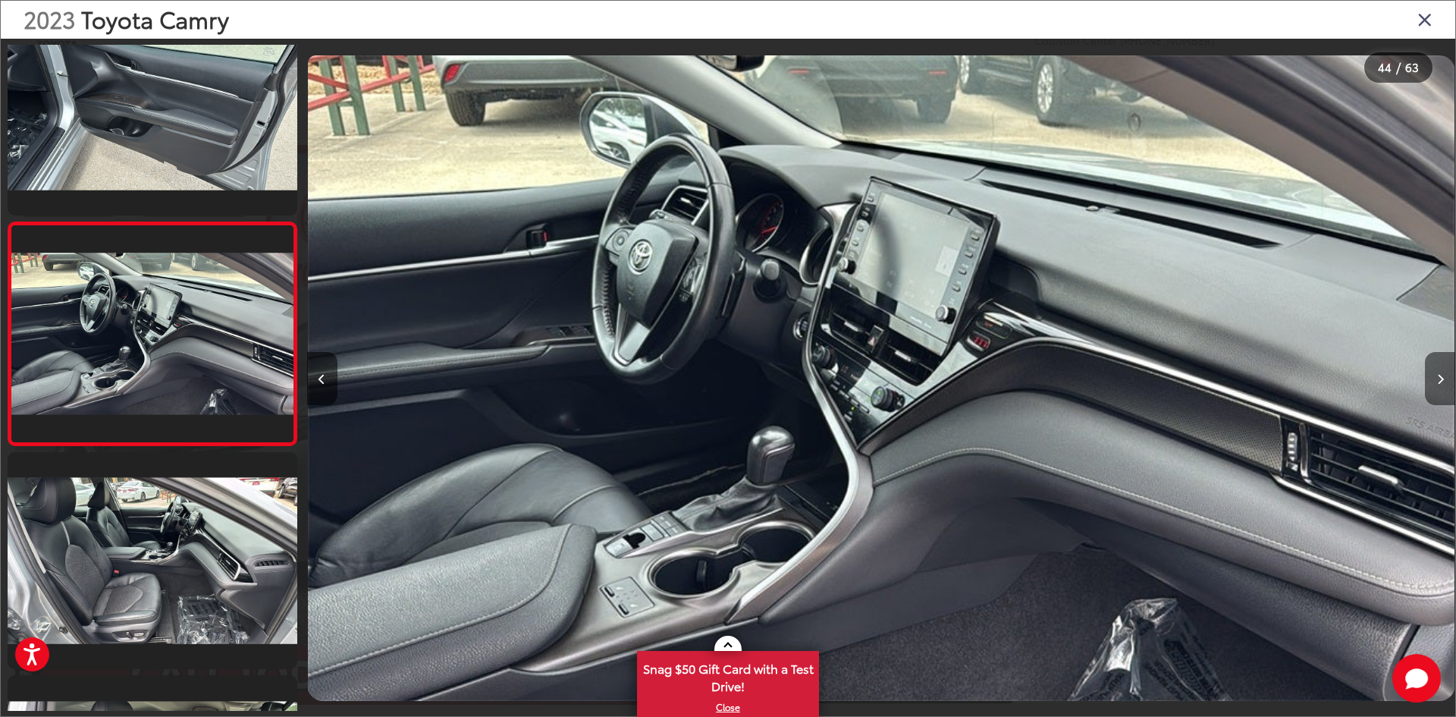
click at [1437, 381] on icon "Next image" at bounding box center [1440, 379] width 7 height 11
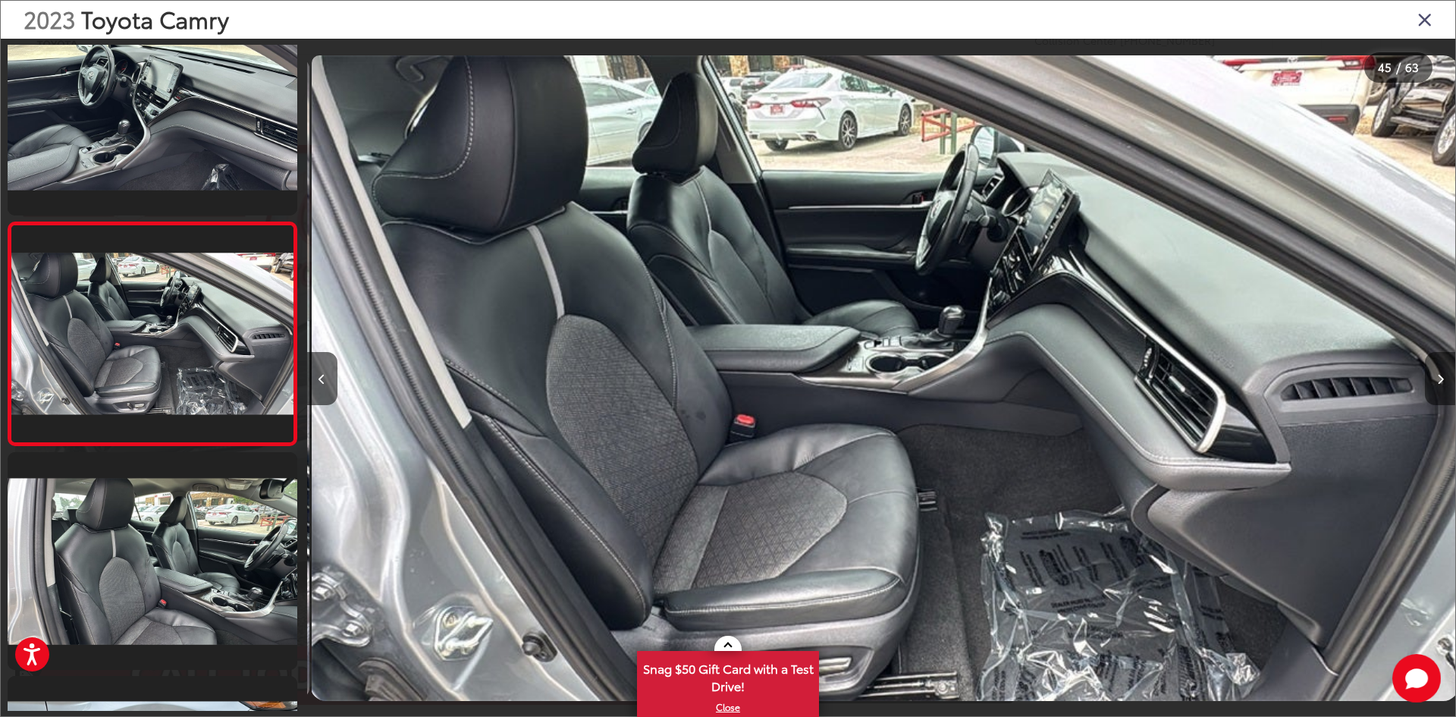
scroll to position [0, 50533]
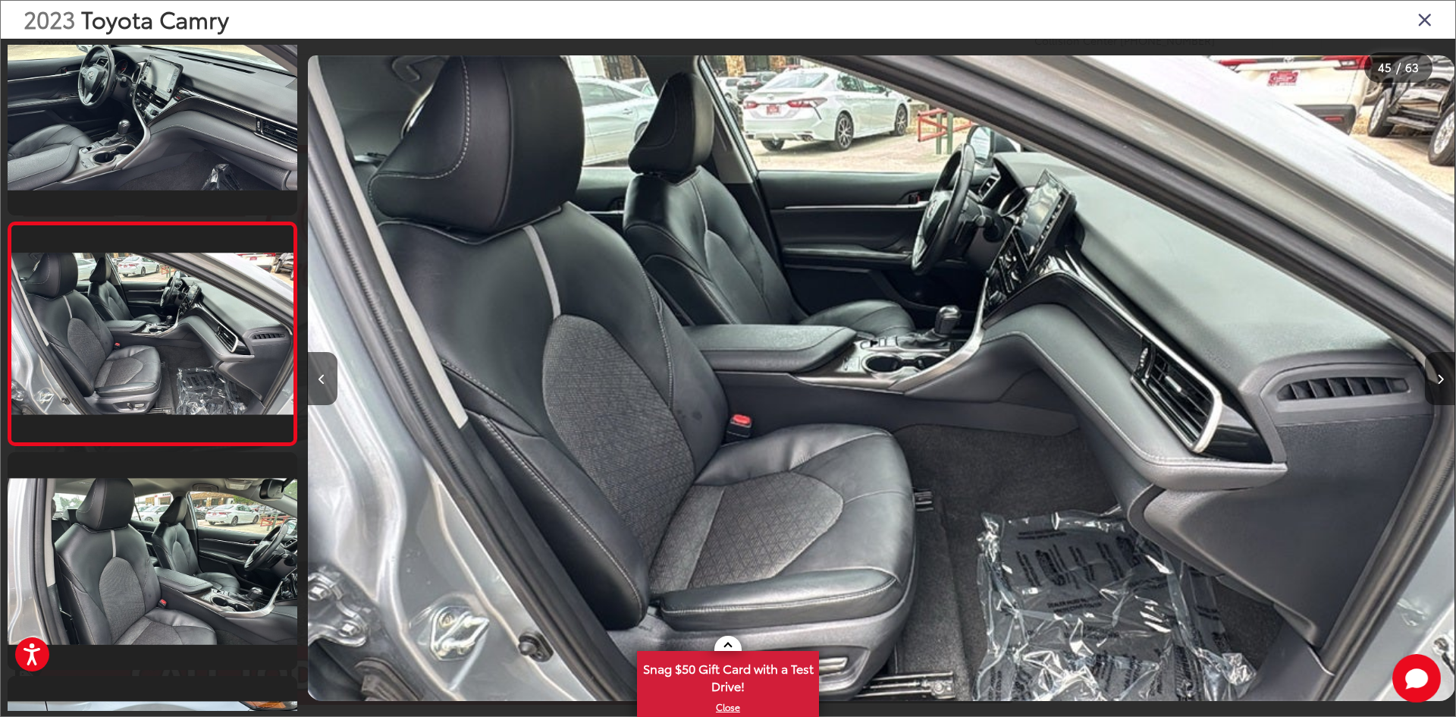
click at [1442, 376] on icon "Next image" at bounding box center [1440, 379] width 7 height 11
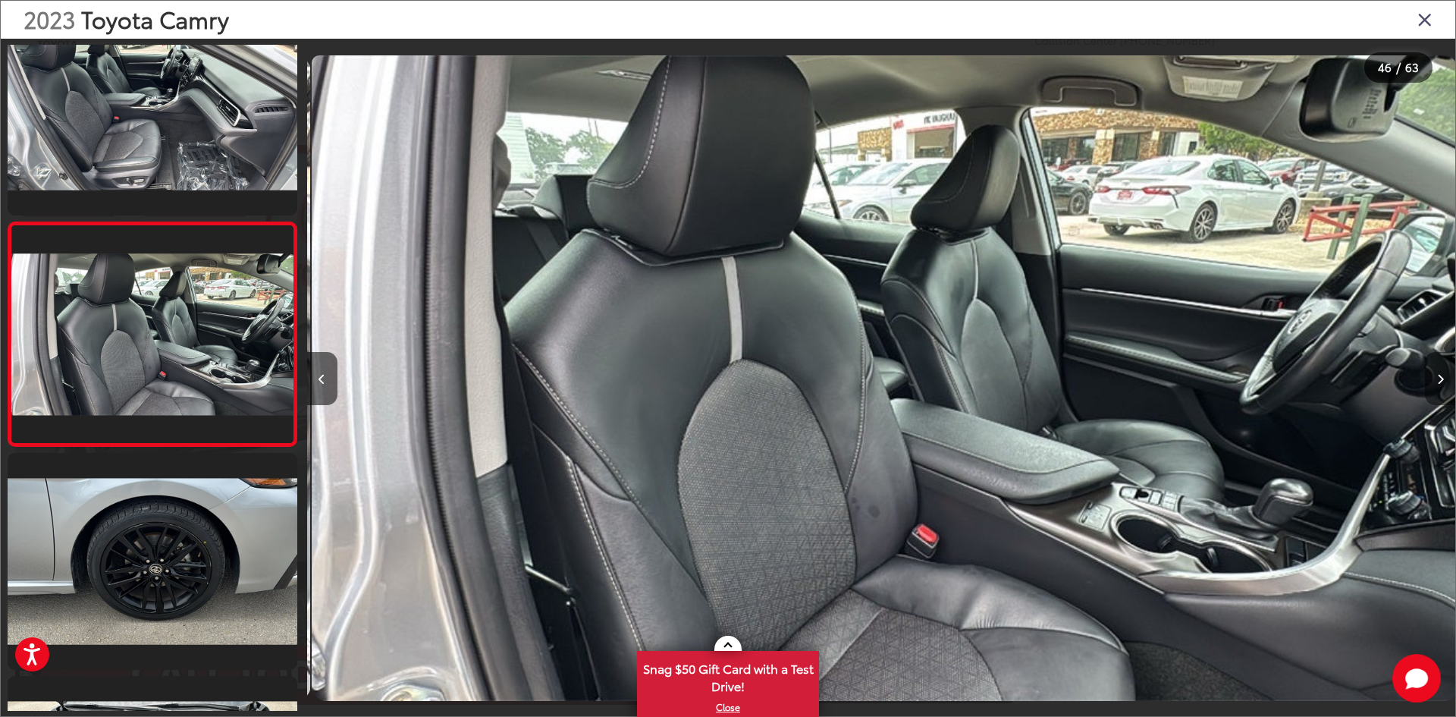
scroll to position [0, 51681]
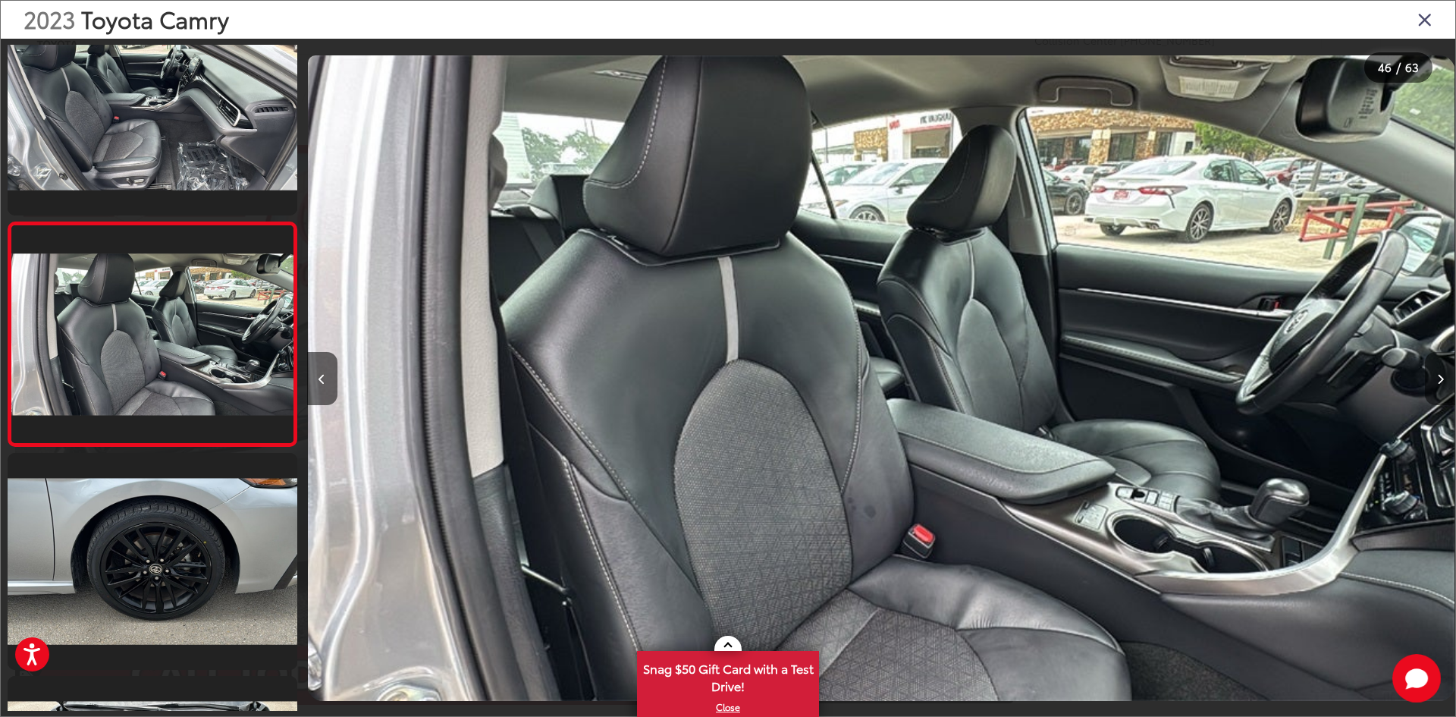
click at [1442, 376] on icon "Next image" at bounding box center [1440, 379] width 7 height 11
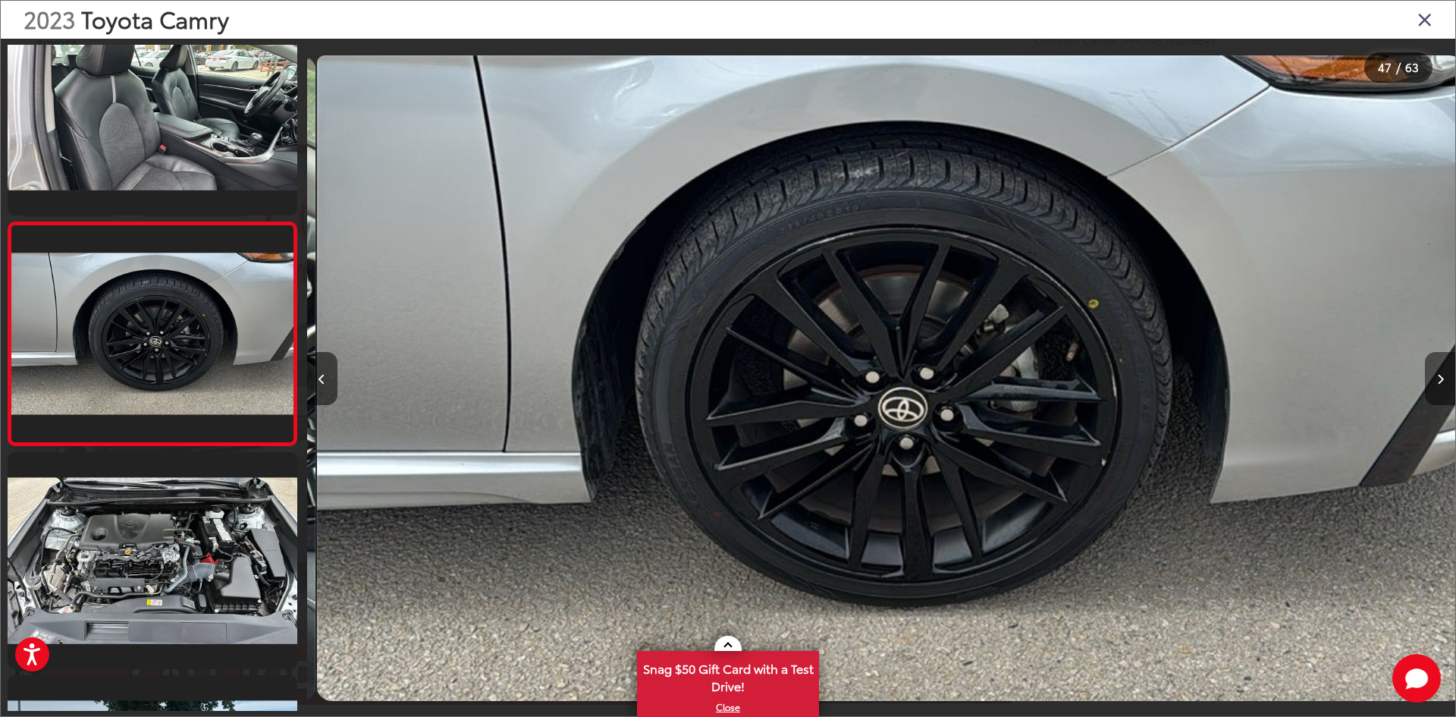
scroll to position [0, 52830]
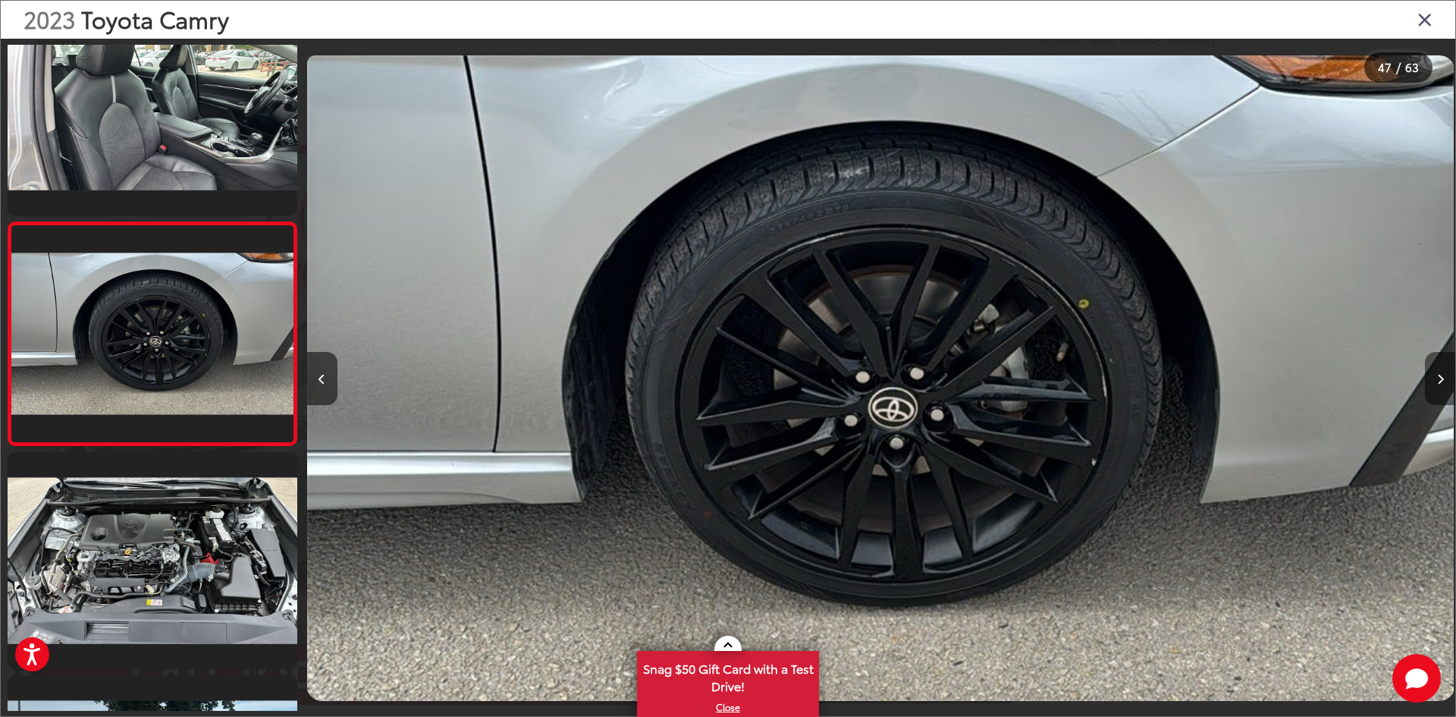
click at [1442, 376] on icon "Next image" at bounding box center [1440, 379] width 7 height 11
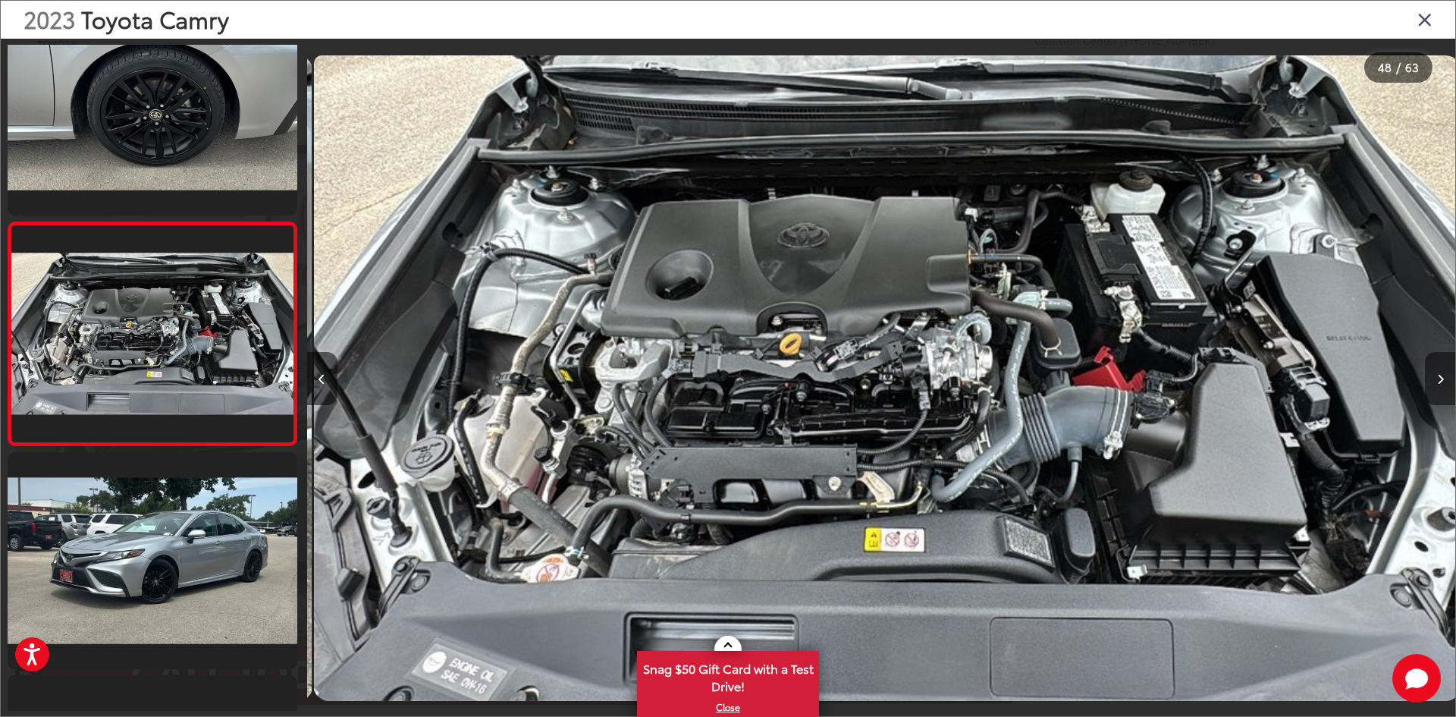
scroll to position [0, 53978]
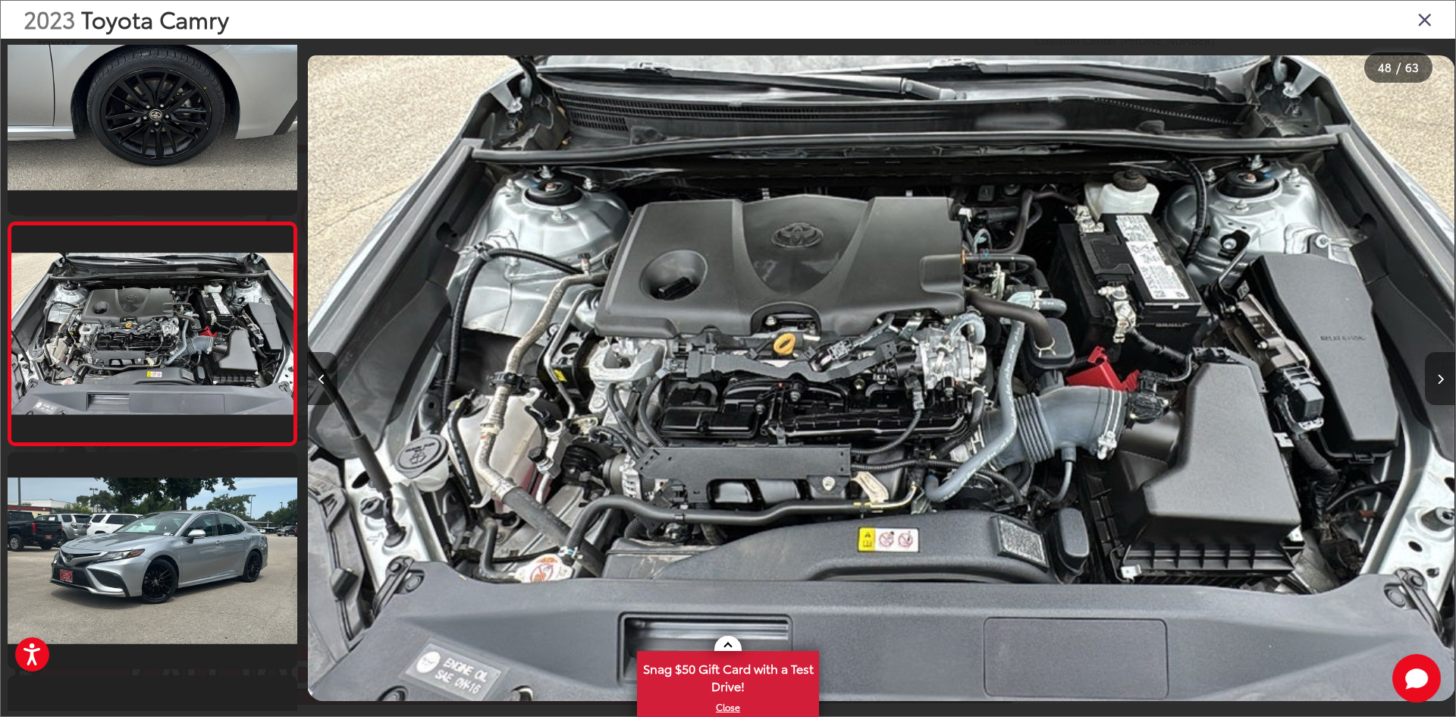
click at [1442, 376] on icon "Next image" at bounding box center [1440, 379] width 7 height 11
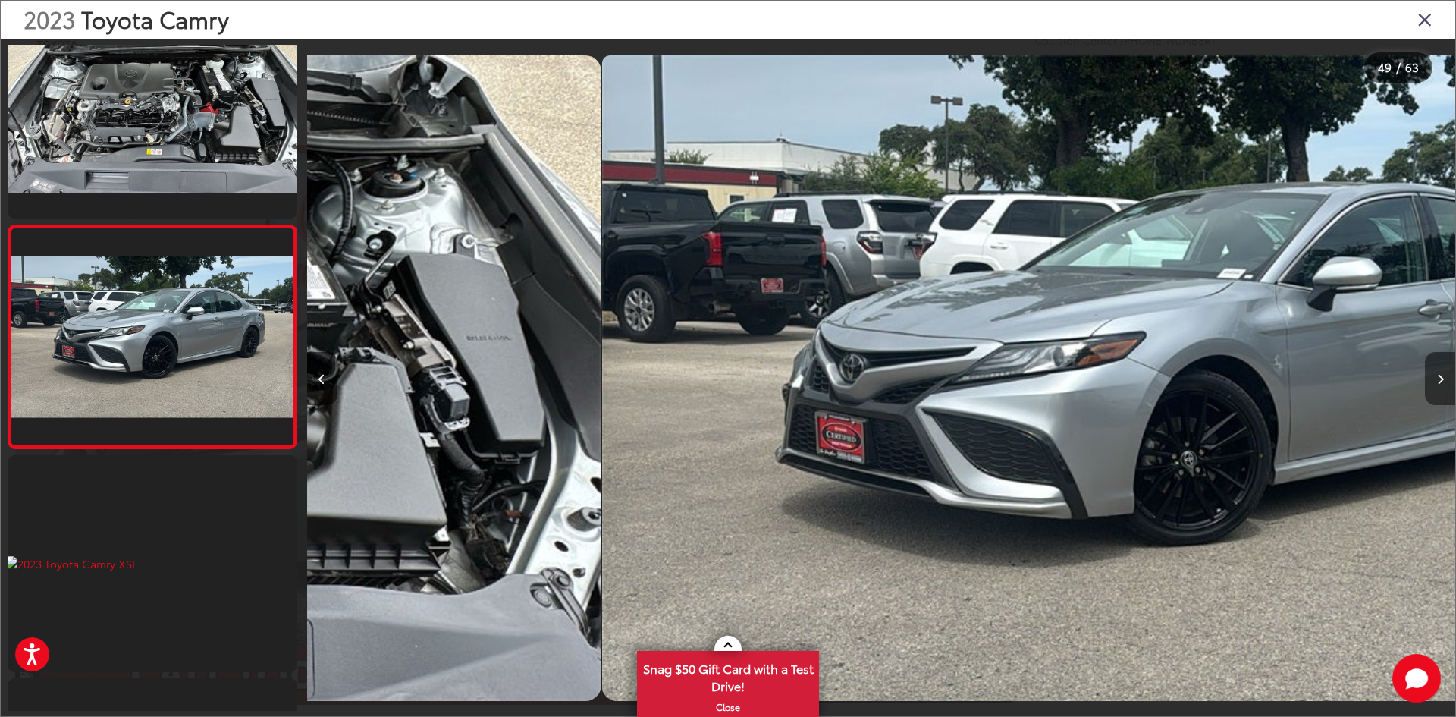
scroll to position [10533, 0]
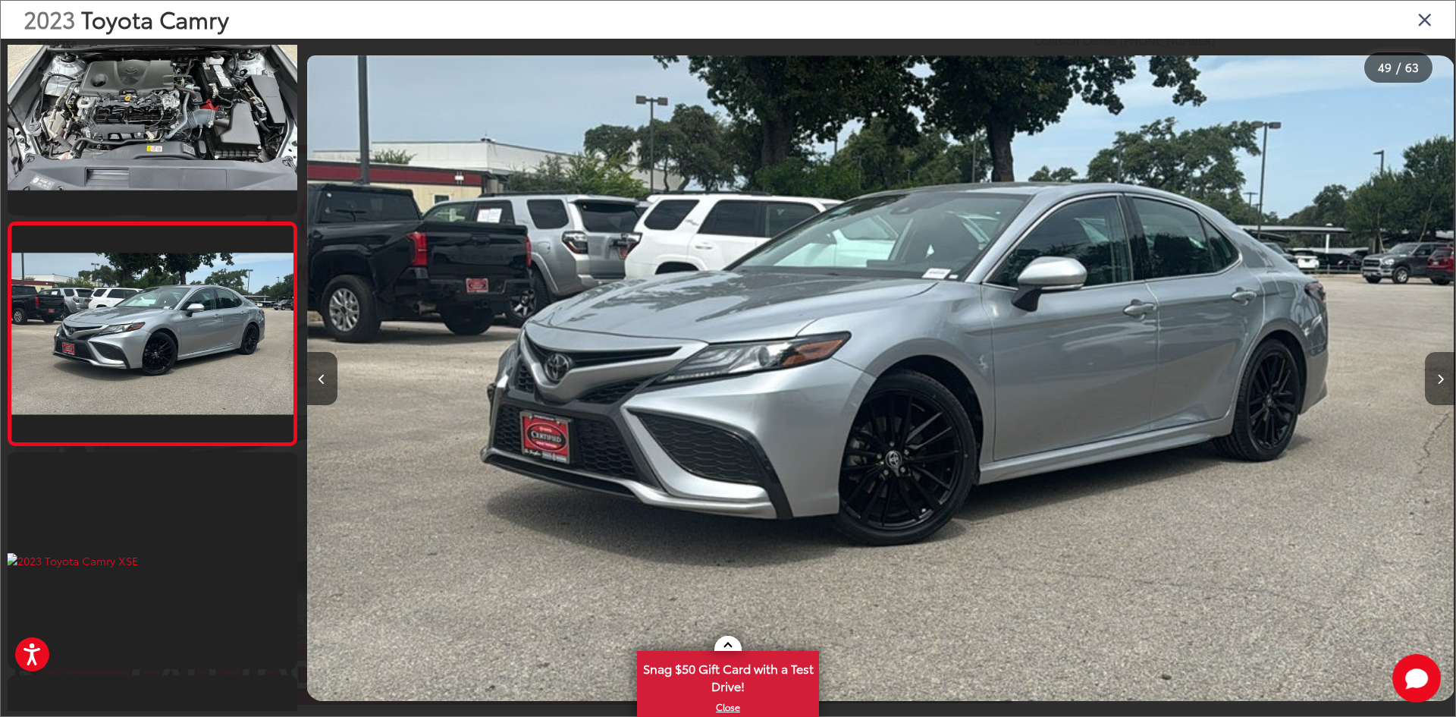
click at [1442, 376] on icon "Next image" at bounding box center [1440, 379] width 7 height 11
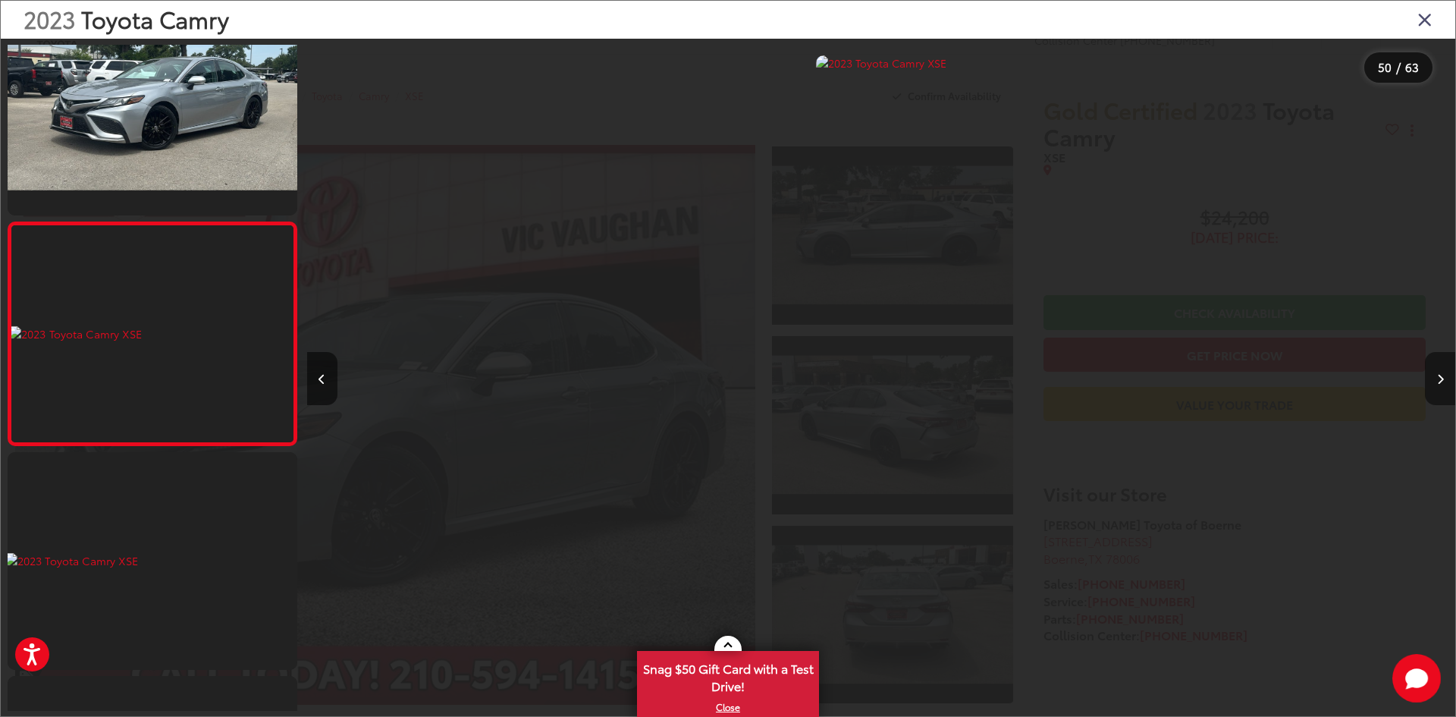
click at [1442, 376] on icon "Next image" at bounding box center [1440, 379] width 7 height 11
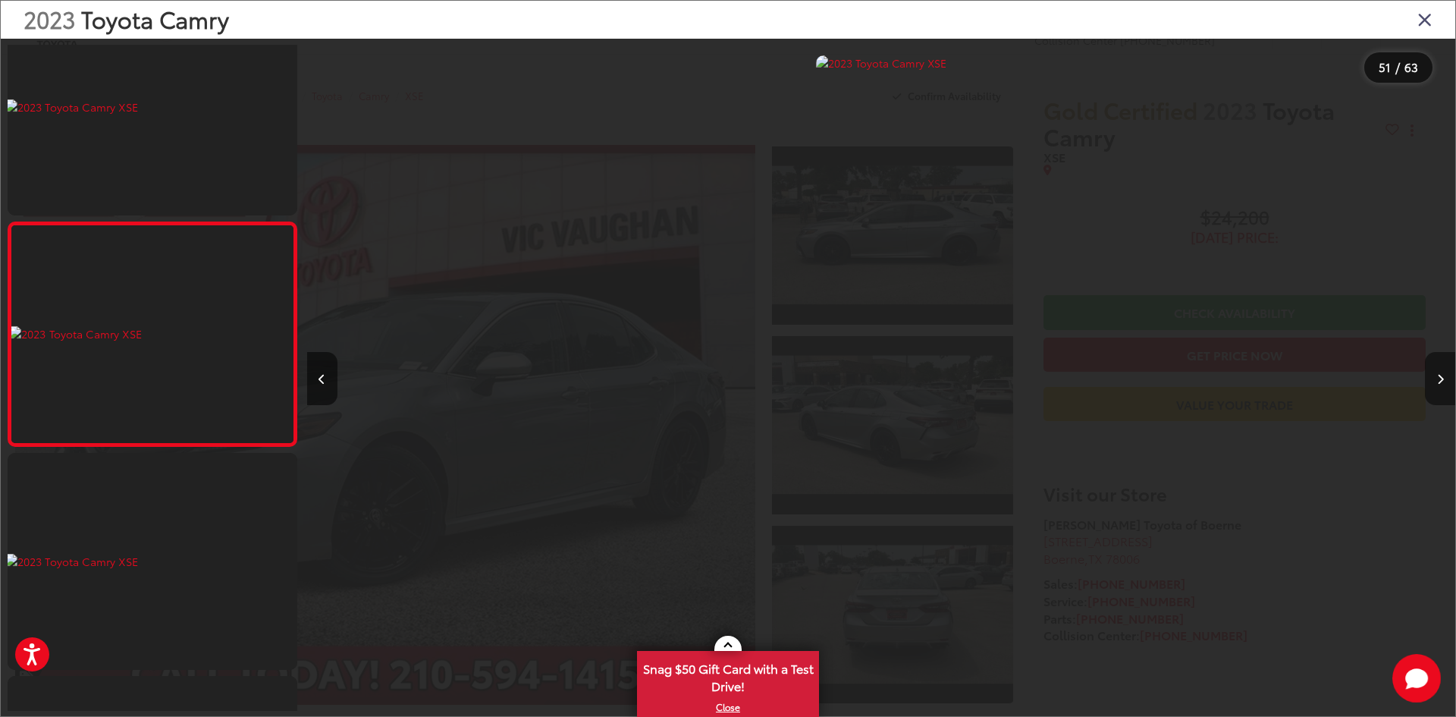
click at [1442, 376] on icon "Next image" at bounding box center [1440, 379] width 7 height 11
click at [1426, 22] on icon "Close gallery" at bounding box center [1424, 19] width 15 height 20
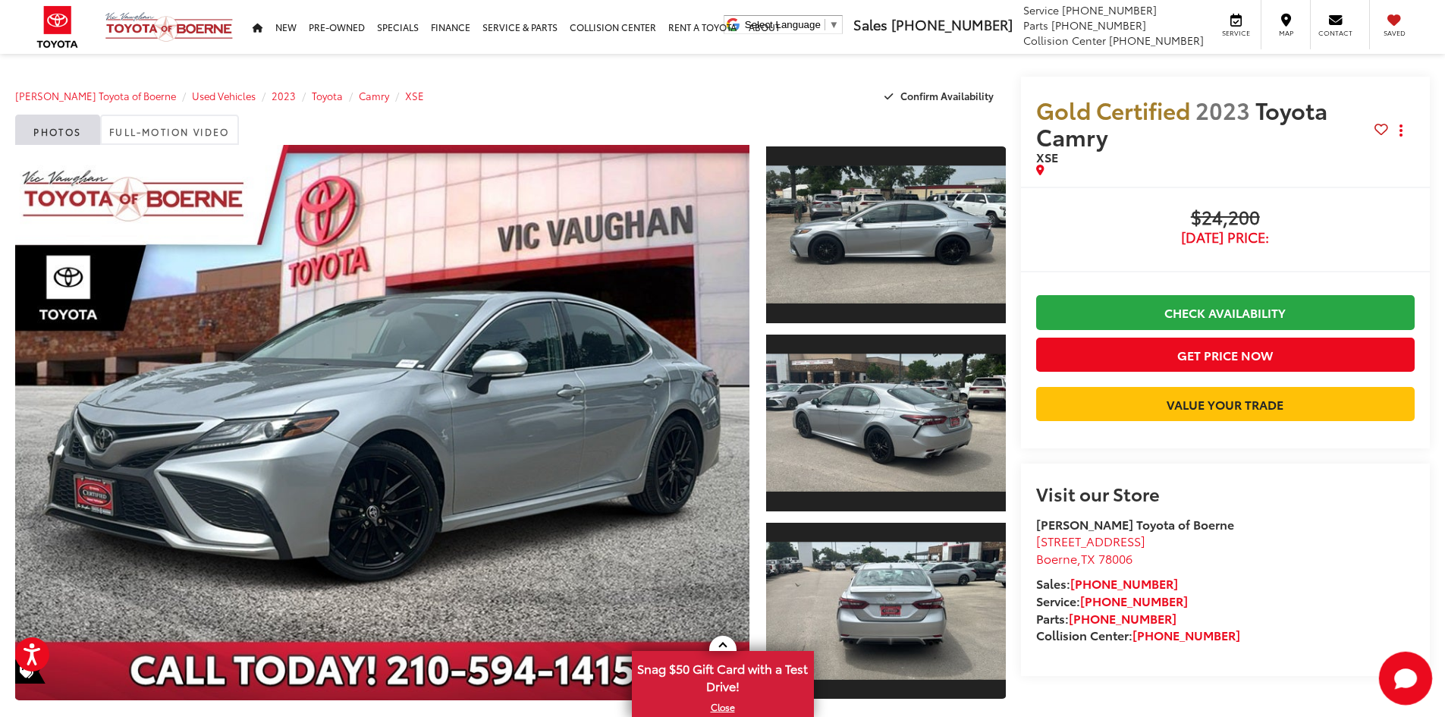
click at [1401, 673] on icon "Start Chat" at bounding box center [1405, 677] width 23 height 19
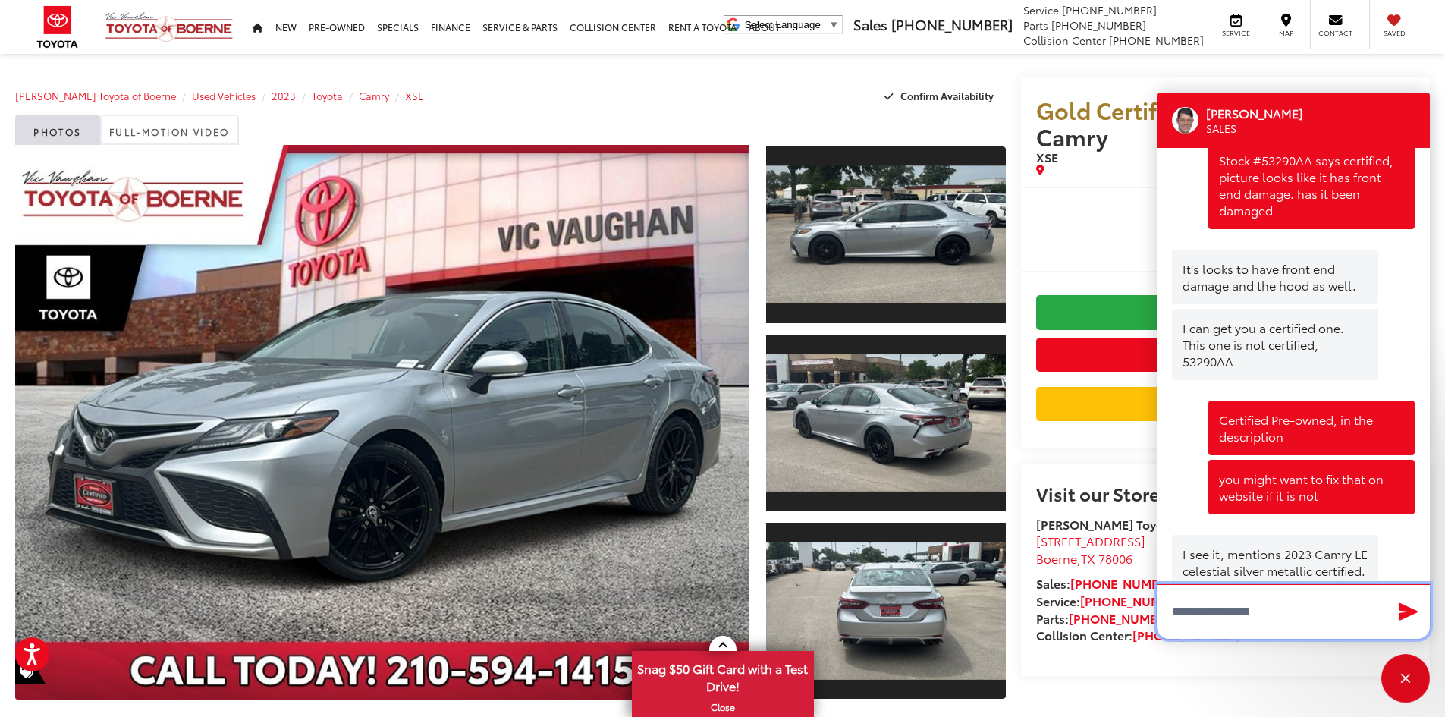
scroll to position [1248, 0]
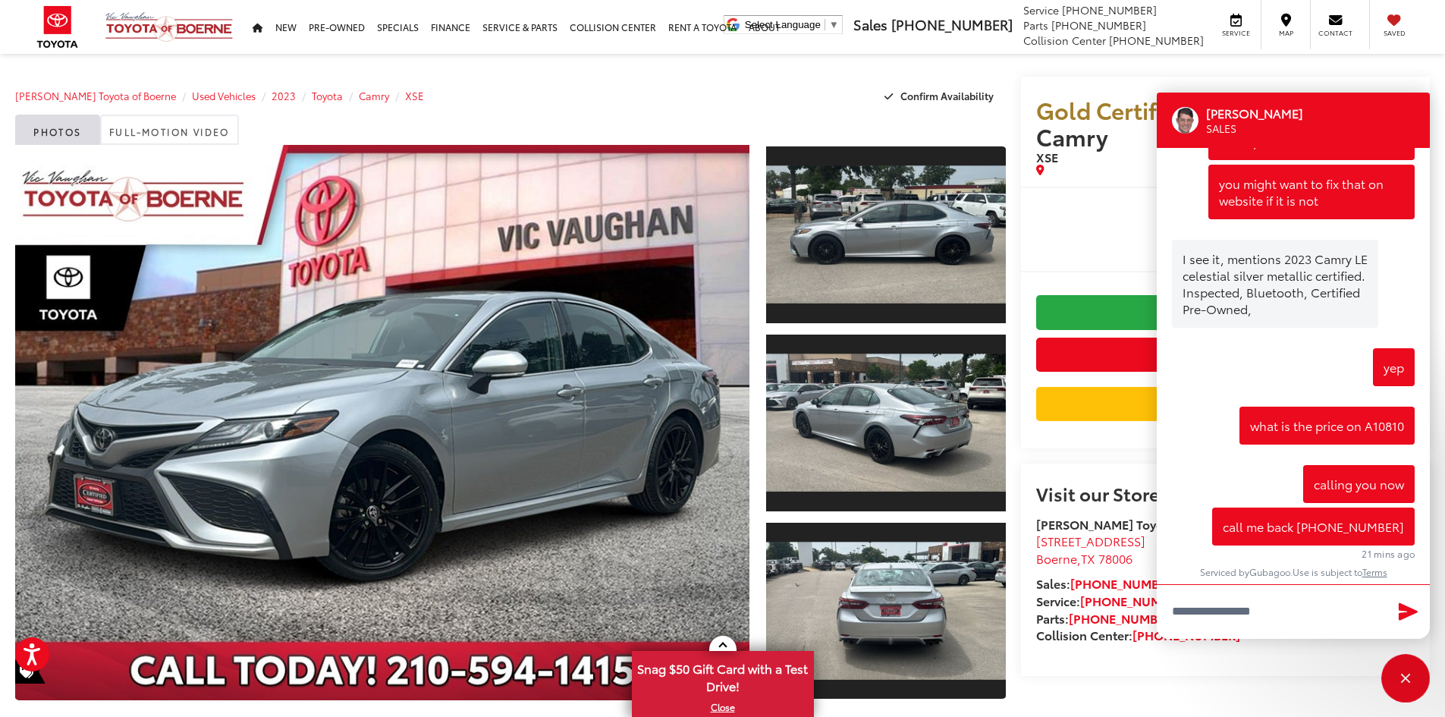
click at [1103, 262] on li at bounding box center [1225, 272] width 409 height 32
click at [1076, 228] on span "$24,200" at bounding box center [1225, 218] width 378 height 23
click at [1405, 685] on div "Close" at bounding box center [1405, 678] width 49 height 49
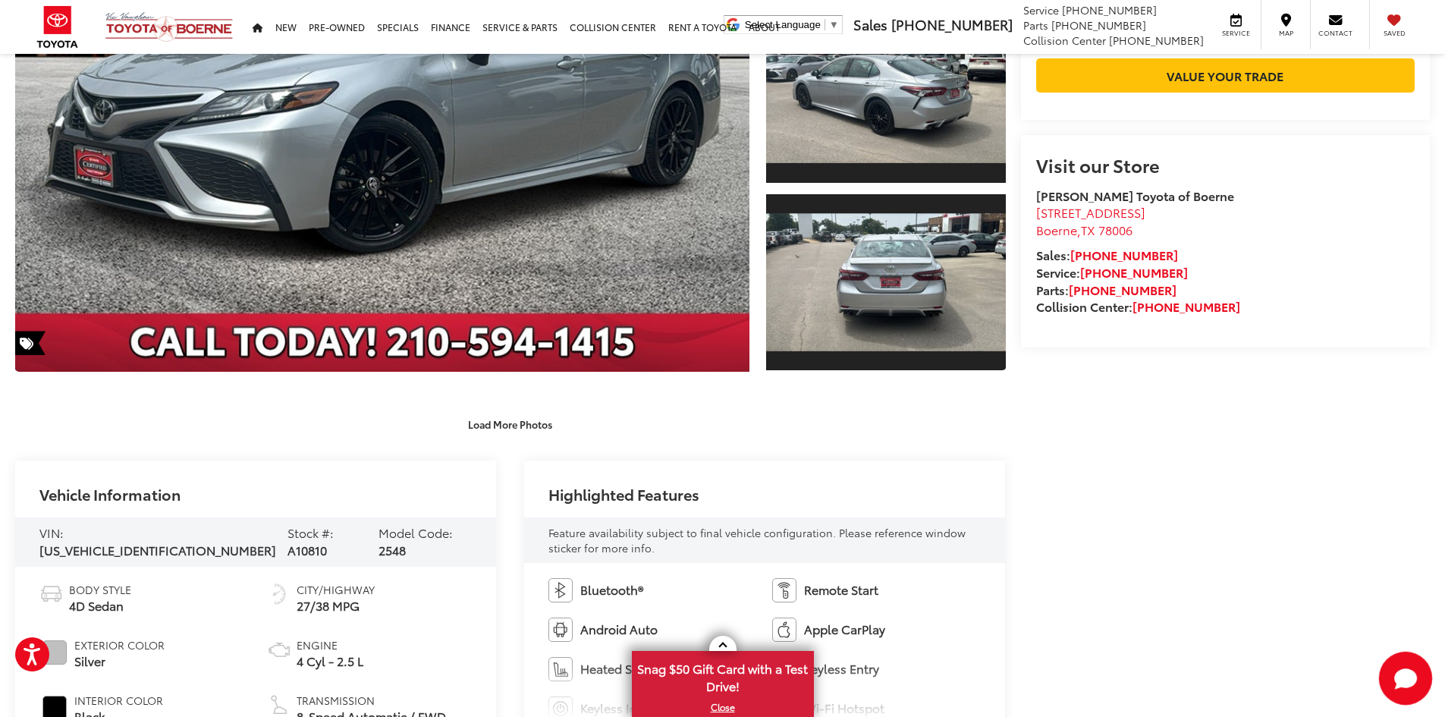
scroll to position [0, 0]
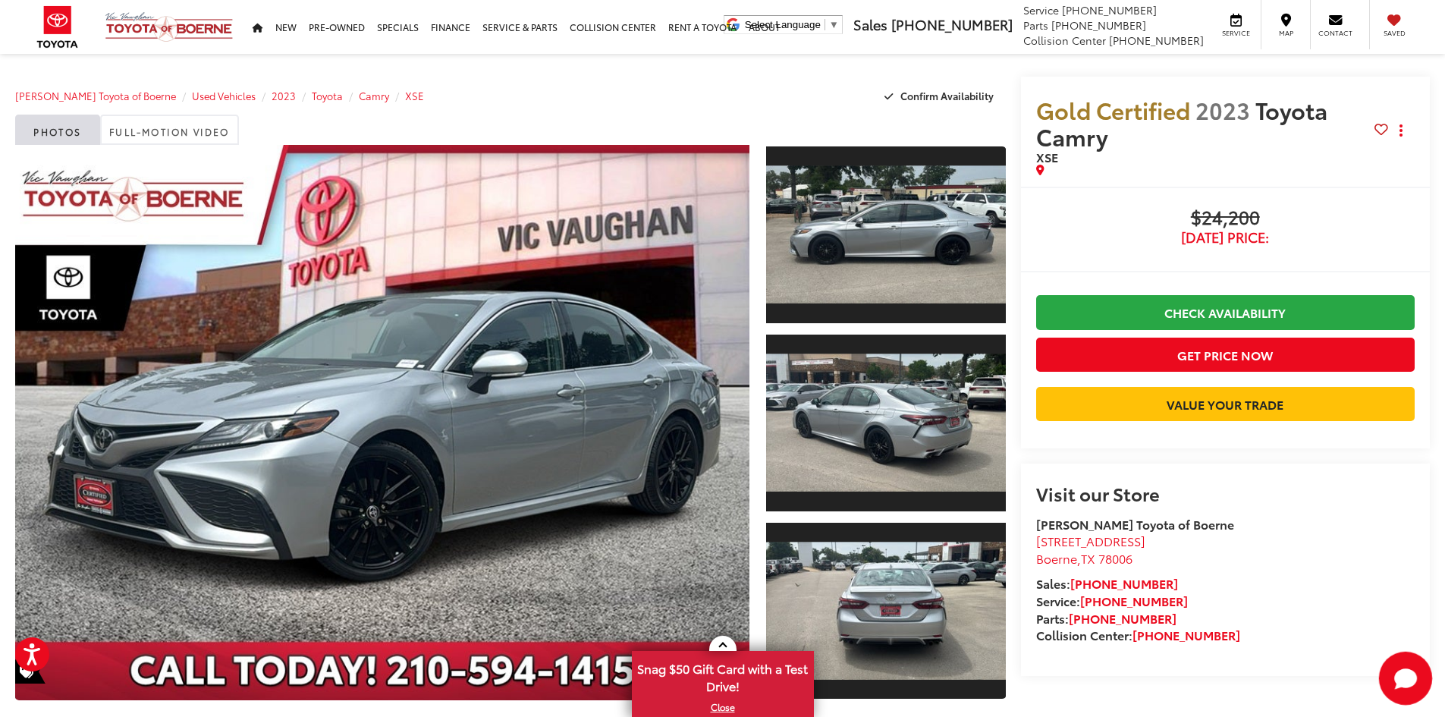
click at [1408, 681] on icon "Start Chat" at bounding box center [1405, 677] width 23 height 19
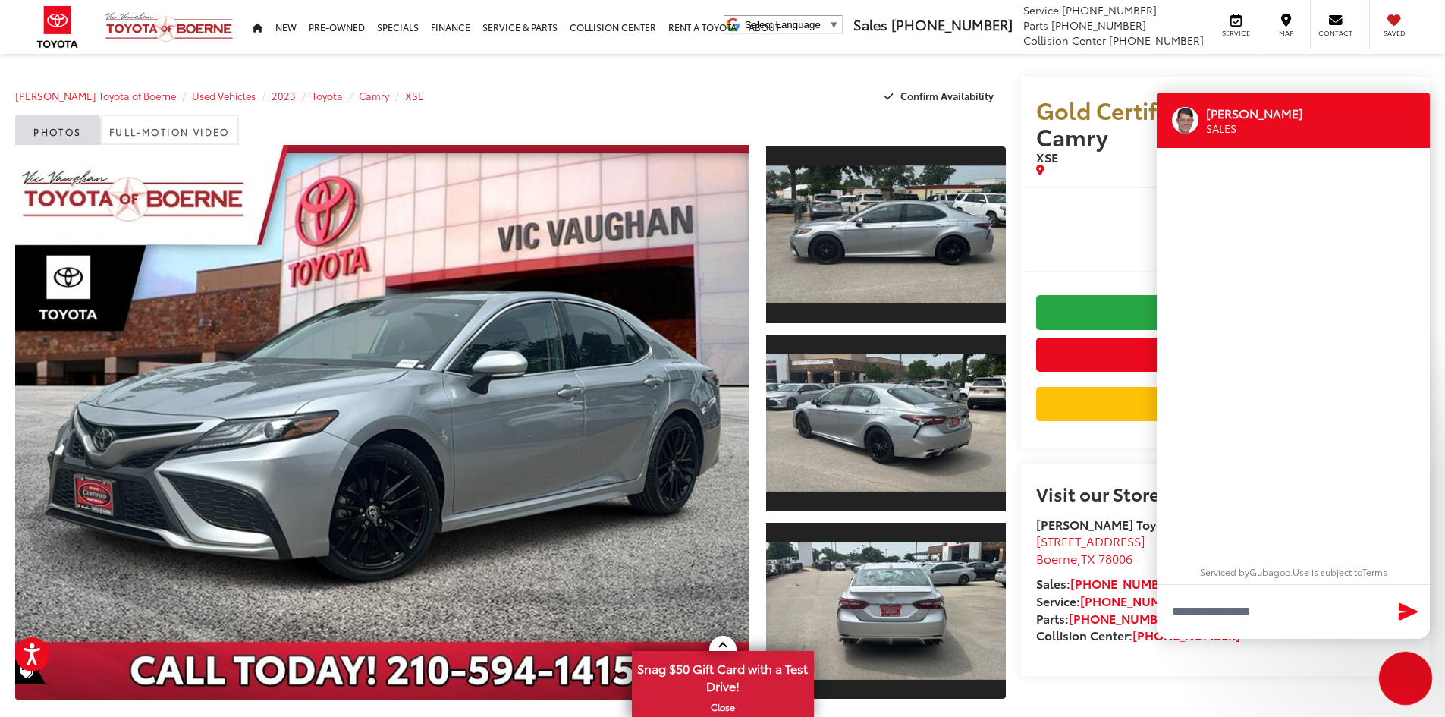
scroll to position [1248, 0]
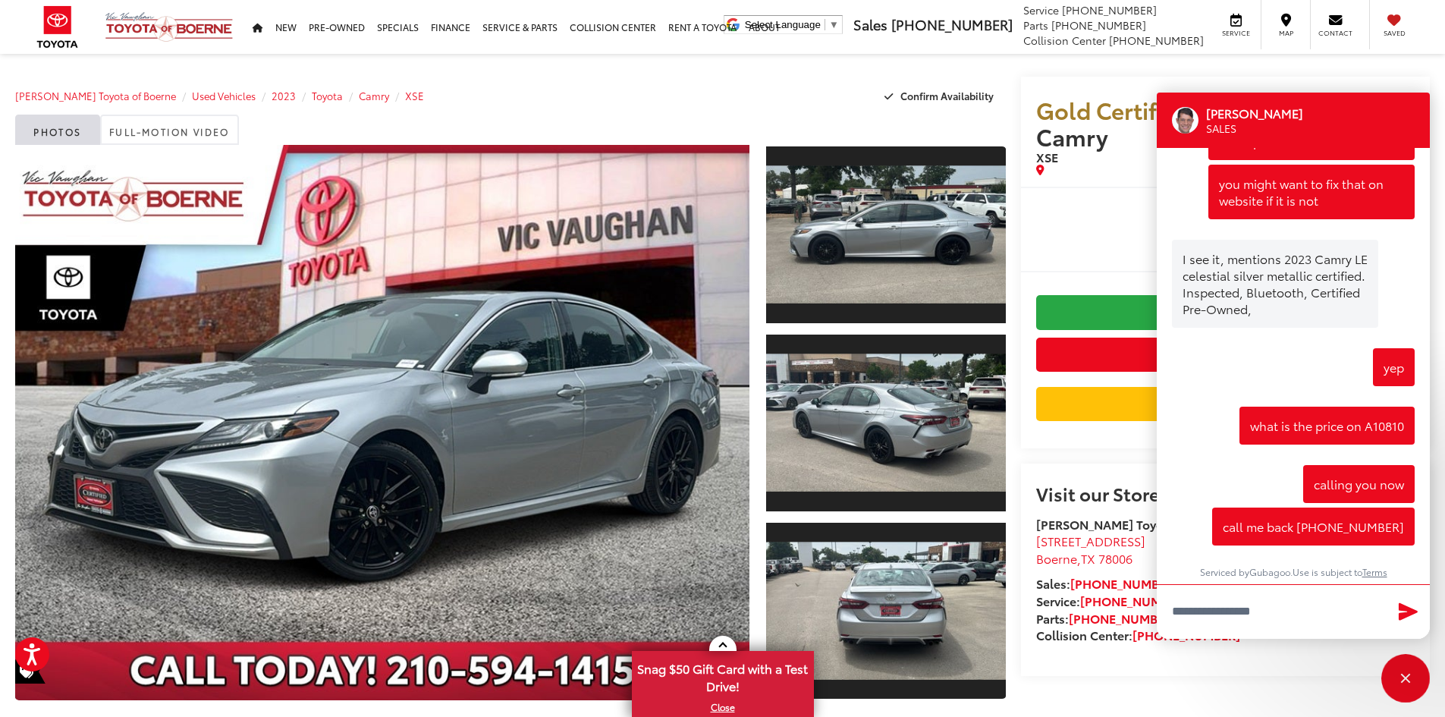
click at [1031, 275] on li at bounding box center [1225, 272] width 409 height 32
click at [1403, 674] on div "Close" at bounding box center [1406, 678] width 10 height 10
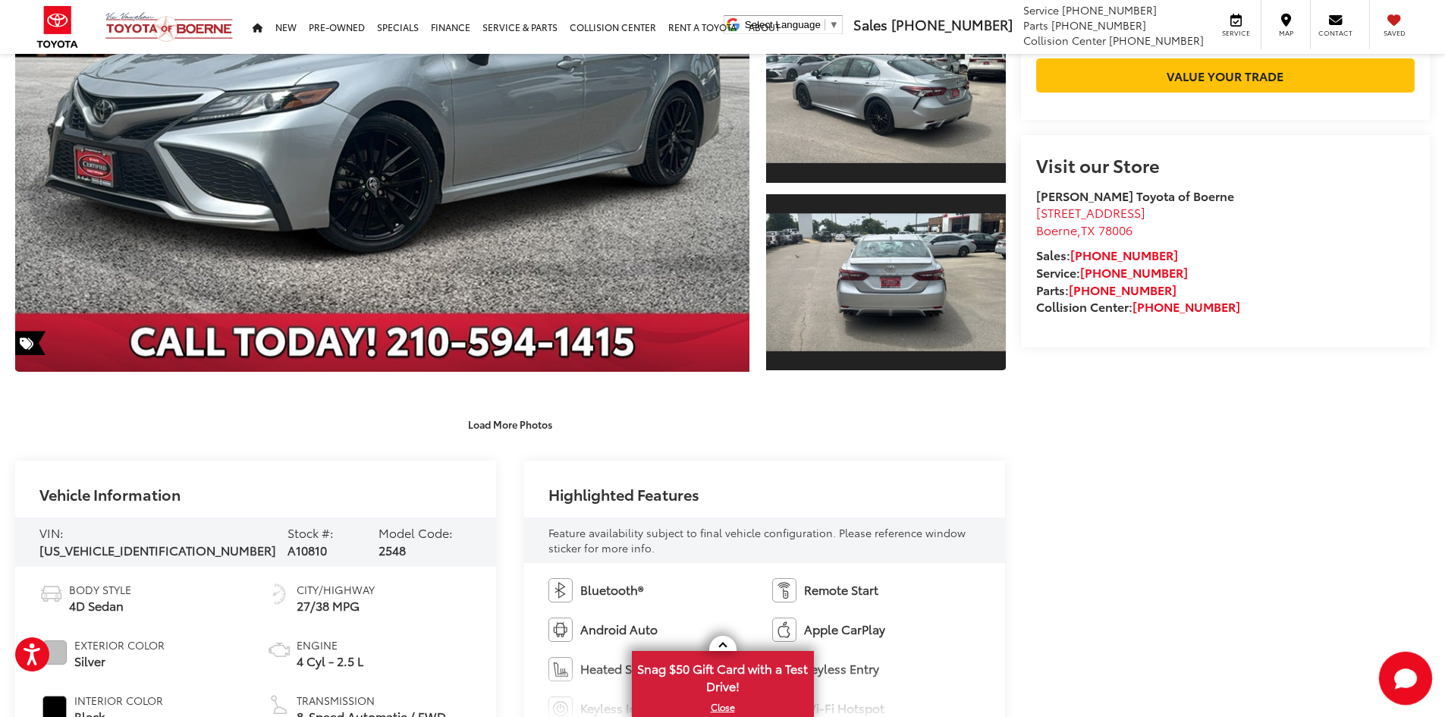
scroll to position [0, 0]
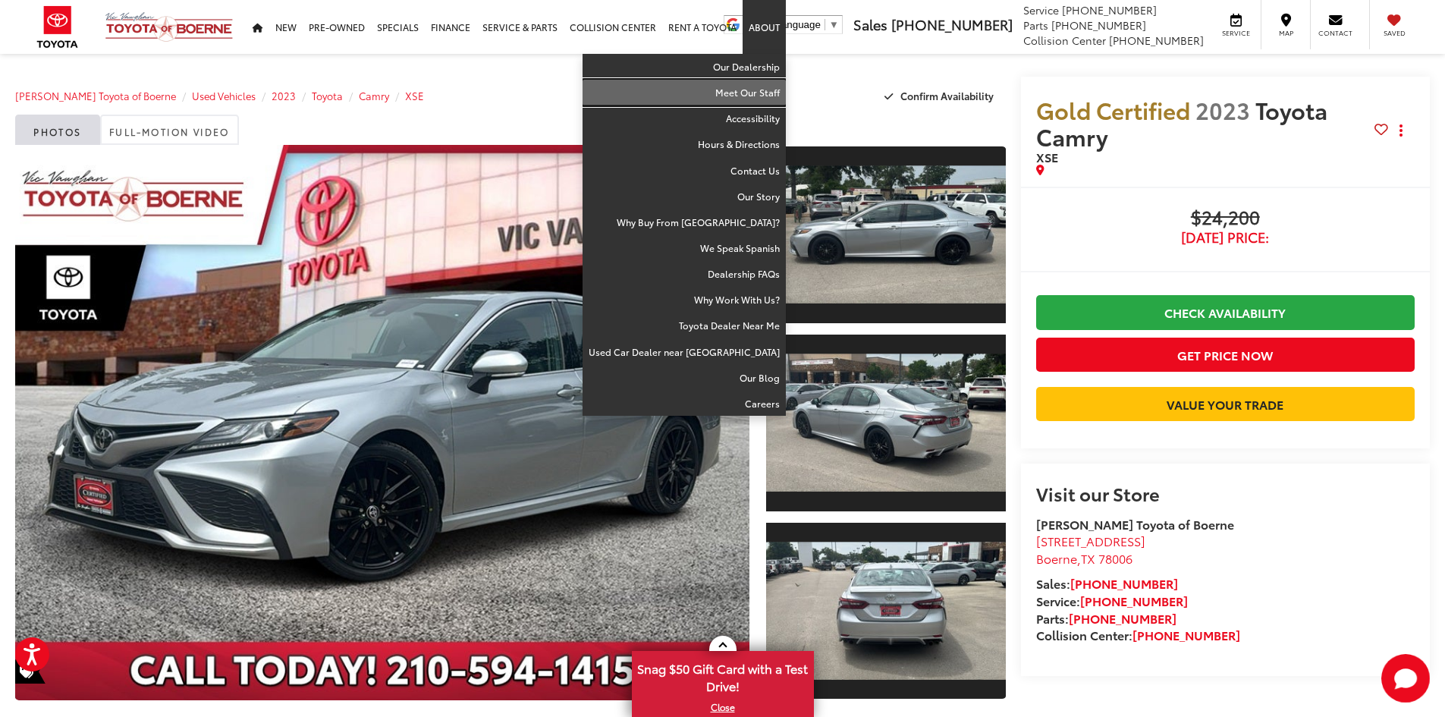
click at [753, 100] on link "Meet Our Staff" at bounding box center [683, 93] width 203 height 26
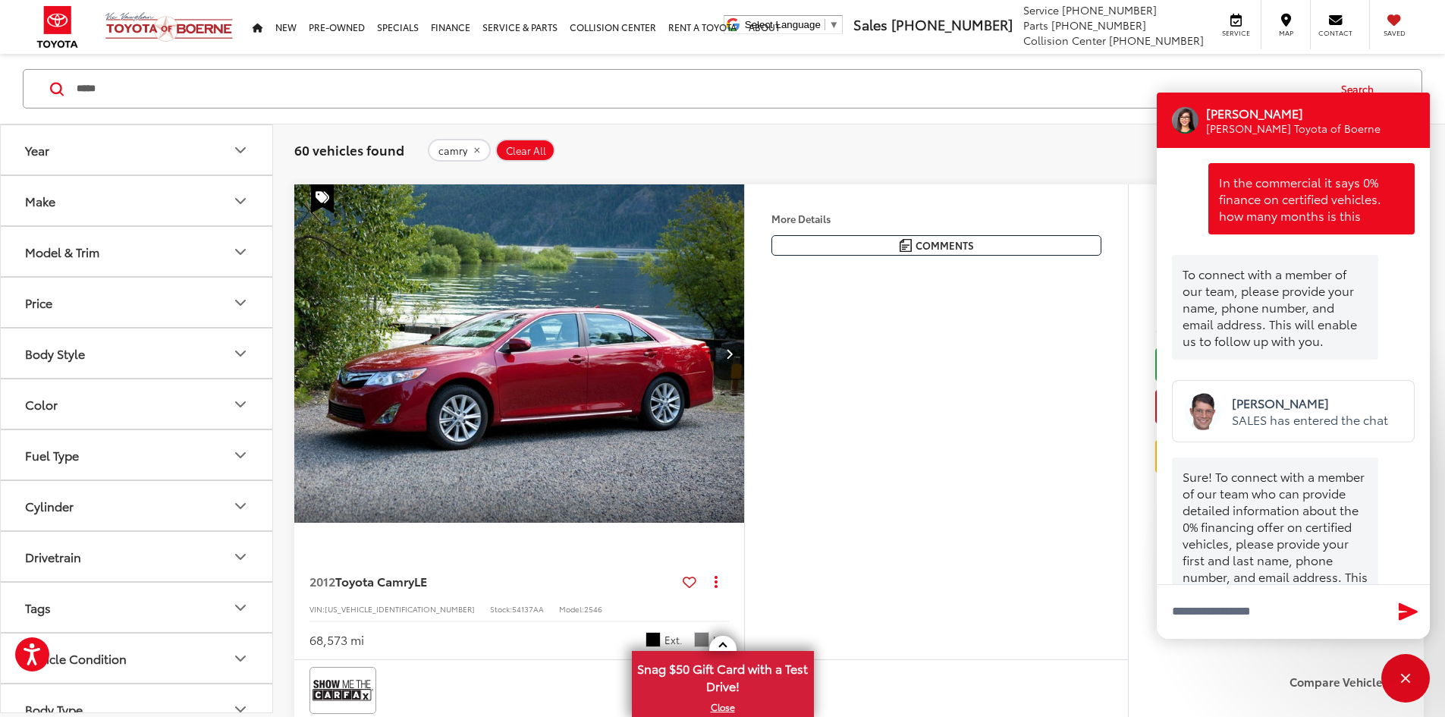
scroll to position [896, 0]
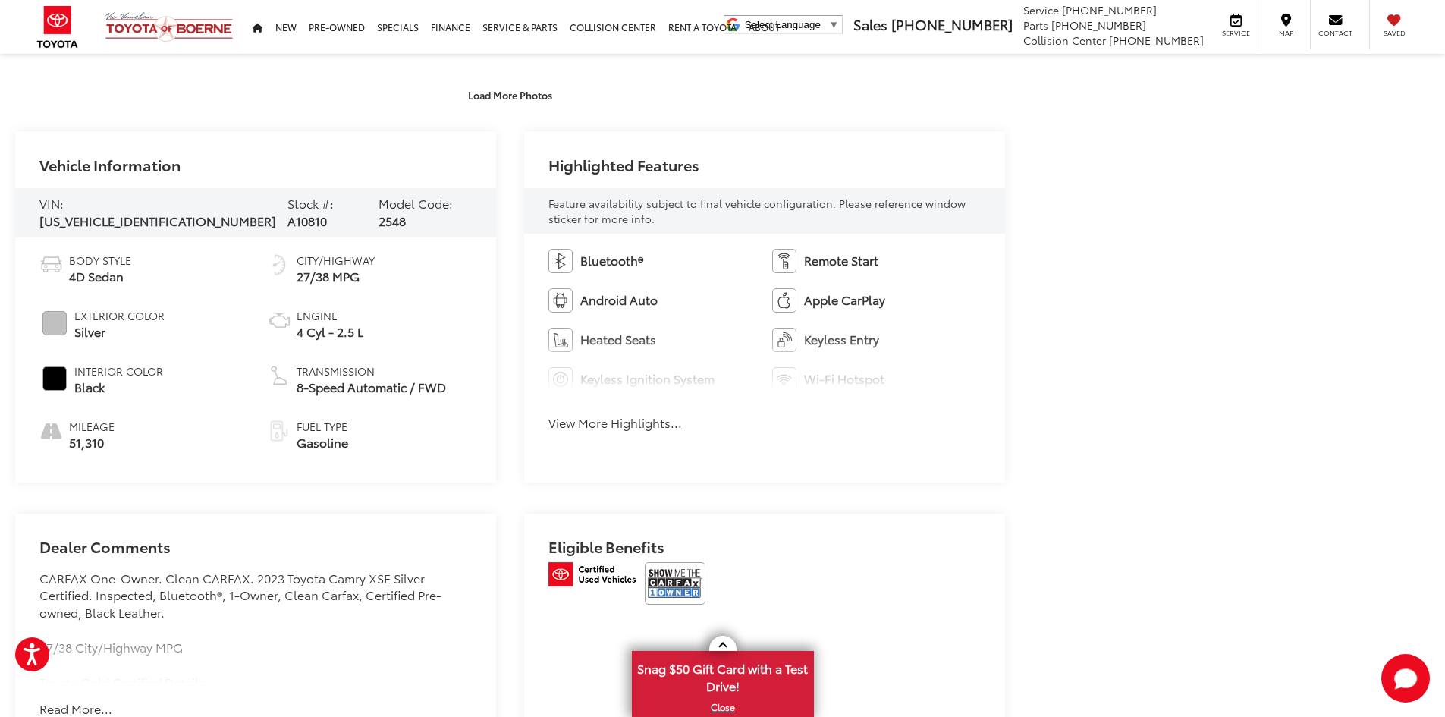
scroll to position [986, 0]
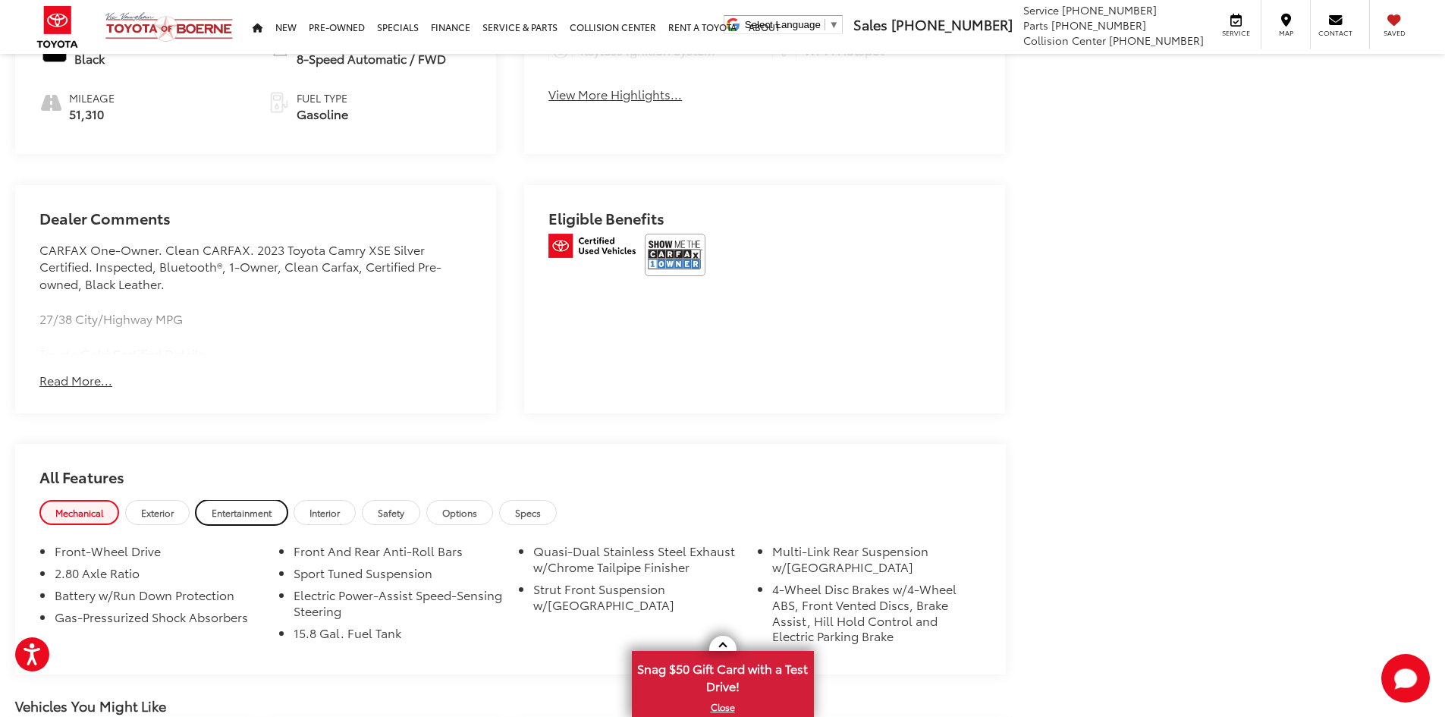
click at [255, 512] on span "Entertainment" at bounding box center [242, 512] width 60 height 13
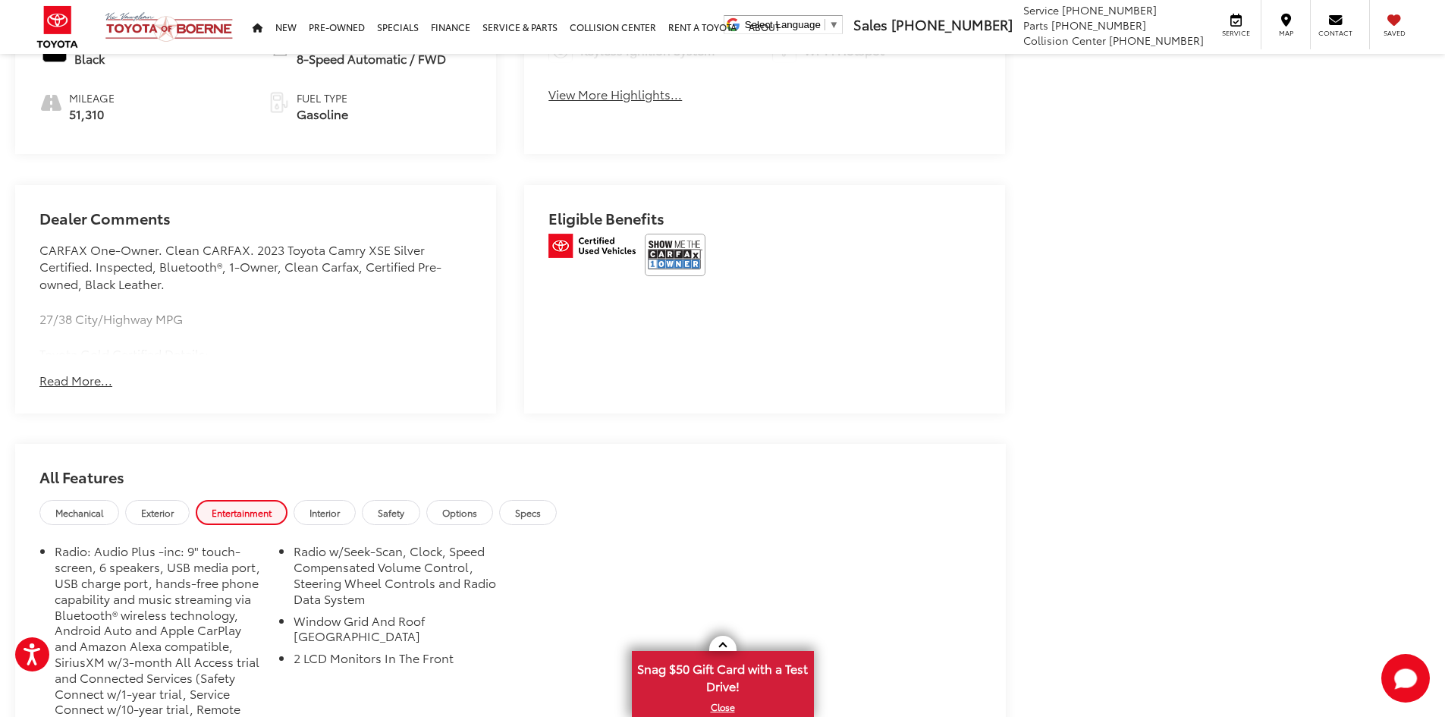
scroll to position [1314, 0]
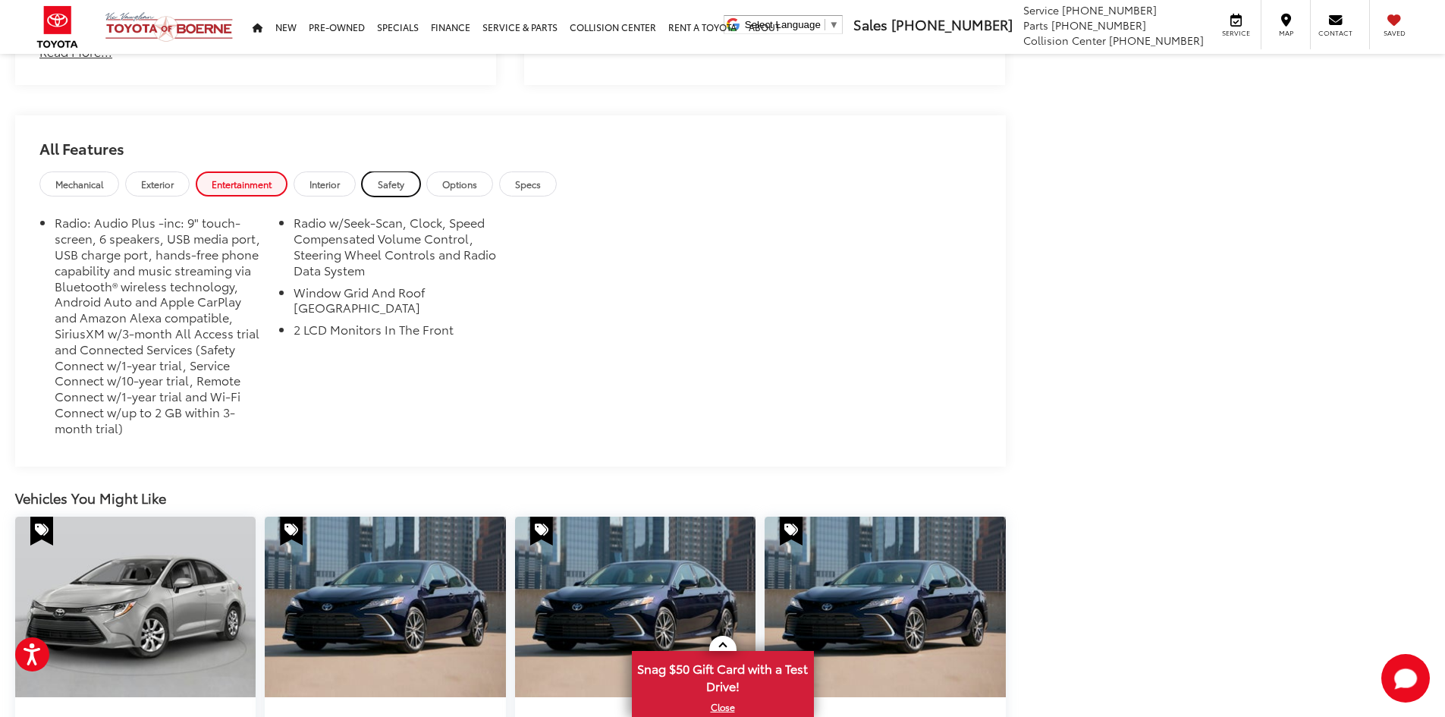
click at [404, 183] on span "Safety" at bounding box center [391, 183] width 27 height 13
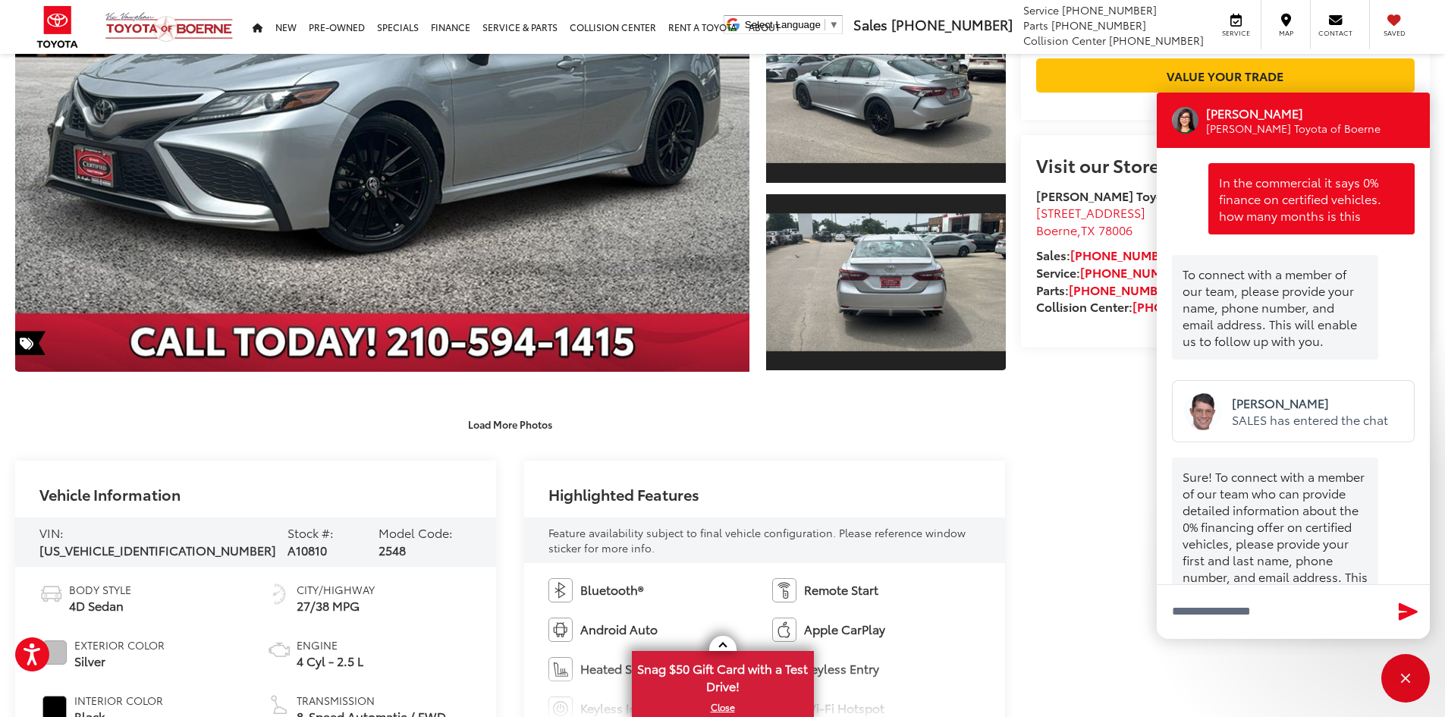
scroll to position [1248, 0]
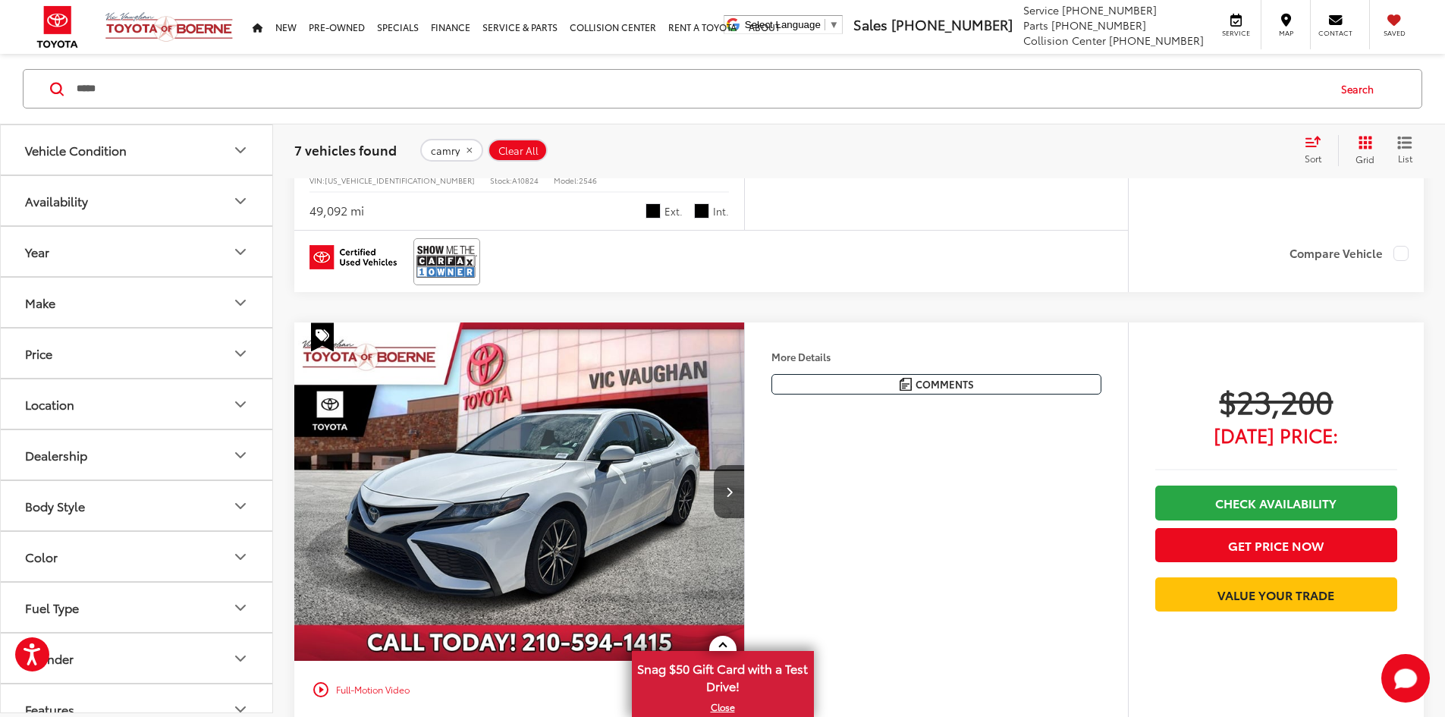
scroll to position [1715, 0]
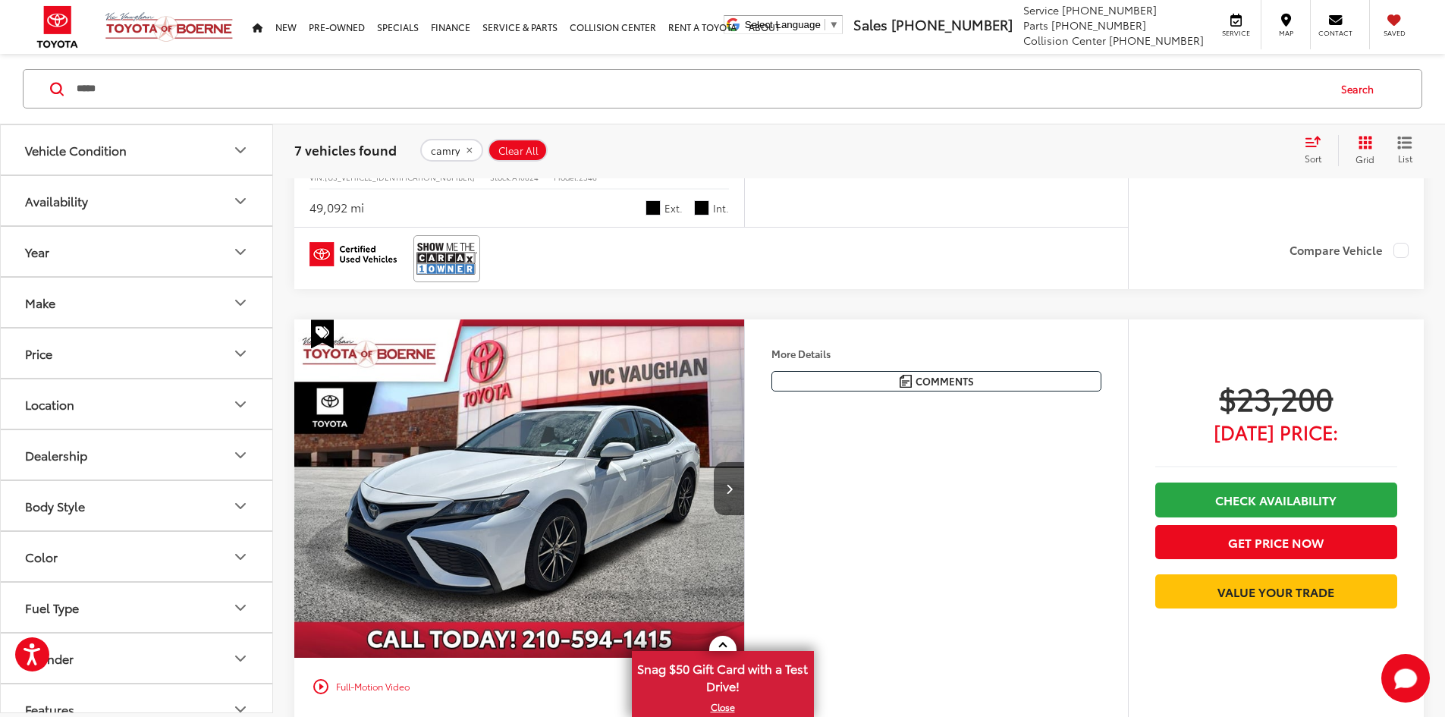
click at [704, 106] on div "play_circle_outline Full-Motion Video" at bounding box center [519, 92] width 427 height 27
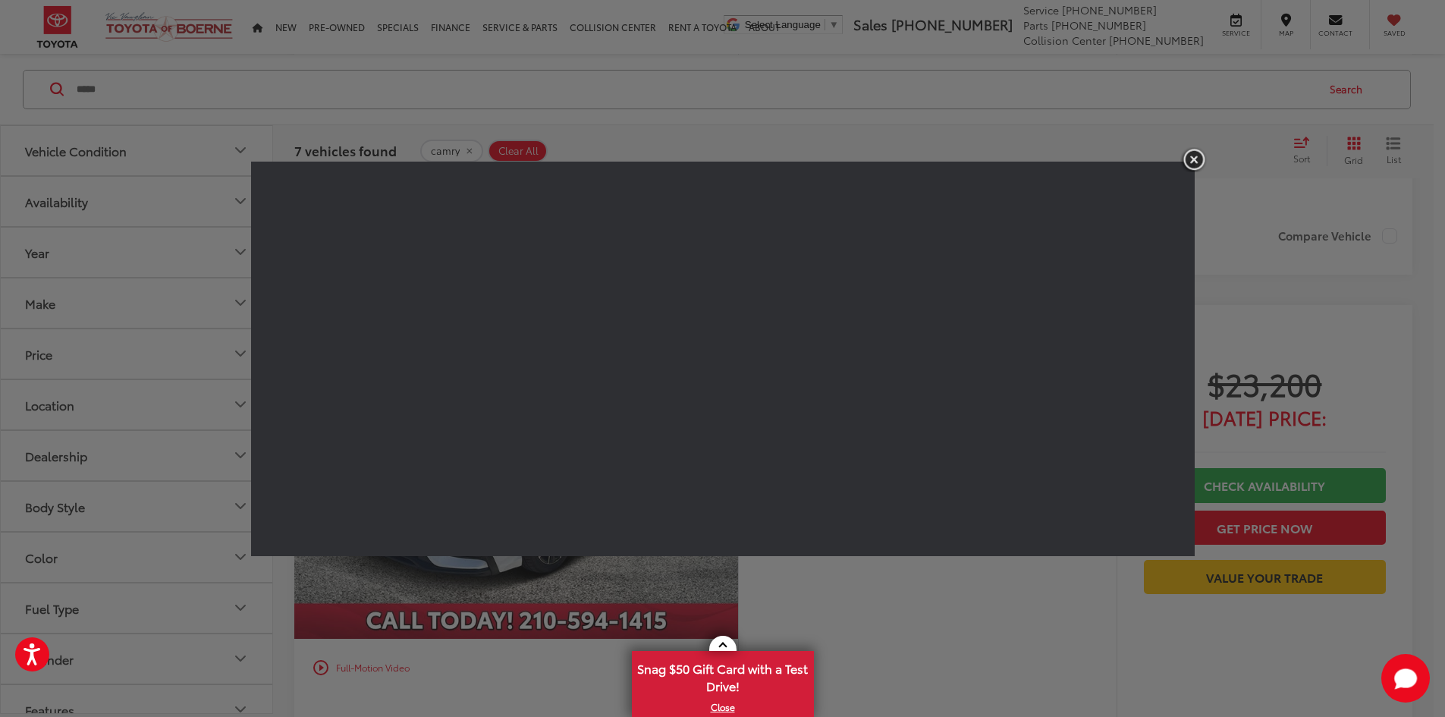
click at [1196, 156] on img "button" at bounding box center [1193, 159] width 27 height 25
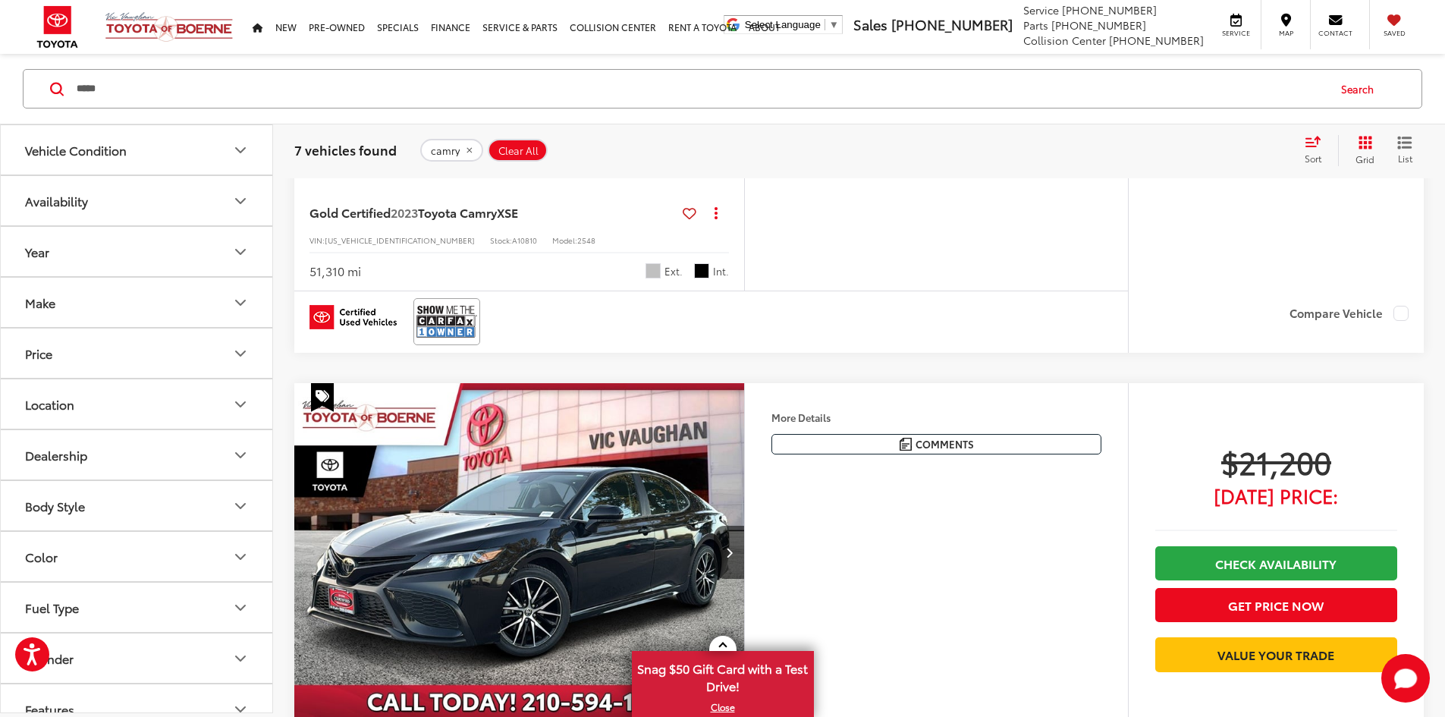
scroll to position [1386, 0]
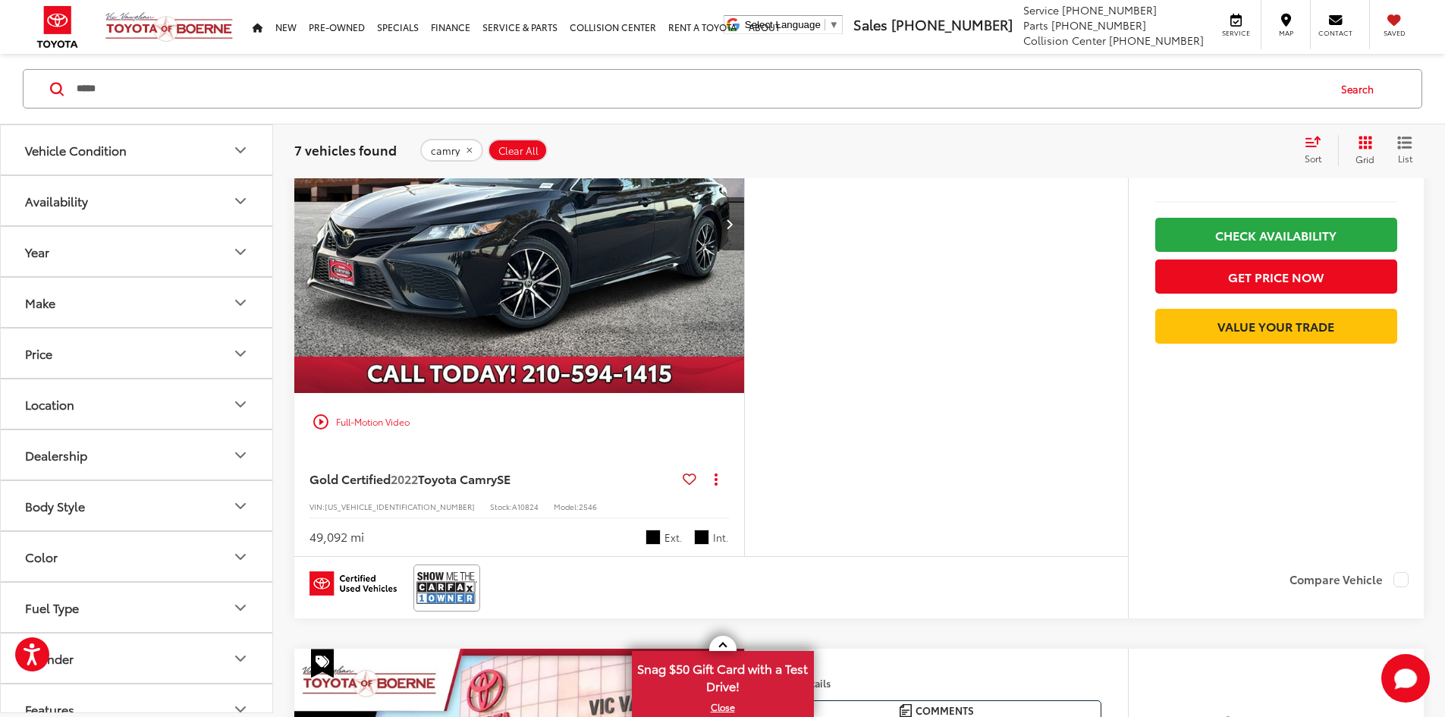
click at [441, 326] on img "2022 Toyota Camry SE 0" at bounding box center [519, 224] width 452 height 339
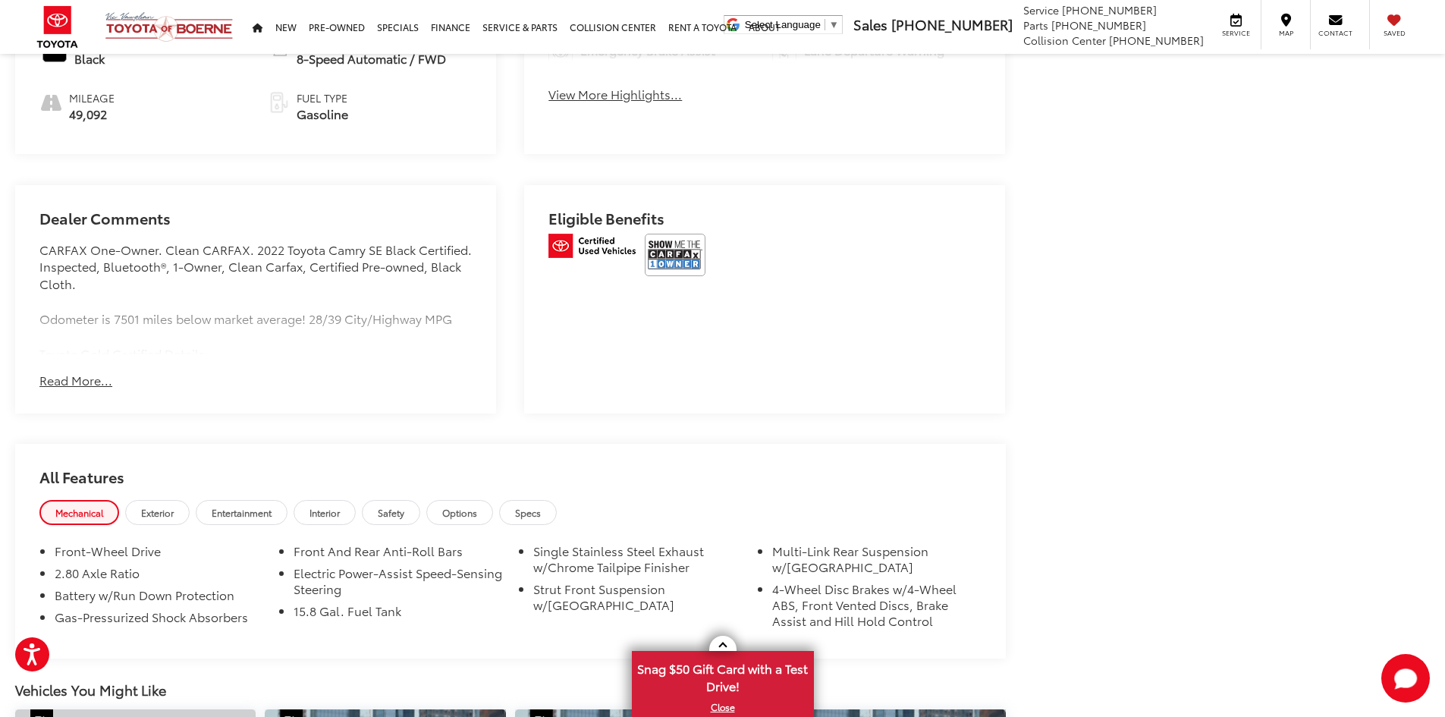
scroll to position [1314, 0]
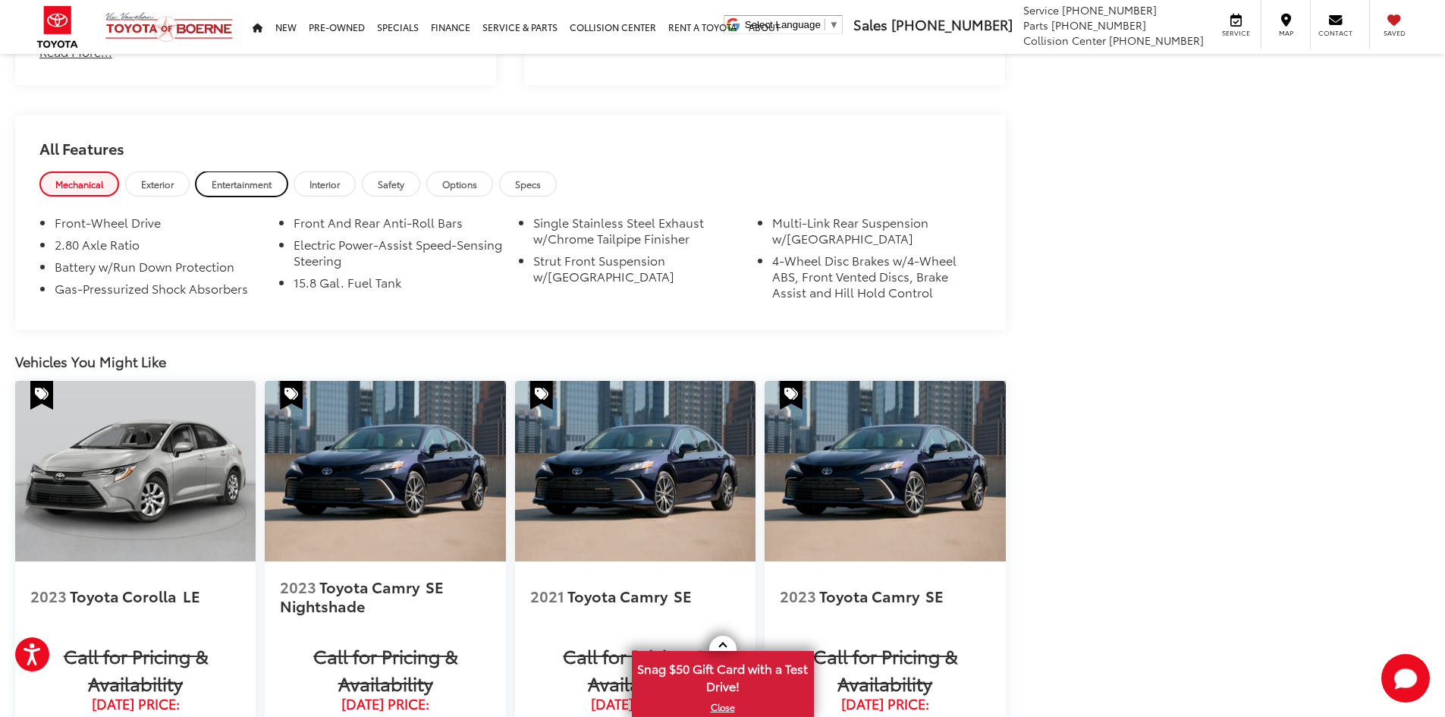
click at [246, 180] on span "Entertainment" at bounding box center [242, 183] width 60 height 13
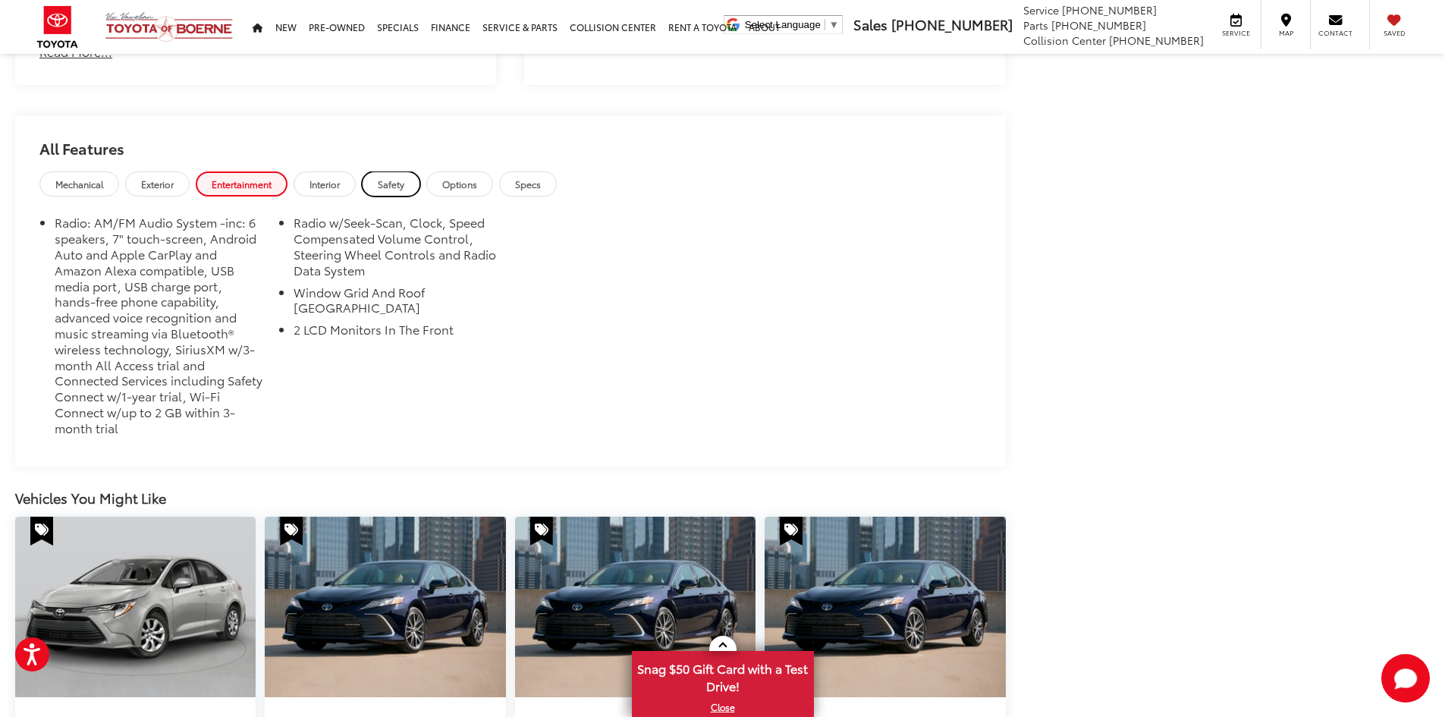
click at [410, 179] on link "Safety" at bounding box center [391, 183] width 58 height 25
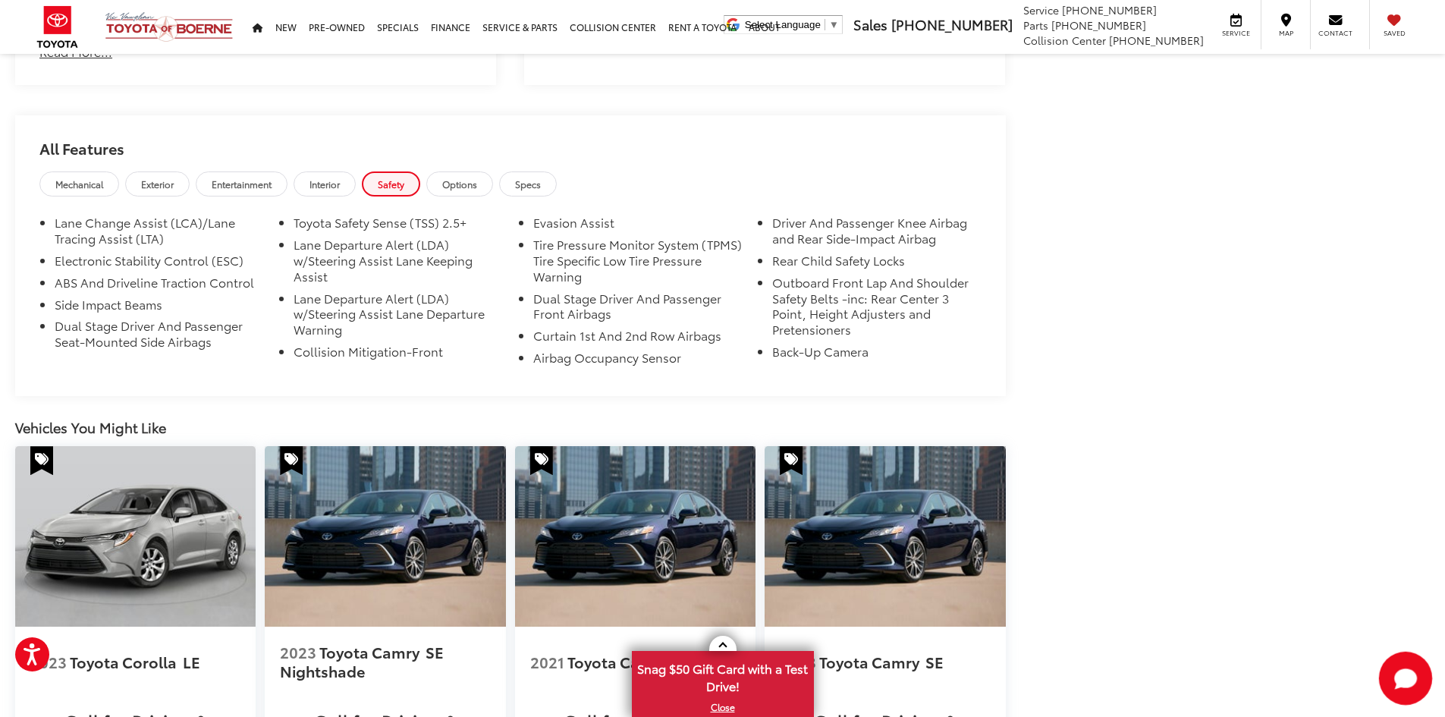
click at [1402, 673] on icon "Start Chat" at bounding box center [1405, 677] width 23 height 19
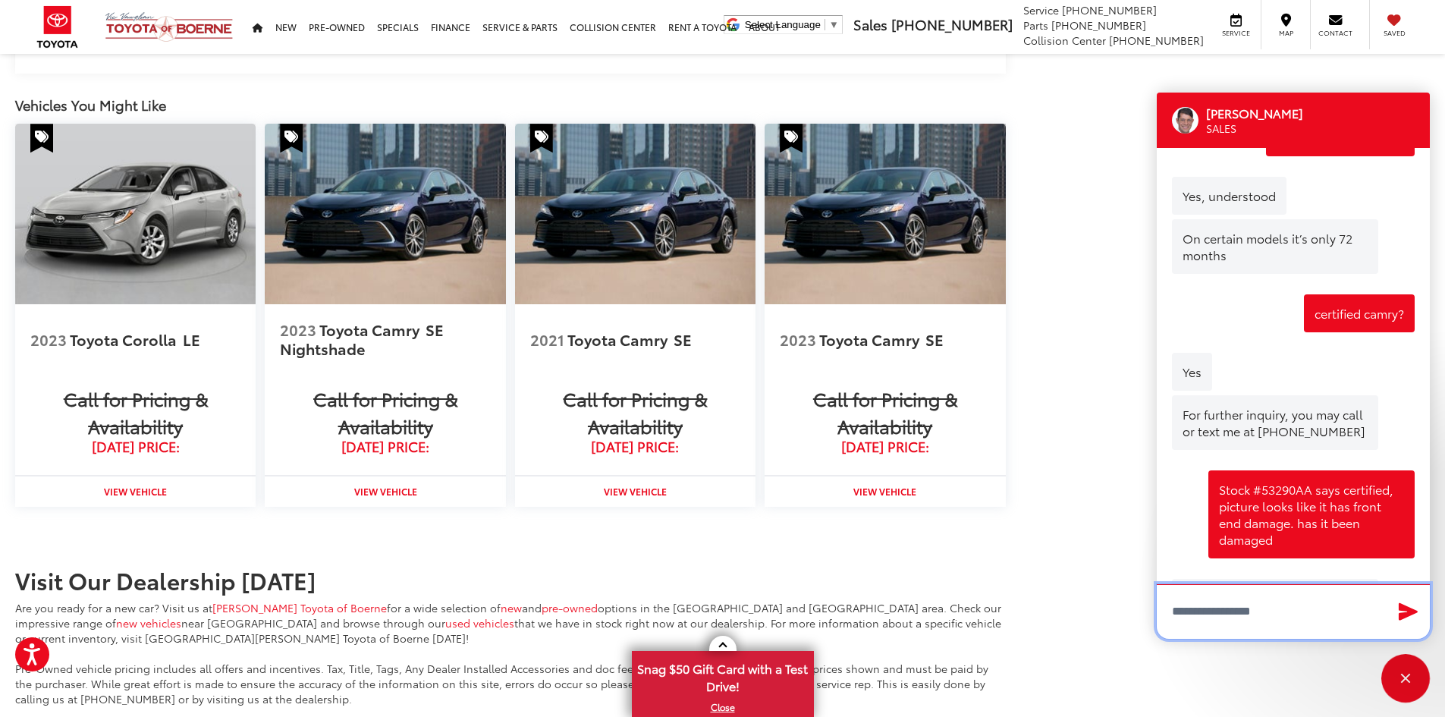
scroll to position [1643, 0]
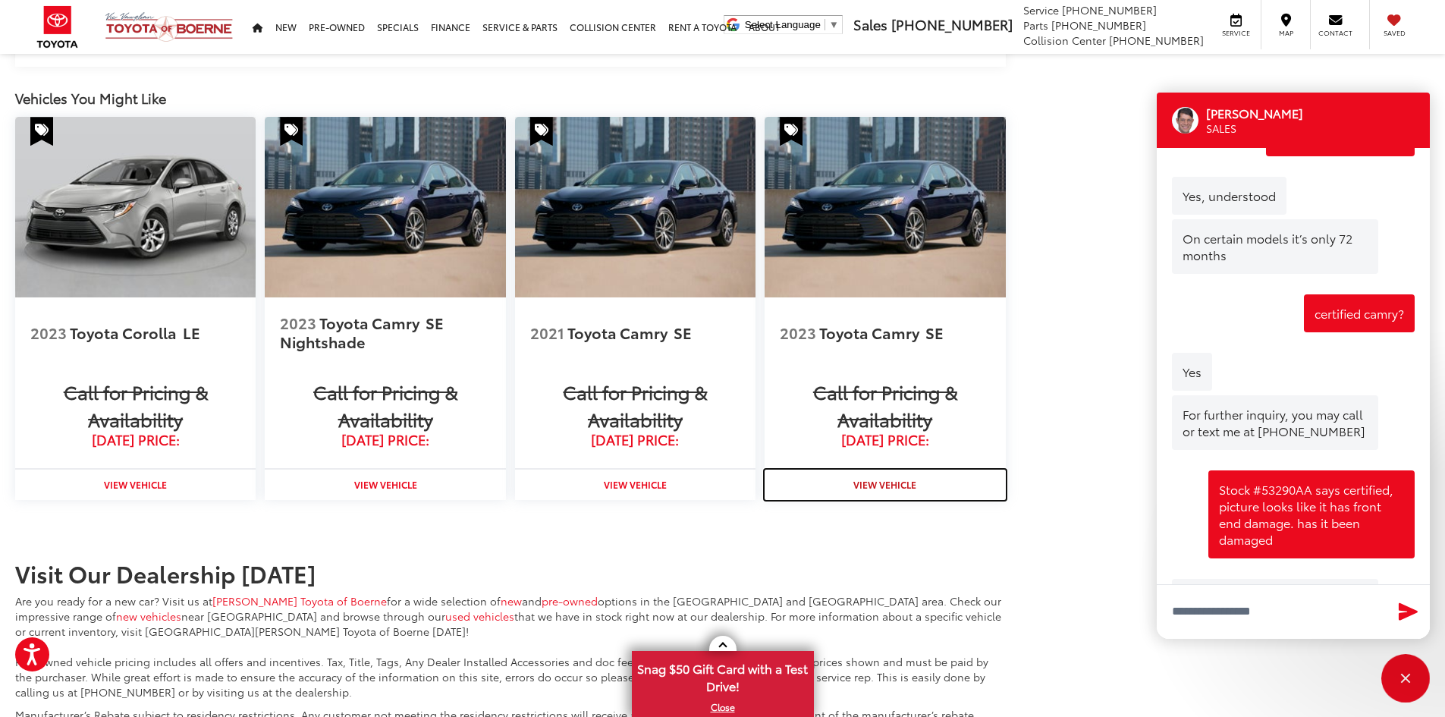
click at [893, 482] on strong "View Vehicle" at bounding box center [884, 484] width 63 height 13
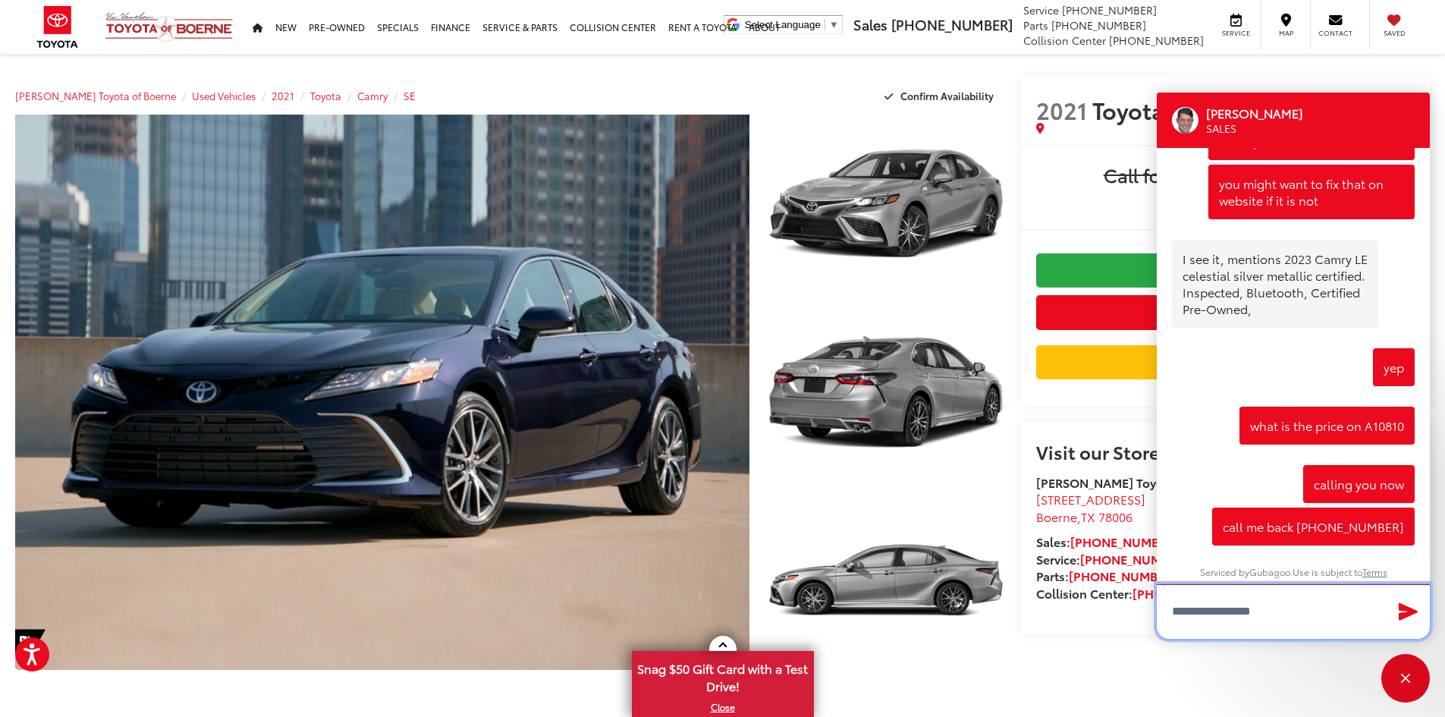
scroll to position [328, 0]
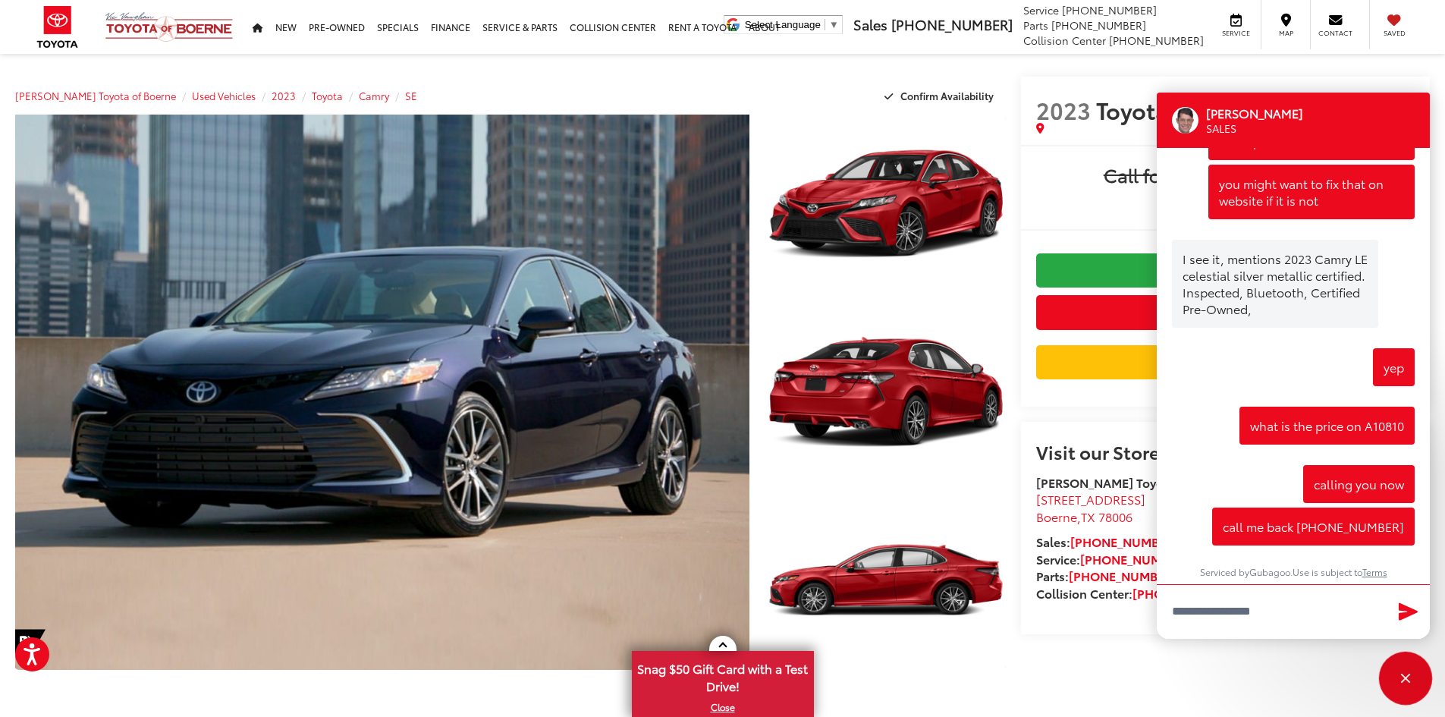
click at [1405, 678] on icon "Start Chat" at bounding box center [1405, 678] width 0 height 0
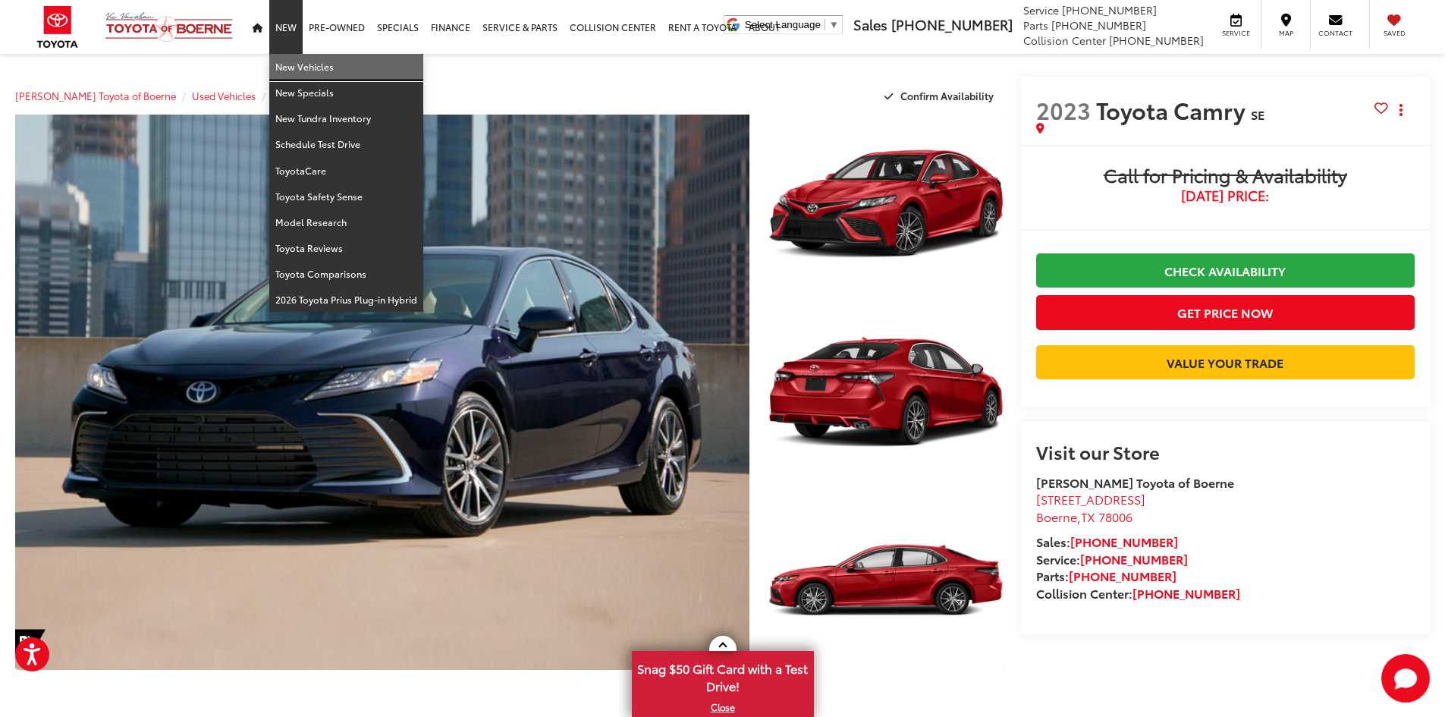
click at [297, 64] on link "New Vehicles" at bounding box center [346, 67] width 154 height 26
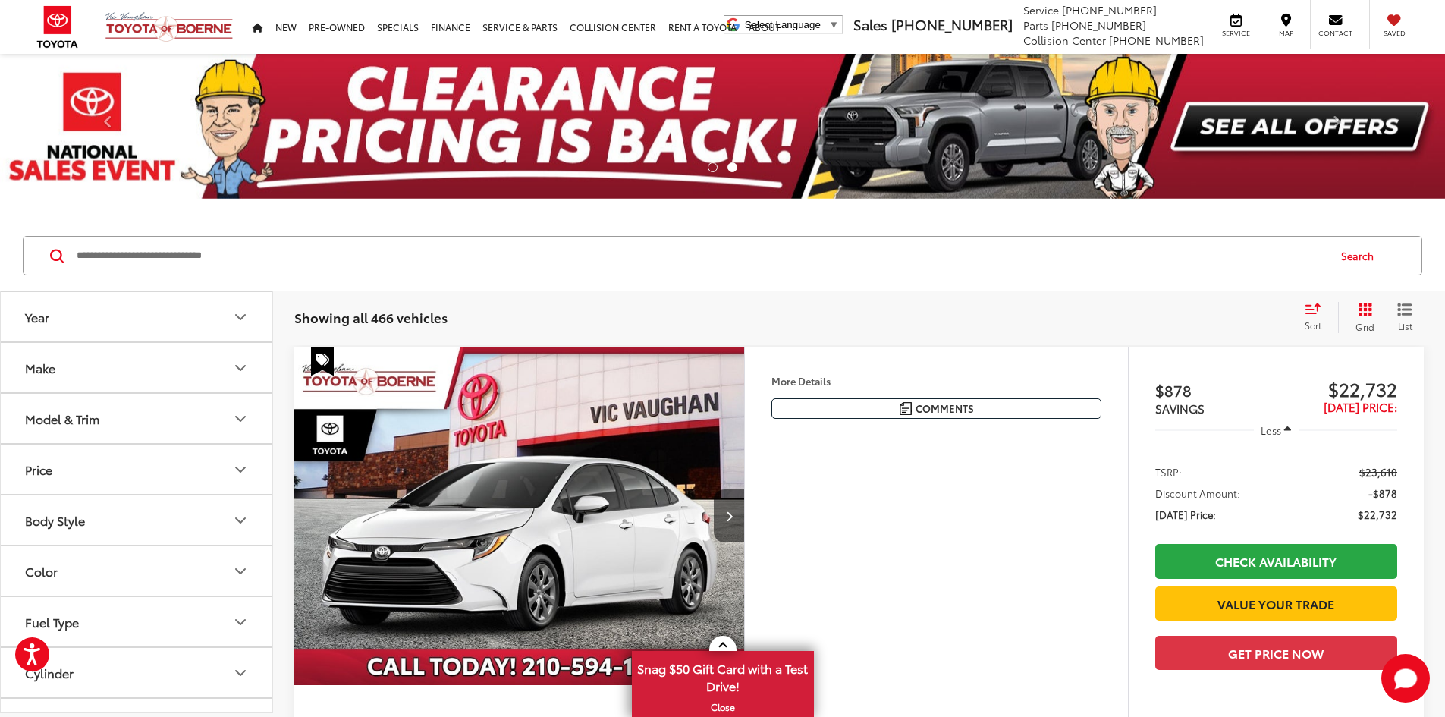
scroll to position [328, 0]
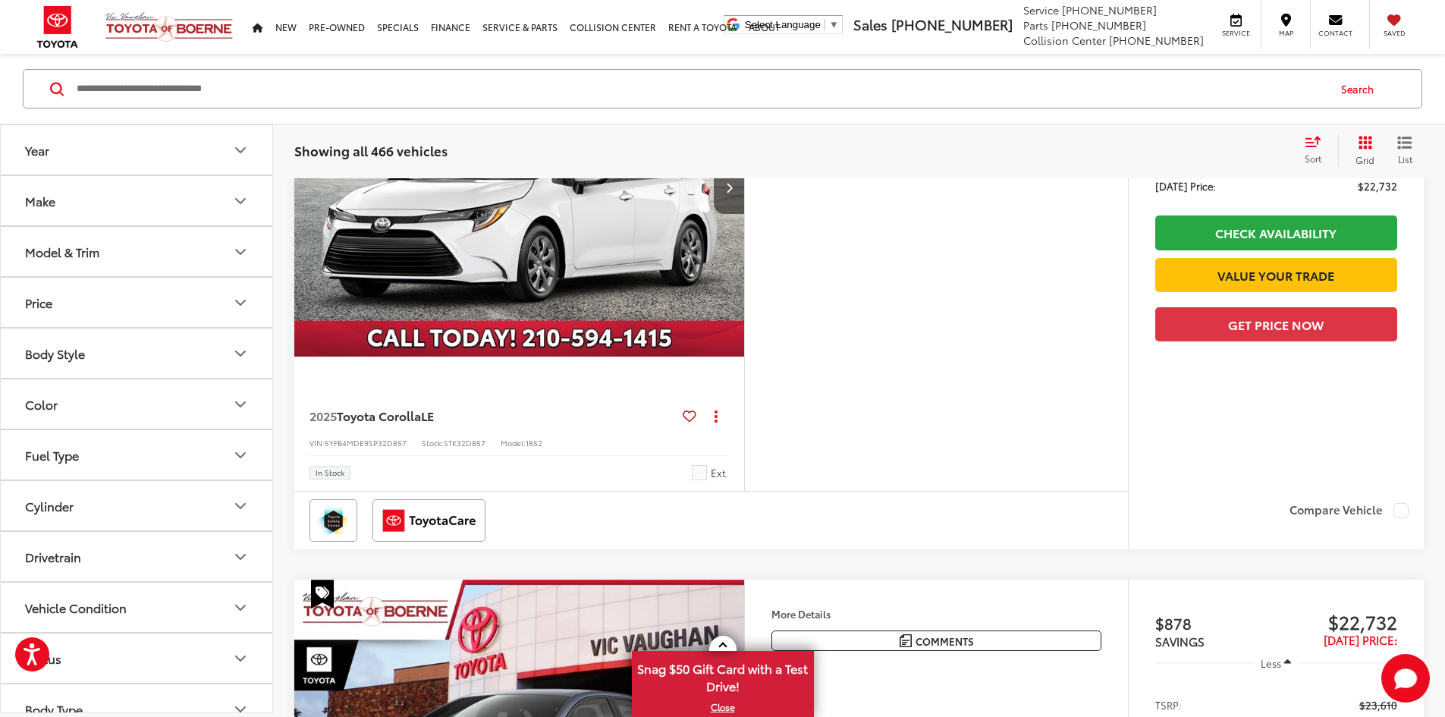
click at [243, 199] on icon "Make" at bounding box center [240, 201] width 18 height 18
click at [234, 246] on icon "Model & Trim" at bounding box center [240, 252] width 18 height 18
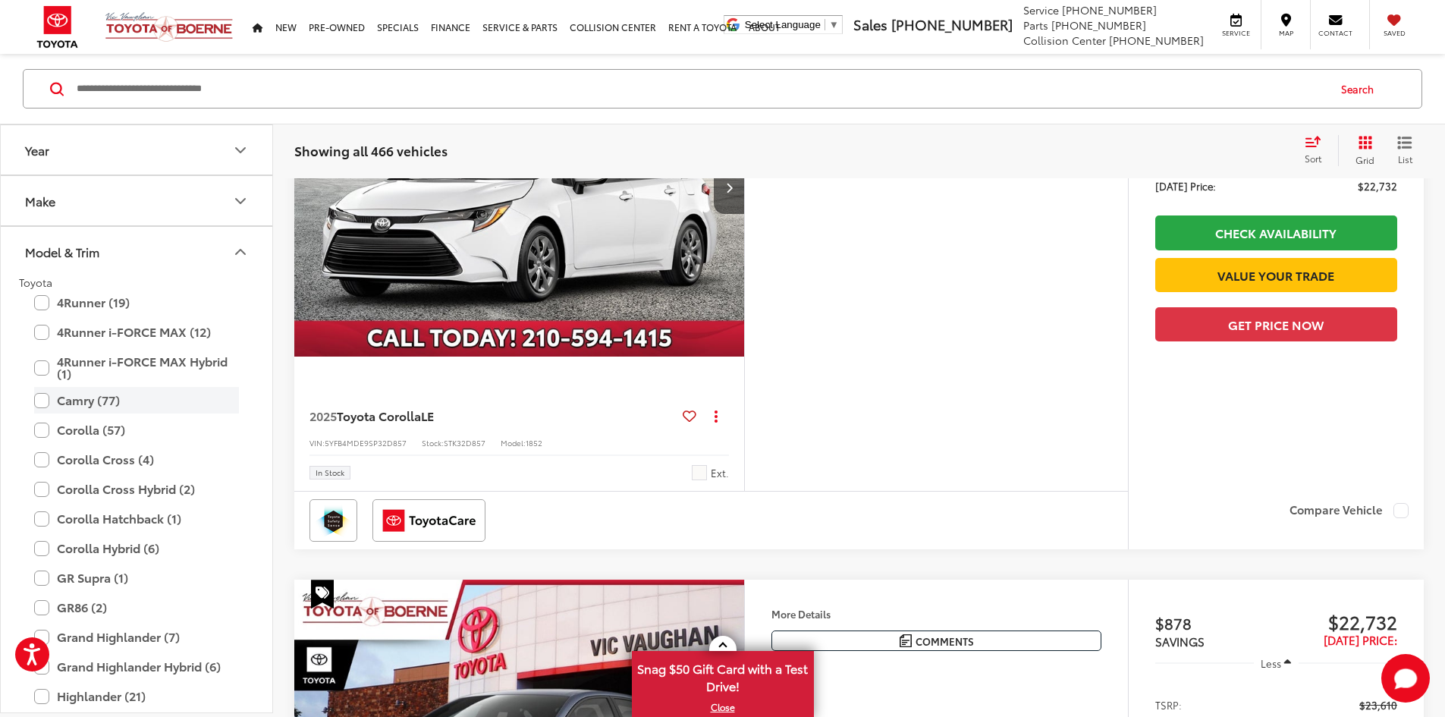
click at [45, 402] on label "Camry (77)" at bounding box center [136, 400] width 205 height 27
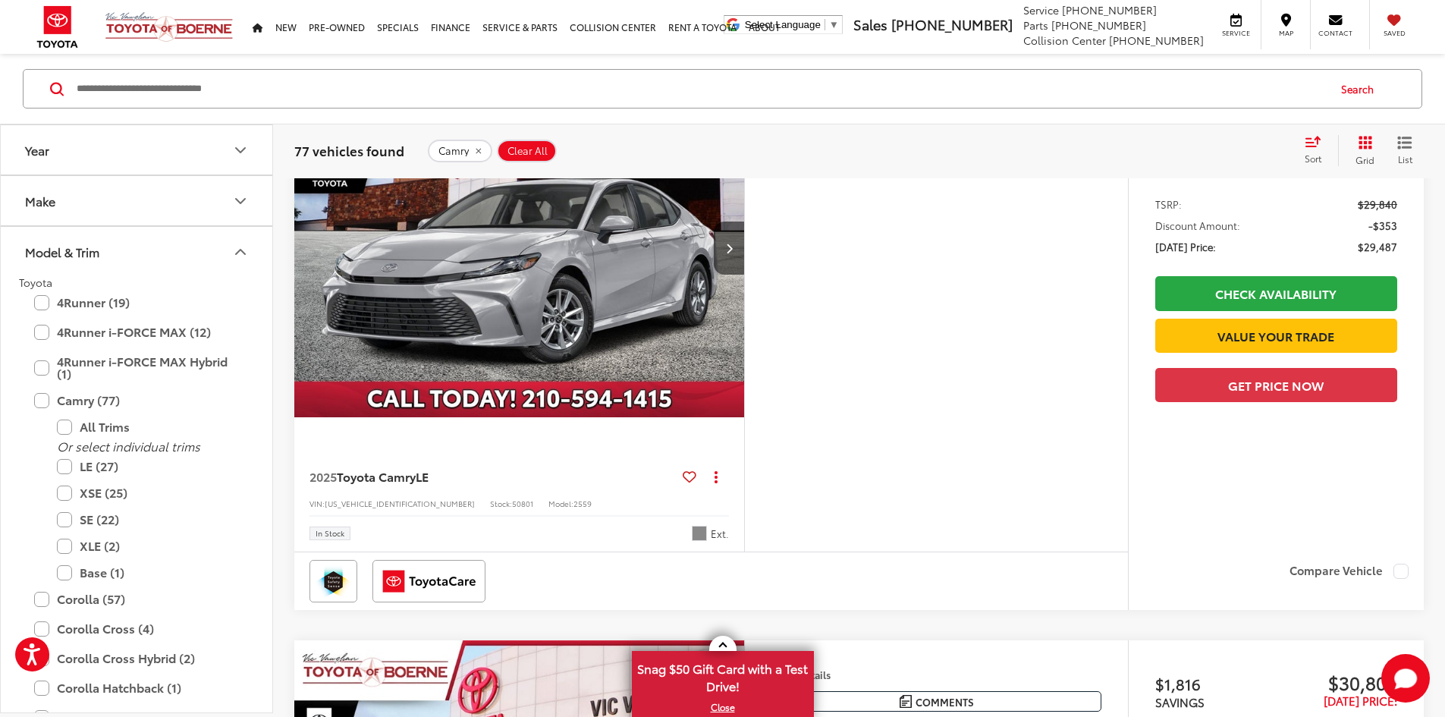
scroll to position [3454, 0]
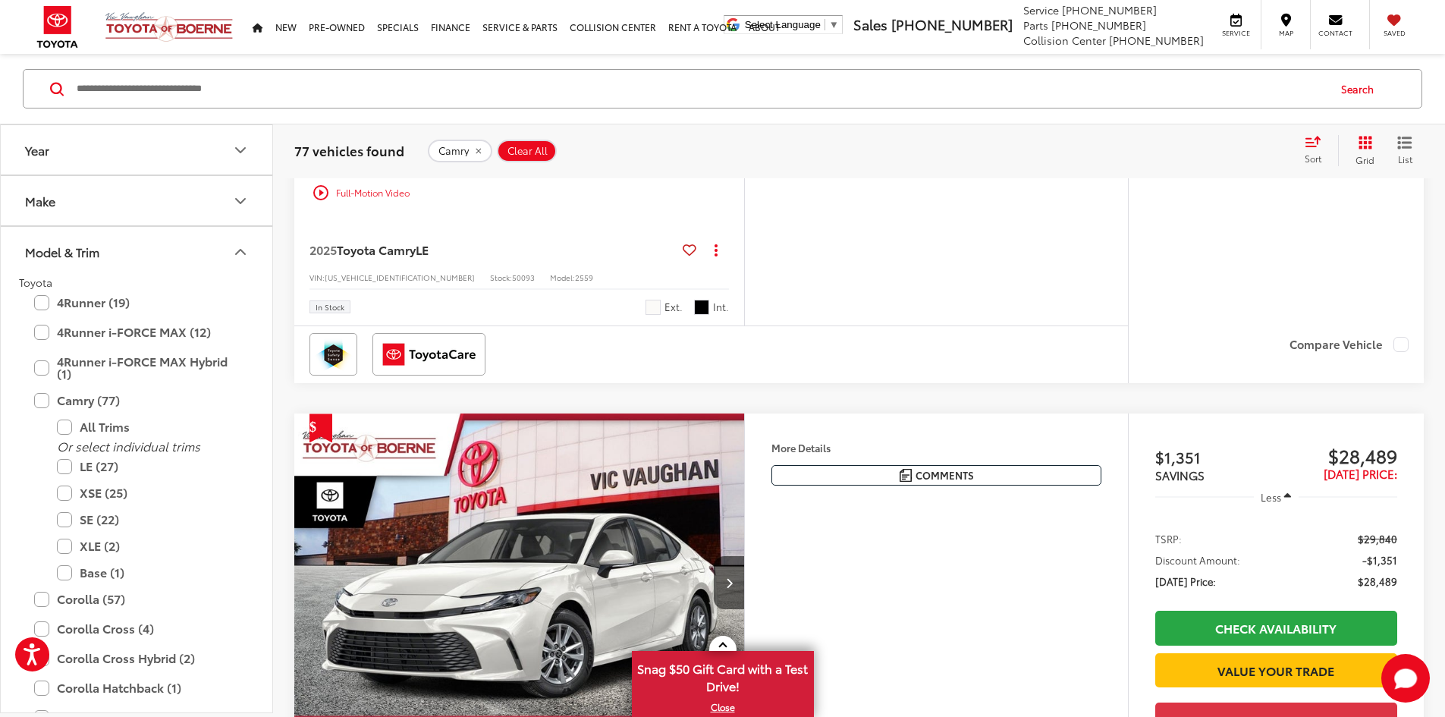
scroll to position [1314, 0]
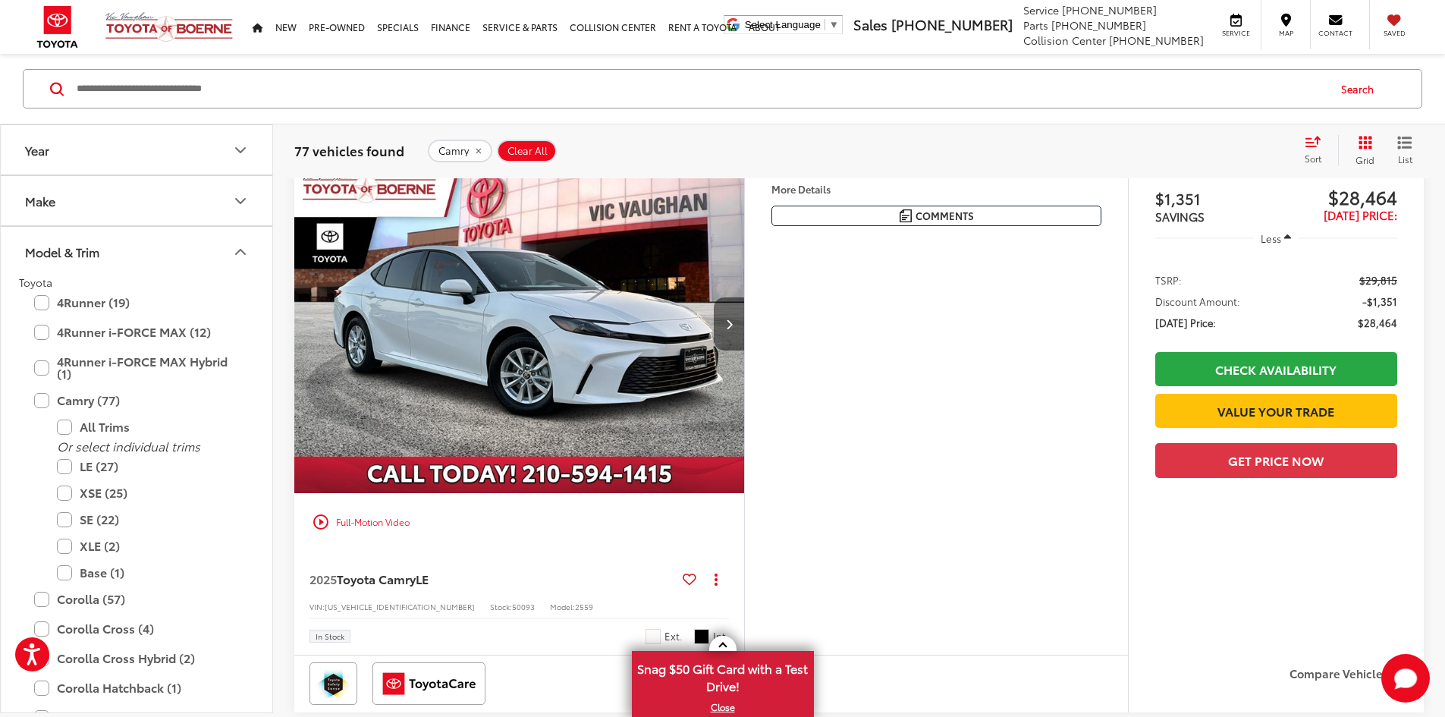
click at [744, 350] on button "Next image" at bounding box center [729, 323] width 30 height 53
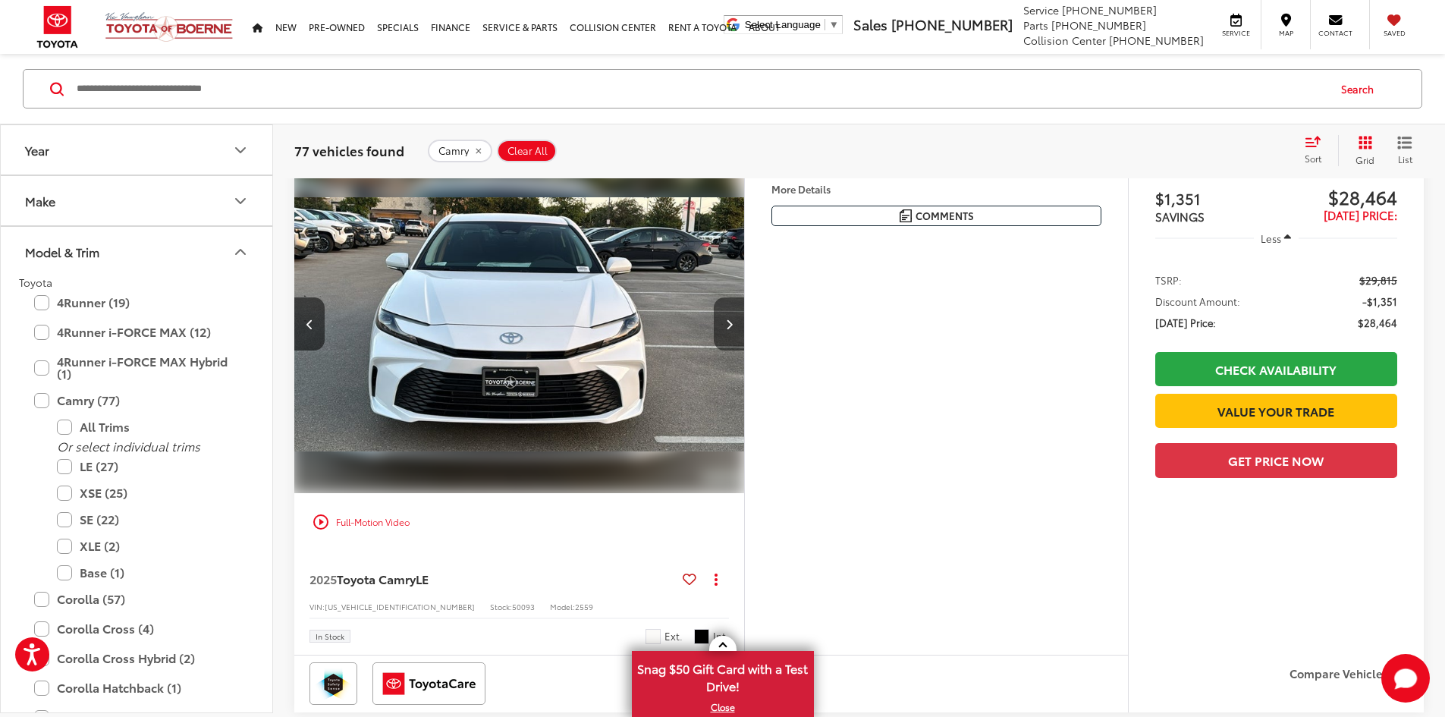
scroll to position [0, 575]
click at [744, 350] on button "Next image" at bounding box center [729, 323] width 30 height 53
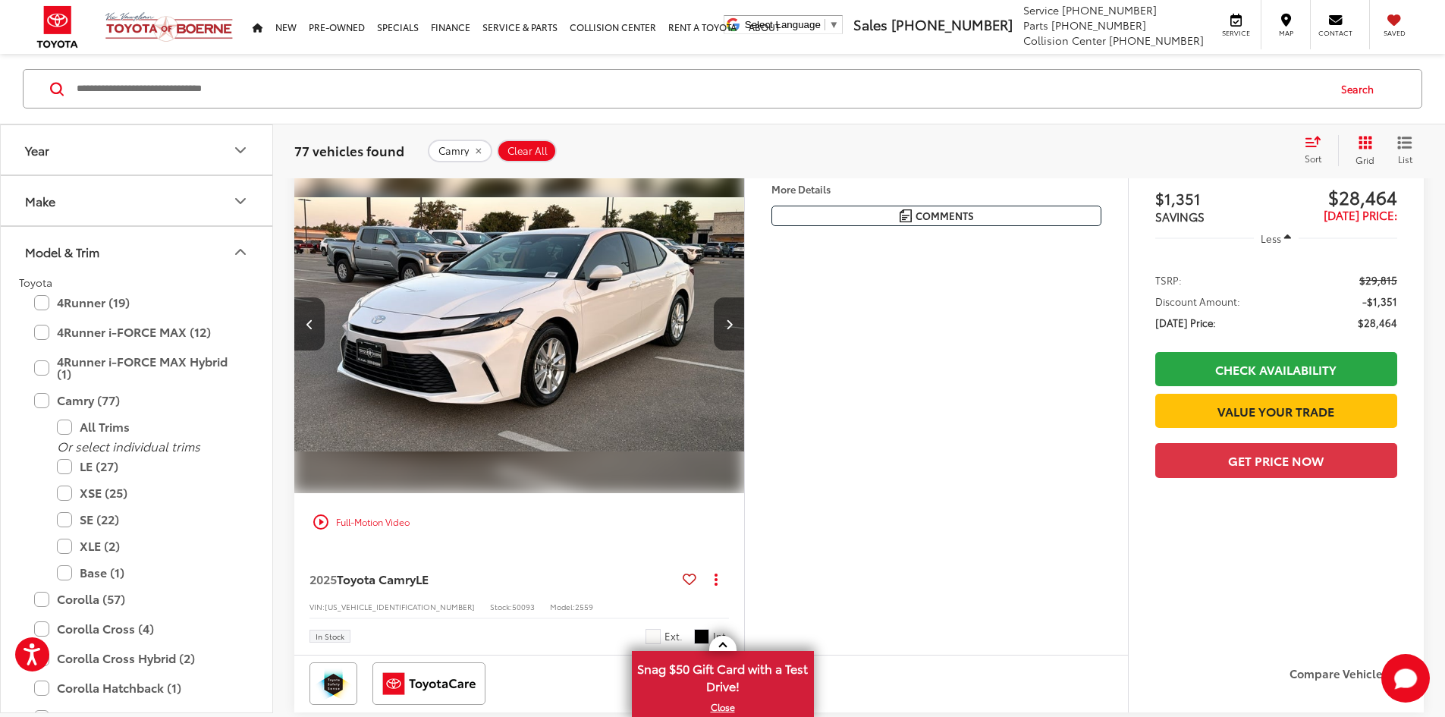
scroll to position [0, 1150]
click at [744, 350] on button "Next image" at bounding box center [729, 323] width 30 height 53
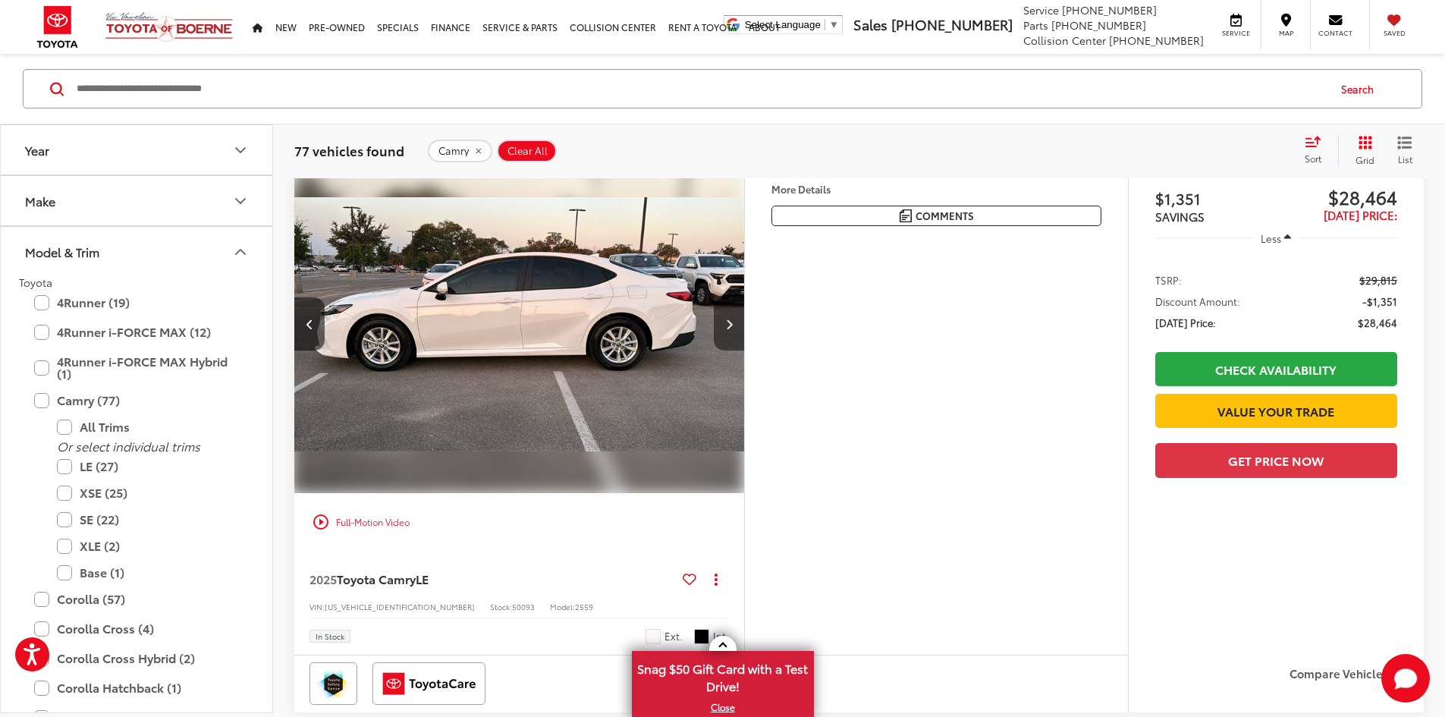
scroll to position [0, 1725]
click at [744, 350] on button "Next image" at bounding box center [729, 323] width 30 height 53
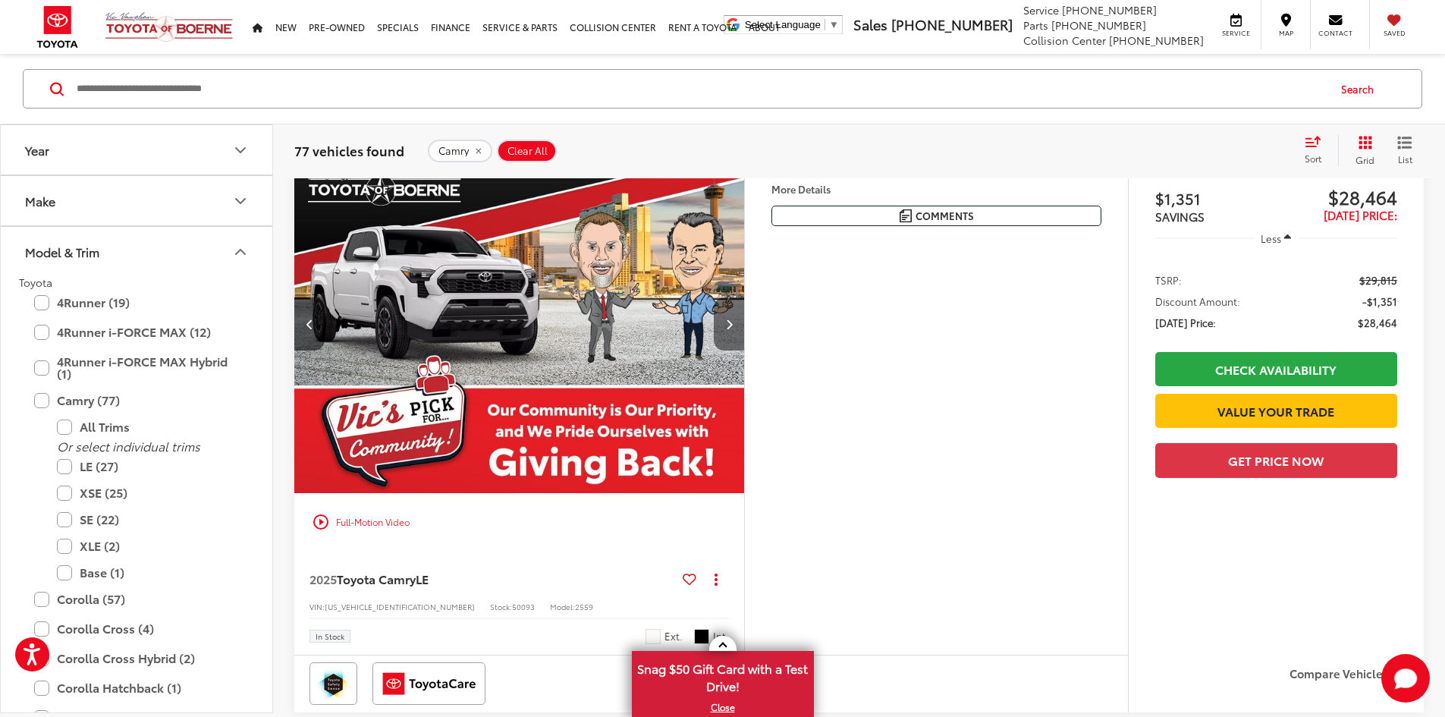
click at [744, 350] on button "Next image" at bounding box center [729, 323] width 30 height 53
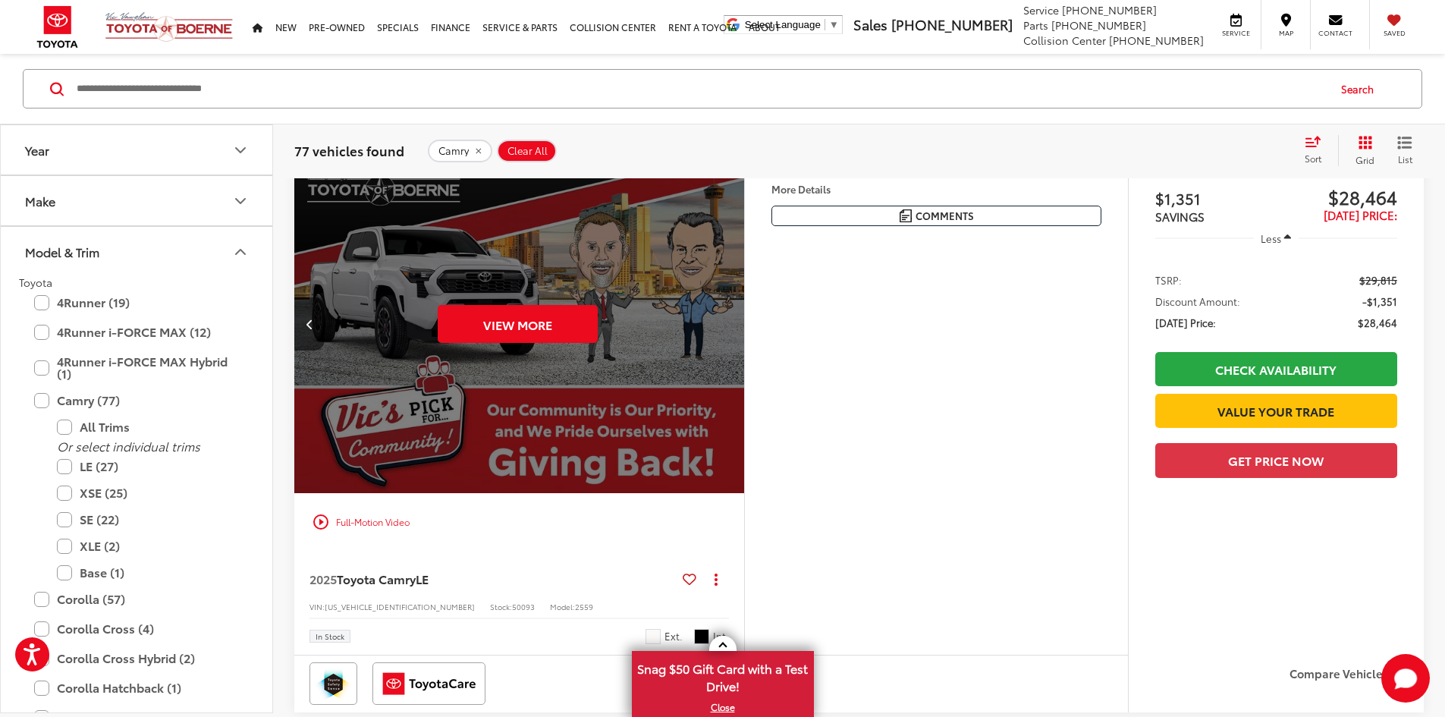
scroll to position [0, 2876]
click at [743, 494] on div "View More" at bounding box center [517, 324] width 452 height 339
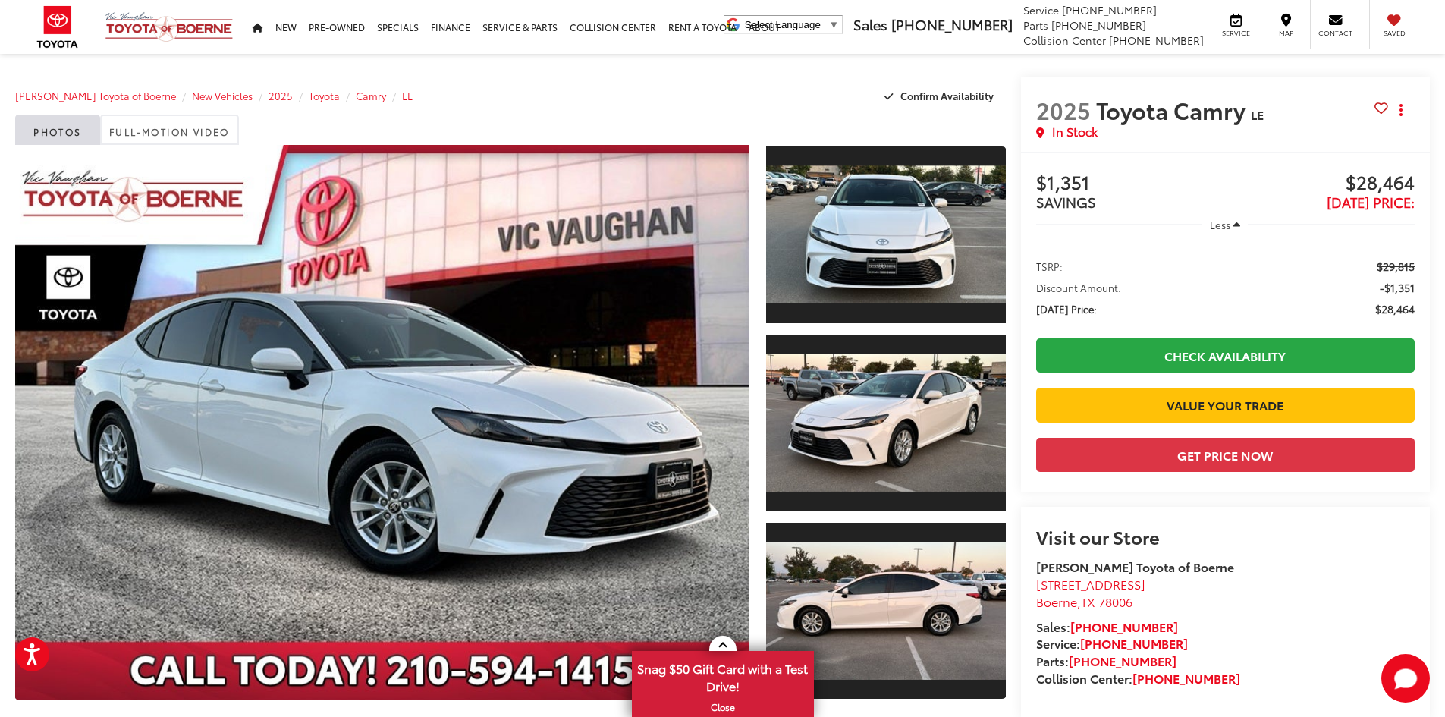
click at [761, 373] on div at bounding box center [881, 426] width 247 height 563
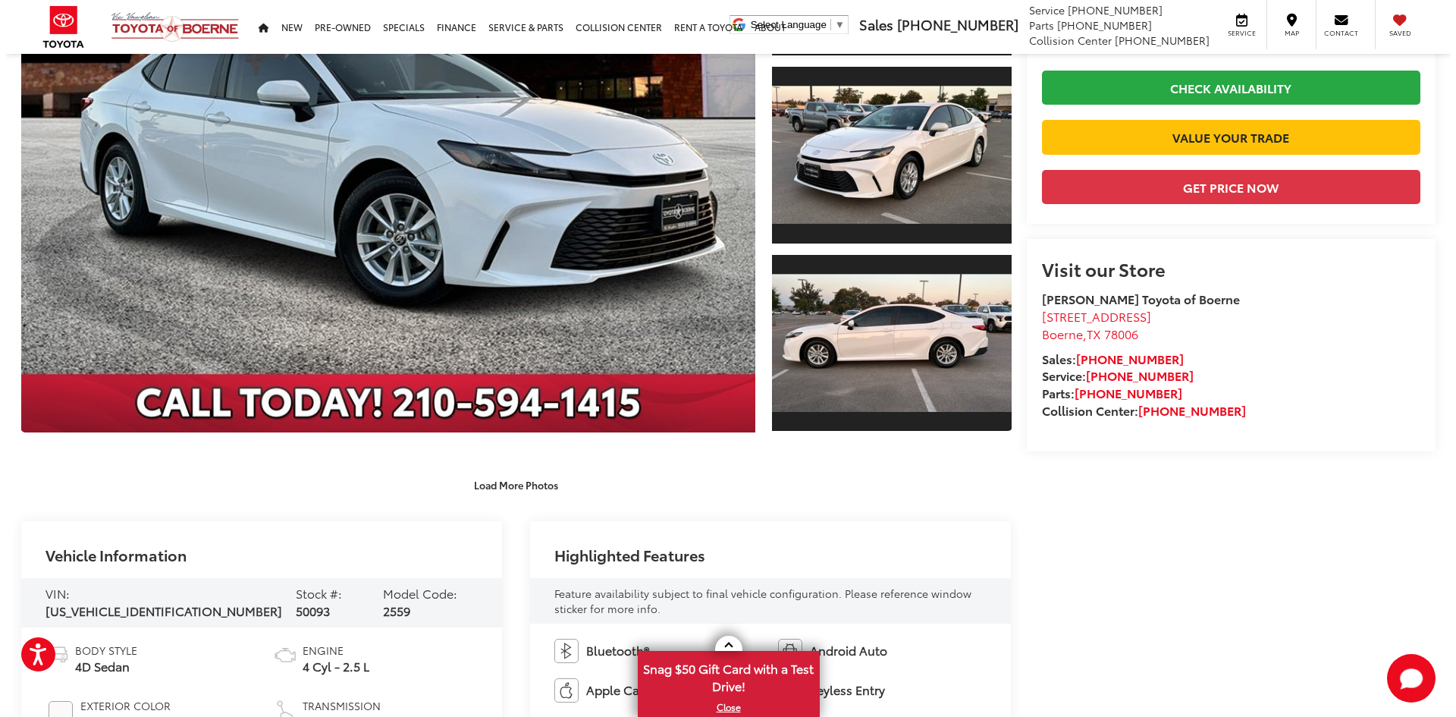
scroll to position [0, 0]
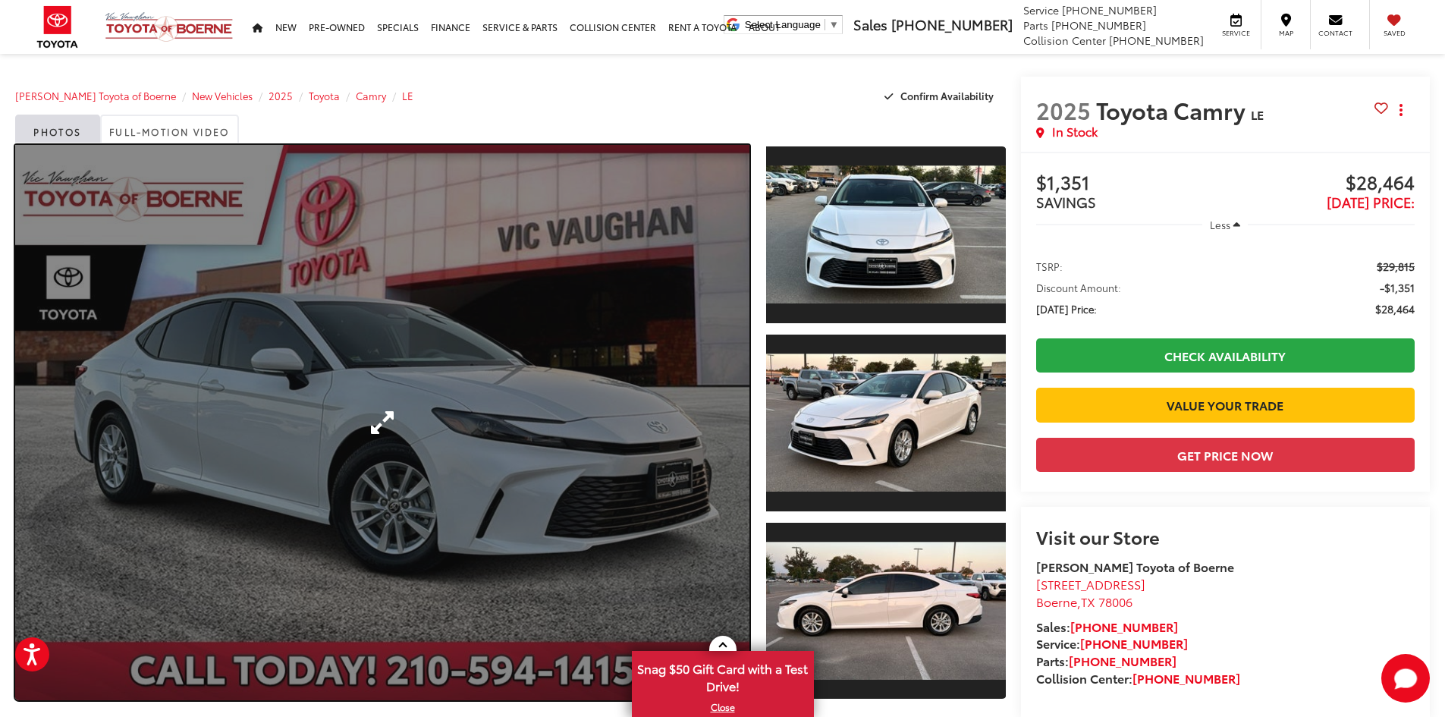
click at [554, 445] on link "Expand Photo 0" at bounding box center [382, 422] width 734 height 555
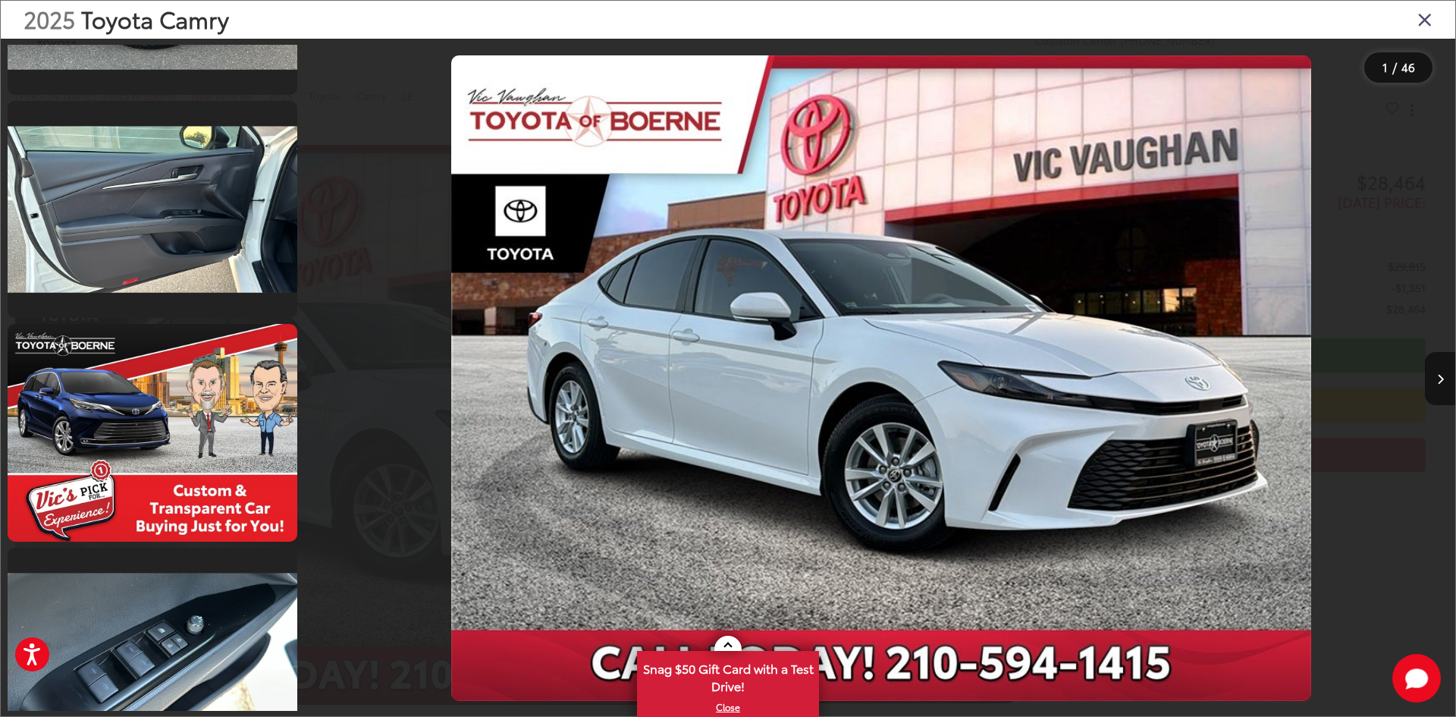
scroll to position [2958, 0]
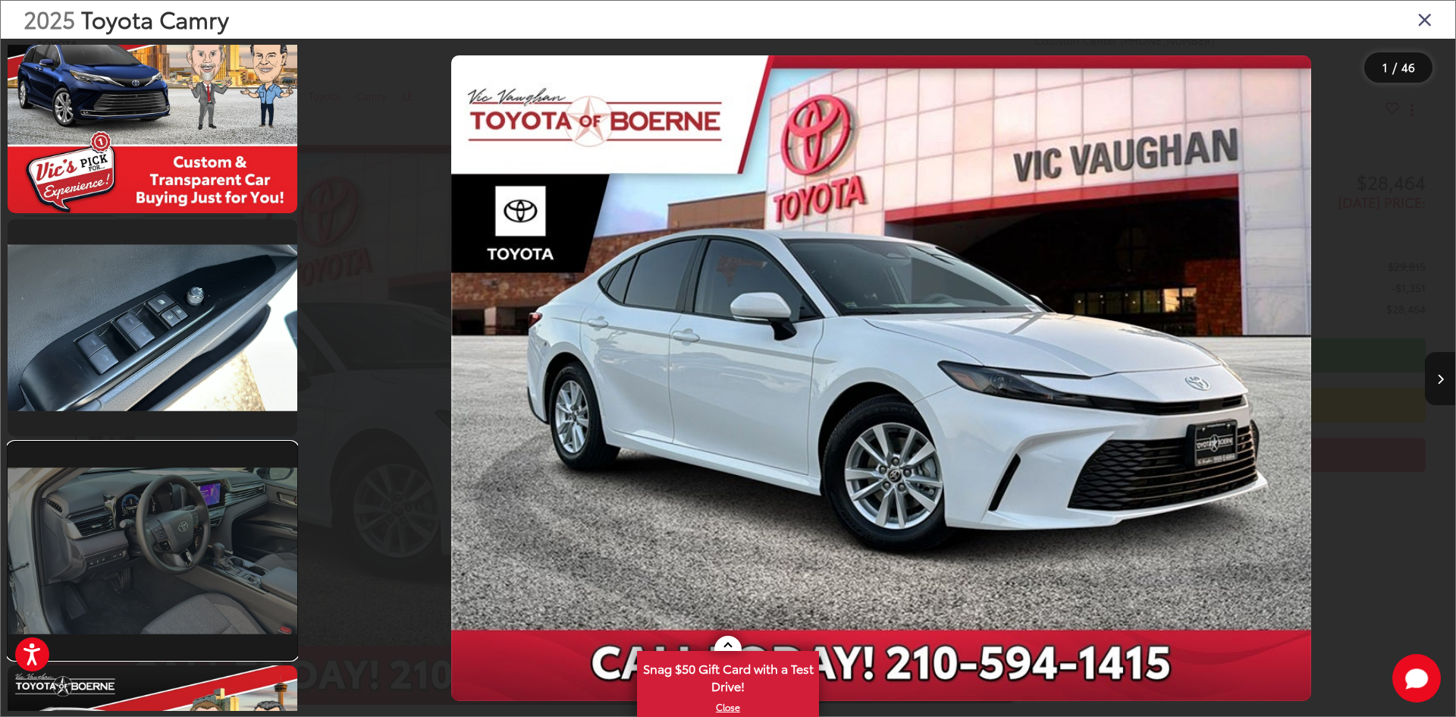
click at [196, 522] on link at bounding box center [153, 550] width 290 height 217
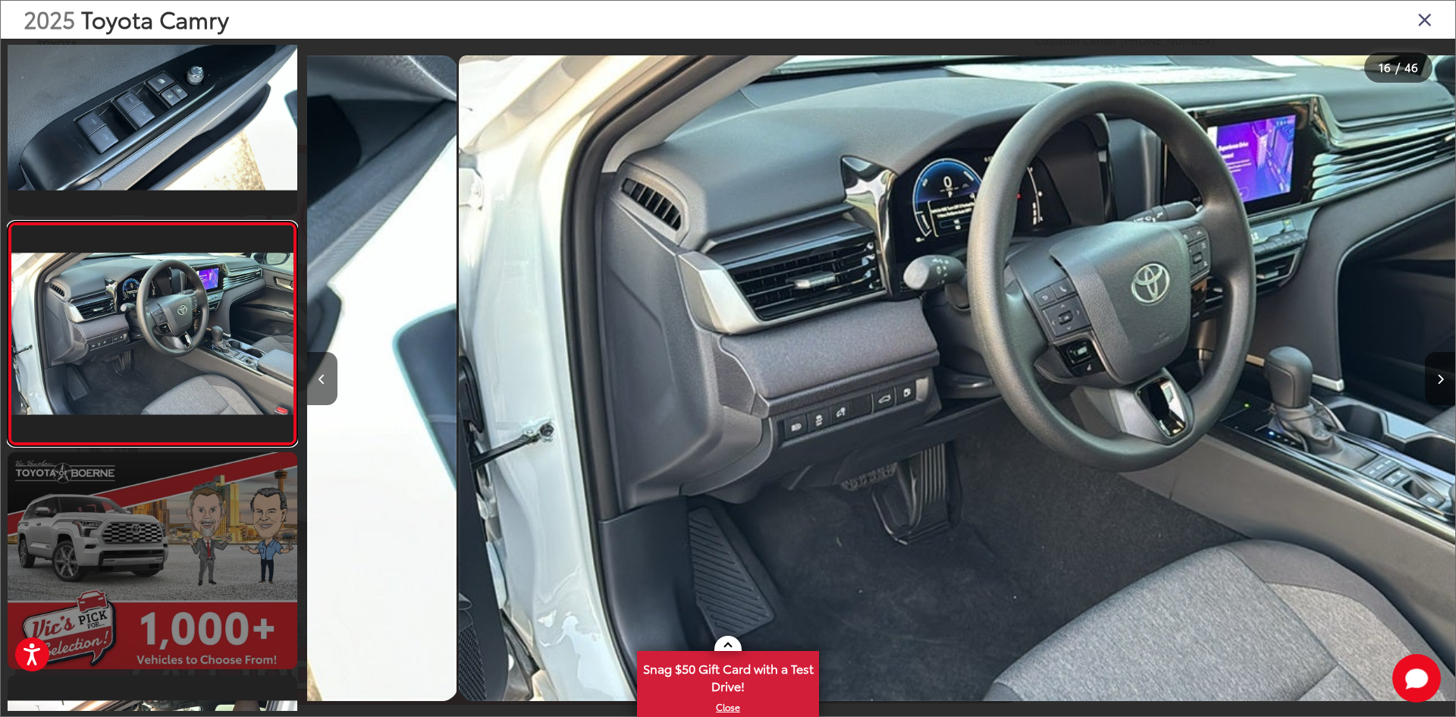
scroll to position [0, 17227]
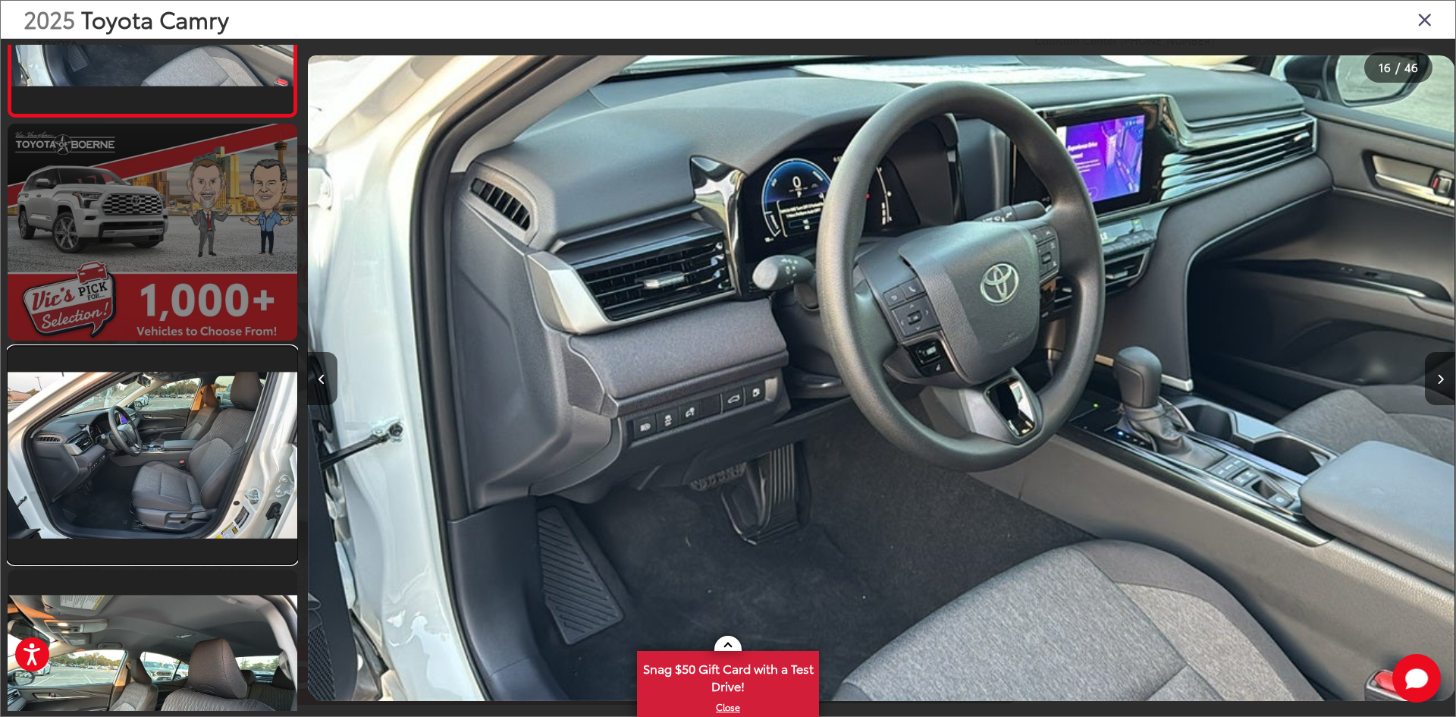
click at [206, 469] on link at bounding box center [153, 455] width 290 height 217
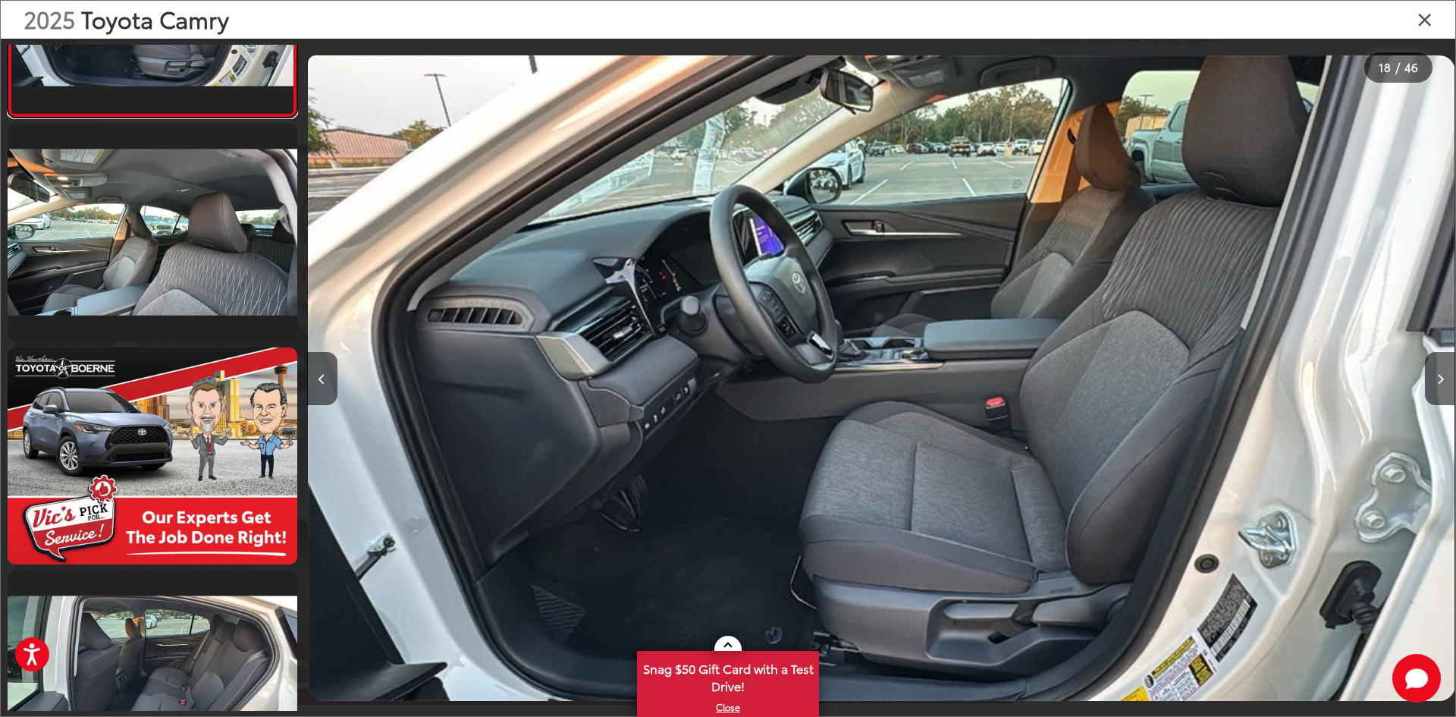
scroll to position [4274, 0]
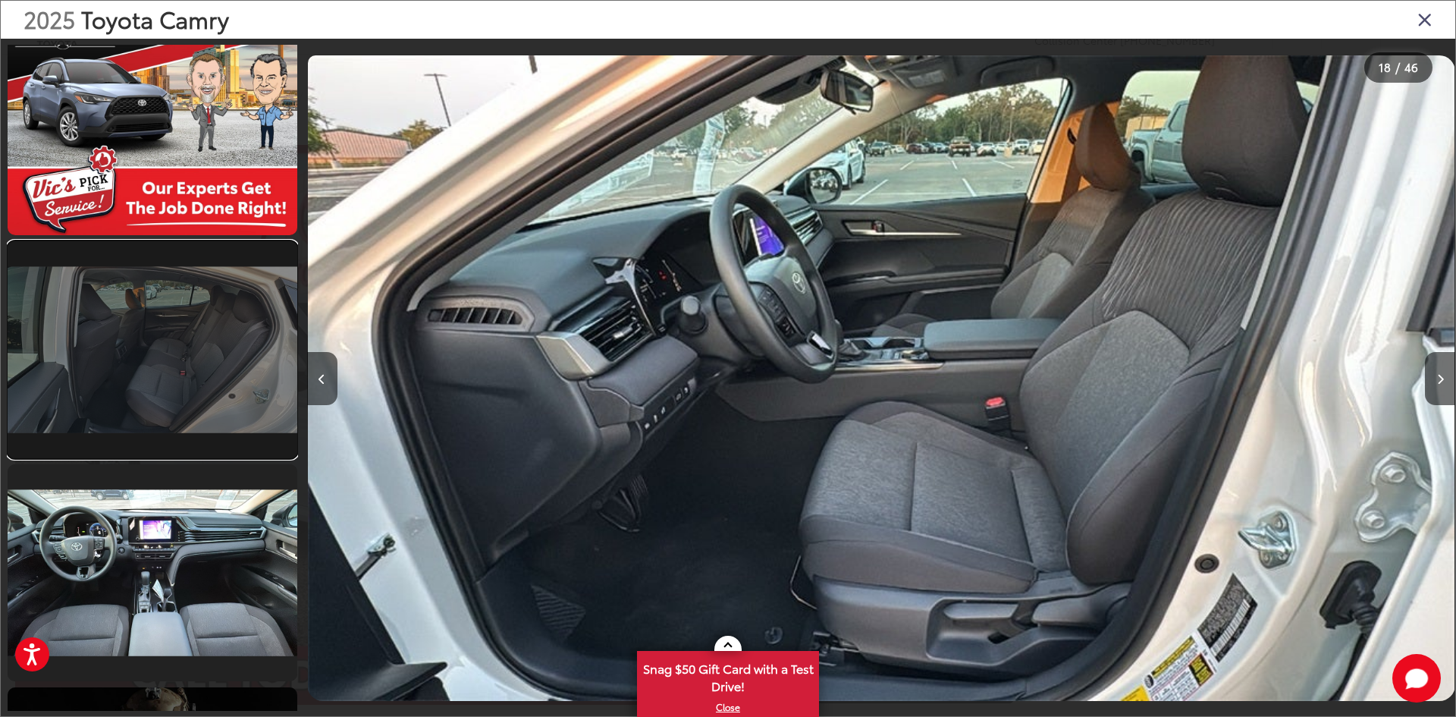
click at [222, 395] on link at bounding box center [153, 349] width 290 height 217
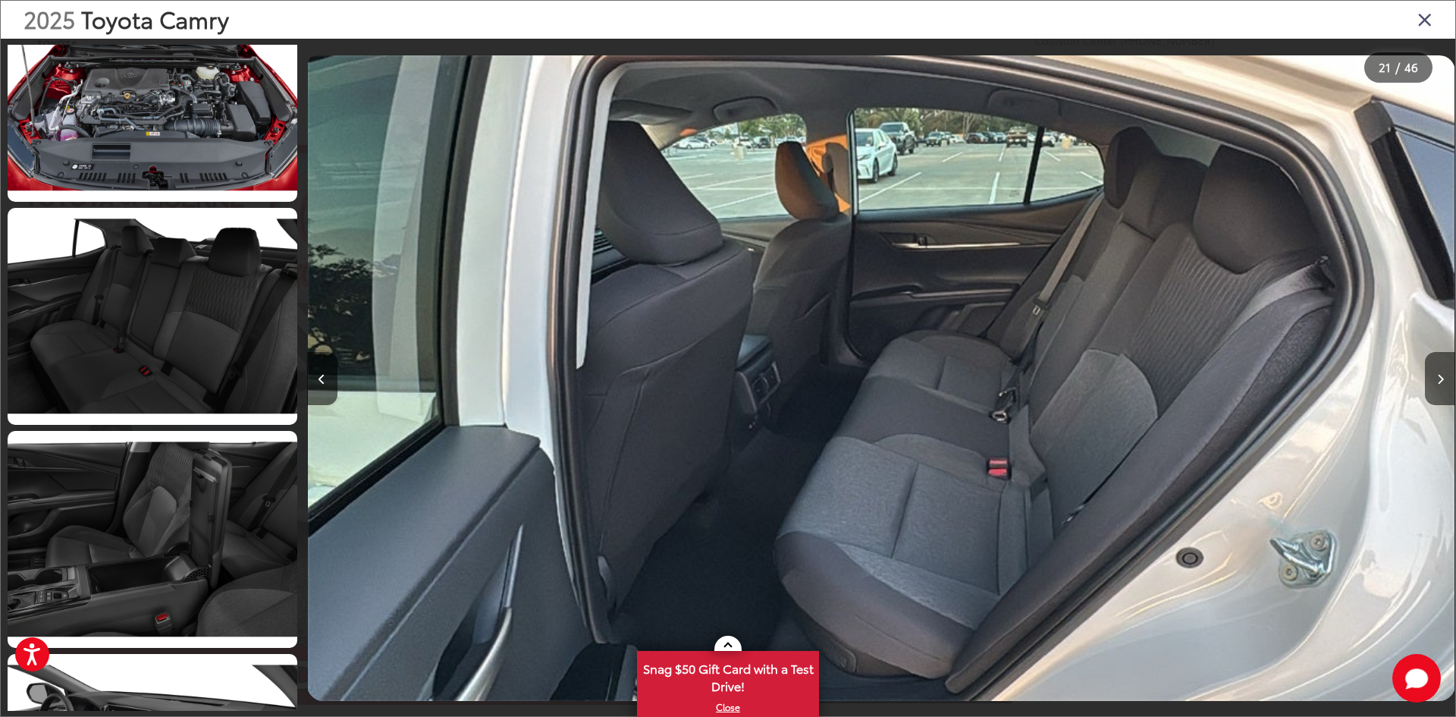
scroll to position [9544, 0]
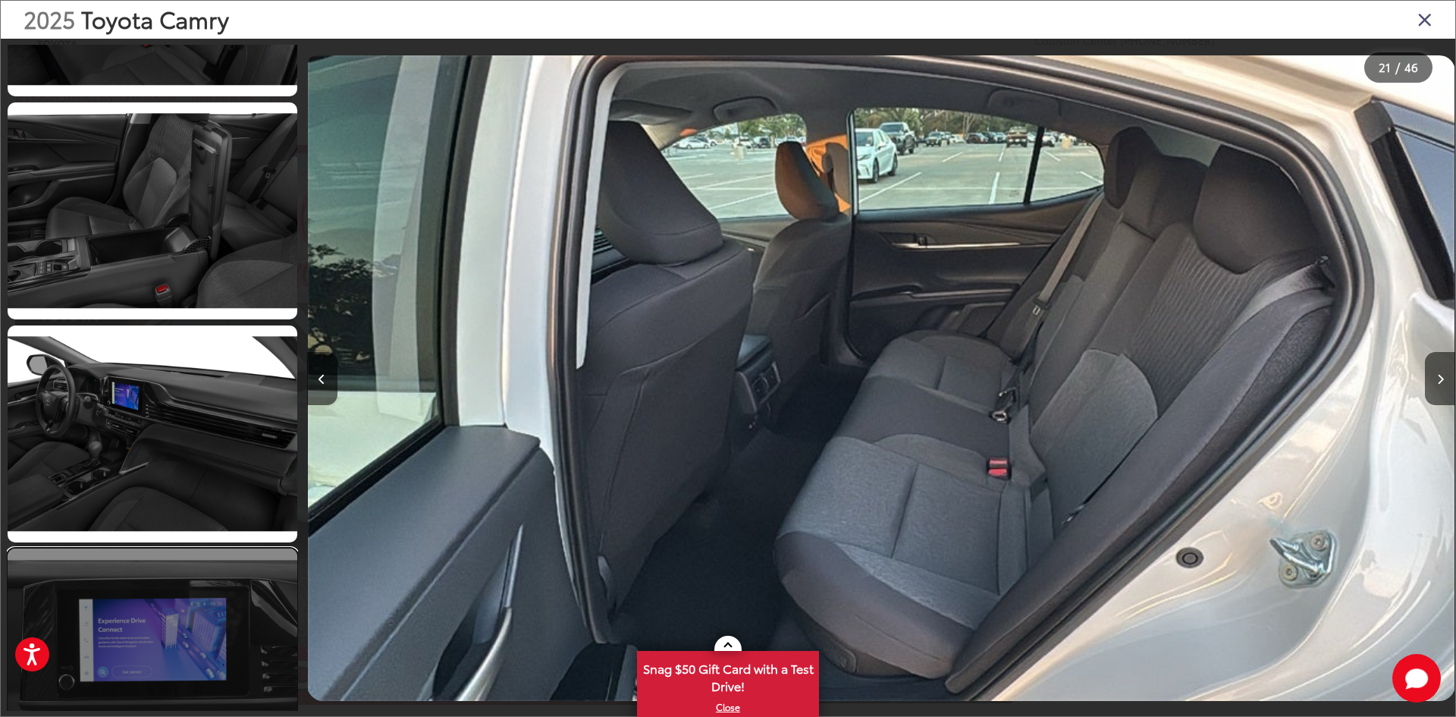
click at [199, 589] on link at bounding box center [153, 656] width 290 height 217
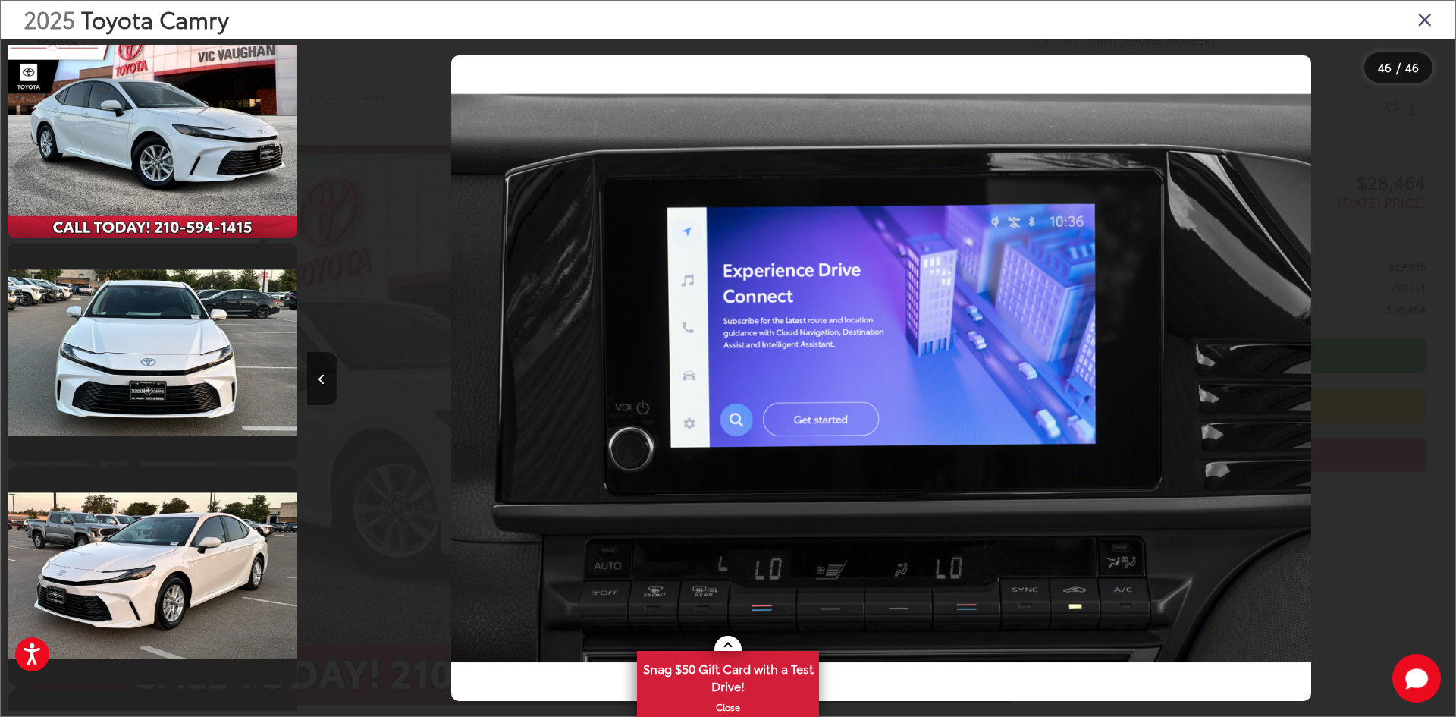
scroll to position [0, 0]
